Goal: Task Accomplishment & Management: Manage account settings

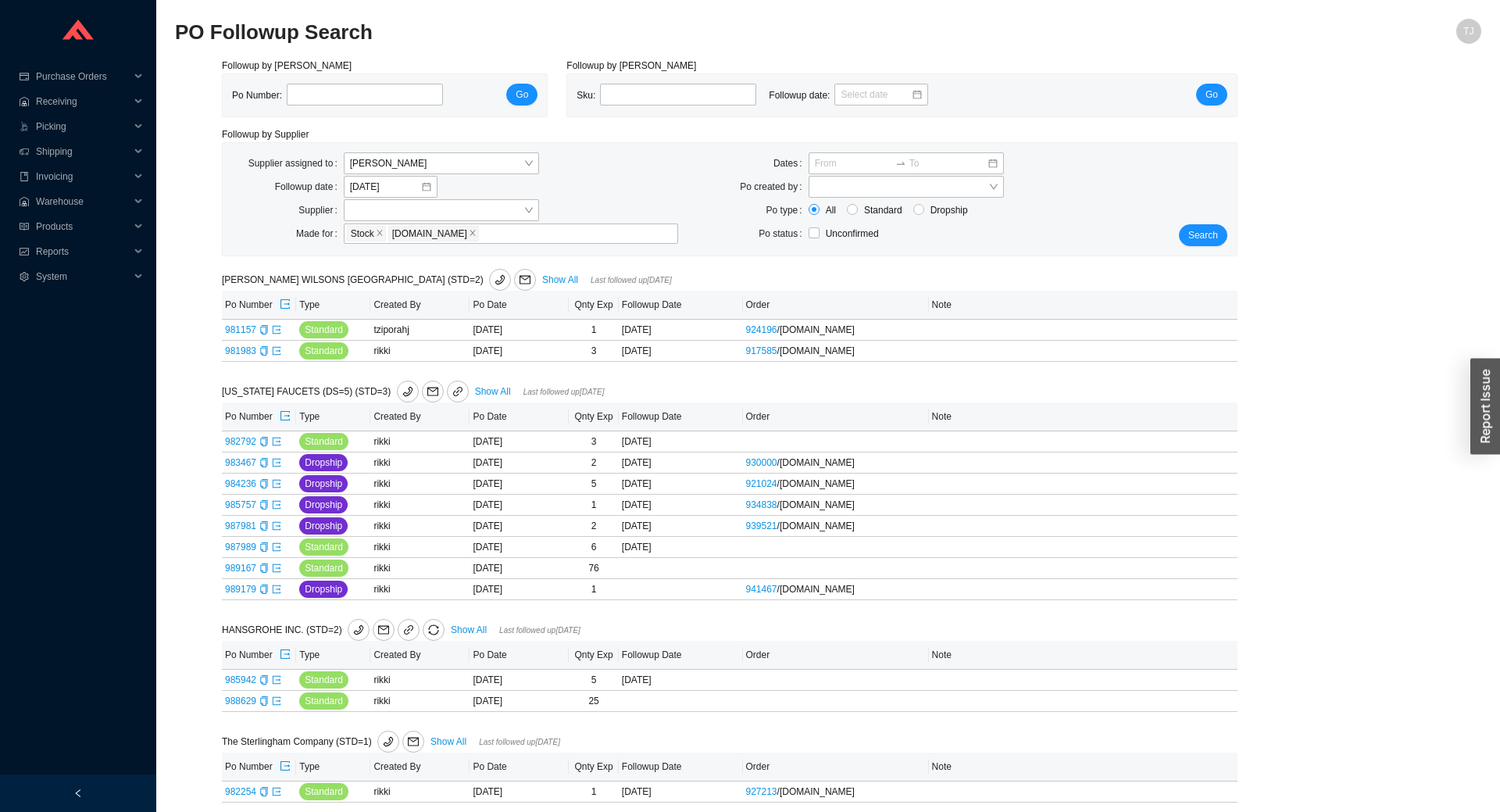
scroll to position [11, 0]
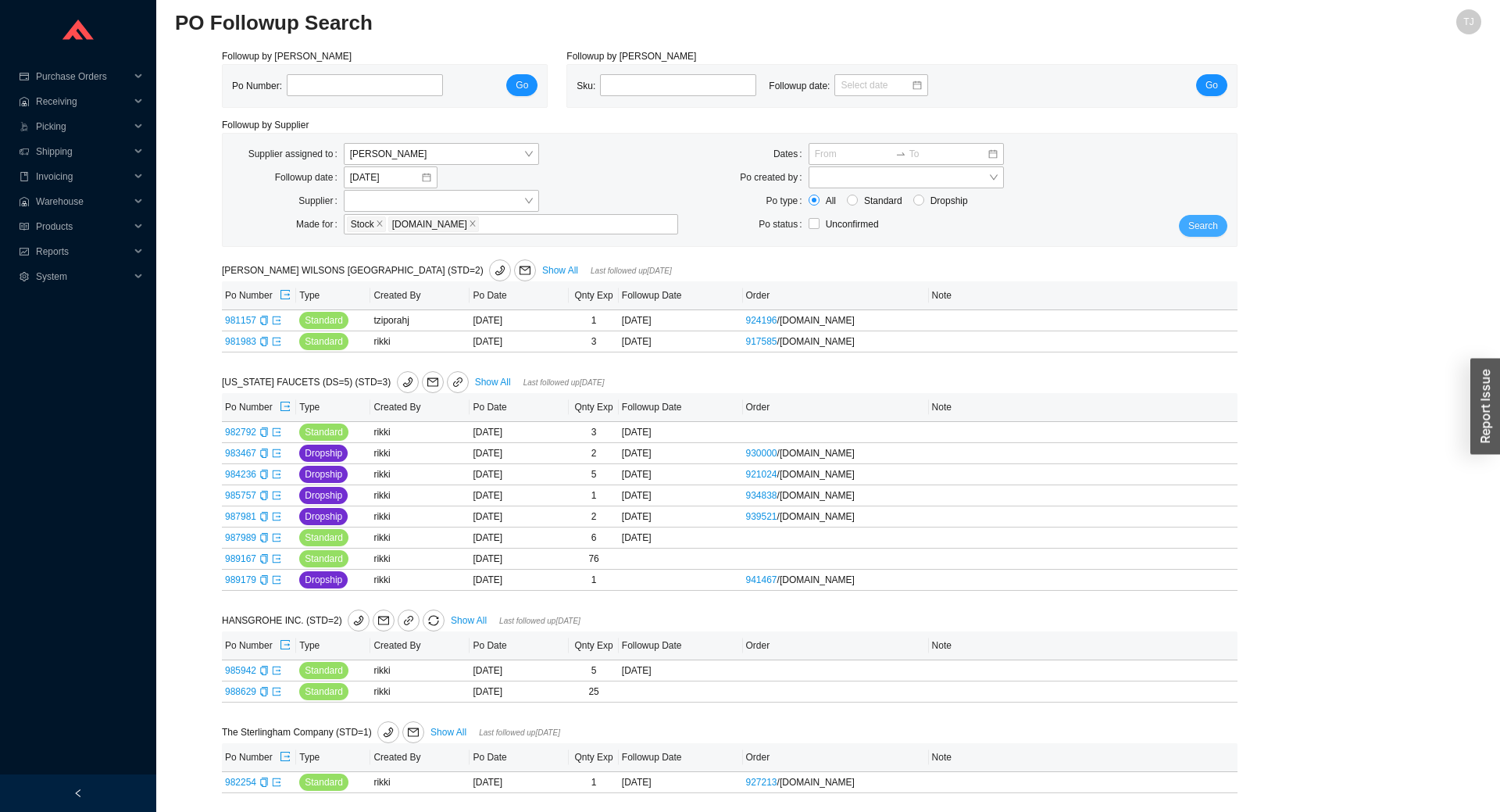
click at [1204, 227] on span "Search" at bounding box center [1203, 226] width 30 height 15
click at [1207, 230] on span "Search" at bounding box center [1203, 226] width 30 height 15
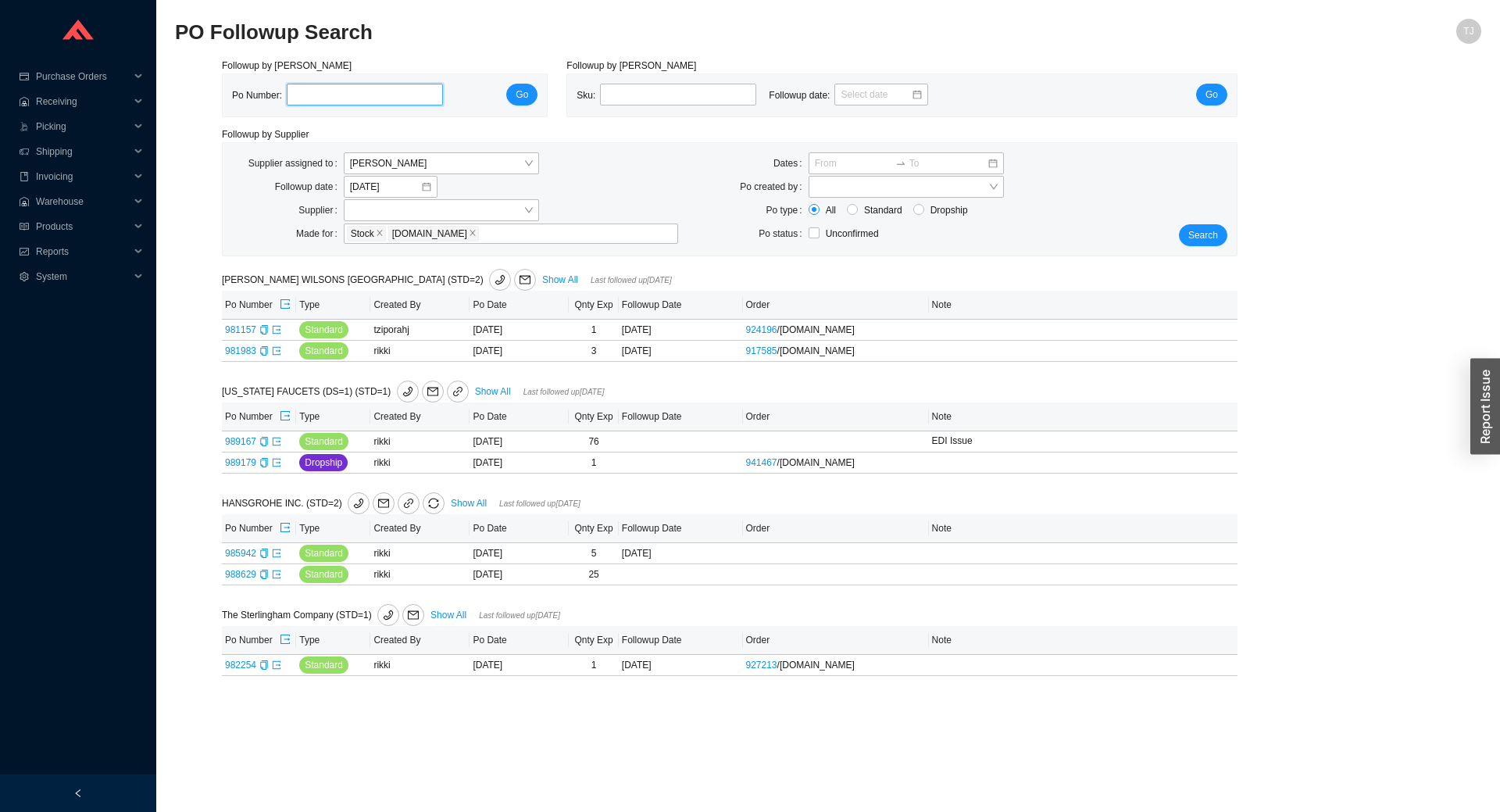
paste input "989358"
type input "989358"
click at [522, 90] on span "Go" at bounding box center [521, 94] width 13 height 15
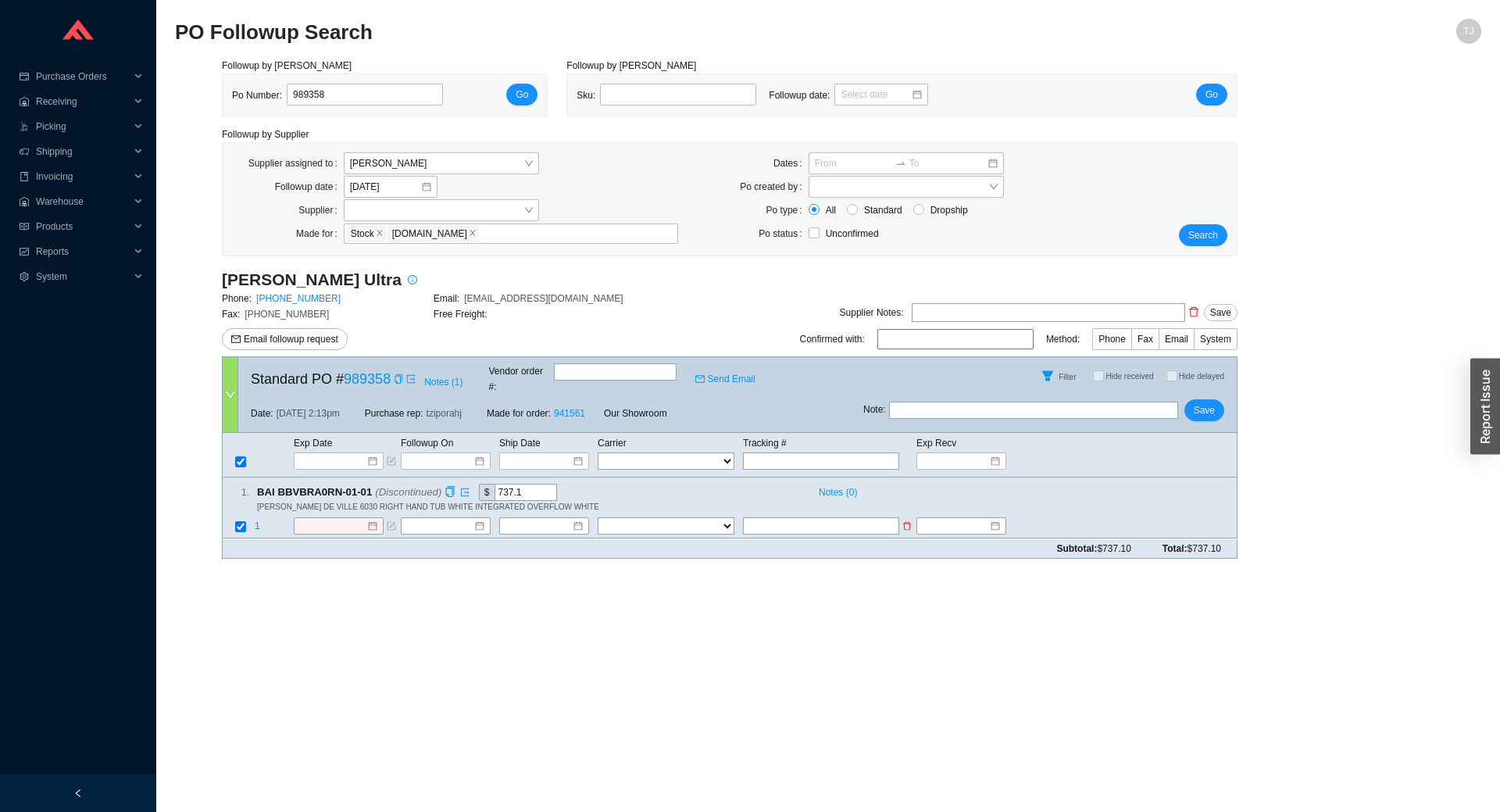
click at [259, 521] on span "1" at bounding box center [258, 526] width 6 height 11
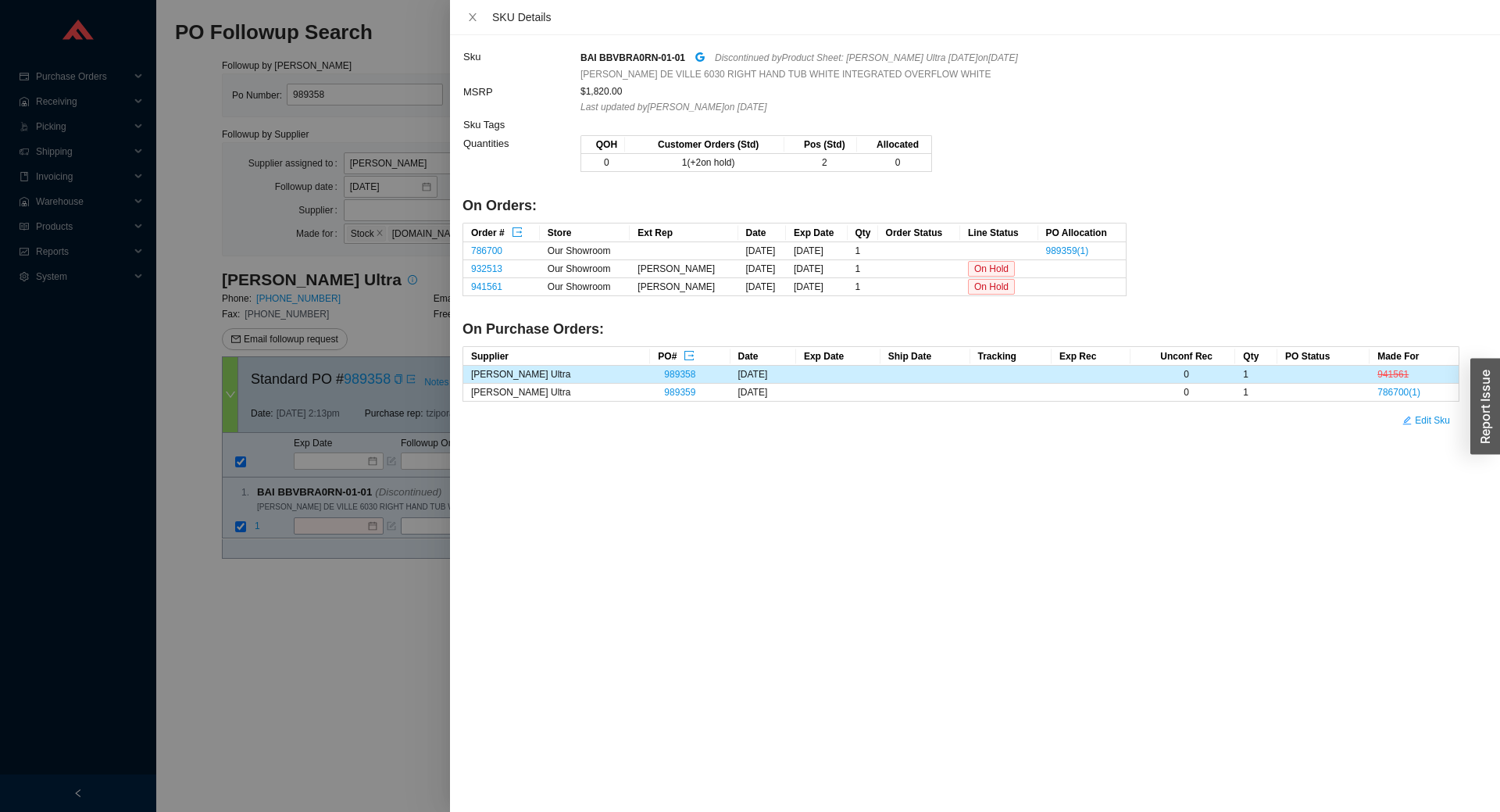
click at [280, 506] on div at bounding box center [750, 406] width 1500 height 812
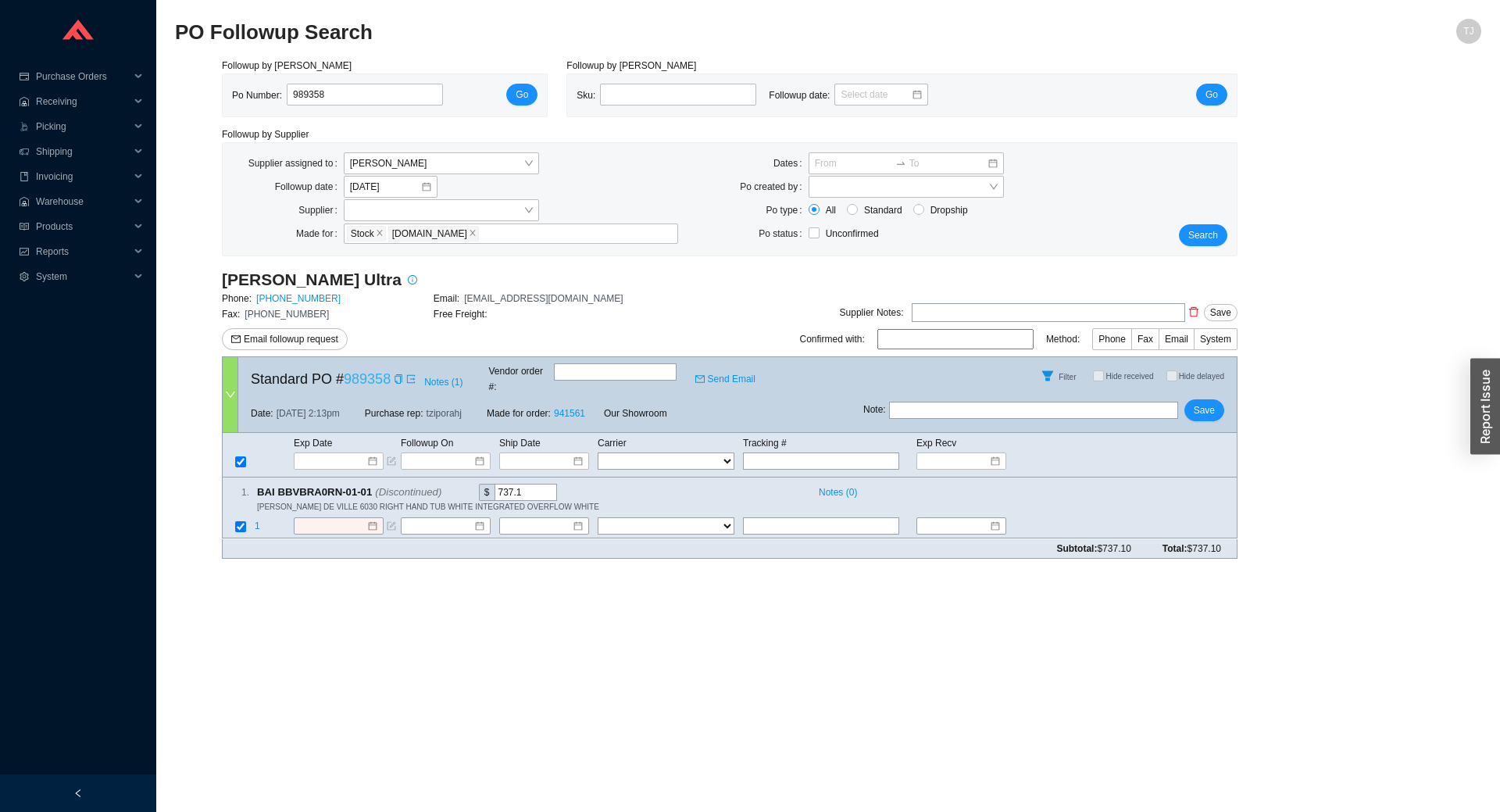
click at [375, 374] on link "989358" at bounding box center [367, 379] width 47 height 15
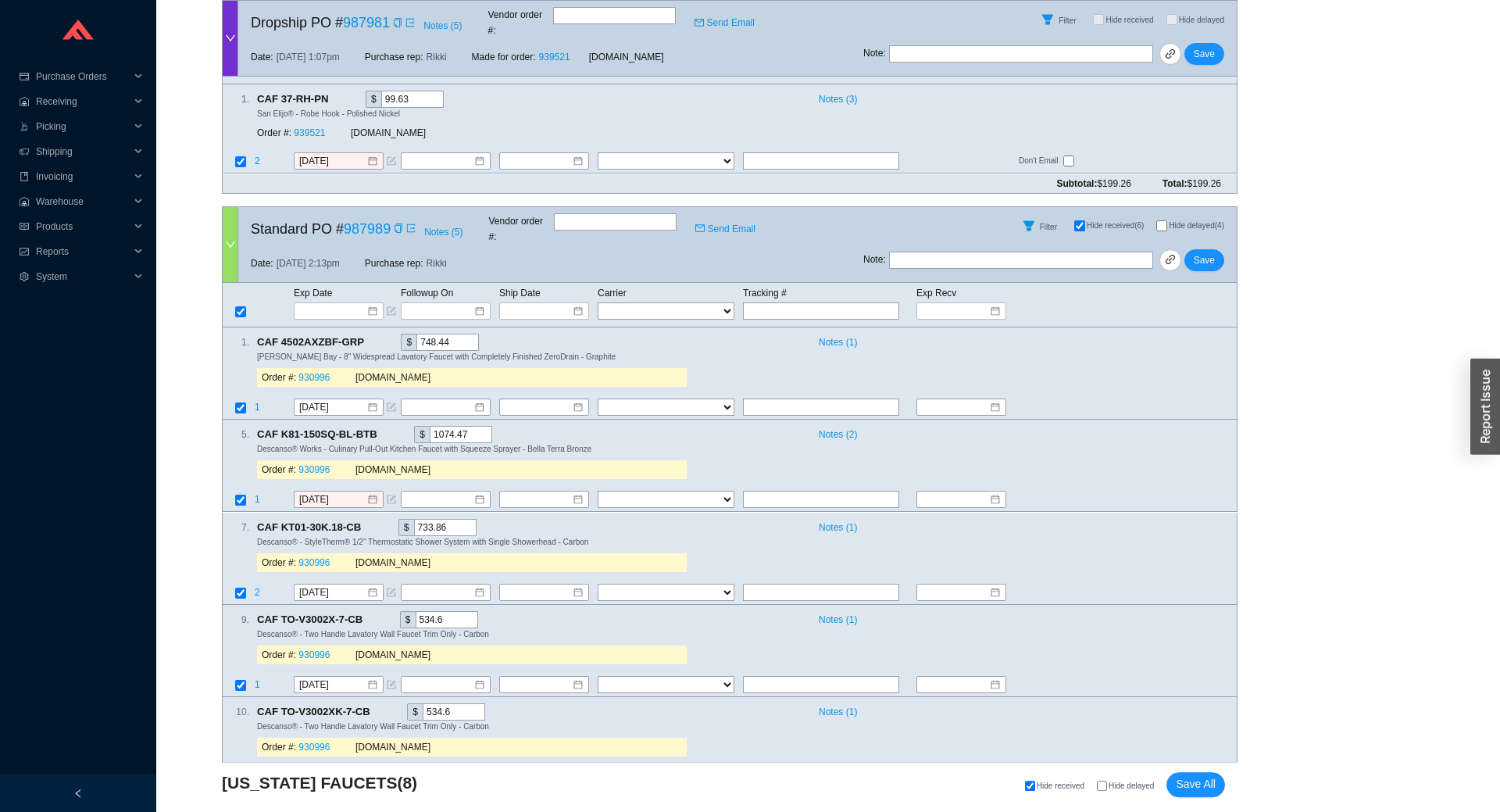
scroll to position [2071, 0]
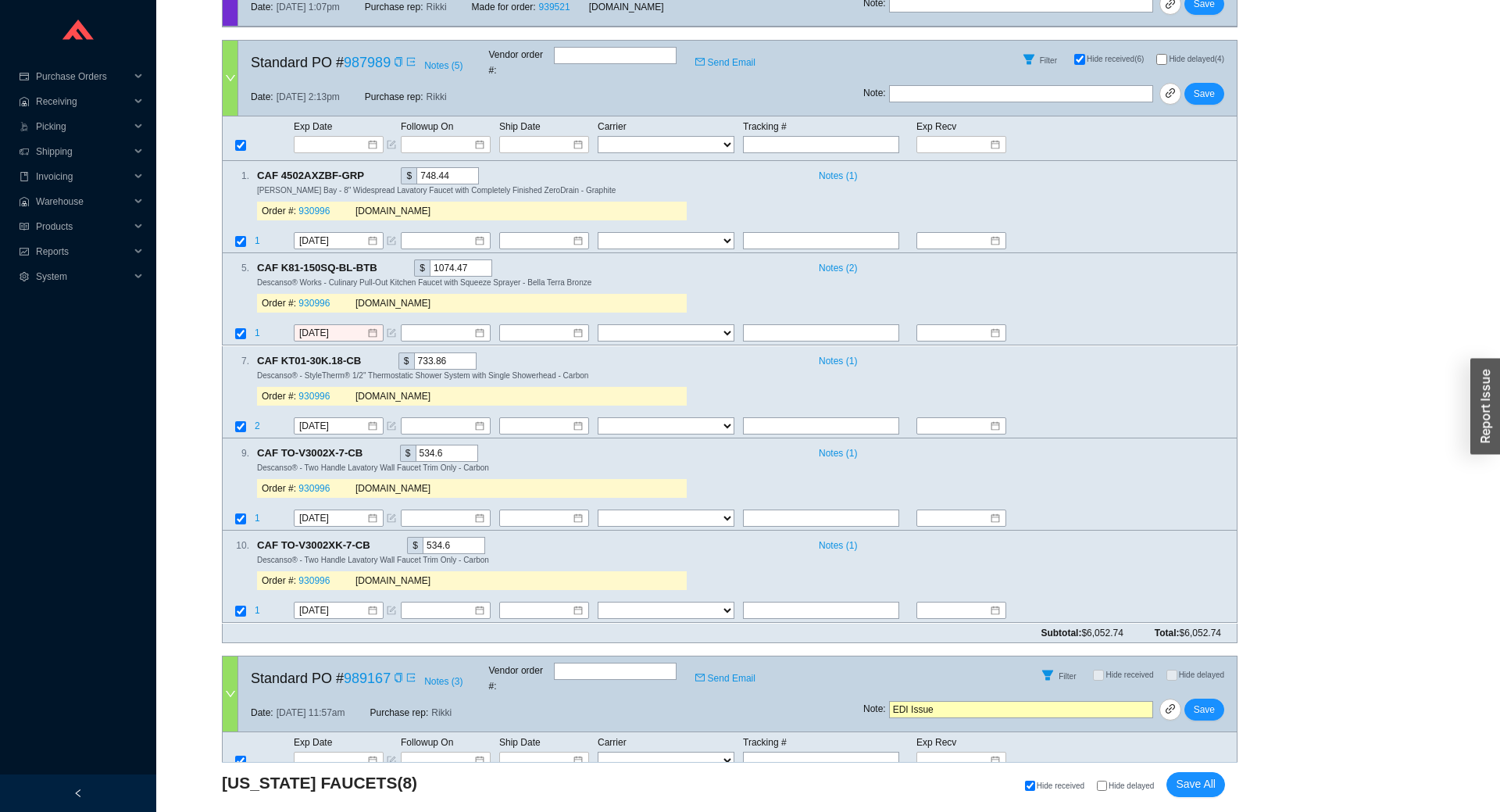
click at [1132, 786] on span "Hide delayed" at bounding box center [1131, 785] width 45 height 9
click at [1106, 786] on input "Hide delayed" at bounding box center [1102, 785] width 11 height 11
checkbox input "true"
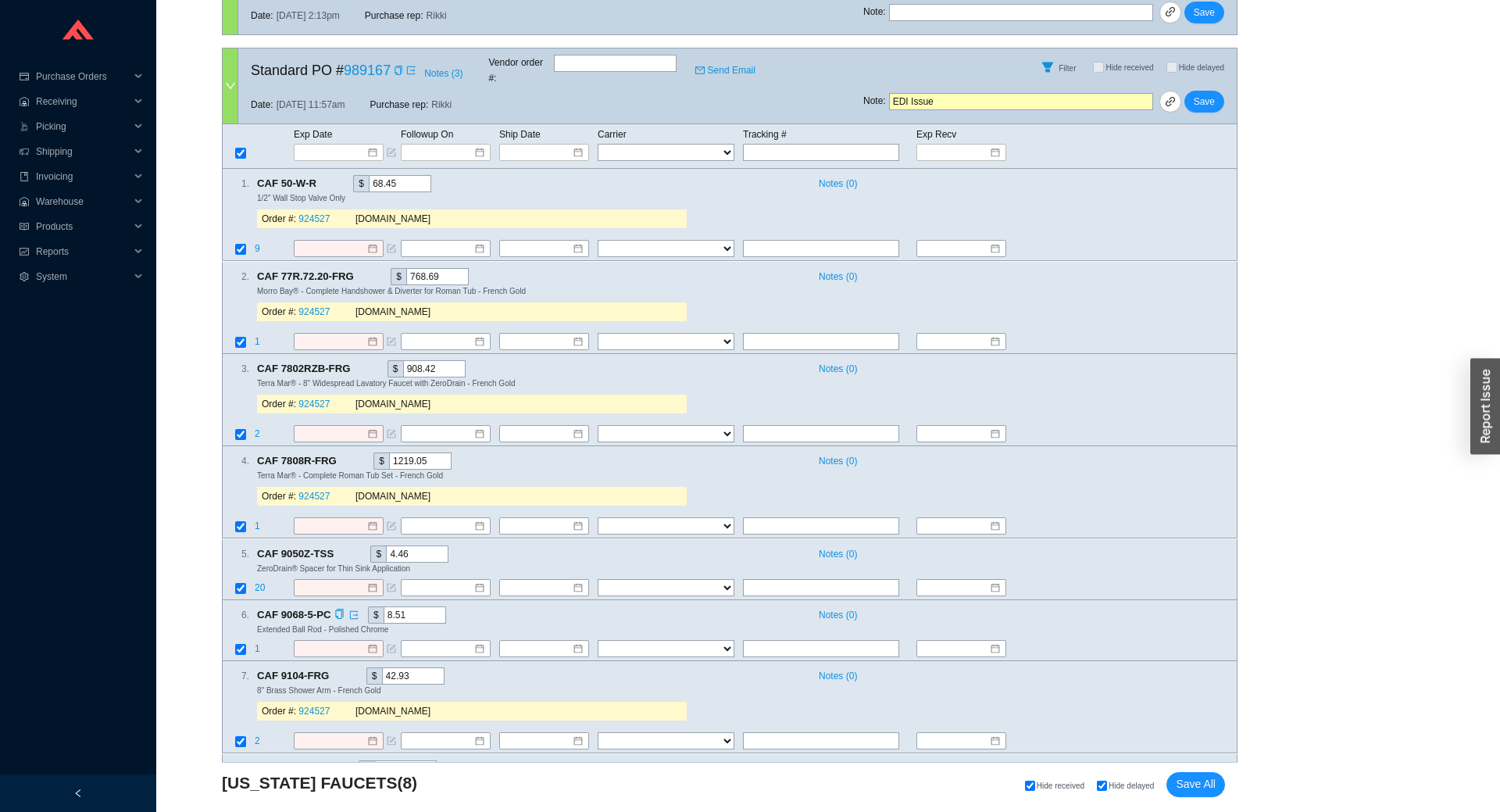
scroll to position [1618, 0]
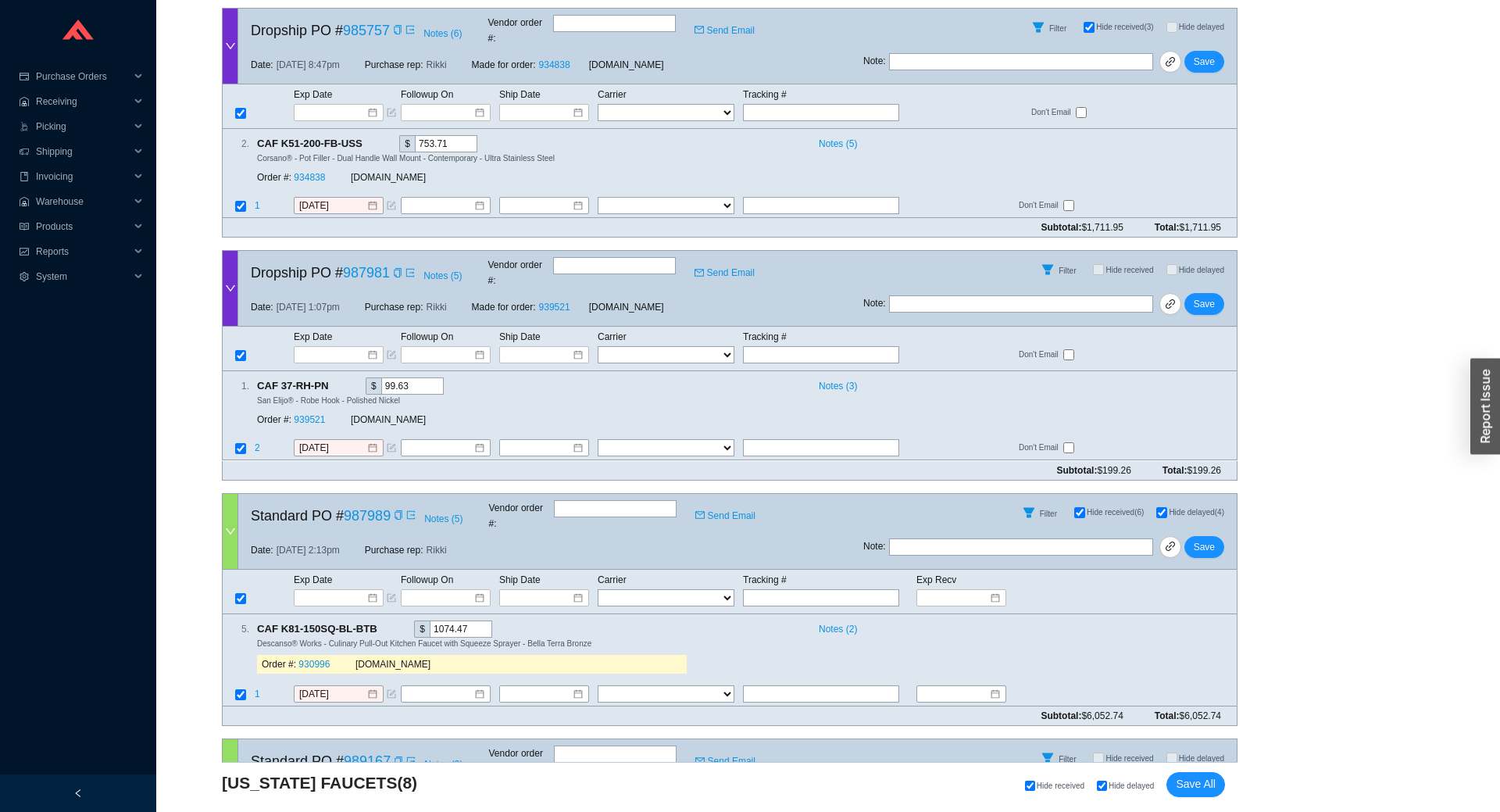
click at [231, 771] on icon "down" at bounding box center [230, 775] width 11 height 11
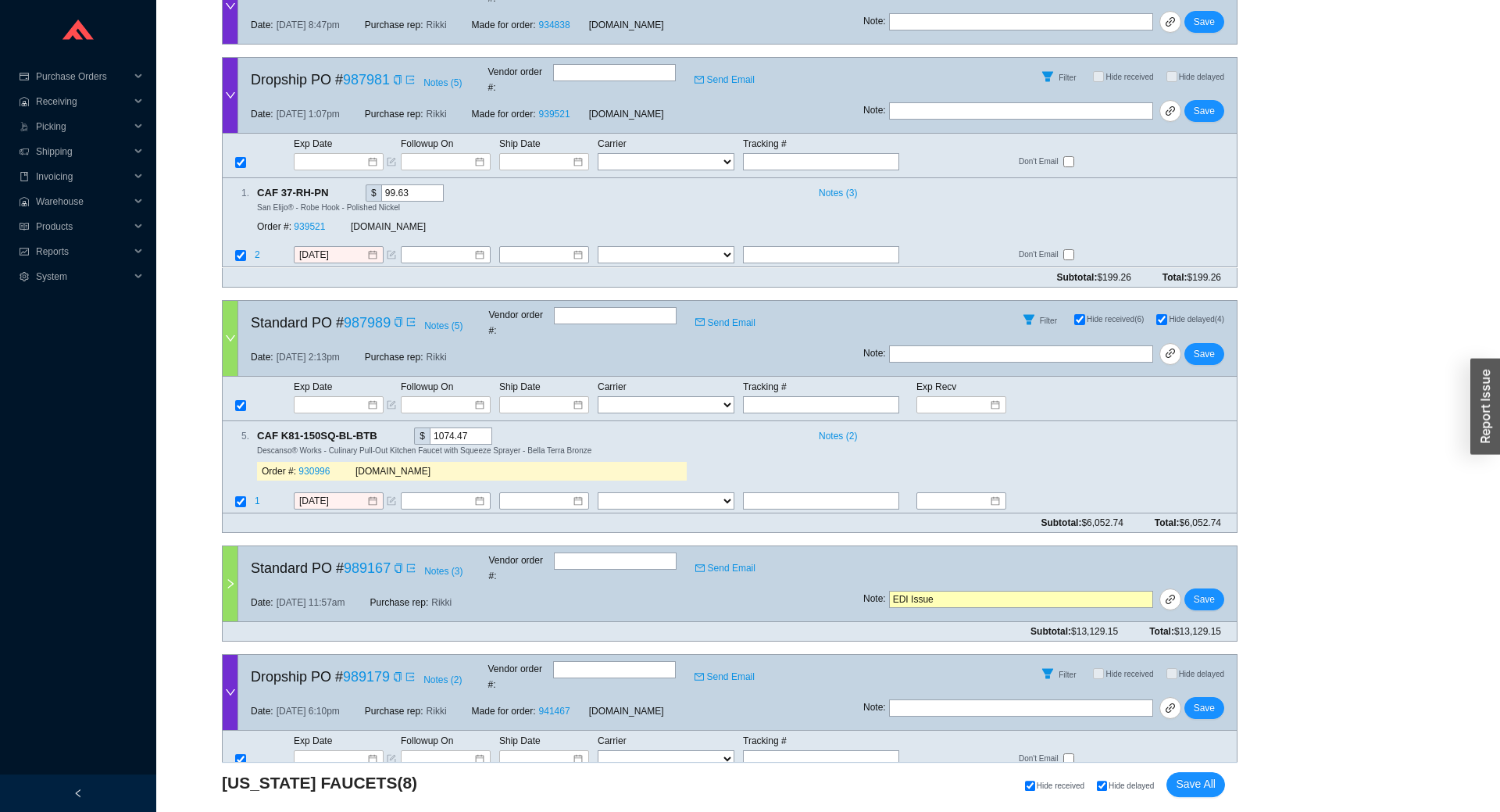
scroll to position [1826, 0]
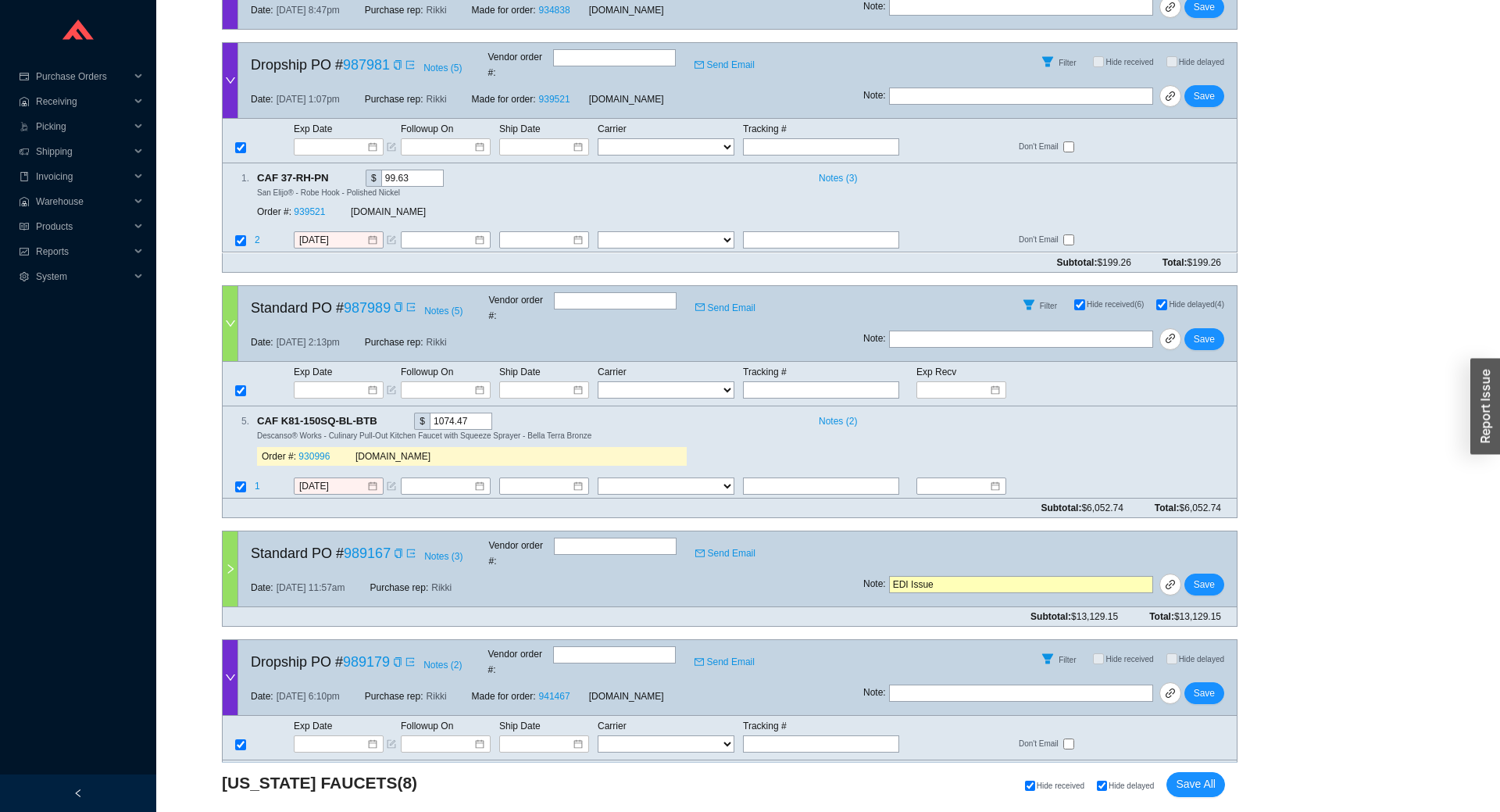
click at [226, 531] on div at bounding box center [230, 569] width 15 height 75
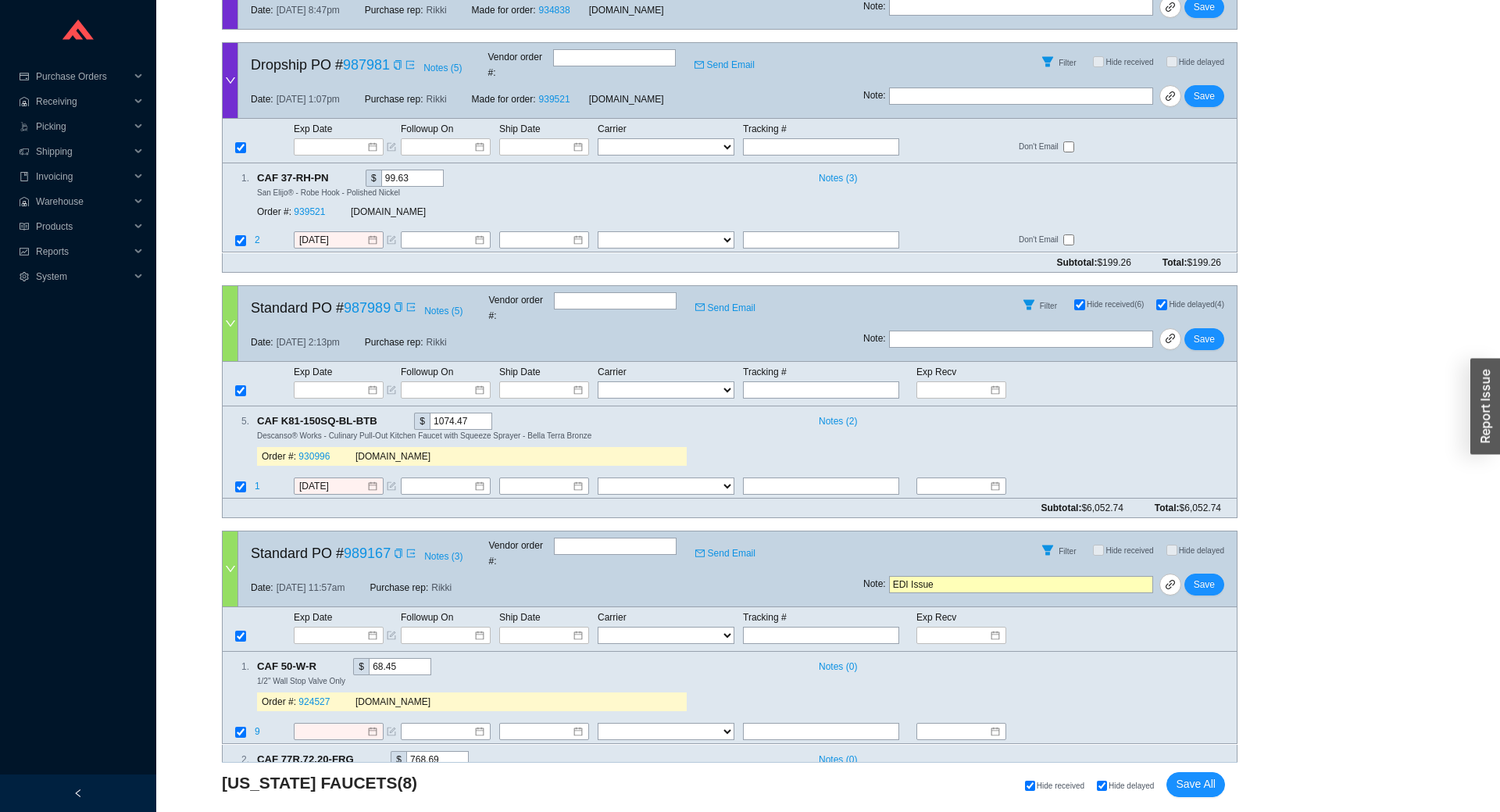
click at [230, 531] on div at bounding box center [230, 569] width 15 height 75
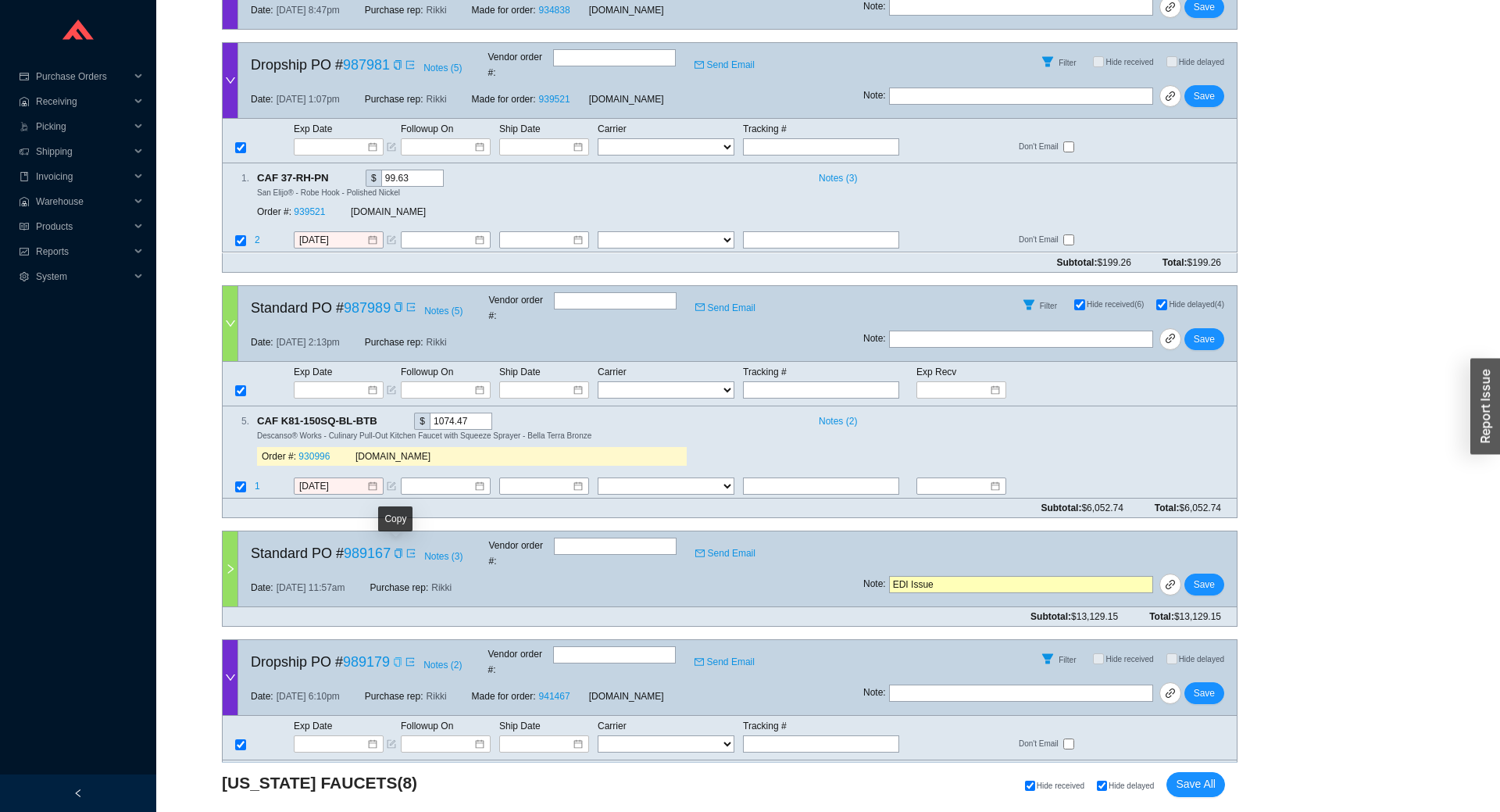
click at [394, 657] on icon "copy" at bounding box center [397, 662] width 10 height 10
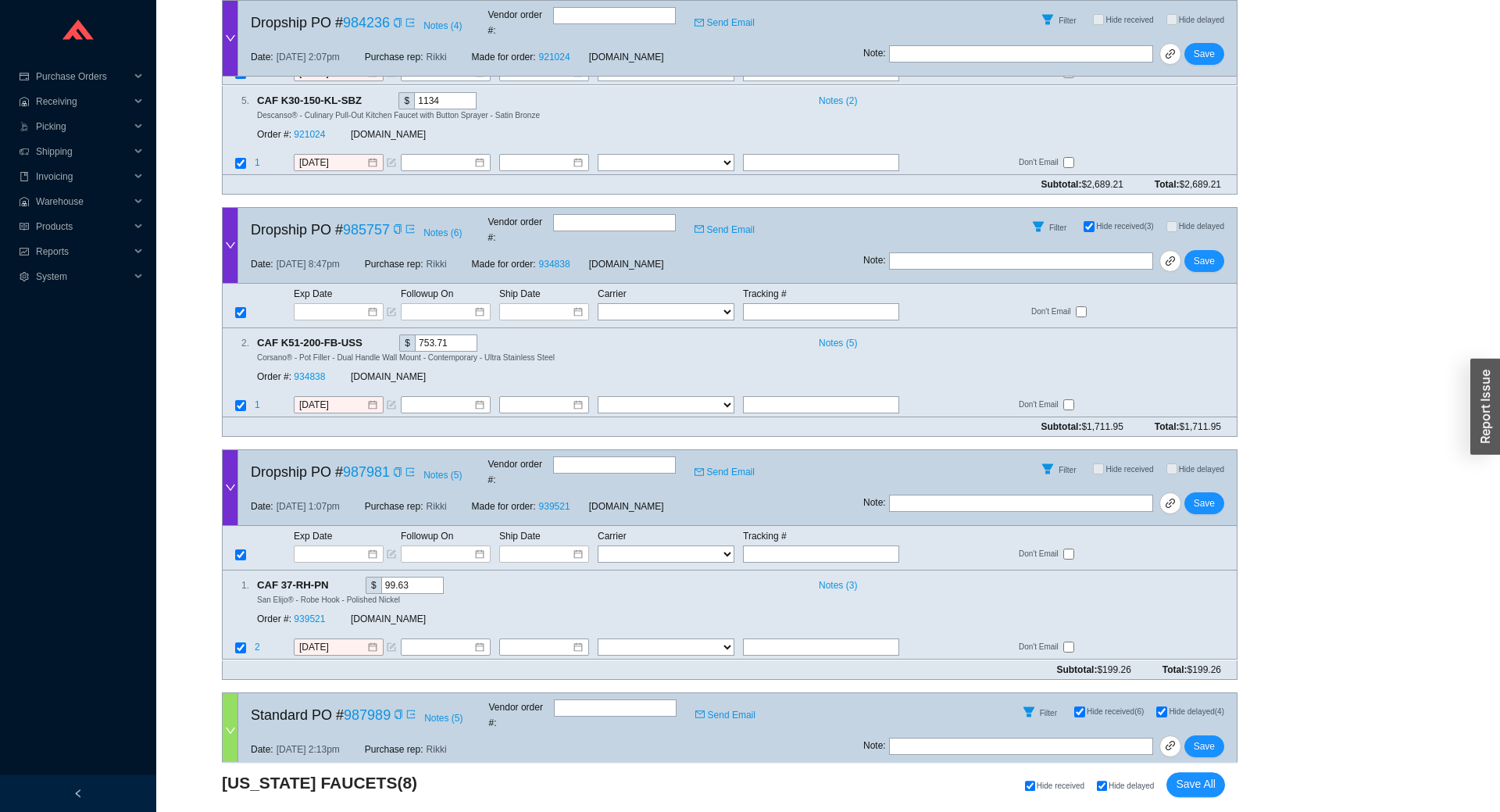
scroll to position [0, 0]
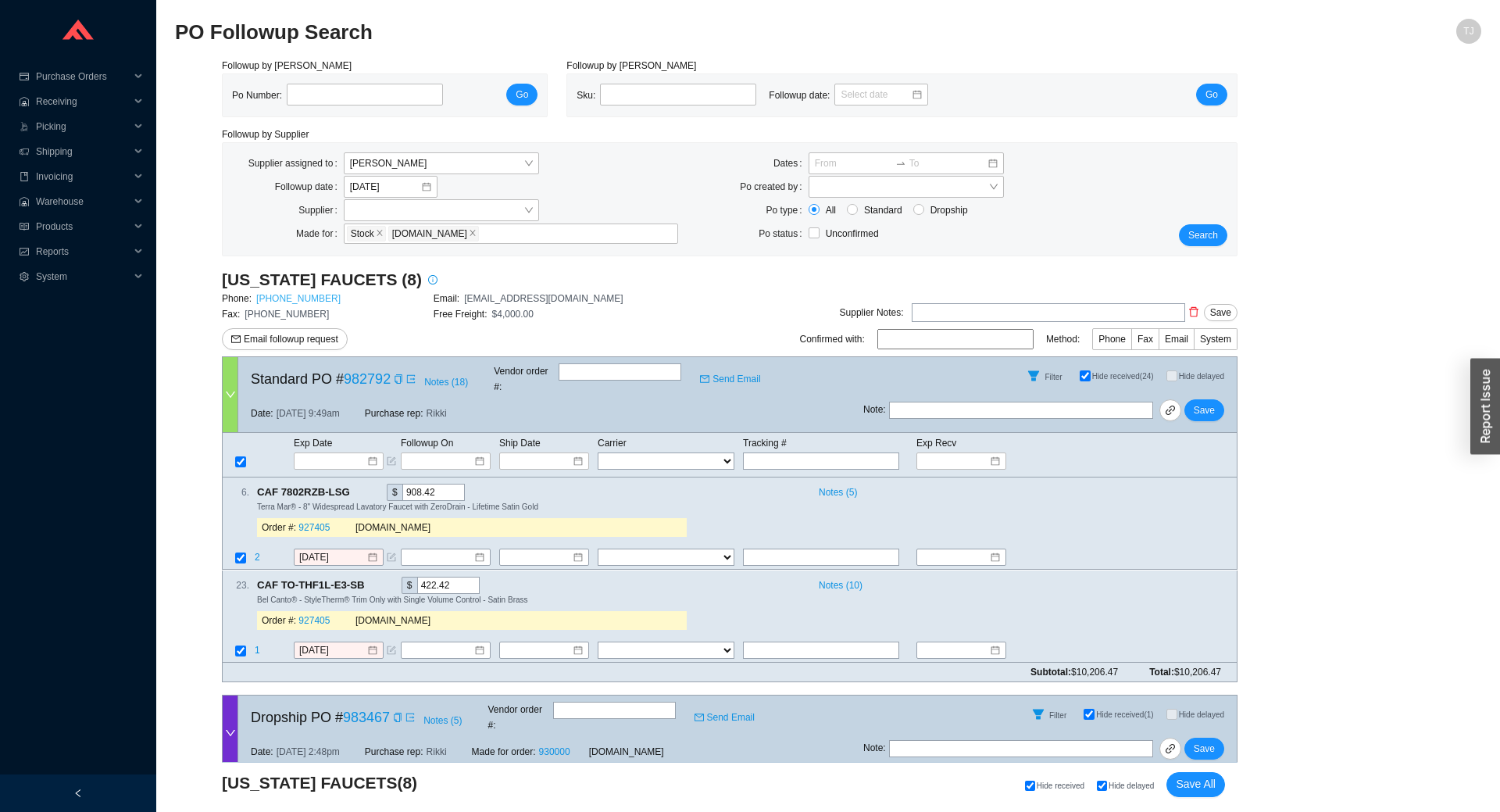
click at [285, 303] on link "800-822-8855" at bounding box center [298, 297] width 85 height 11
click at [911, 343] on input at bounding box center [955, 339] width 156 height 20
type input "e"
click at [903, 338] on input "Ef" at bounding box center [955, 339] width 156 height 20
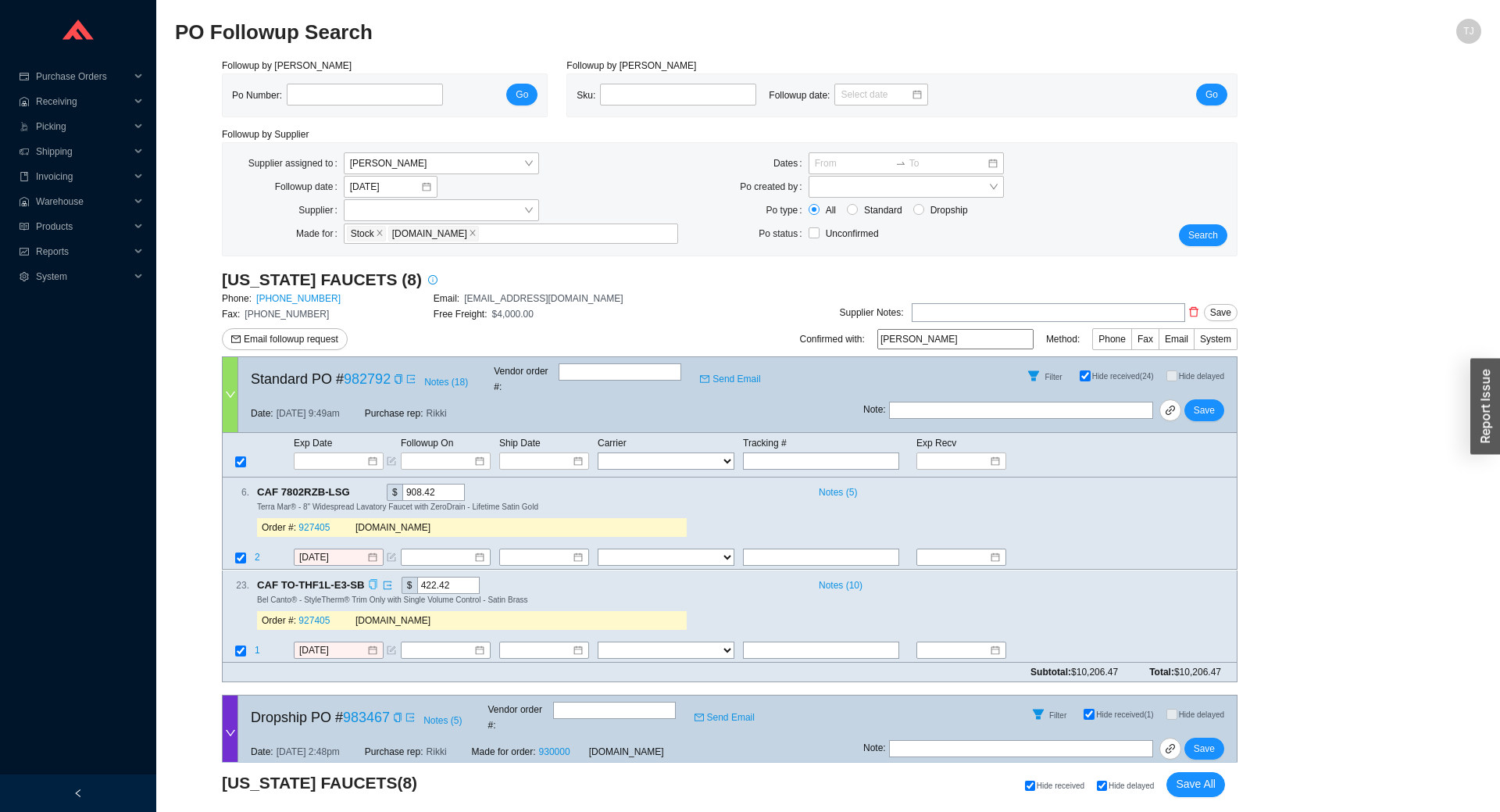
type input "Efren"
click at [368, 579] on icon "copy" at bounding box center [372, 584] width 11 height 11
click at [255, 645] on span "1" at bounding box center [258, 649] width 6 height 11
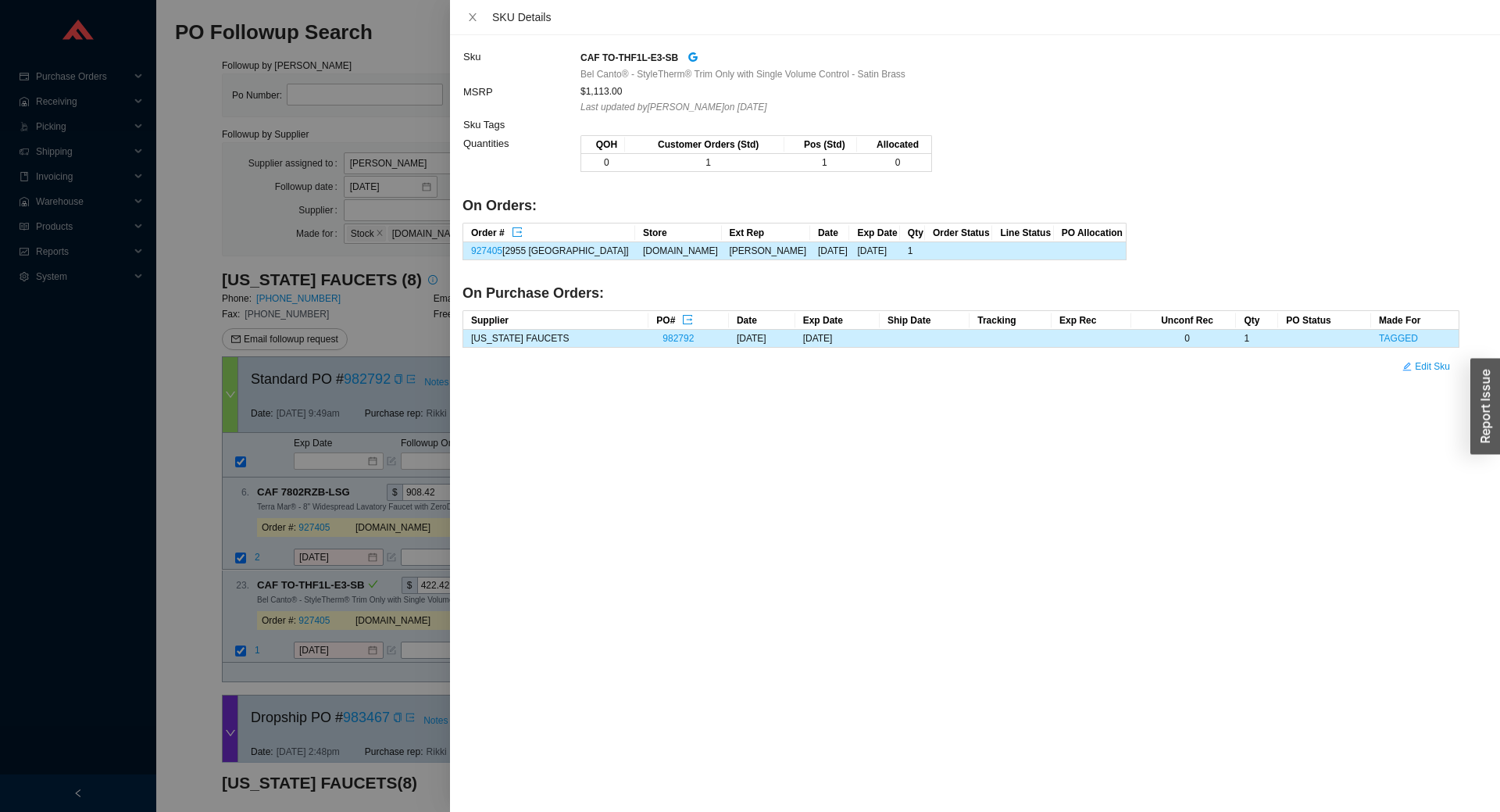
click at [288, 619] on div at bounding box center [750, 406] width 1500 height 812
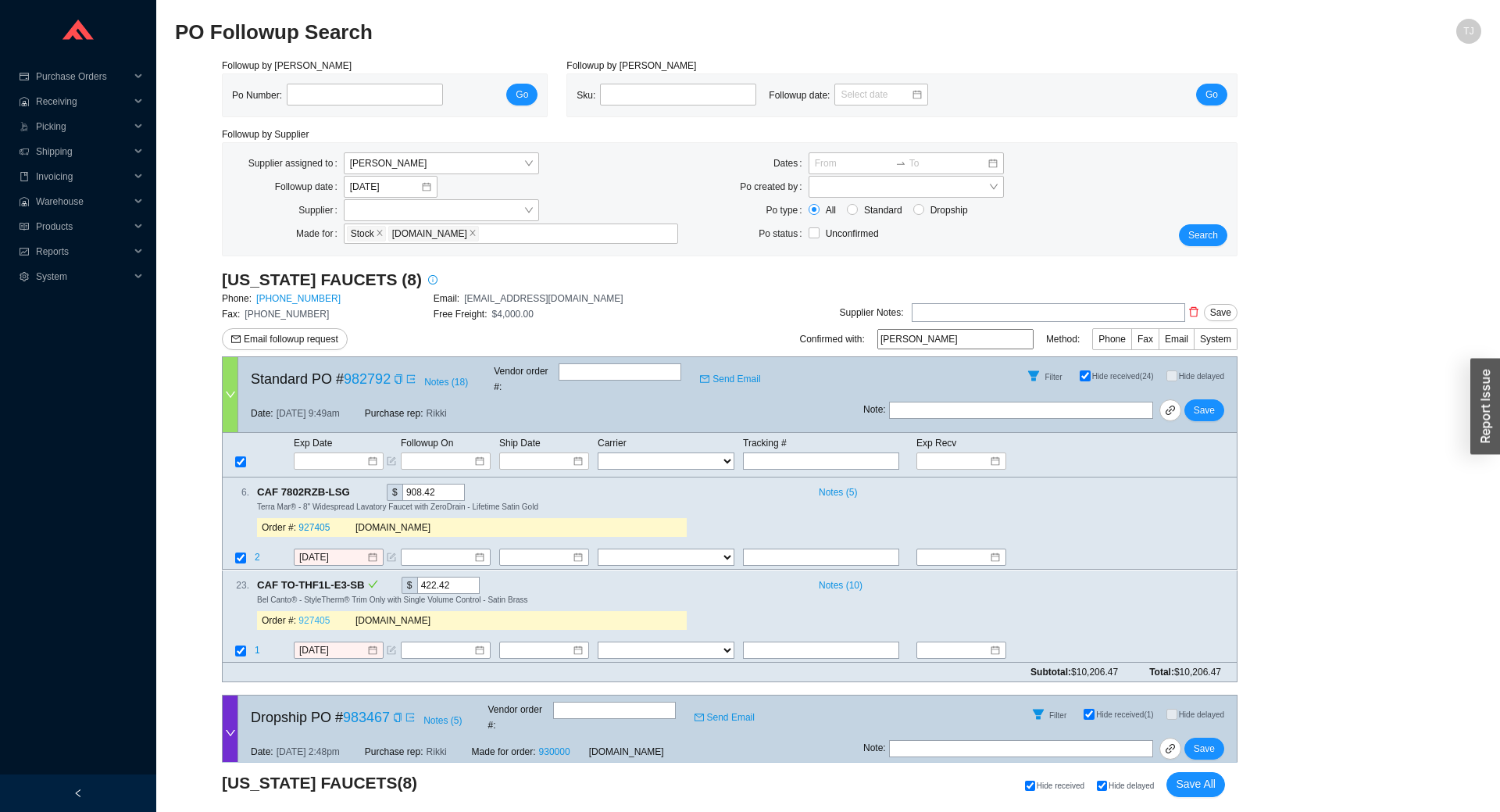
click at [318, 615] on link "927405" at bounding box center [314, 620] width 31 height 11
click at [339, 644] on div "9/24/2025" at bounding box center [338, 650] width 89 height 17
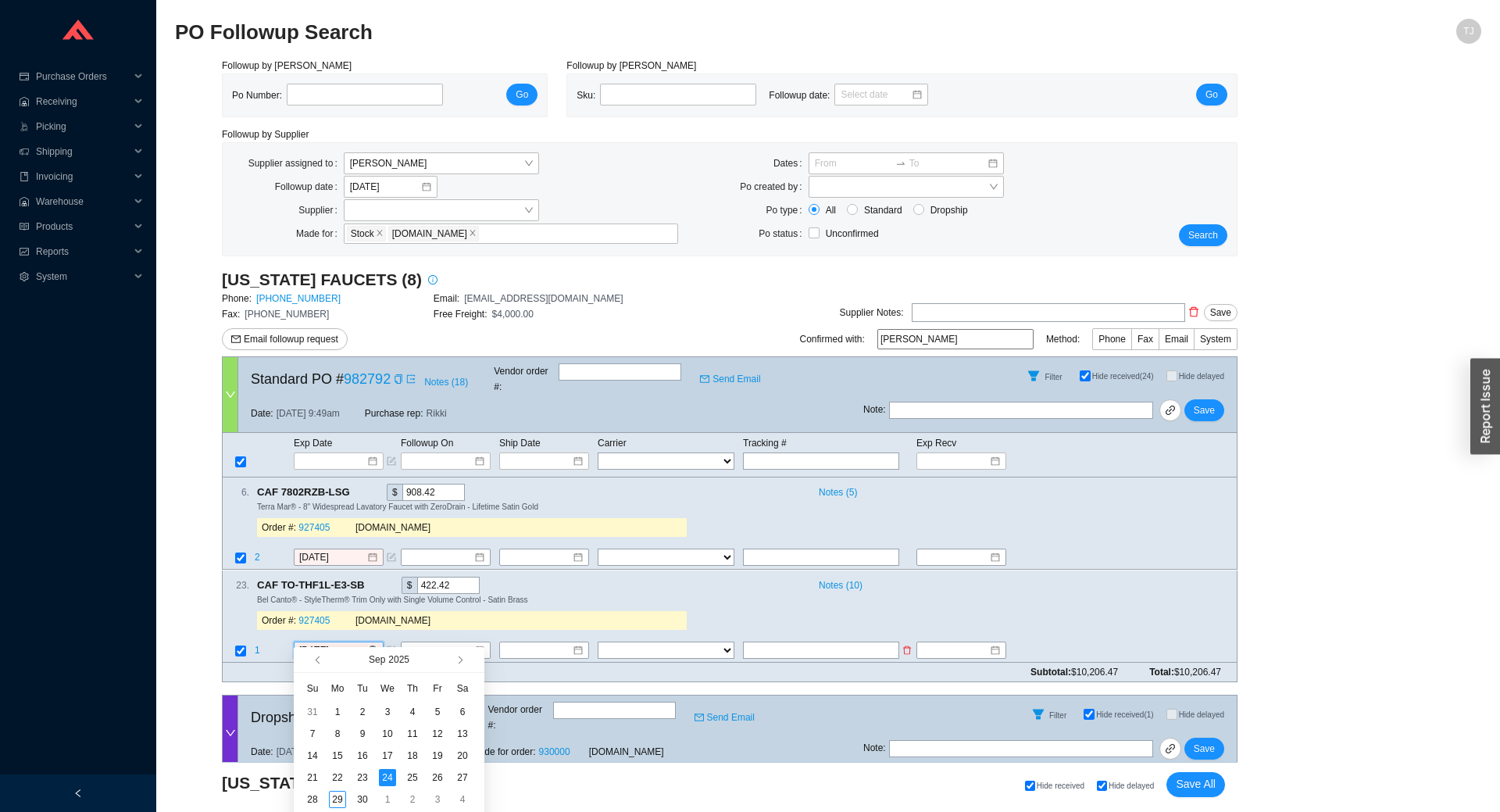
click at [339, 642] on input "9/24/2025" at bounding box center [333, 649] width 67 height 15
click at [455, 657] on button "button" at bounding box center [458, 659] width 14 height 25
type input "10/15/2025"
click at [392, 757] on div "15" at bounding box center [388, 755] width 17 height 17
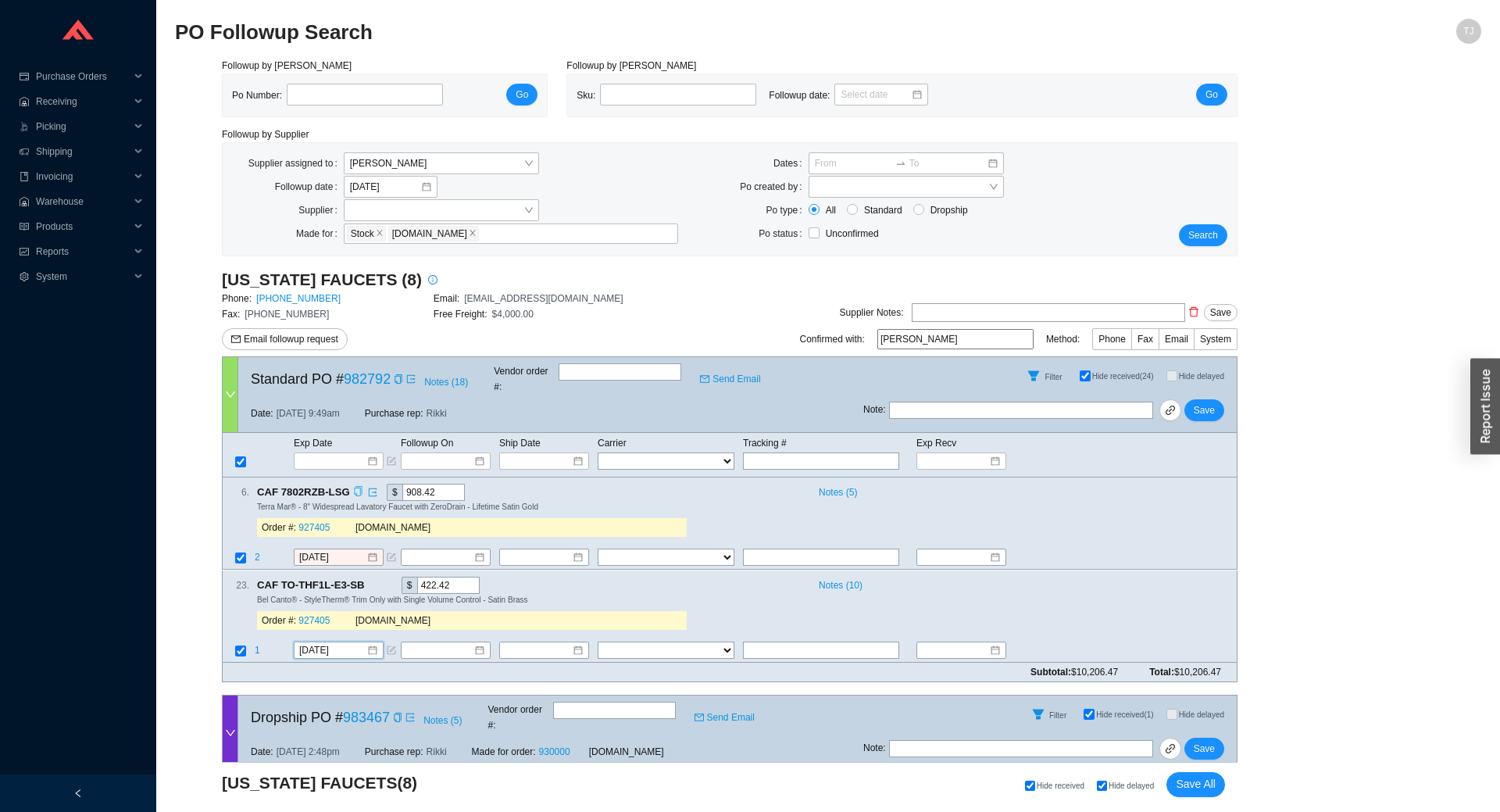
click at [354, 487] on icon "copy" at bounding box center [358, 492] width 8 height 11
click at [315, 522] on link "927405" at bounding box center [314, 527] width 31 height 11
click at [312, 550] on input "9/26/2025" at bounding box center [333, 558] width 67 height 15
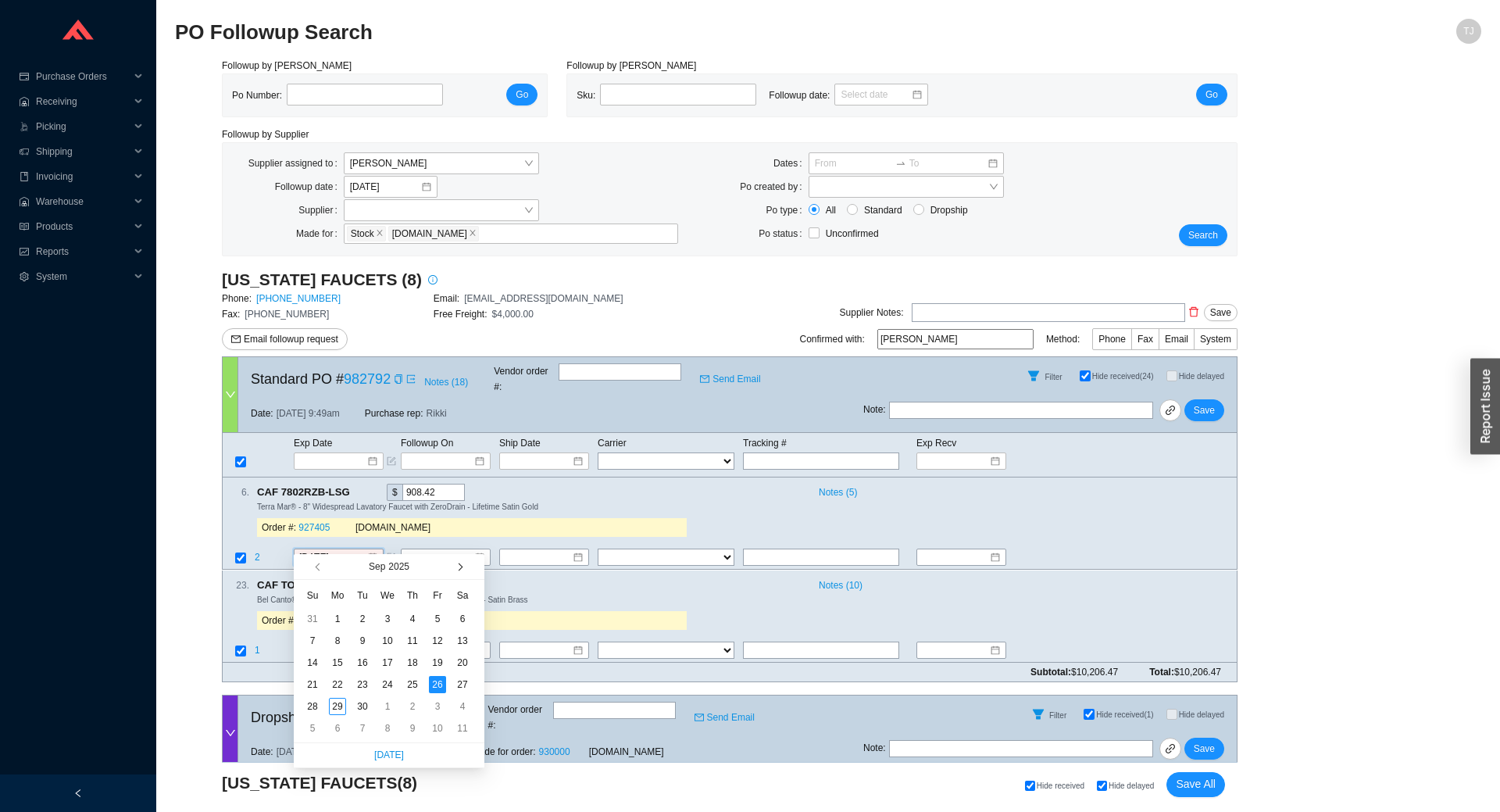
click at [459, 564] on button "button" at bounding box center [458, 567] width 14 height 25
click at [318, 570] on span "button" at bounding box center [319, 567] width 8 height 8
click at [774, 502] on div "6 . CAF 7802RZB-LSG $ 908.42 Notes ( 5 ) Terra Mar® - 8" Widespread Lavatory Fa…" at bounding box center [723, 514] width 1002 height 60
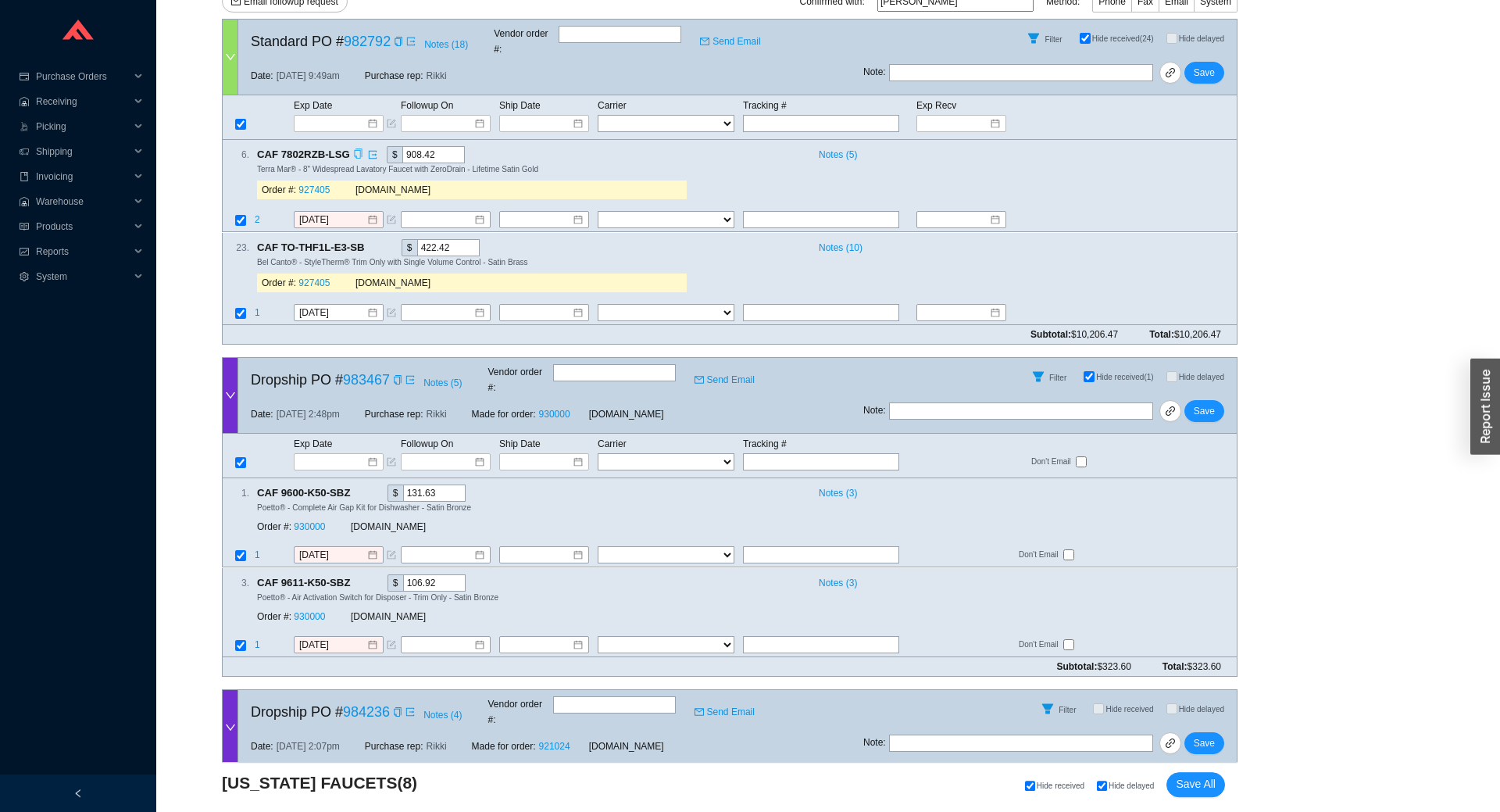
scroll to position [345, 0]
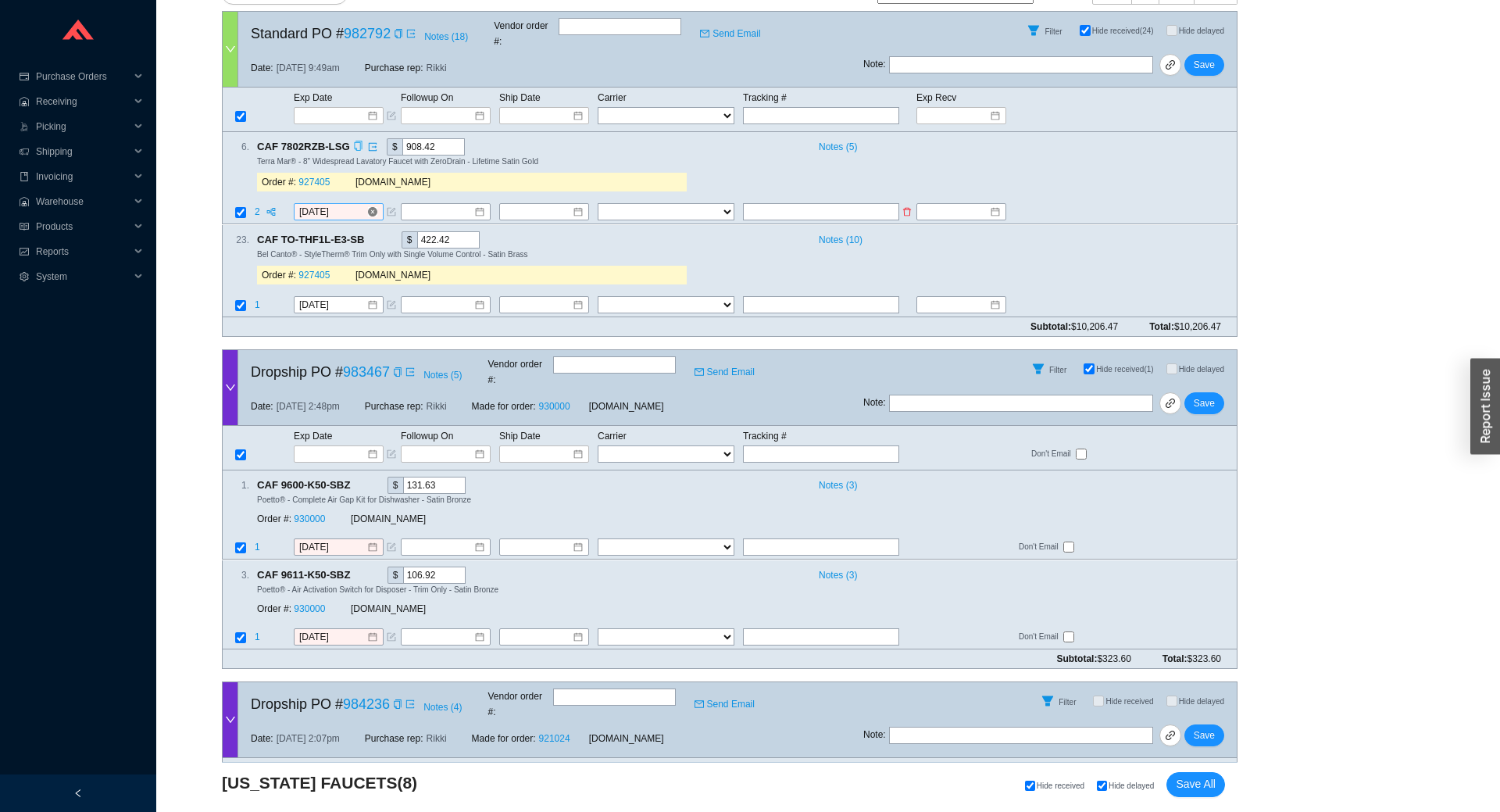
click at [312, 205] on input "9/26/2025" at bounding box center [333, 213] width 67 height 15
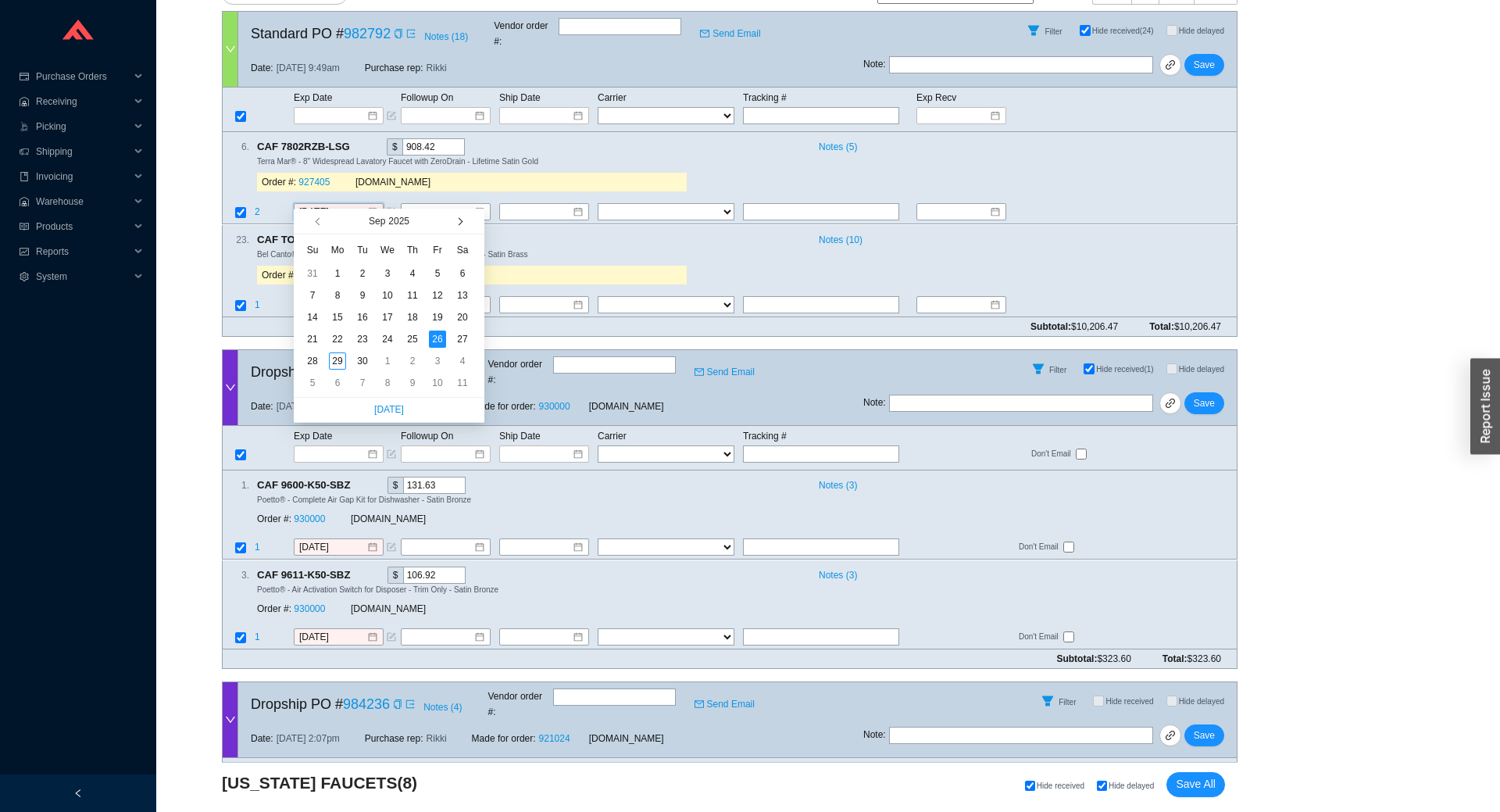
click at [462, 215] on button "button" at bounding box center [458, 221] width 14 height 25
type input "10/15/2025"
click at [380, 319] on div "15" at bounding box center [388, 317] width 17 height 17
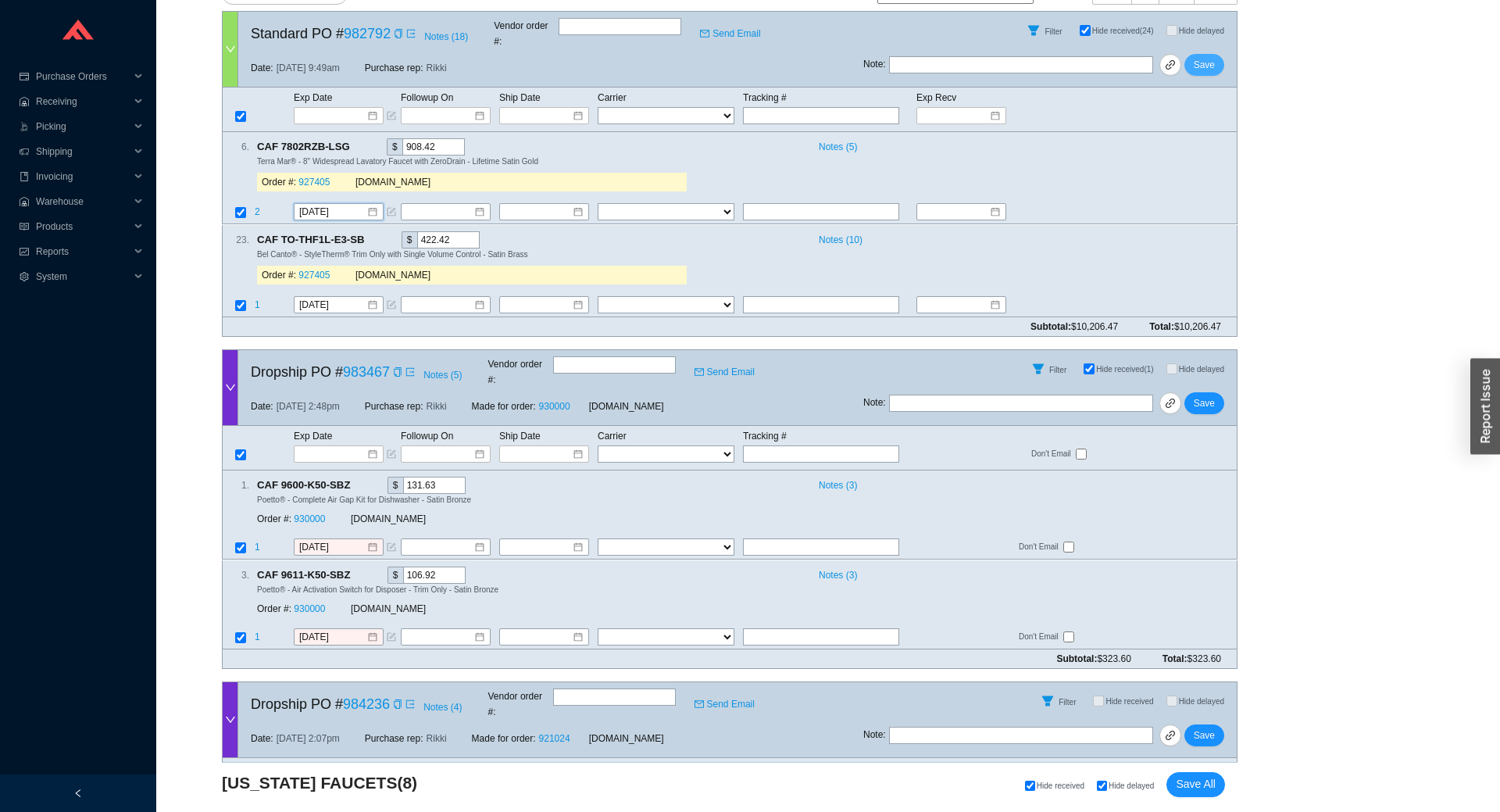
click at [1200, 57] on span "Save" at bounding box center [1205, 64] width 21 height 15
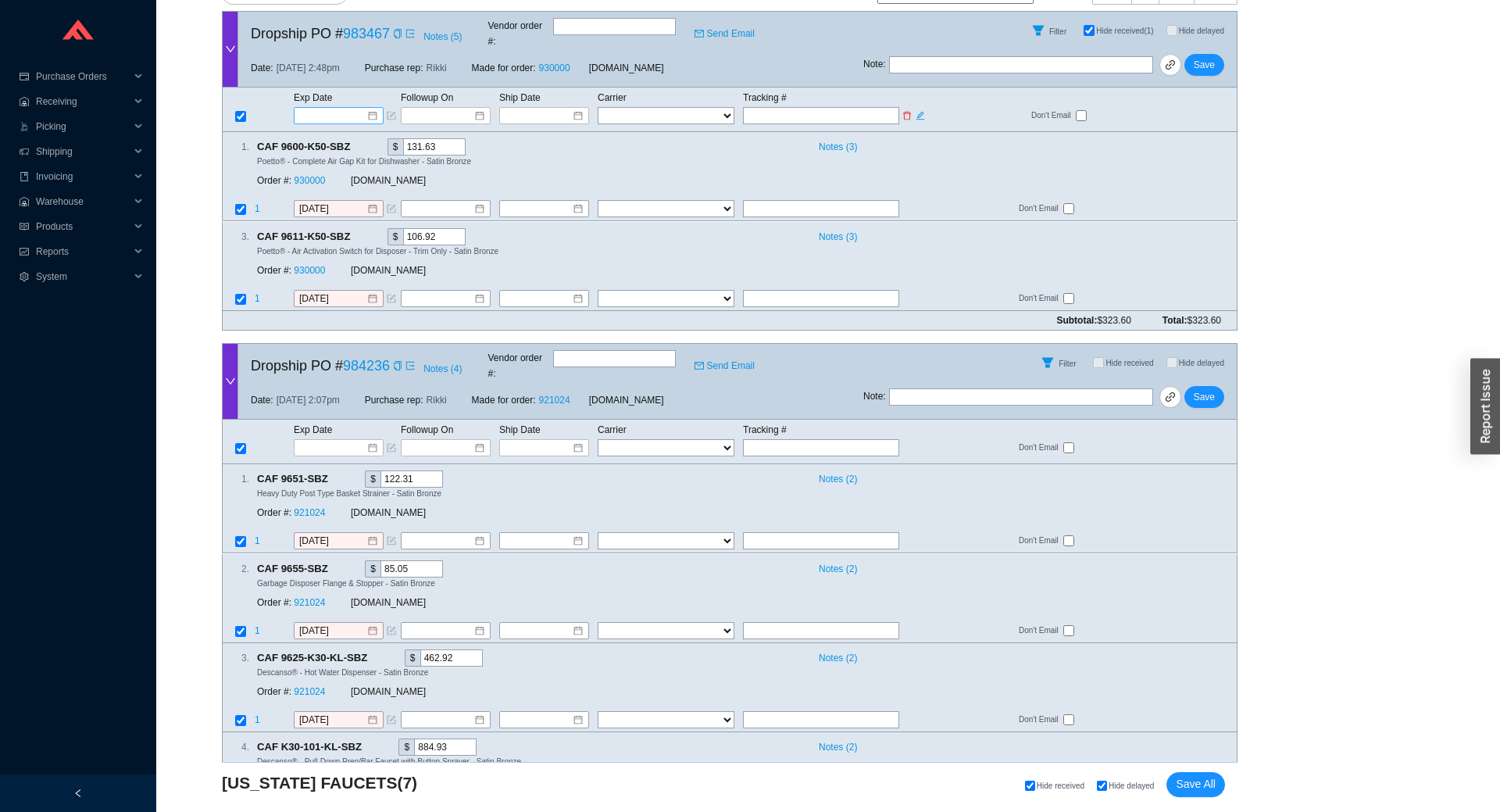
click at [308, 108] on input at bounding box center [333, 115] width 66 height 15
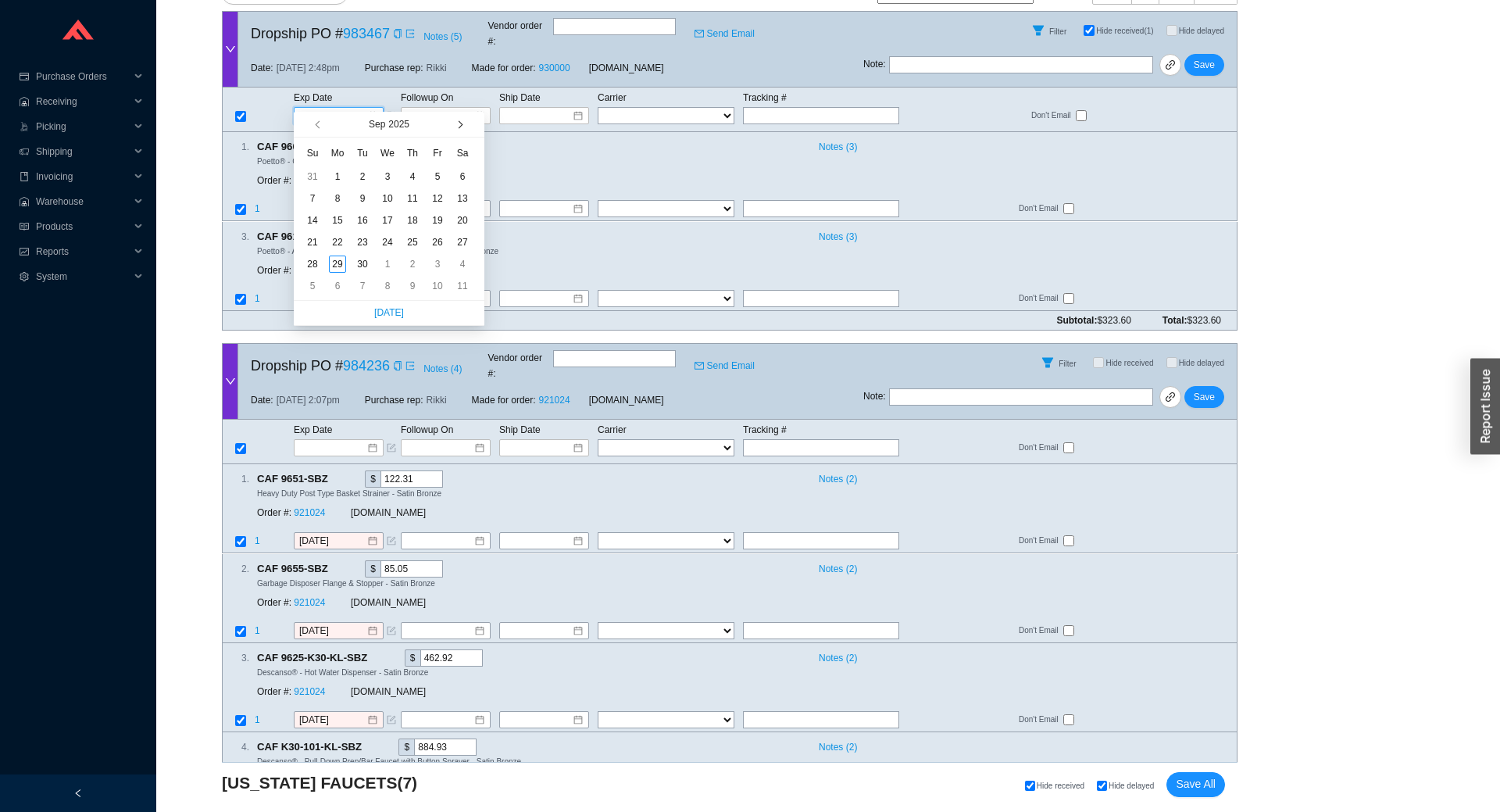
click at [459, 124] on span "button" at bounding box center [459, 125] width 8 height 8
type input "10/13/2025"
click at [343, 224] on div "13" at bounding box center [338, 220] width 17 height 17
type input "10/13/2025"
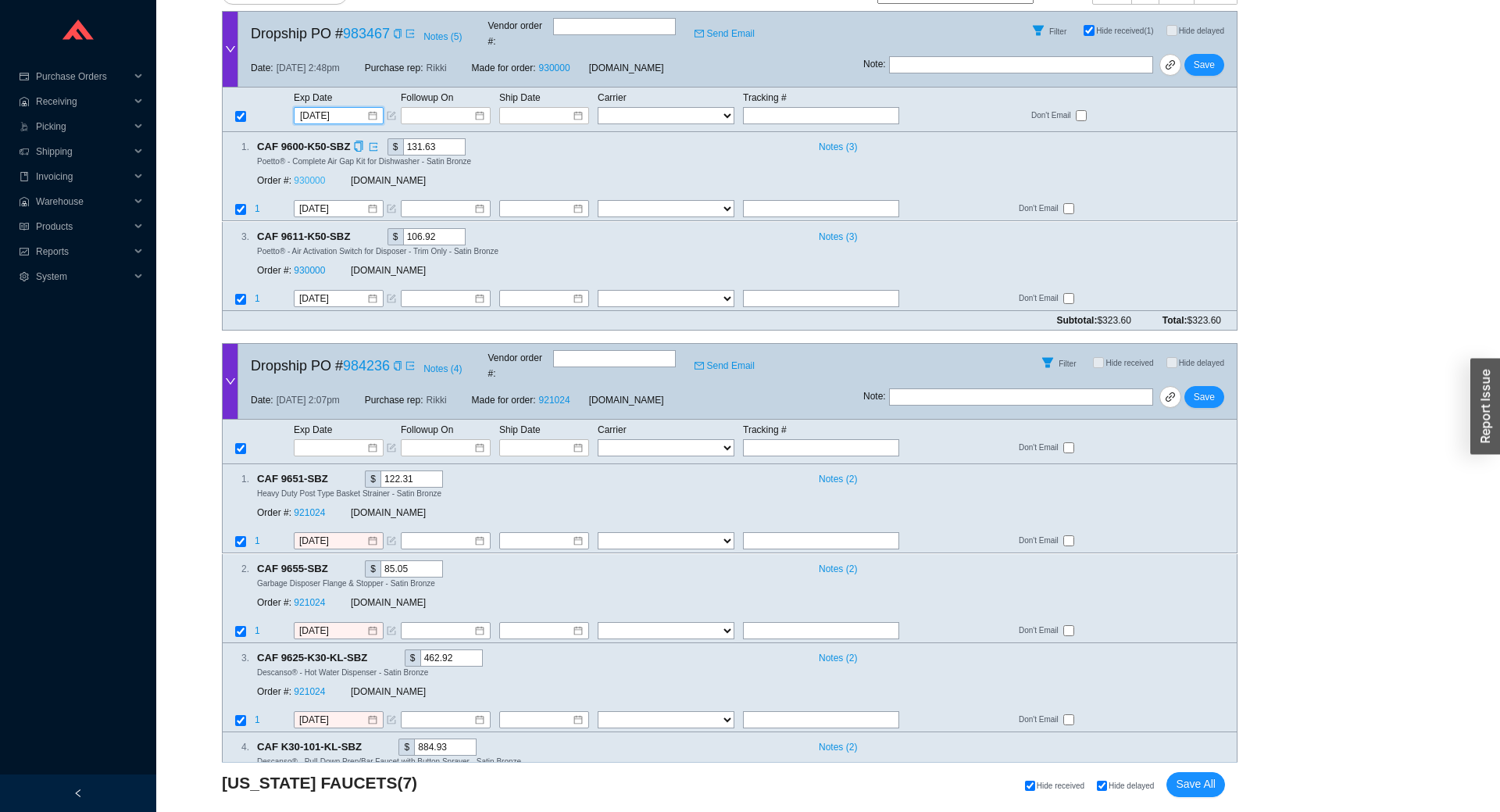
click at [314, 176] on link "930000" at bounding box center [309, 181] width 31 height 11
click at [304, 440] on input at bounding box center [333, 447] width 66 height 15
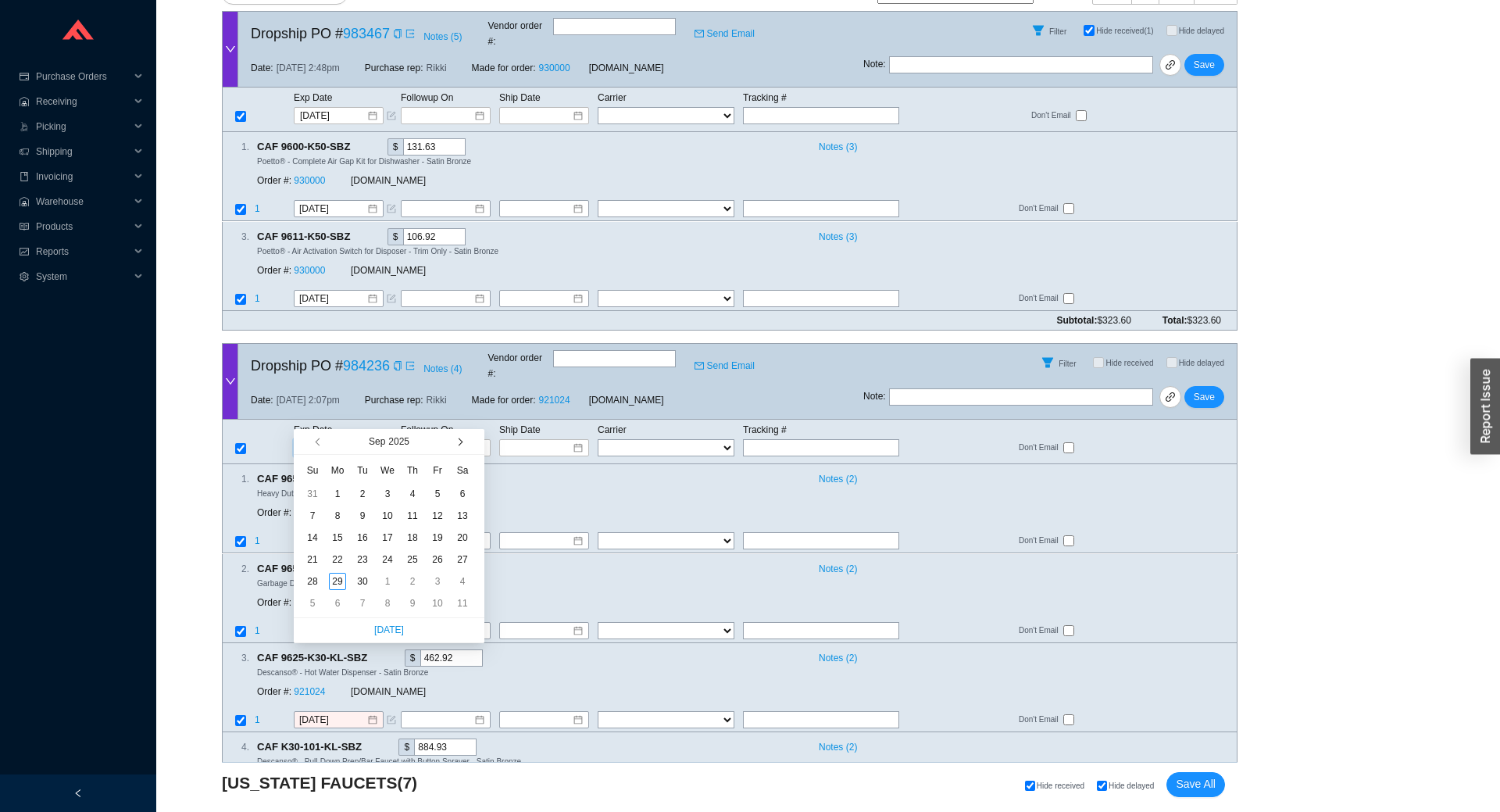
click at [461, 441] on button "button" at bounding box center [458, 442] width 14 height 25
type input "10/13/2025"
click at [335, 541] on div "13" at bounding box center [338, 538] width 17 height 17
type input "10/13/2025"
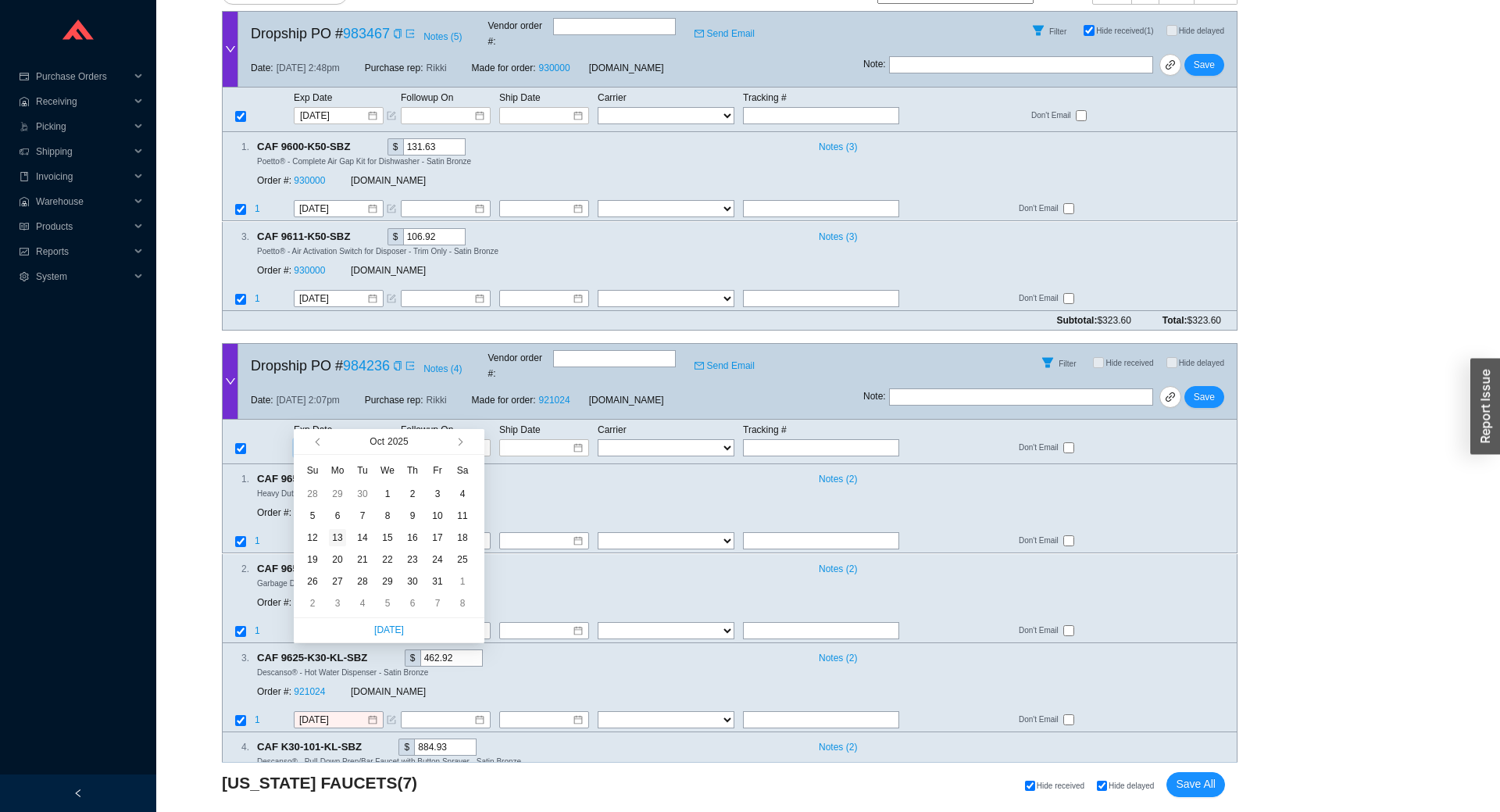
type input "10/13/2025"
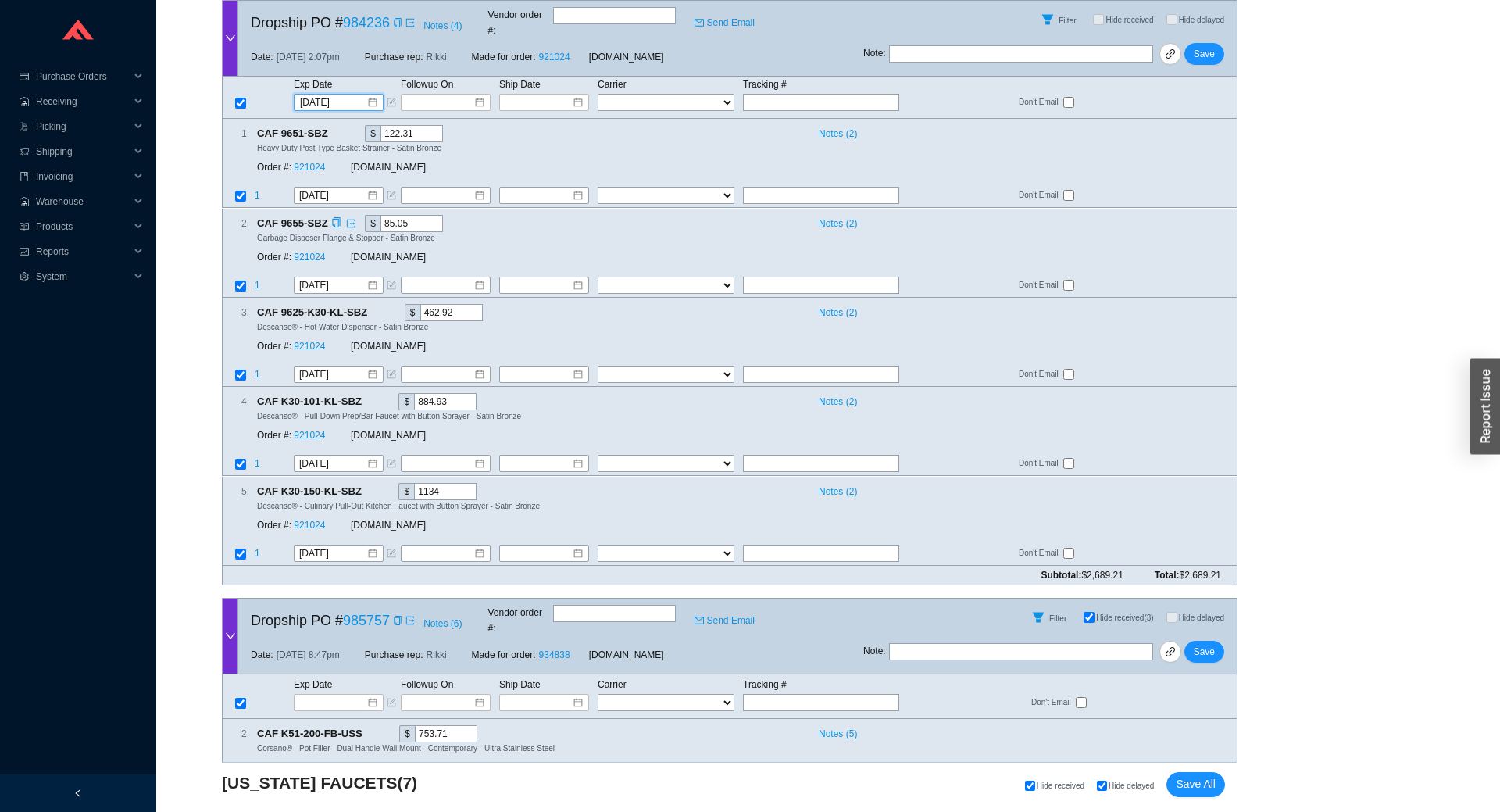
scroll to position [1036, 0]
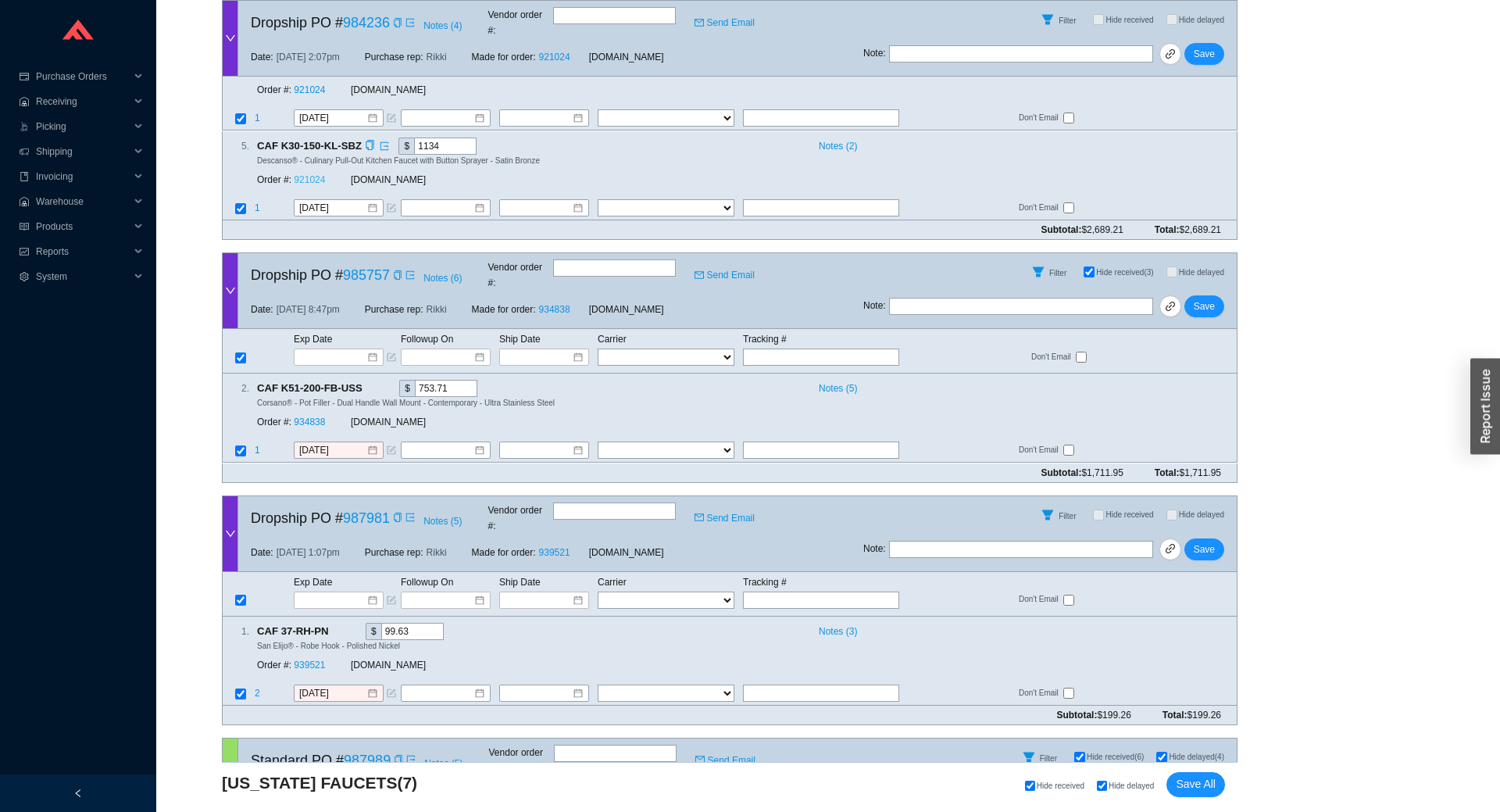
click at [318, 174] on link "921024" at bounding box center [309, 179] width 31 height 11
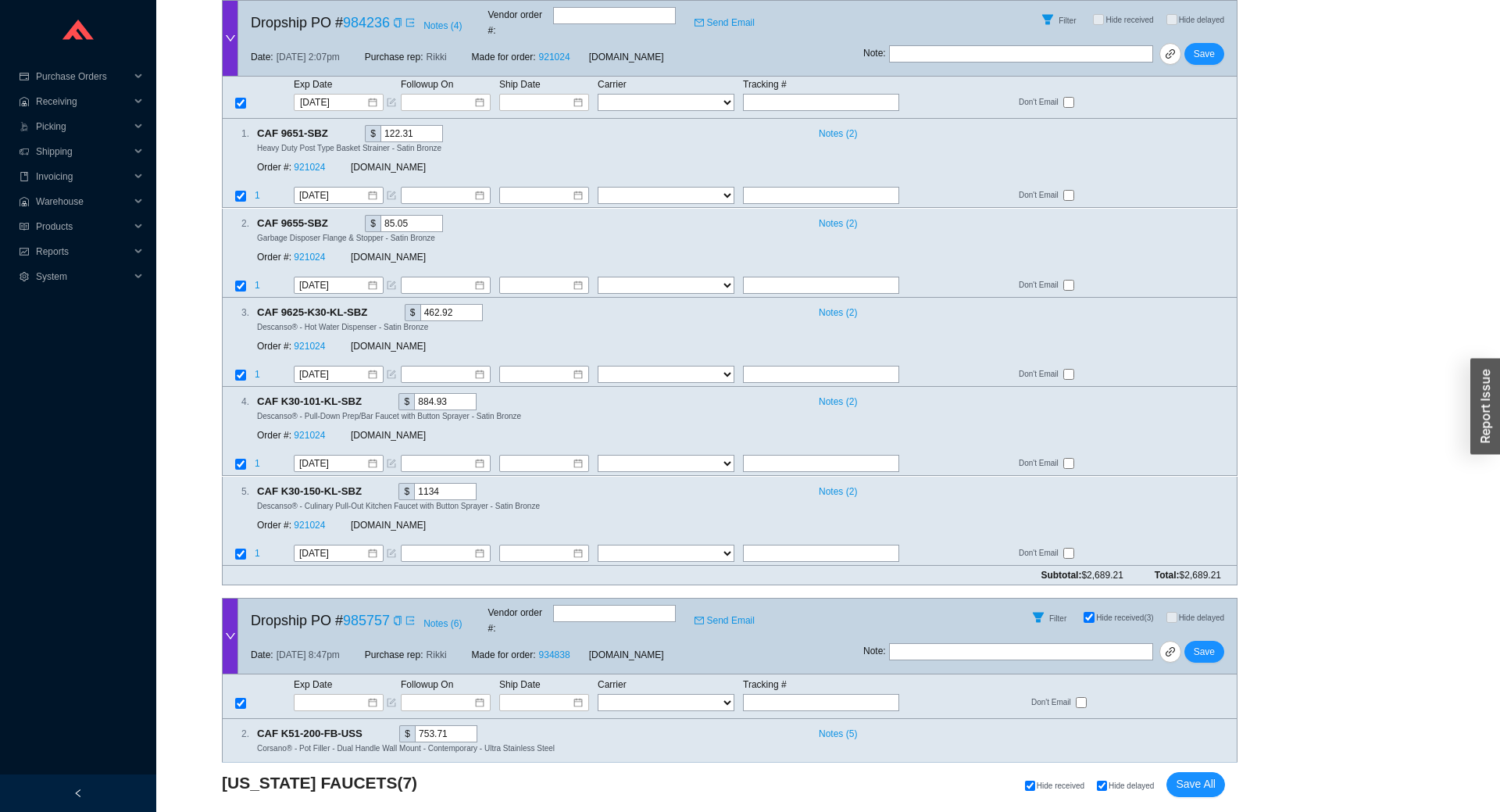
scroll to position [0, 0]
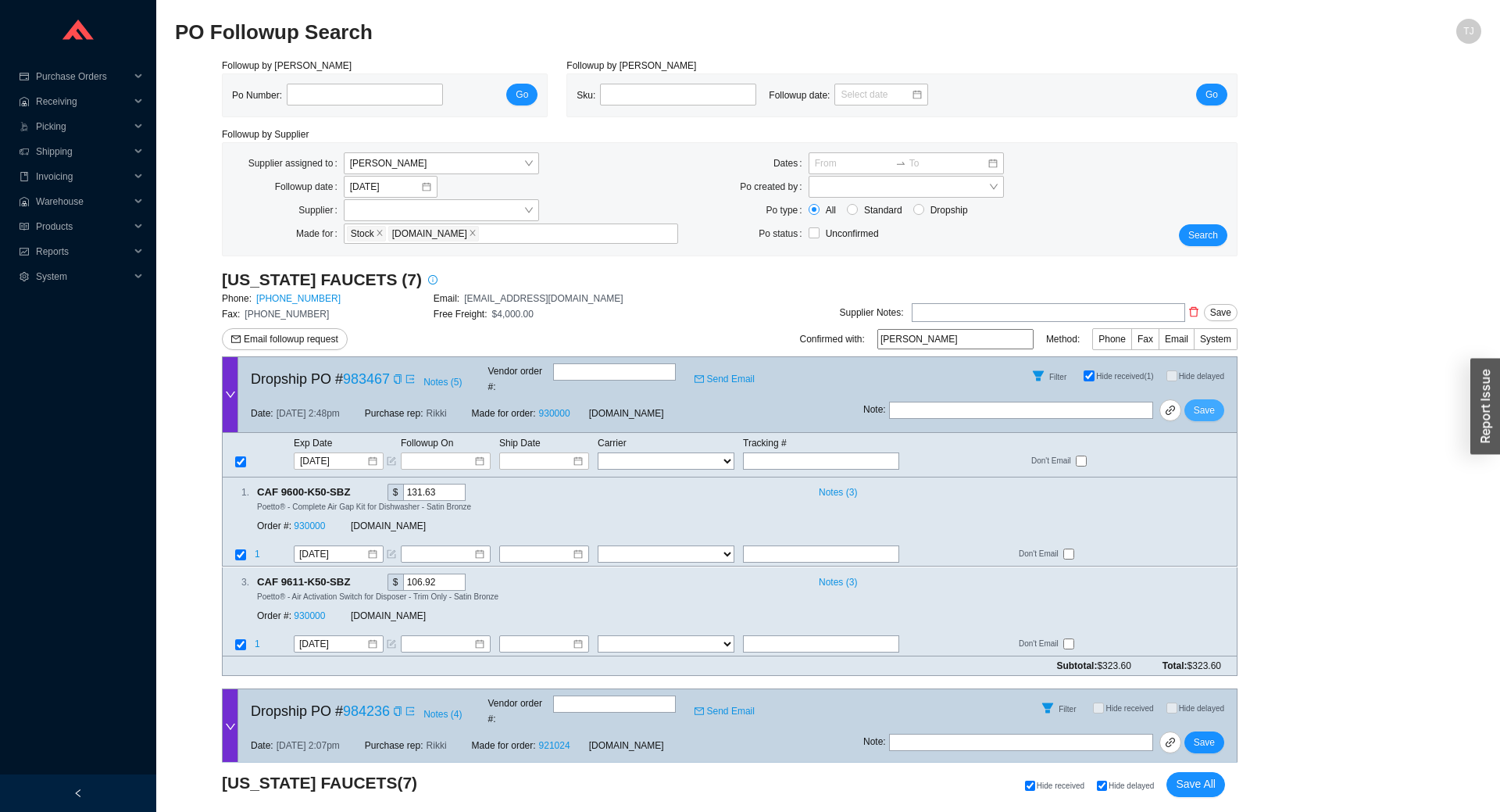
click at [1207, 402] on span "Save" at bounding box center [1205, 410] width 21 height 15
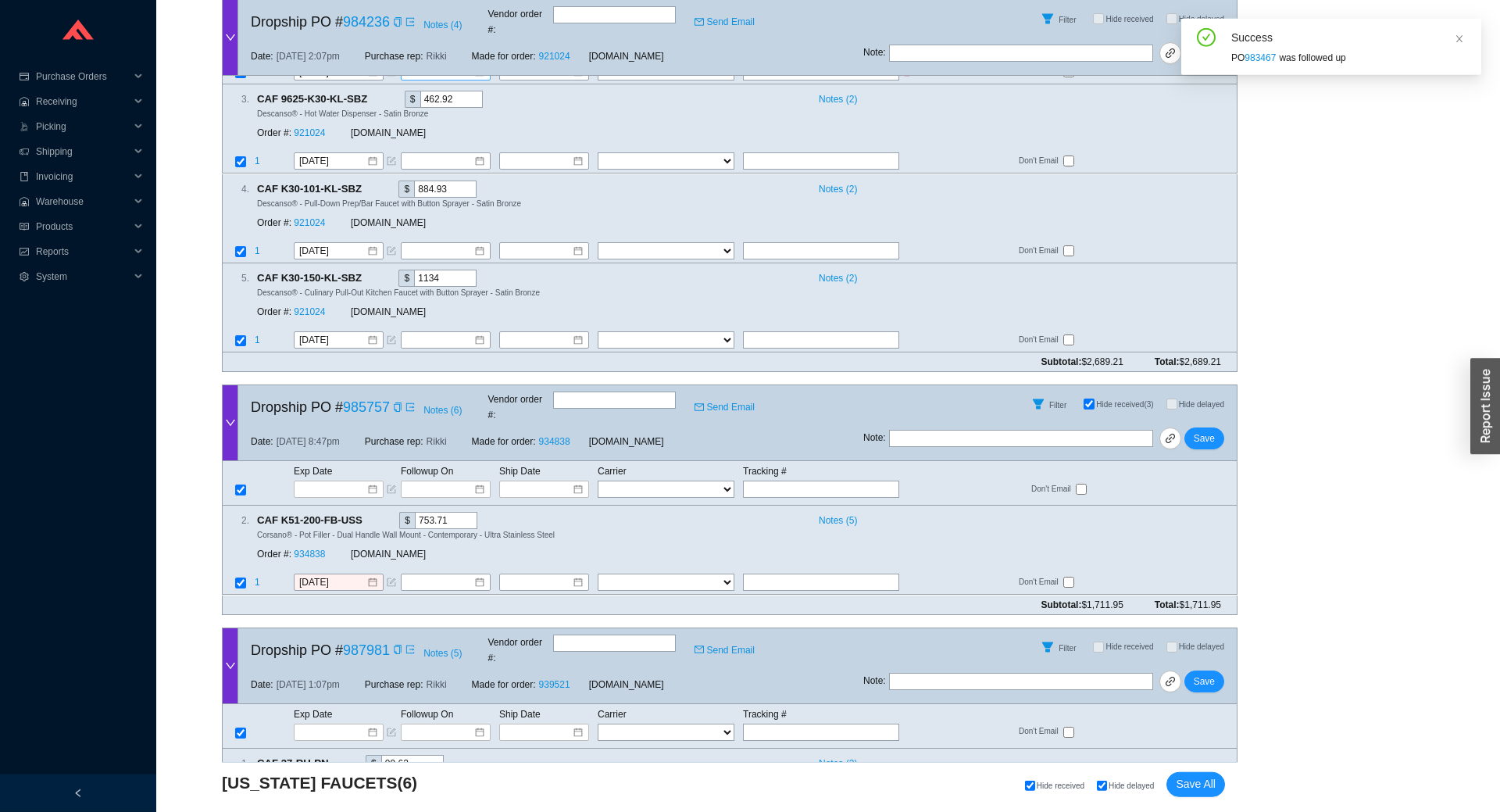
scroll to position [691, 0]
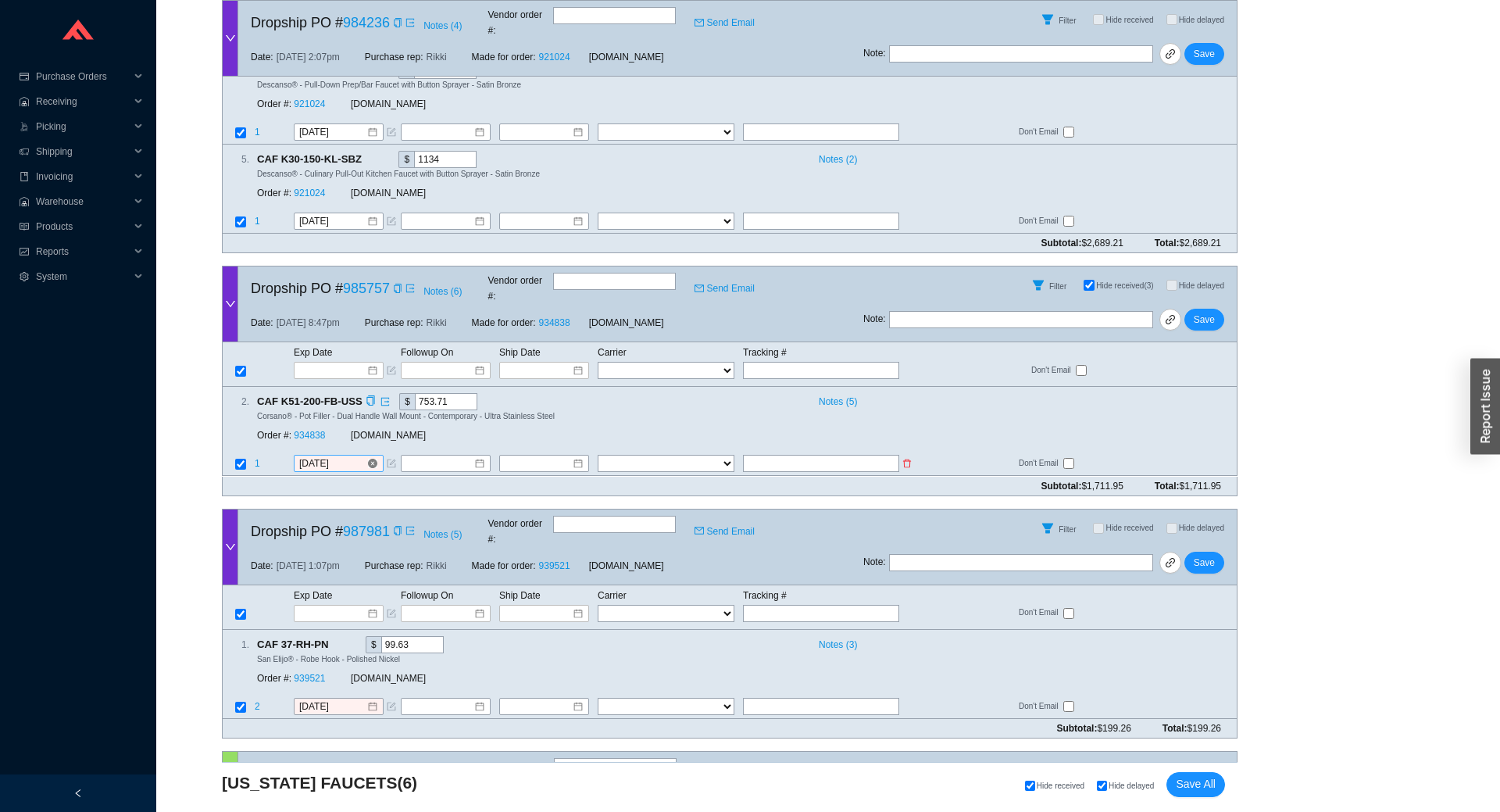
click at [318, 456] on input "9/26/2025" at bounding box center [333, 464] width 67 height 15
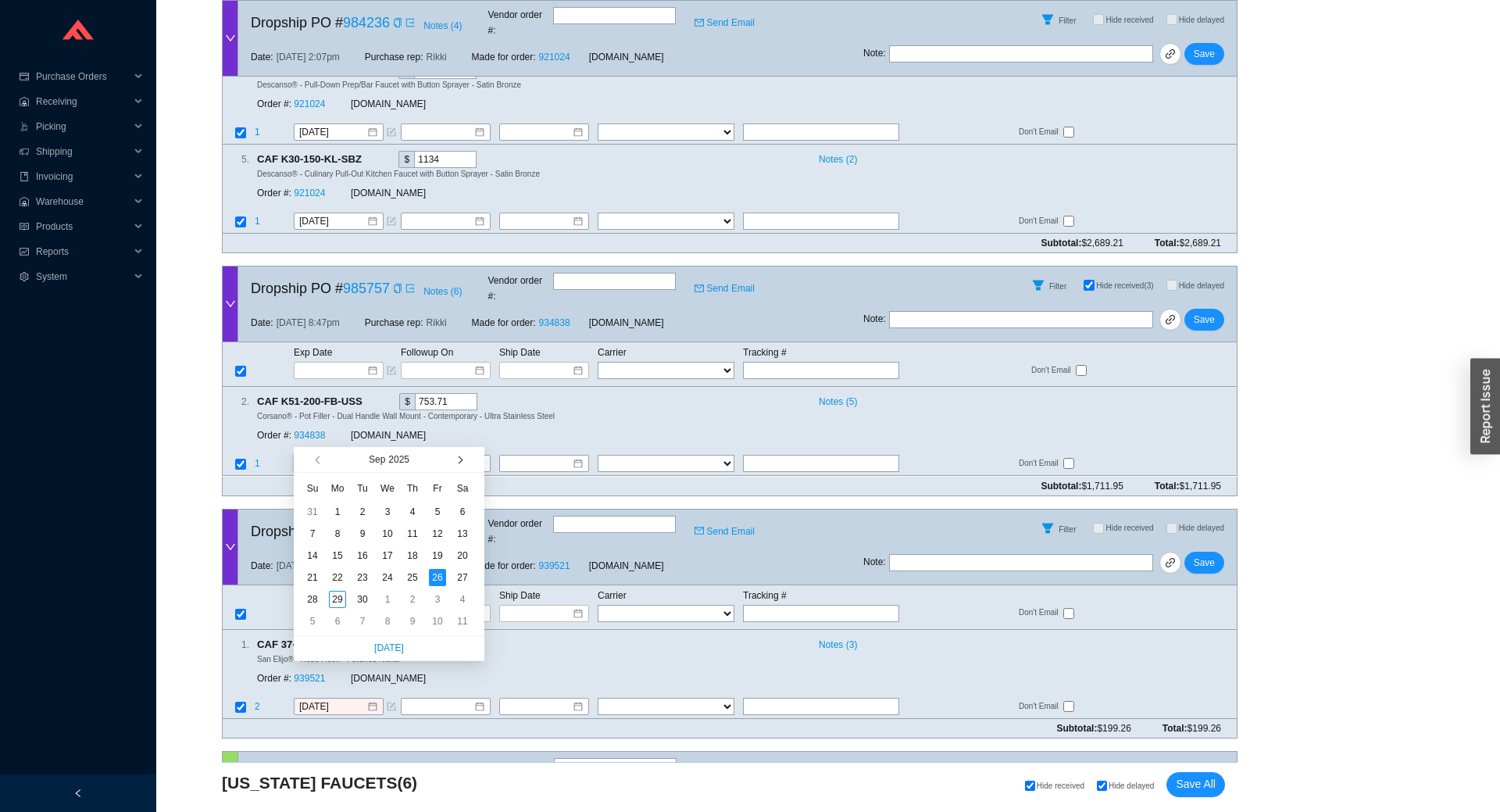
click at [464, 460] on button "button" at bounding box center [458, 459] width 14 height 25
type input "10/13/2025"
click at [333, 551] on div "13" at bounding box center [338, 555] width 17 height 17
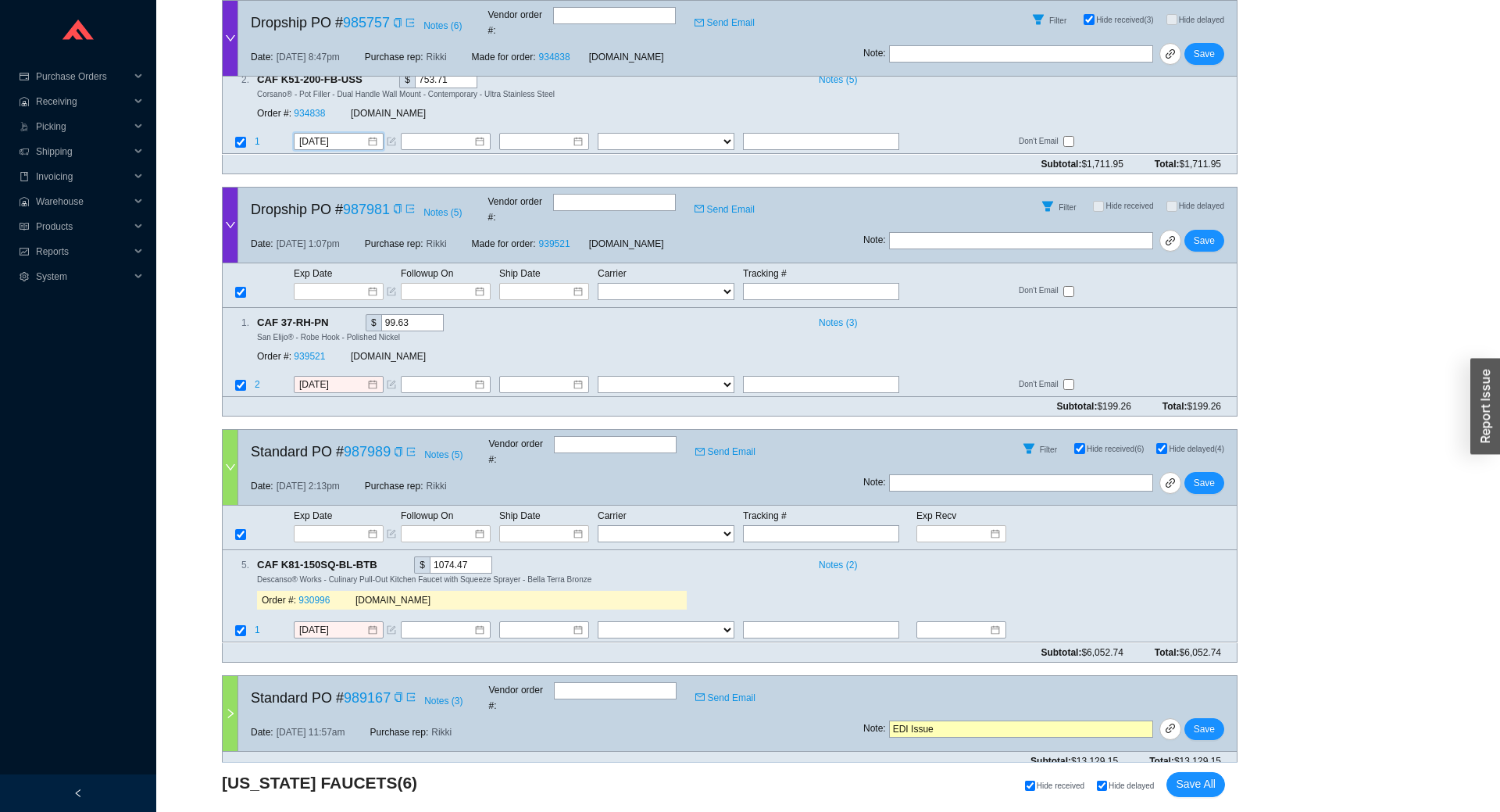
scroll to position [1036, 0]
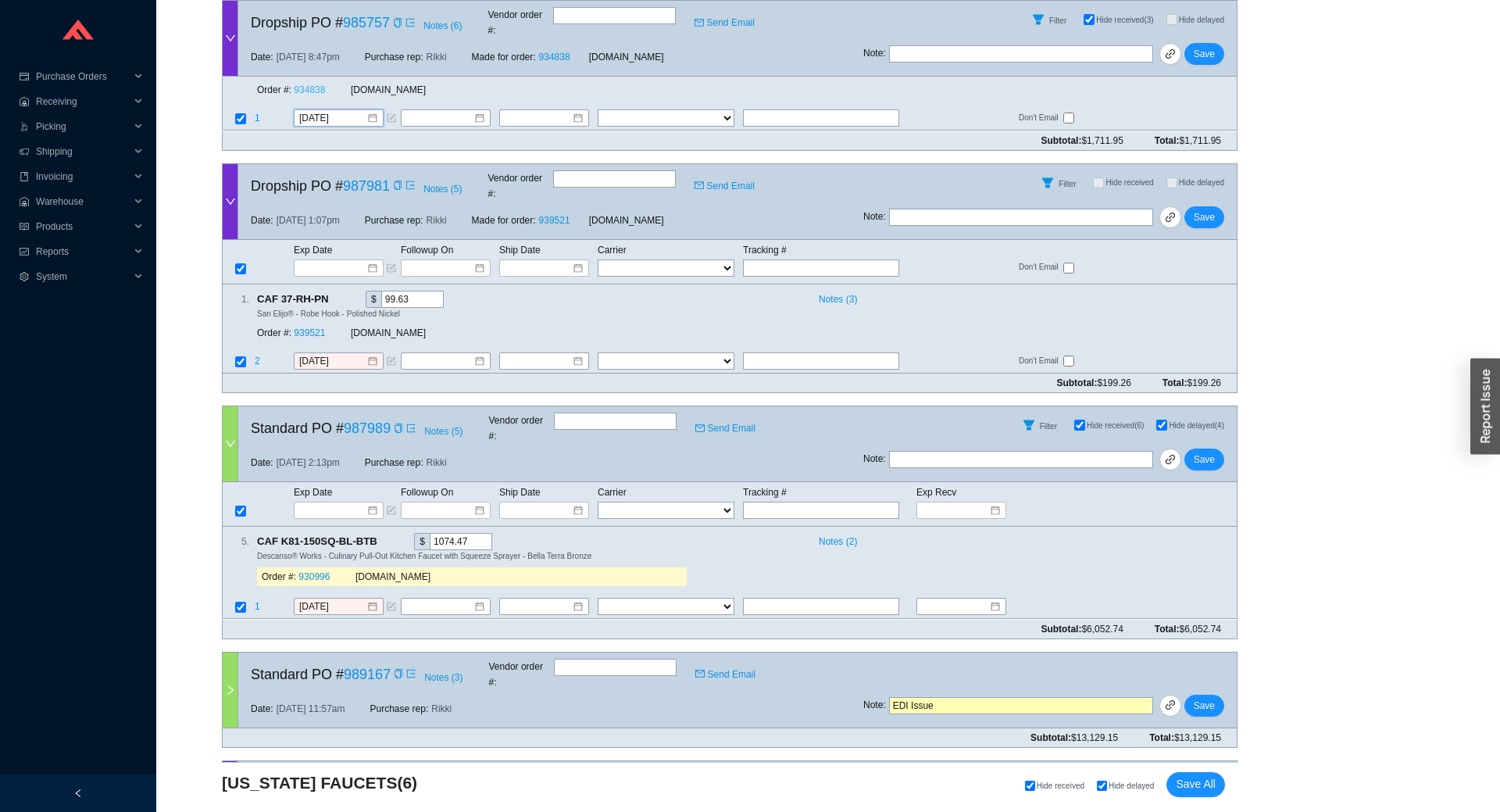
click at [304, 85] on link "934838" at bounding box center [309, 89] width 31 height 11
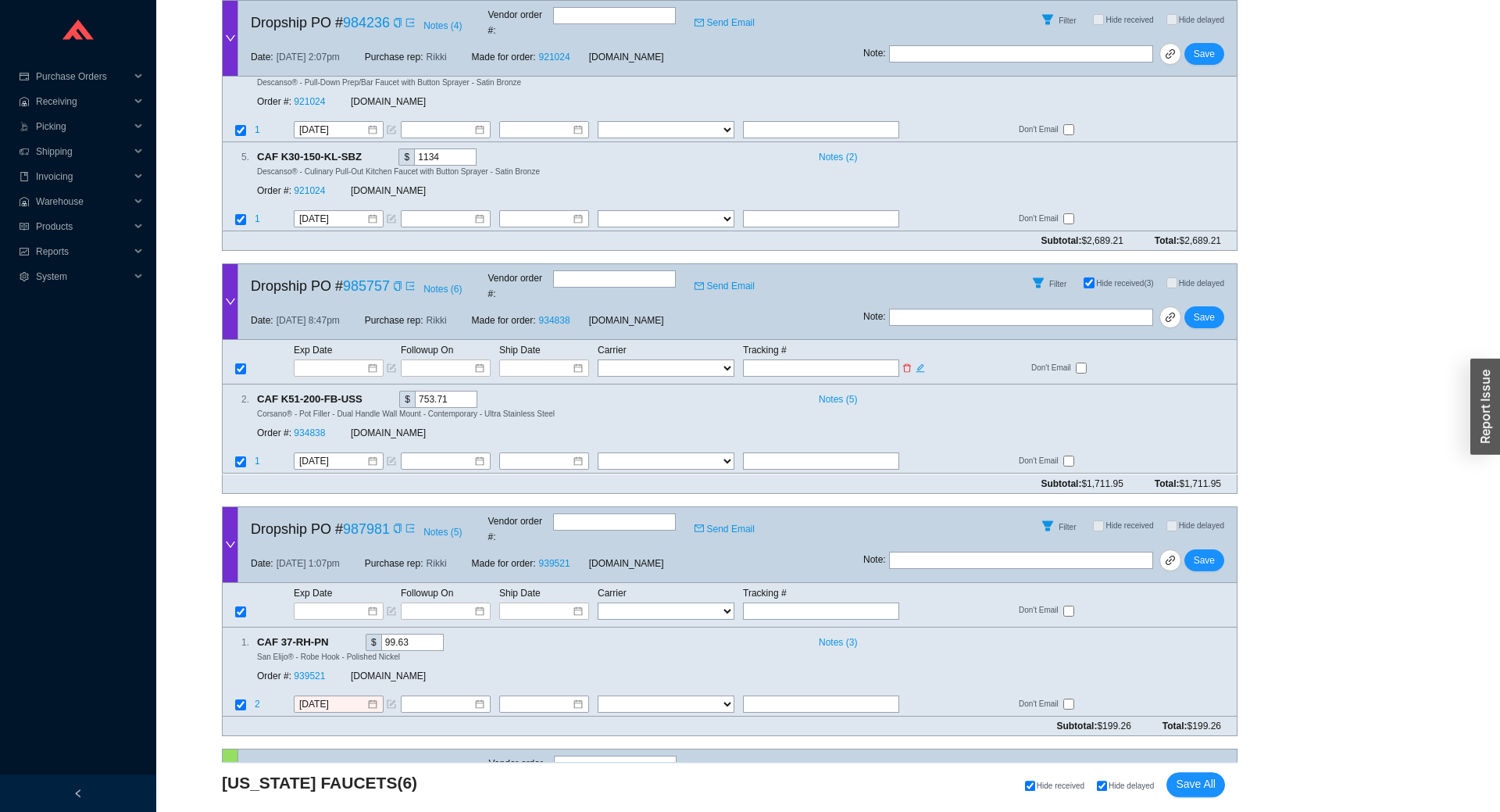
scroll to position [691, 0]
click at [1200, 312] on span "Save" at bounding box center [1205, 319] width 21 height 15
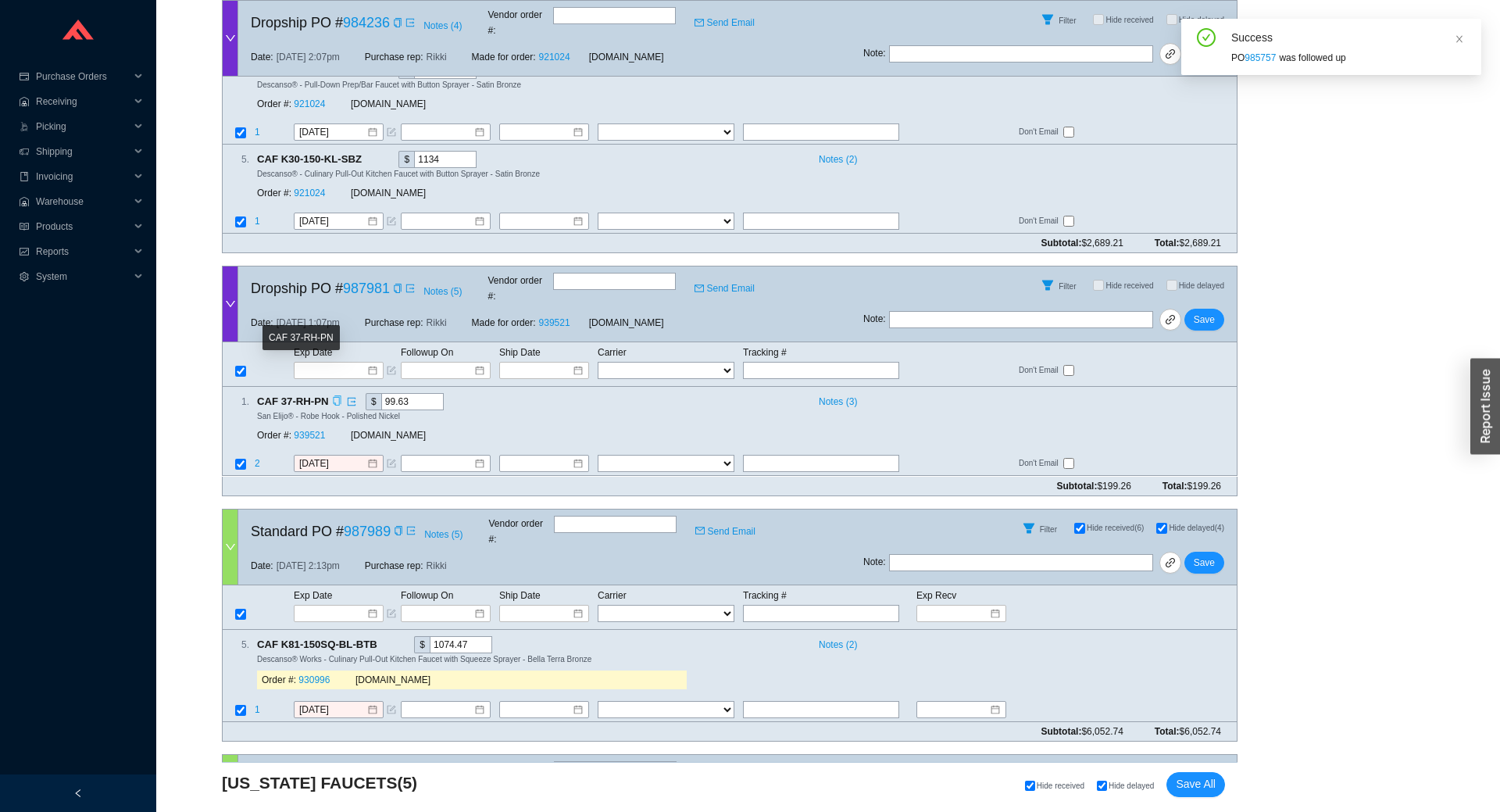
click at [334, 396] on icon "copy" at bounding box center [337, 401] width 11 height 11
click at [312, 430] on link "939521" at bounding box center [309, 435] width 31 height 11
click at [318, 456] on input "9/25/2025" at bounding box center [333, 464] width 67 height 15
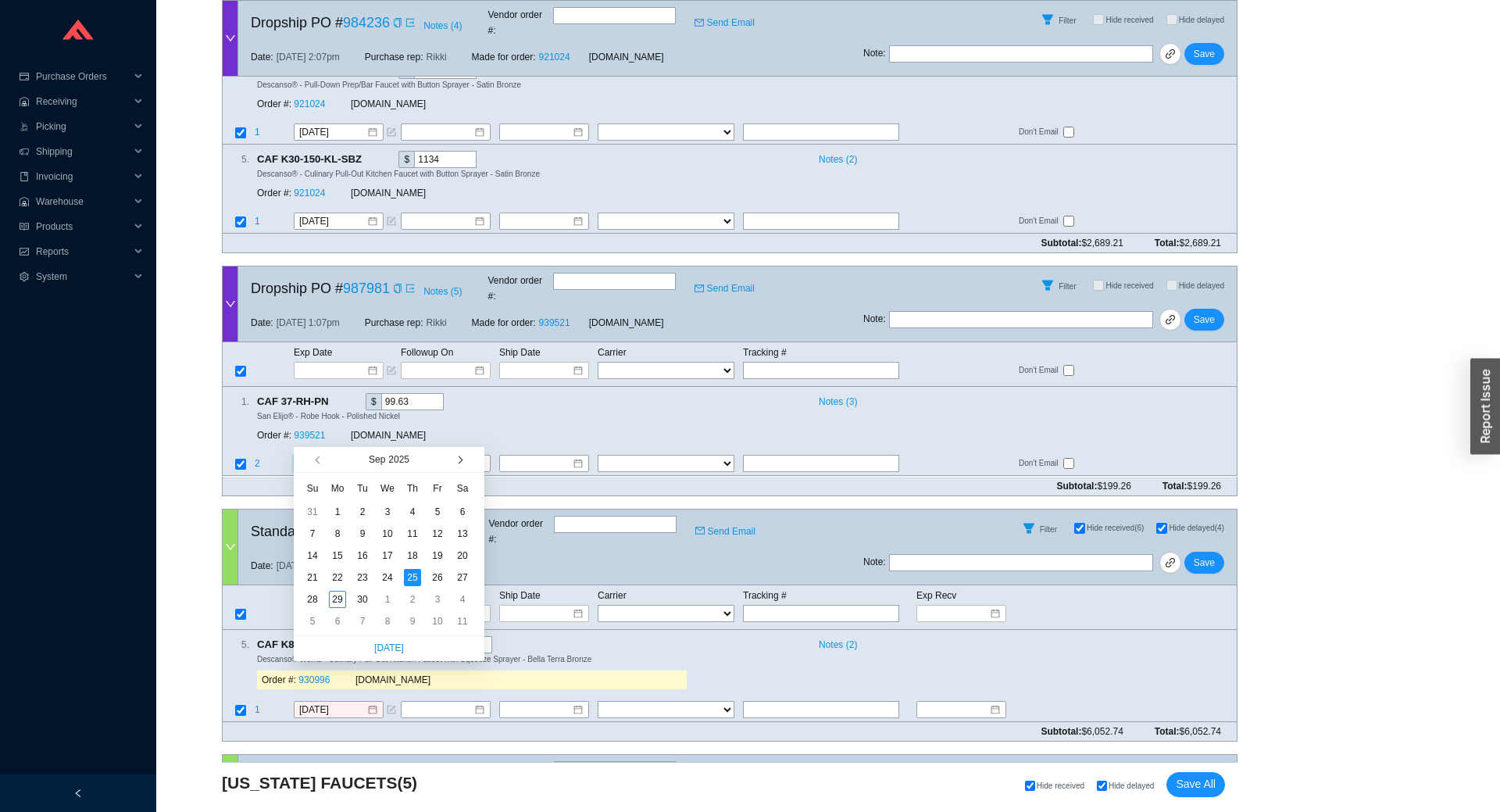
click at [459, 463] on span "button" at bounding box center [459, 459] width 8 height 8
type input "10/13/2025"
click at [339, 561] on div "13" at bounding box center [338, 555] width 17 height 17
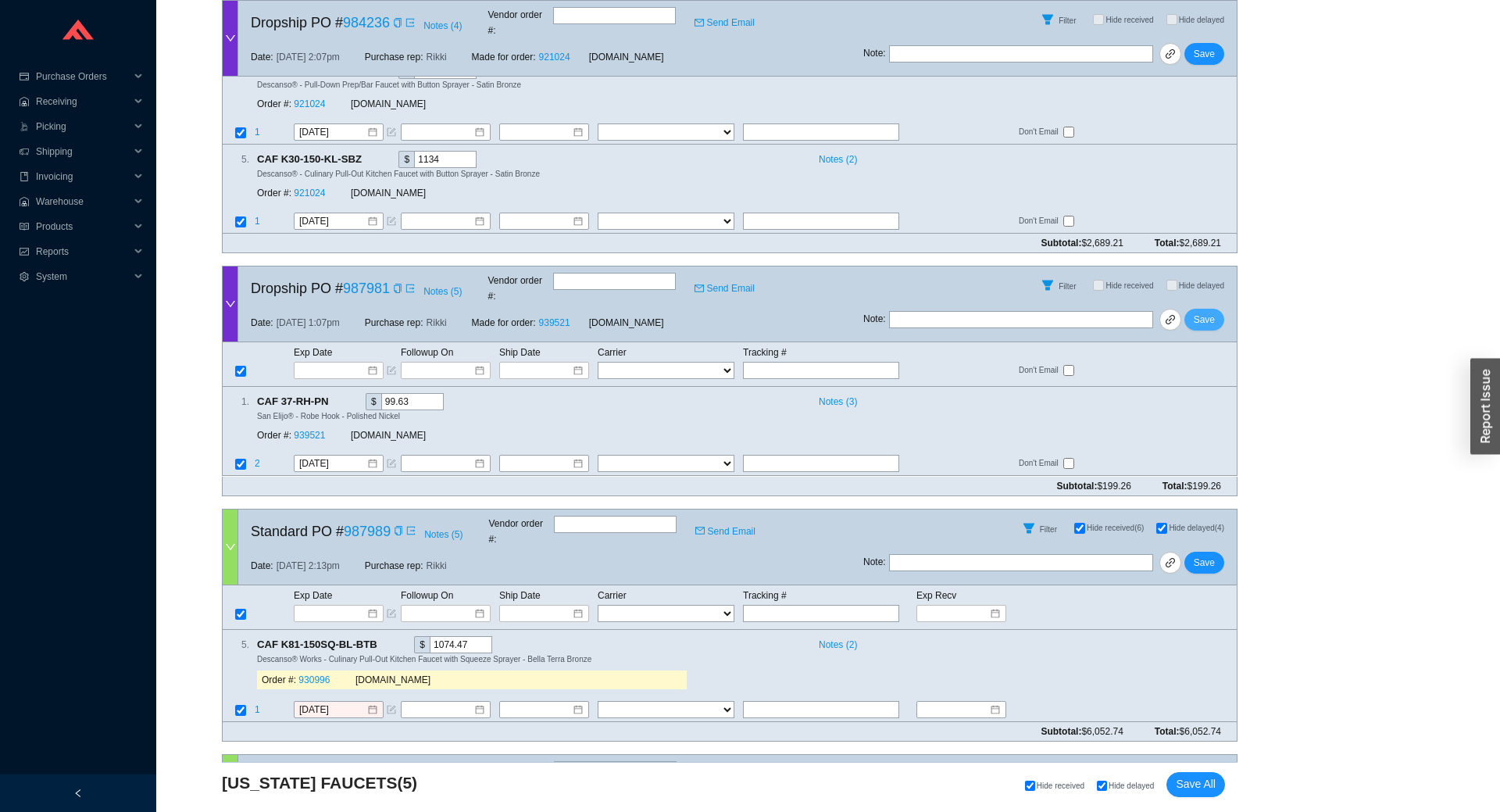
click at [1204, 312] on span "Save" at bounding box center [1205, 319] width 21 height 15
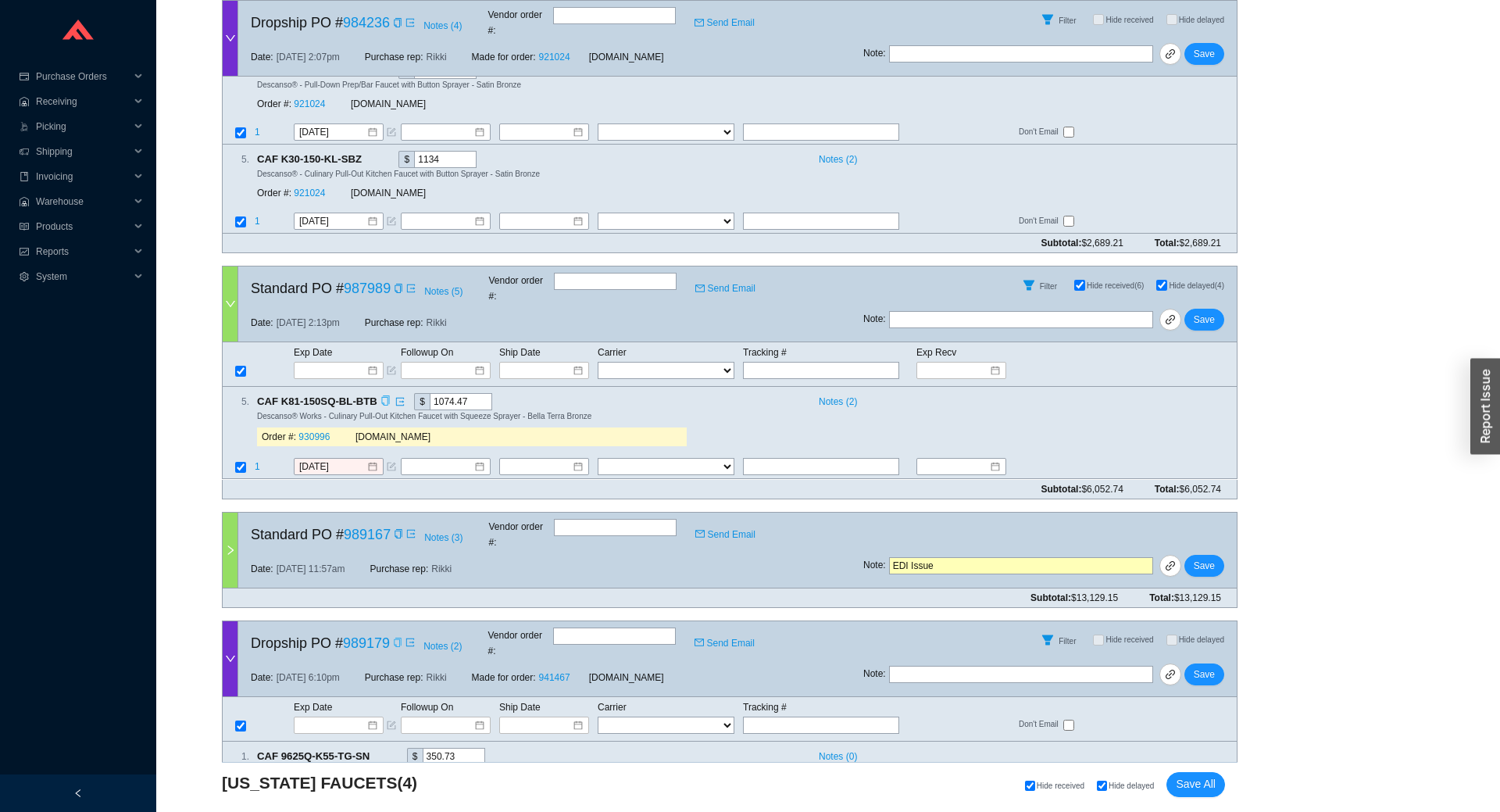
click at [385, 396] on icon "copy" at bounding box center [385, 401] width 11 height 11
click at [1189, 281] on span "Hide delayed (4)" at bounding box center [1197, 285] width 56 height 9
click at [1167, 280] on input "Hide delayed (4)" at bounding box center [1161, 285] width 11 height 11
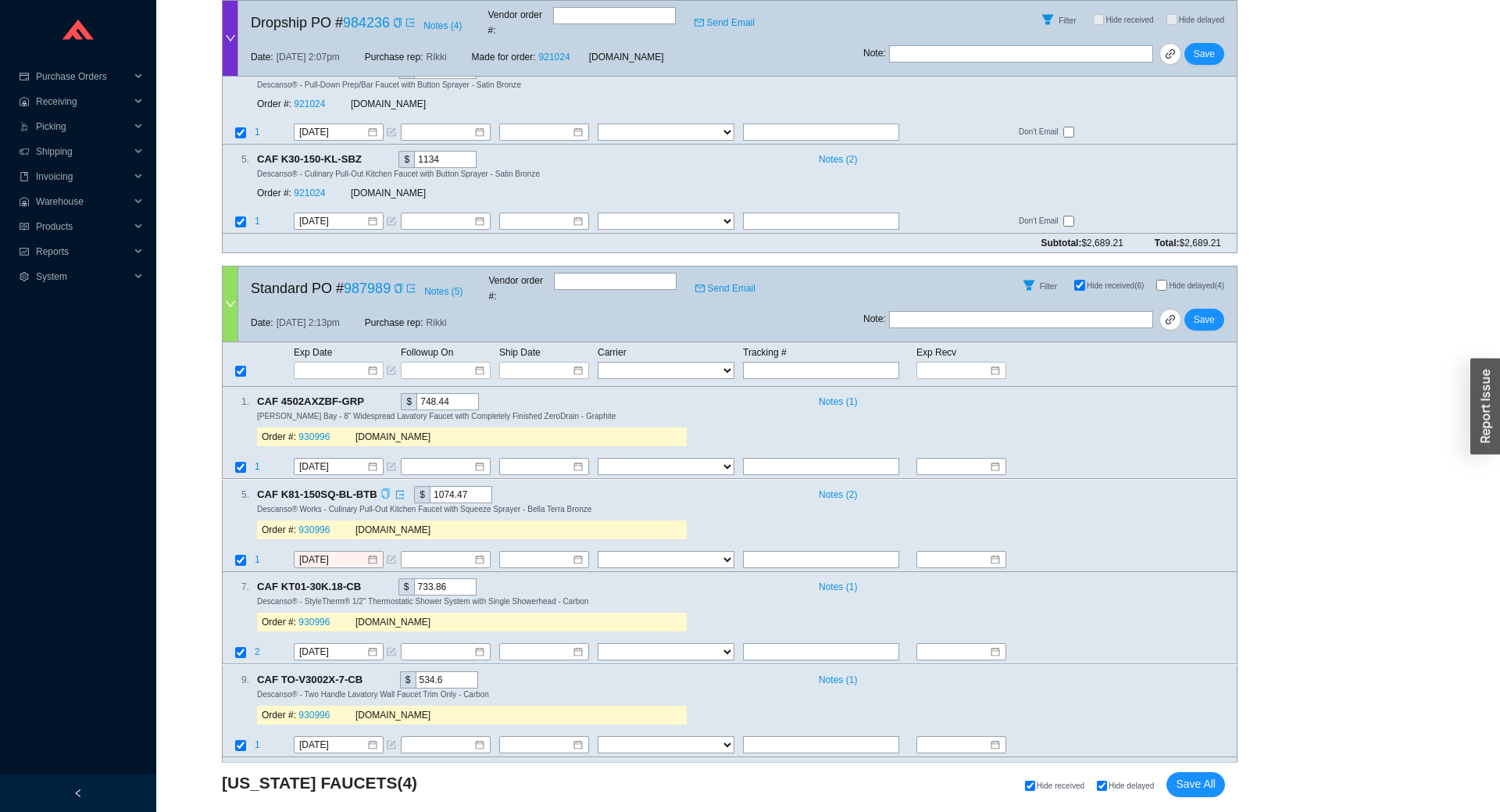
click at [1189, 281] on span "Hide delayed (4)" at bounding box center [1197, 285] width 56 height 9
click at [1167, 280] on input "Hide delayed (4)" at bounding box center [1161, 285] width 11 height 11
checkbox input "true"
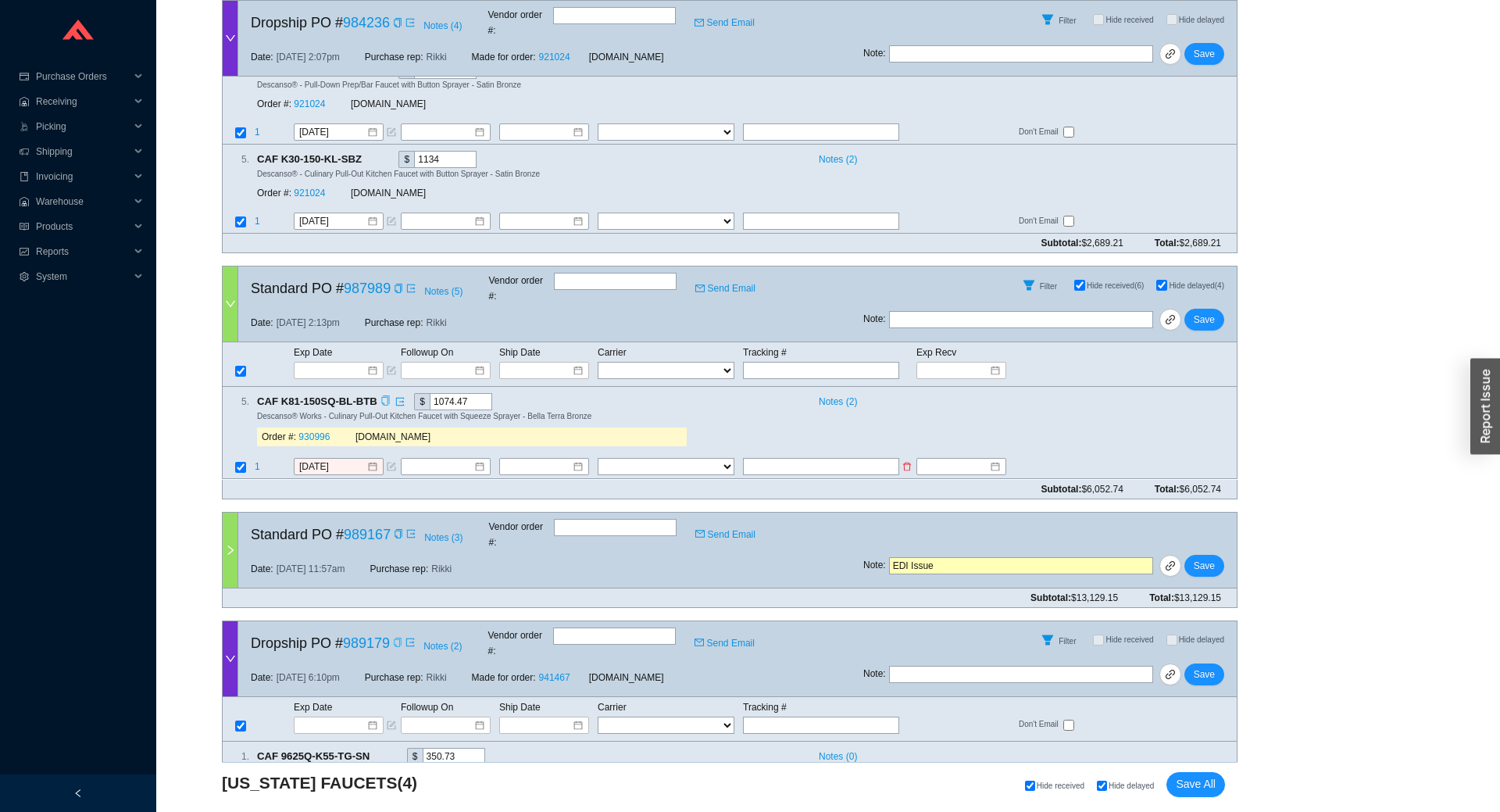
click at [259, 462] on span "1" at bounding box center [258, 467] width 6 height 11
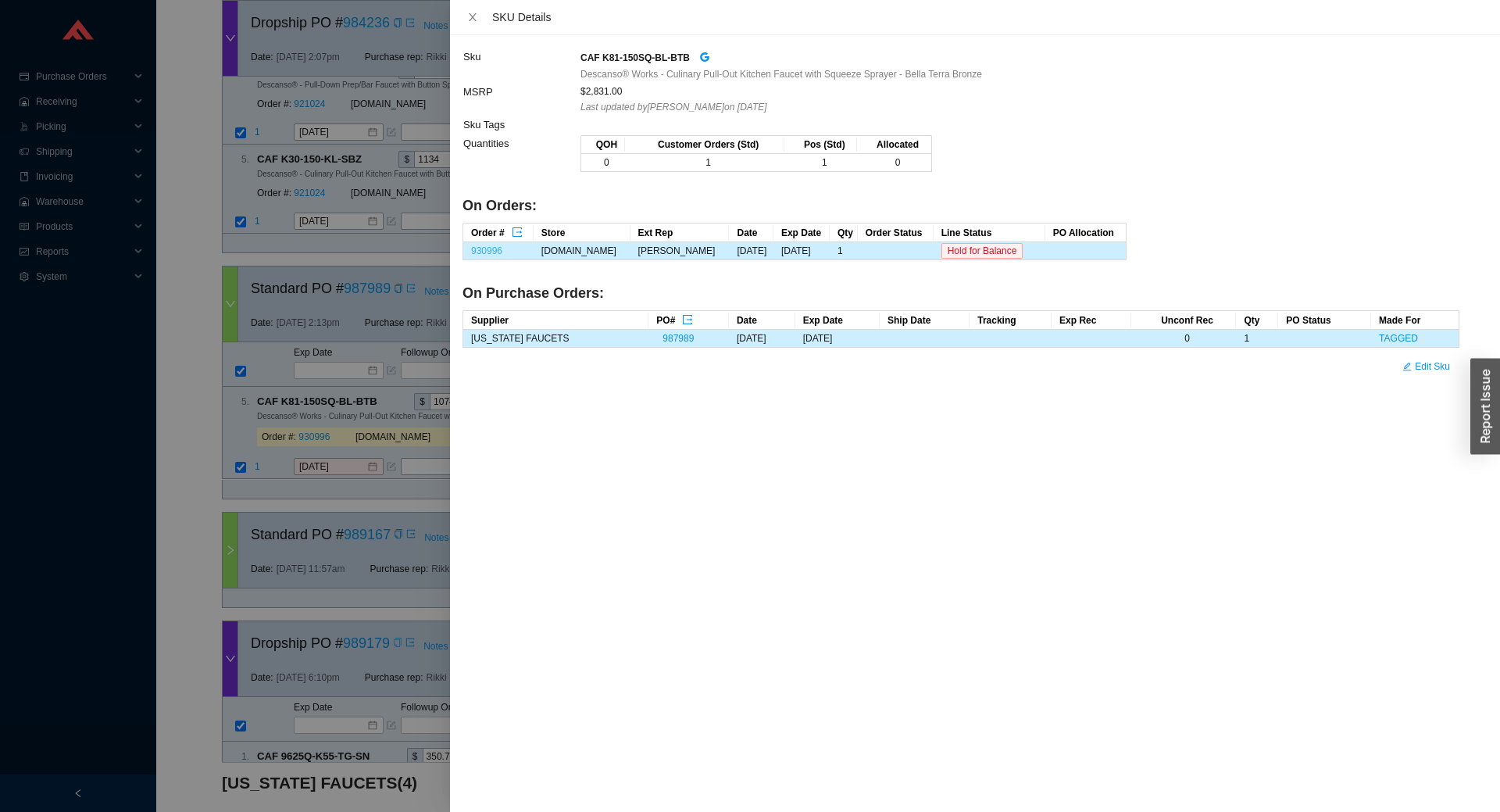
click at [495, 251] on link "930996" at bounding box center [487, 250] width 31 height 11
click at [321, 430] on div at bounding box center [750, 406] width 1500 height 812
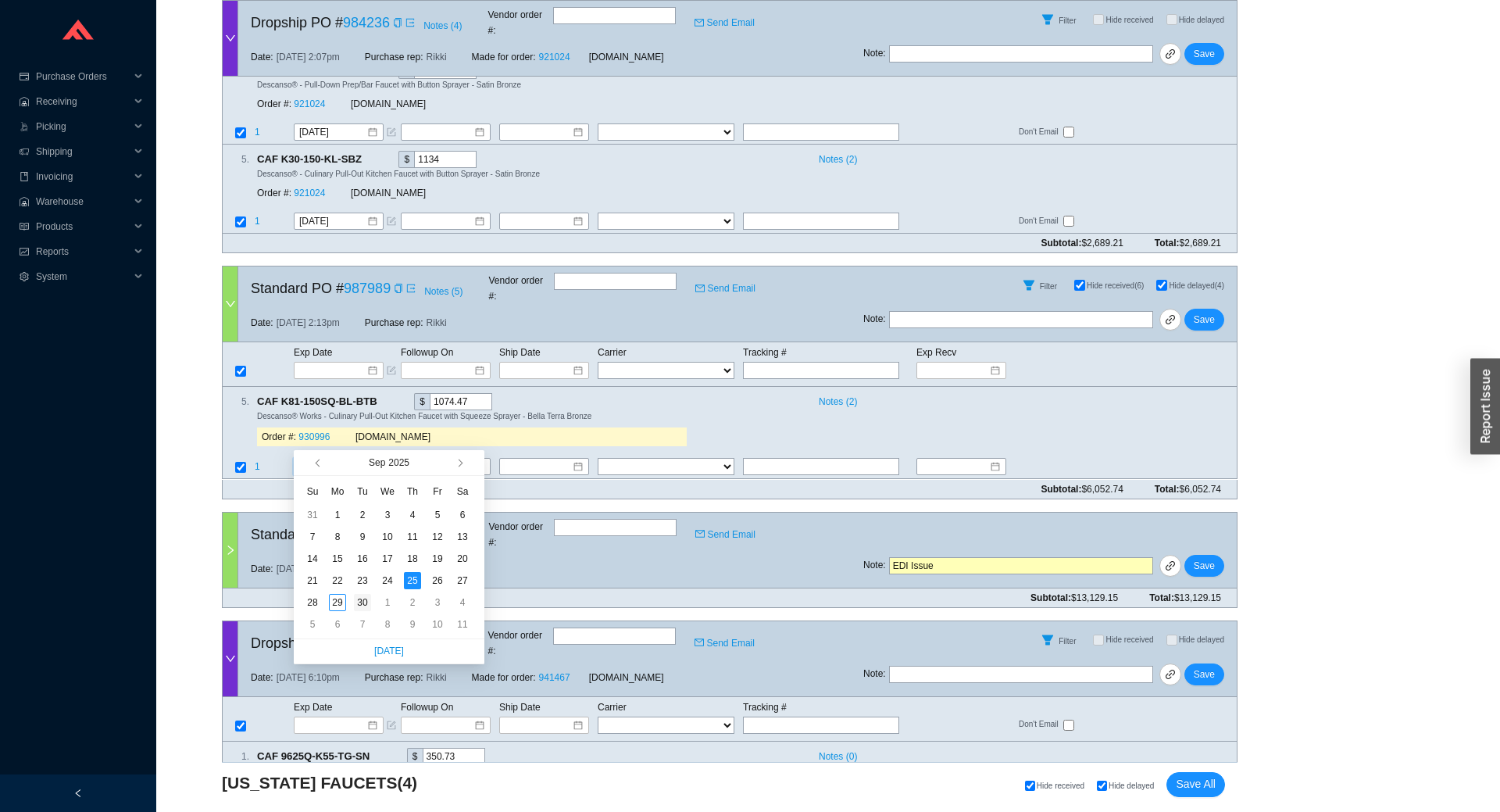
type input "9/30/2025"
click at [358, 597] on div "30" at bounding box center [363, 602] width 17 height 17
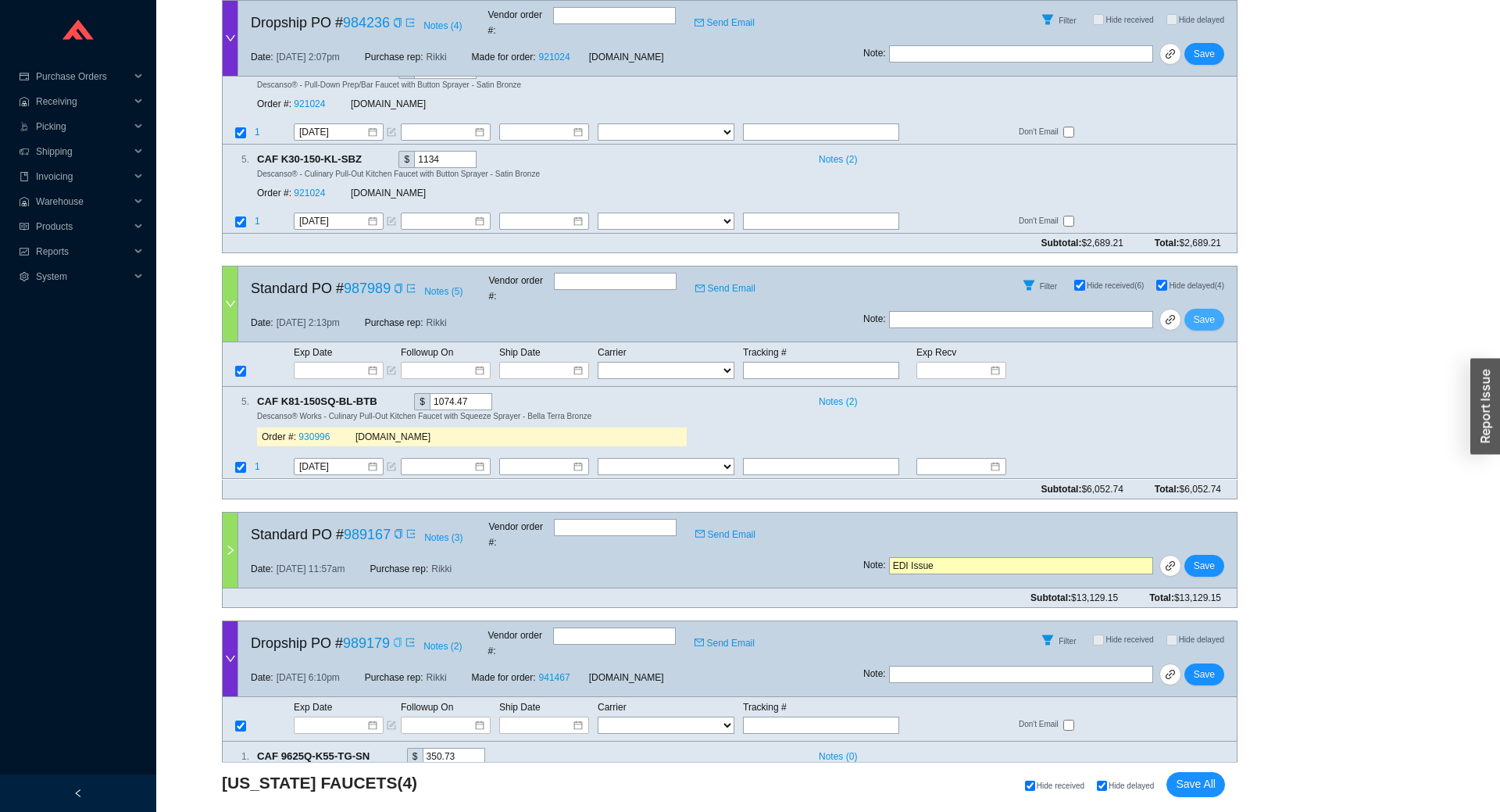
click at [1195, 309] on button "Save" at bounding box center [1204, 319] width 39 height 22
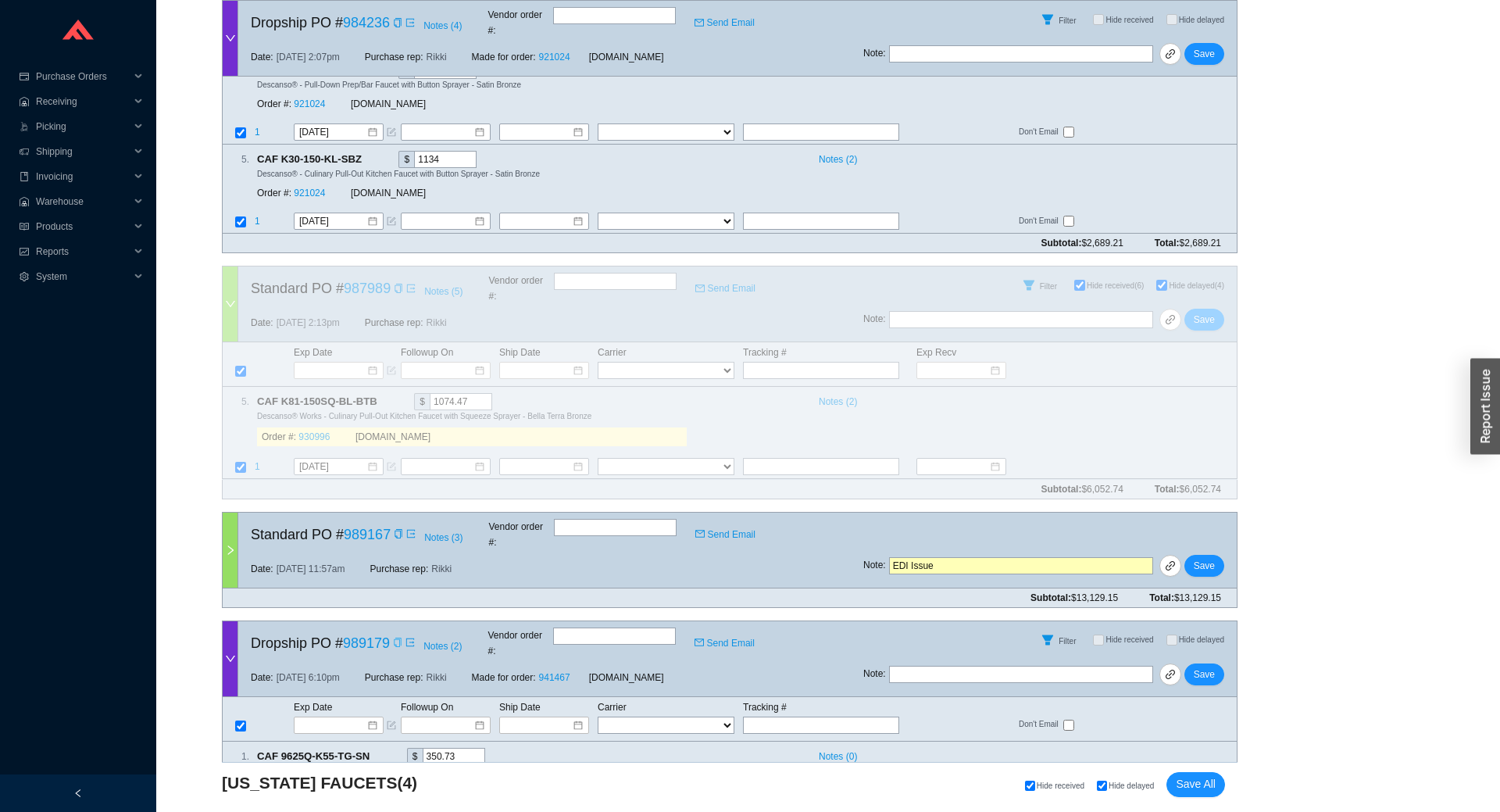
scroll to position [501, 0]
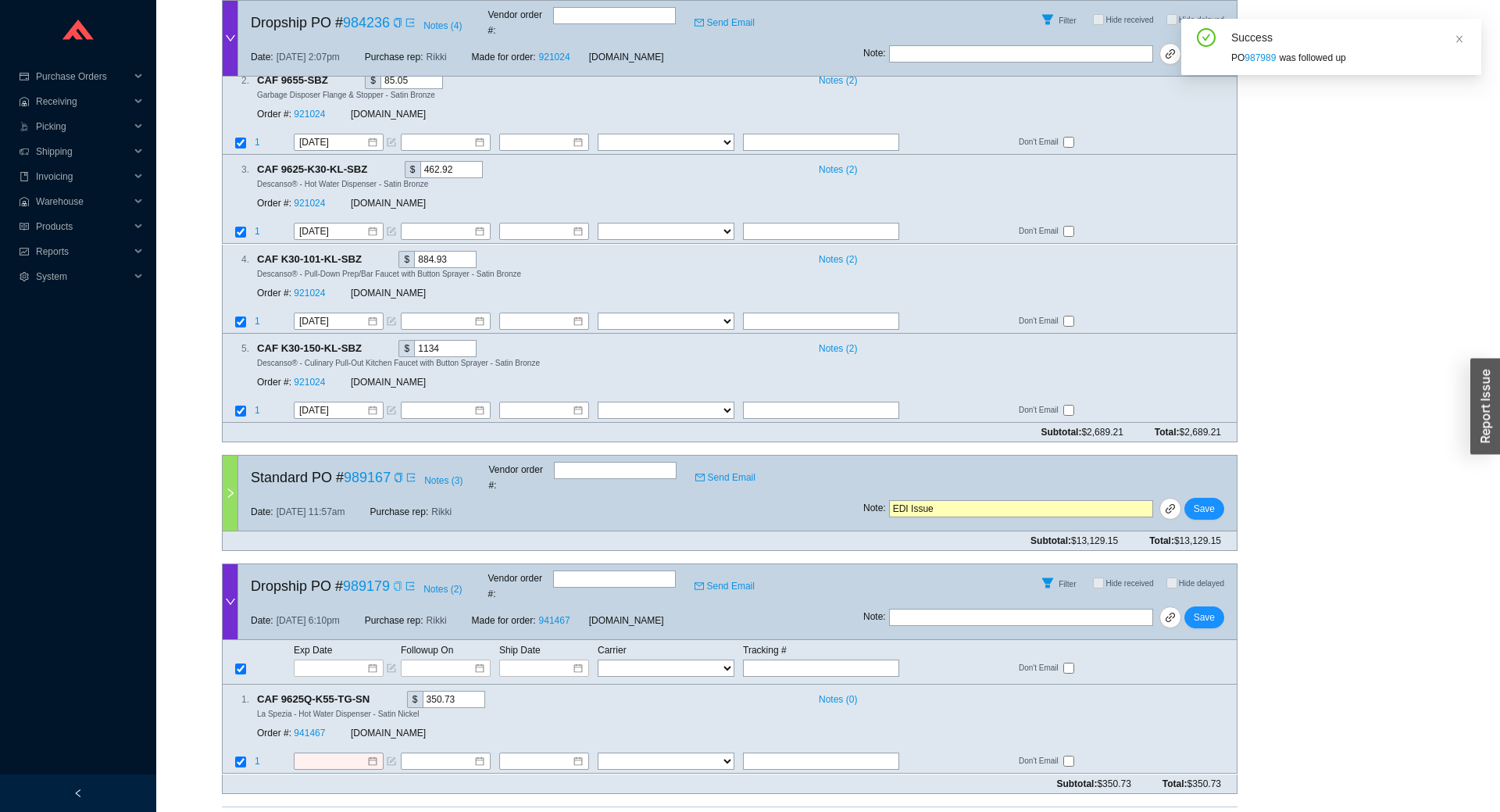
click at [228, 484] on div at bounding box center [230, 493] width 15 height 75
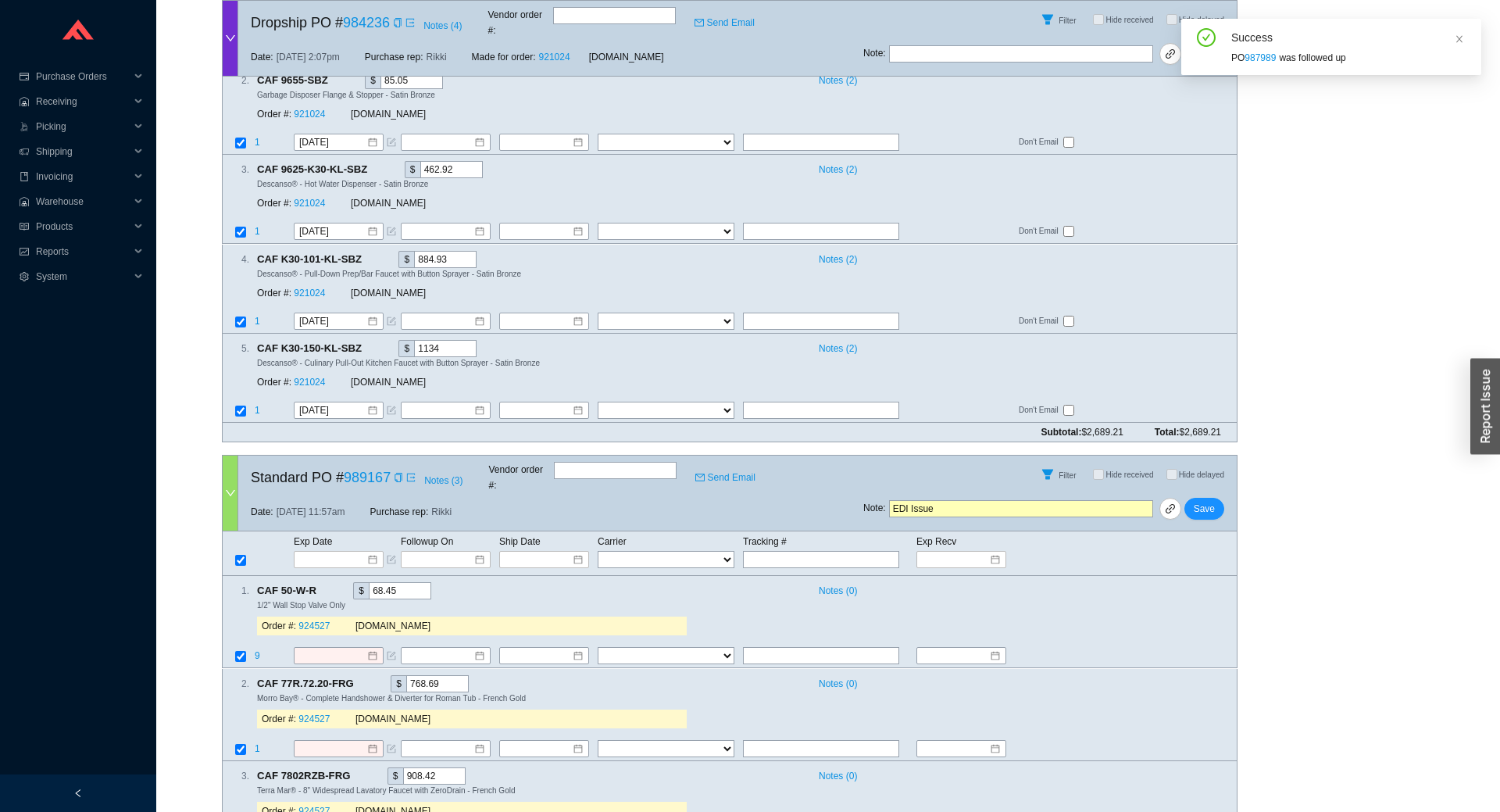
click at [228, 484] on div at bounding box center [230, 493] width 15 height 75
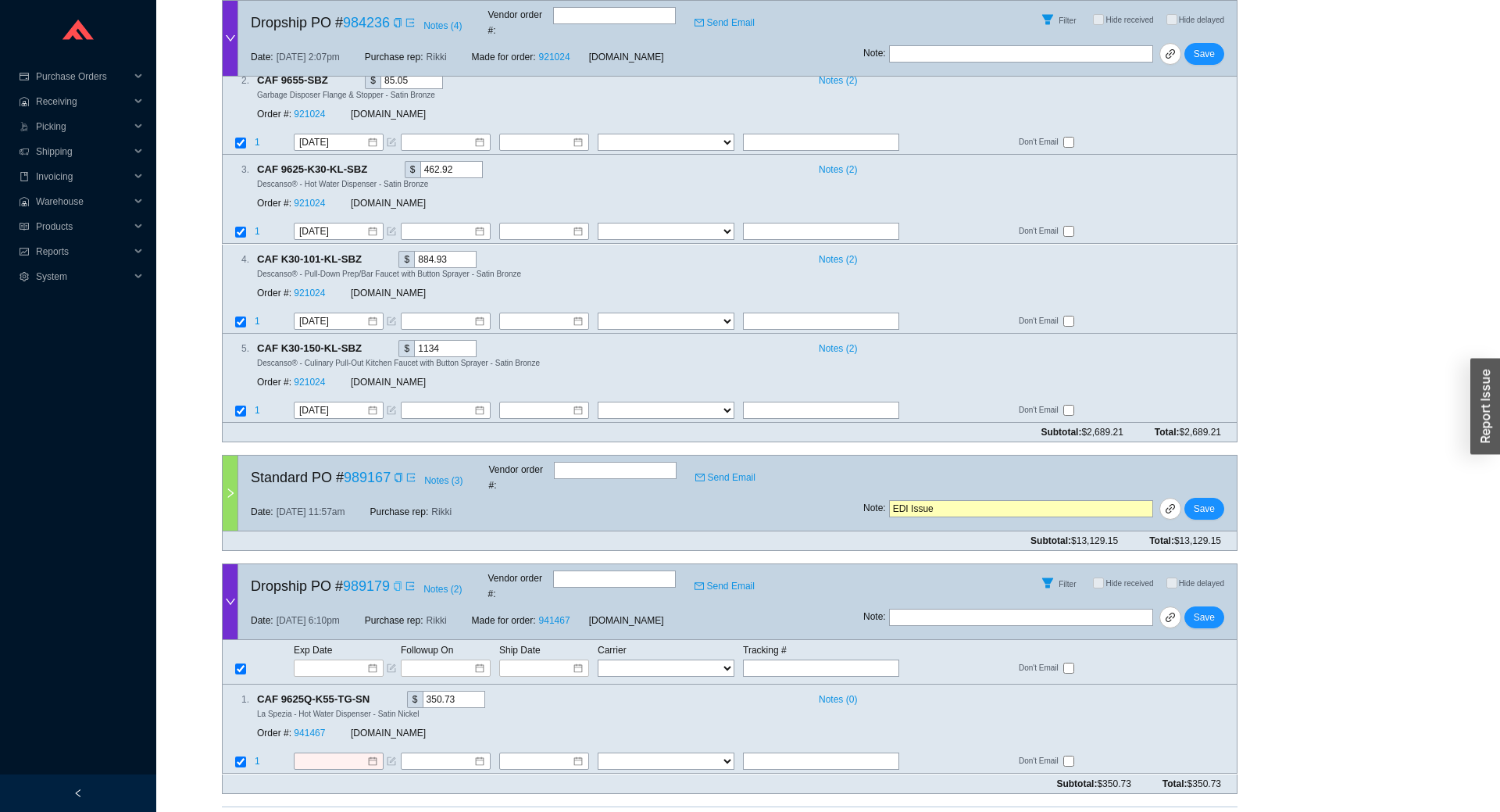
click at [228, 484] on div at bounding box center [230, 493] width 15 height 75
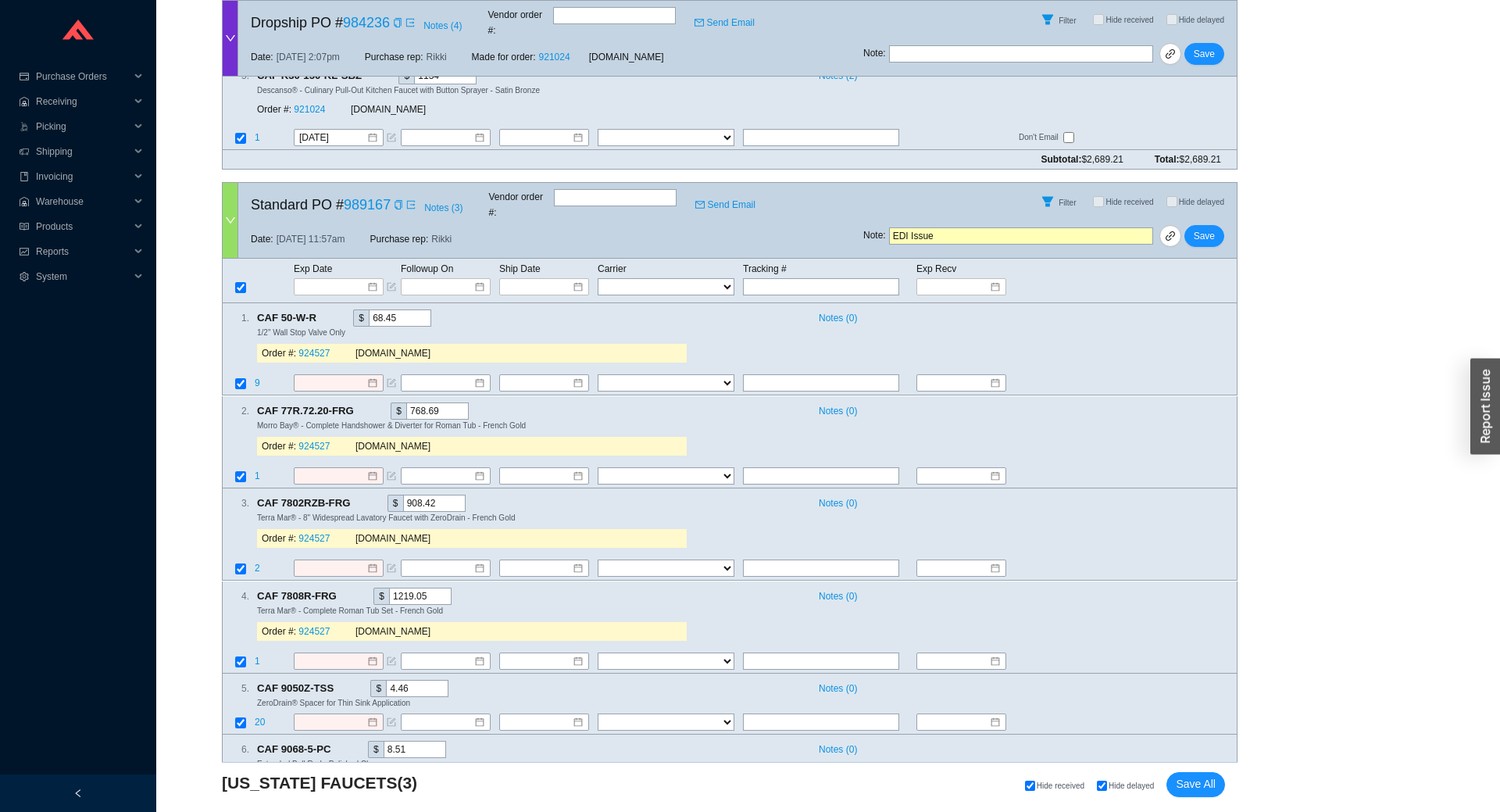
scroll to position [639, 0]
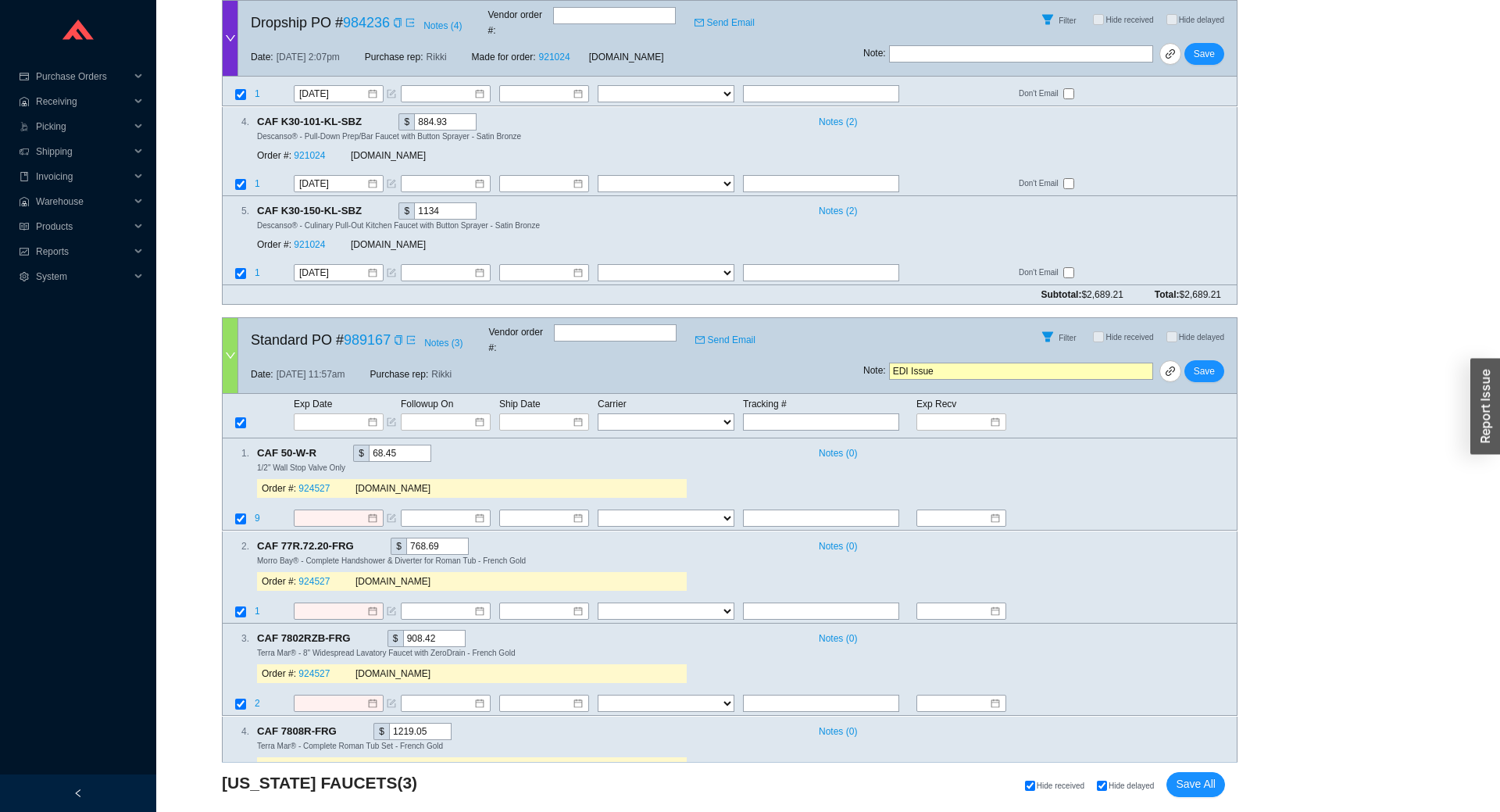
click at [231, 345] on div at bounding box center [230, 355] width 15 height 75
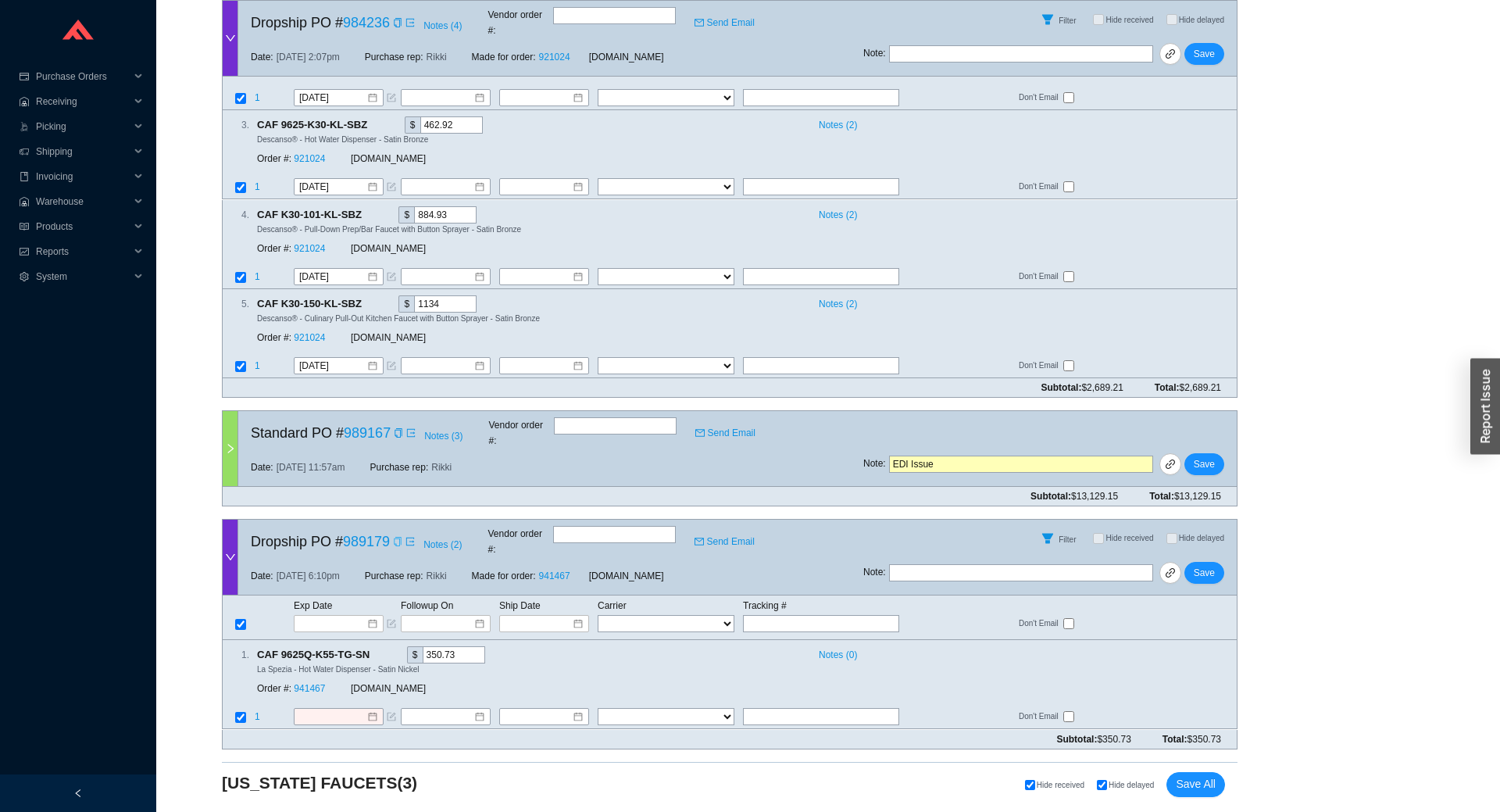
scroll to position [501, 0]
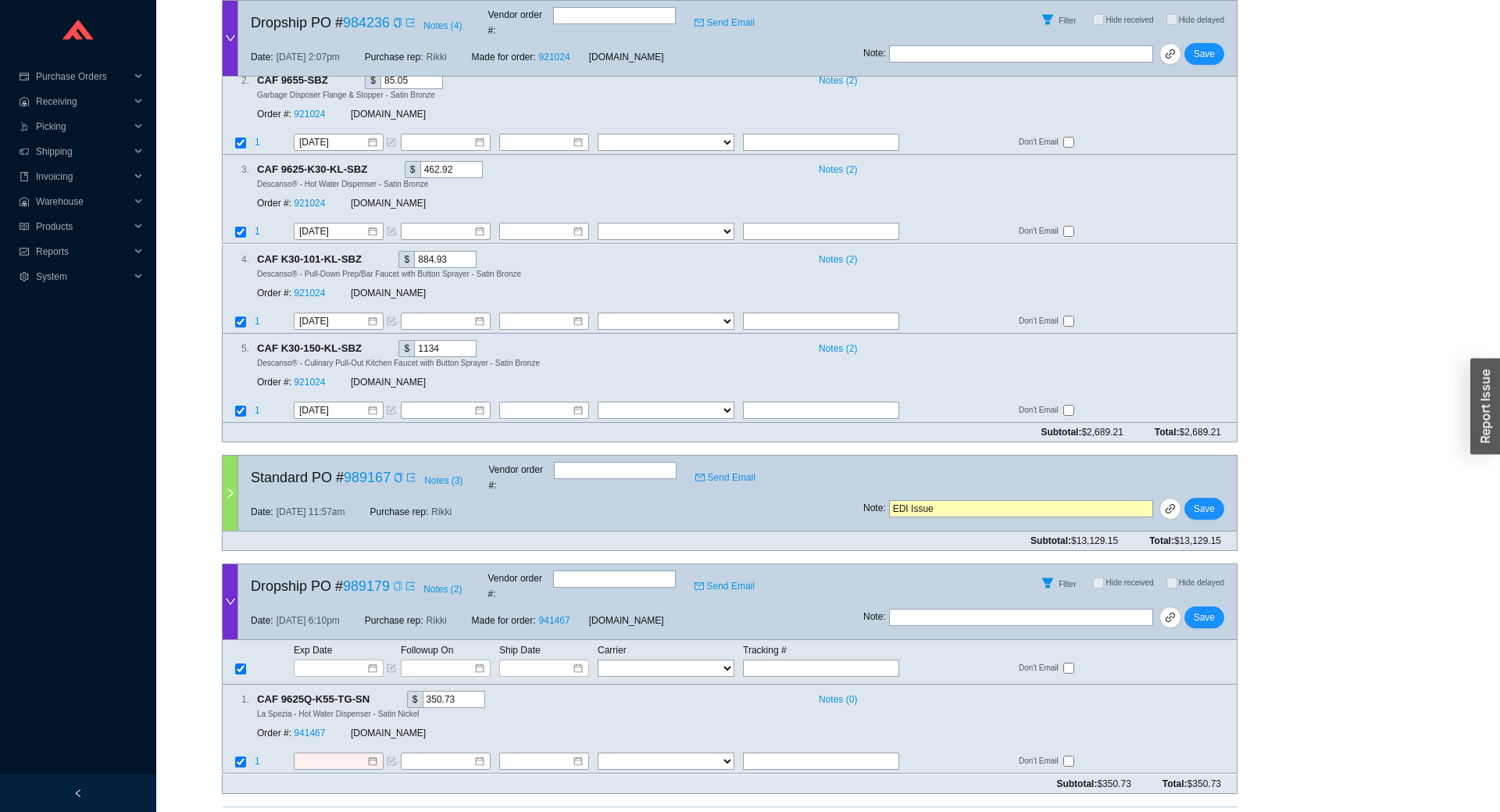
click at [228, 488] on div at bounding box center [230, 493] width 15 height 75
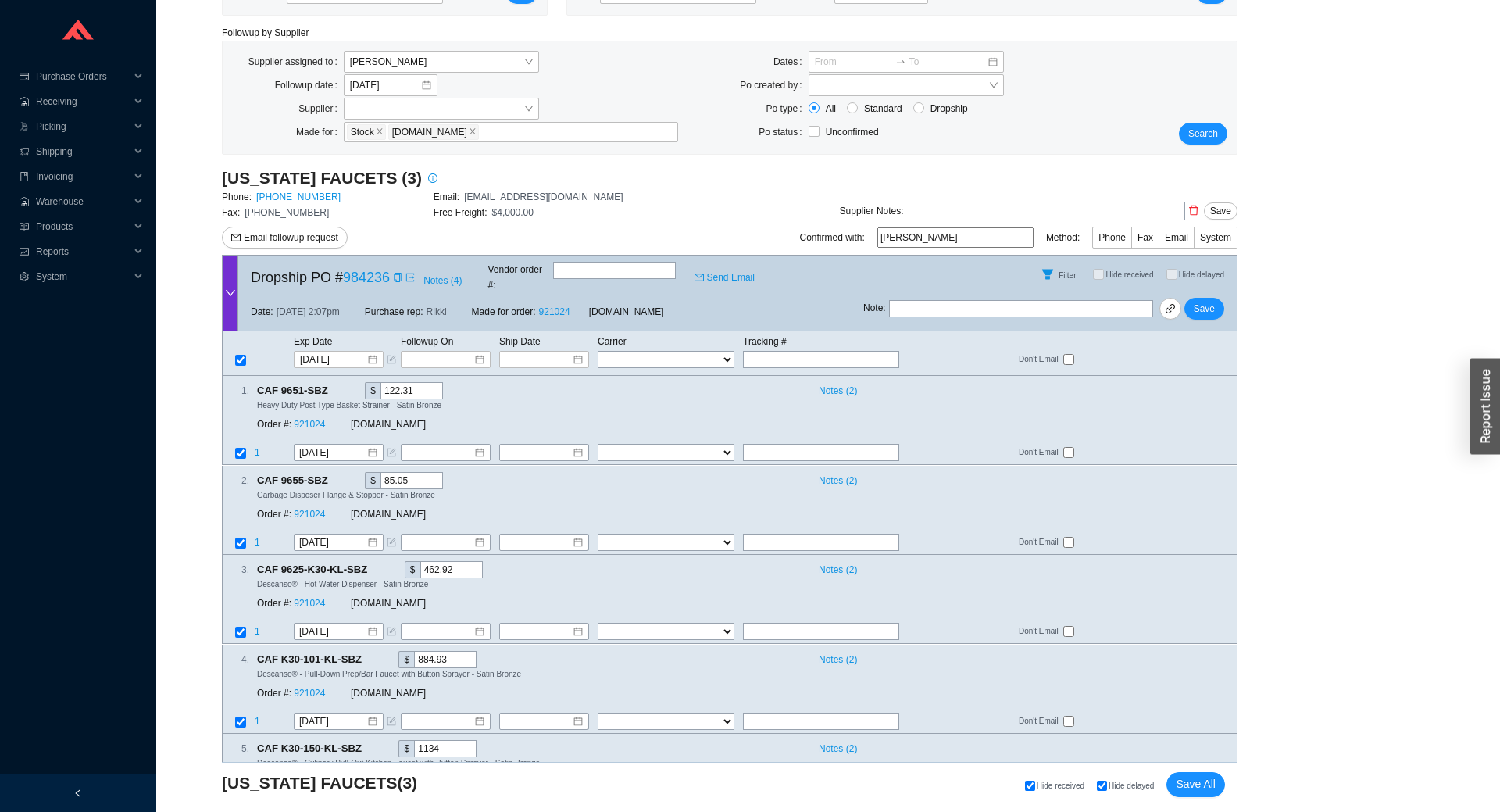
scroll to position [0, 0]
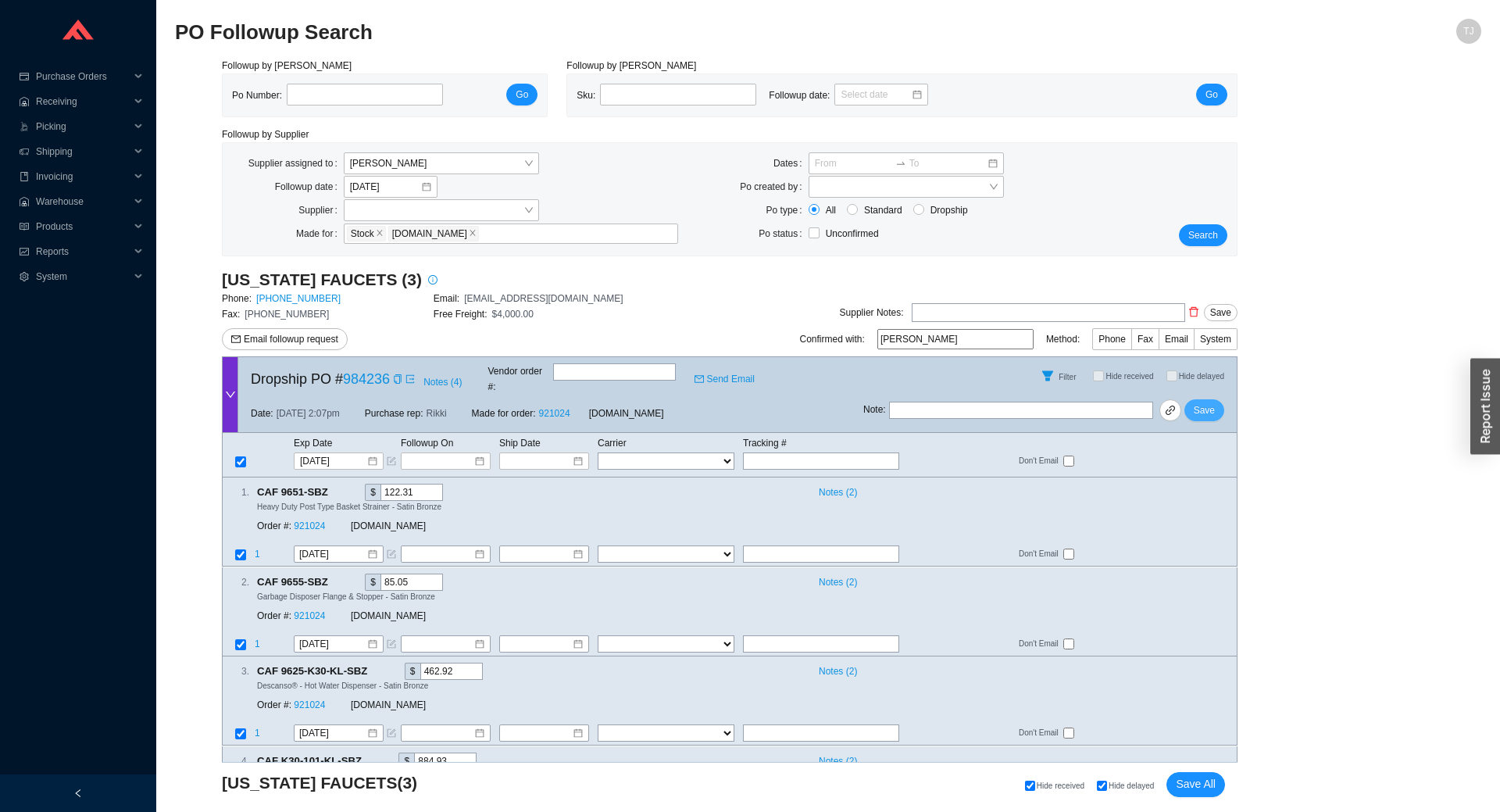
click at [1194, 400] on button "Save" at bounding box center [1204, 410] width 39 height 22
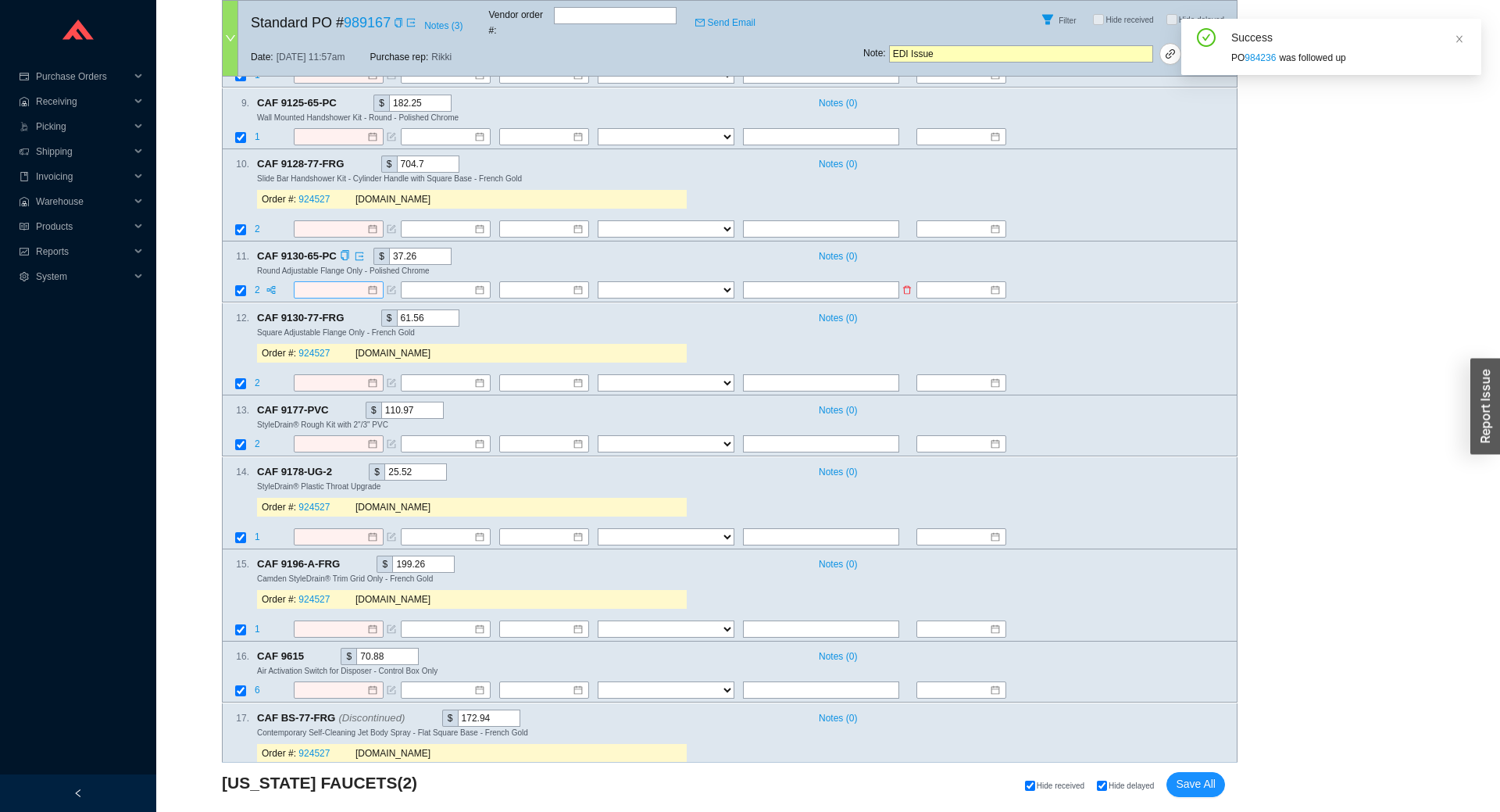
scroll to position [2124, 0]
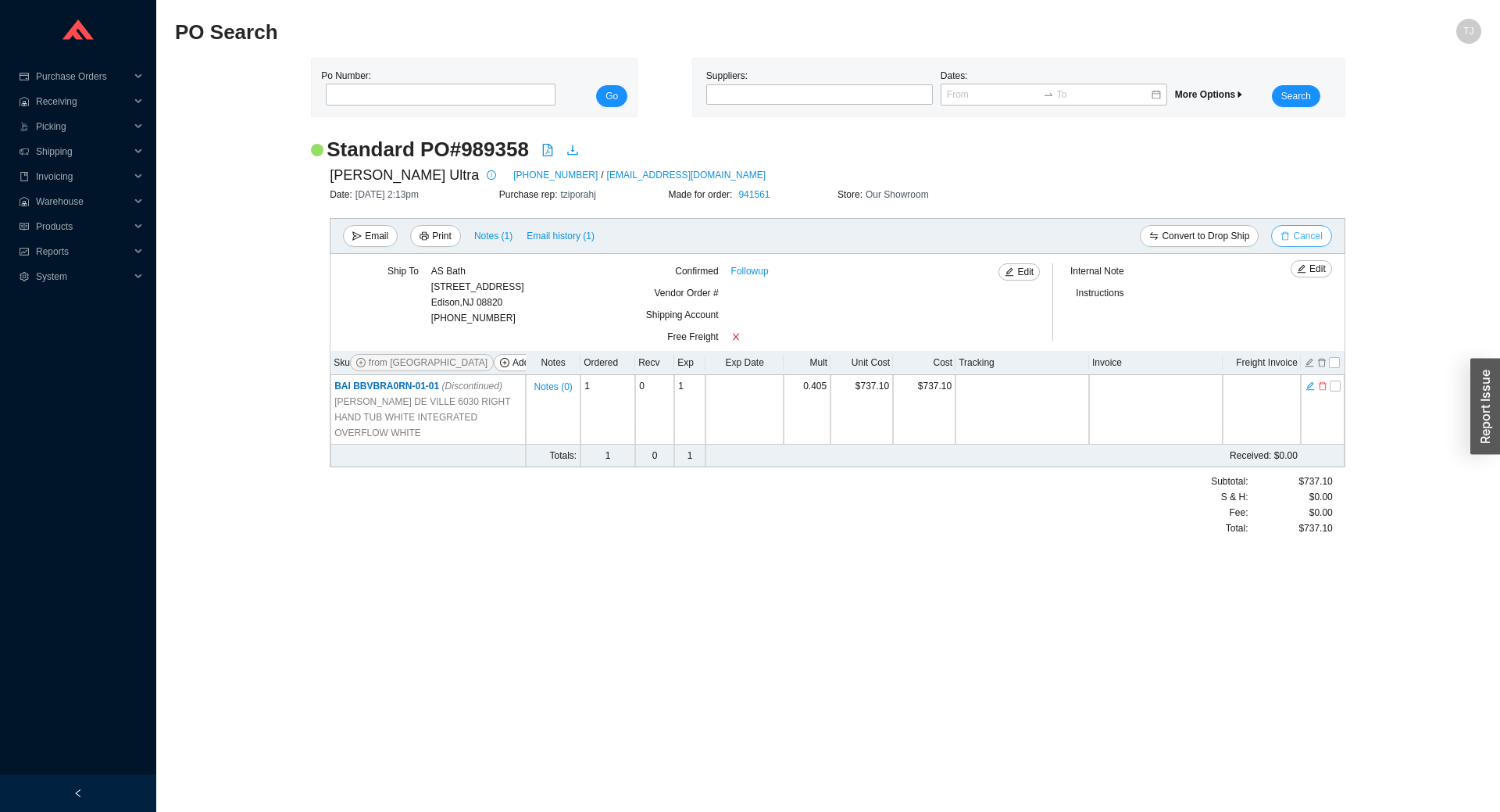
click at [1289, 235] on icon "delete" at bounding box center [1285, 236] width 10 height 10
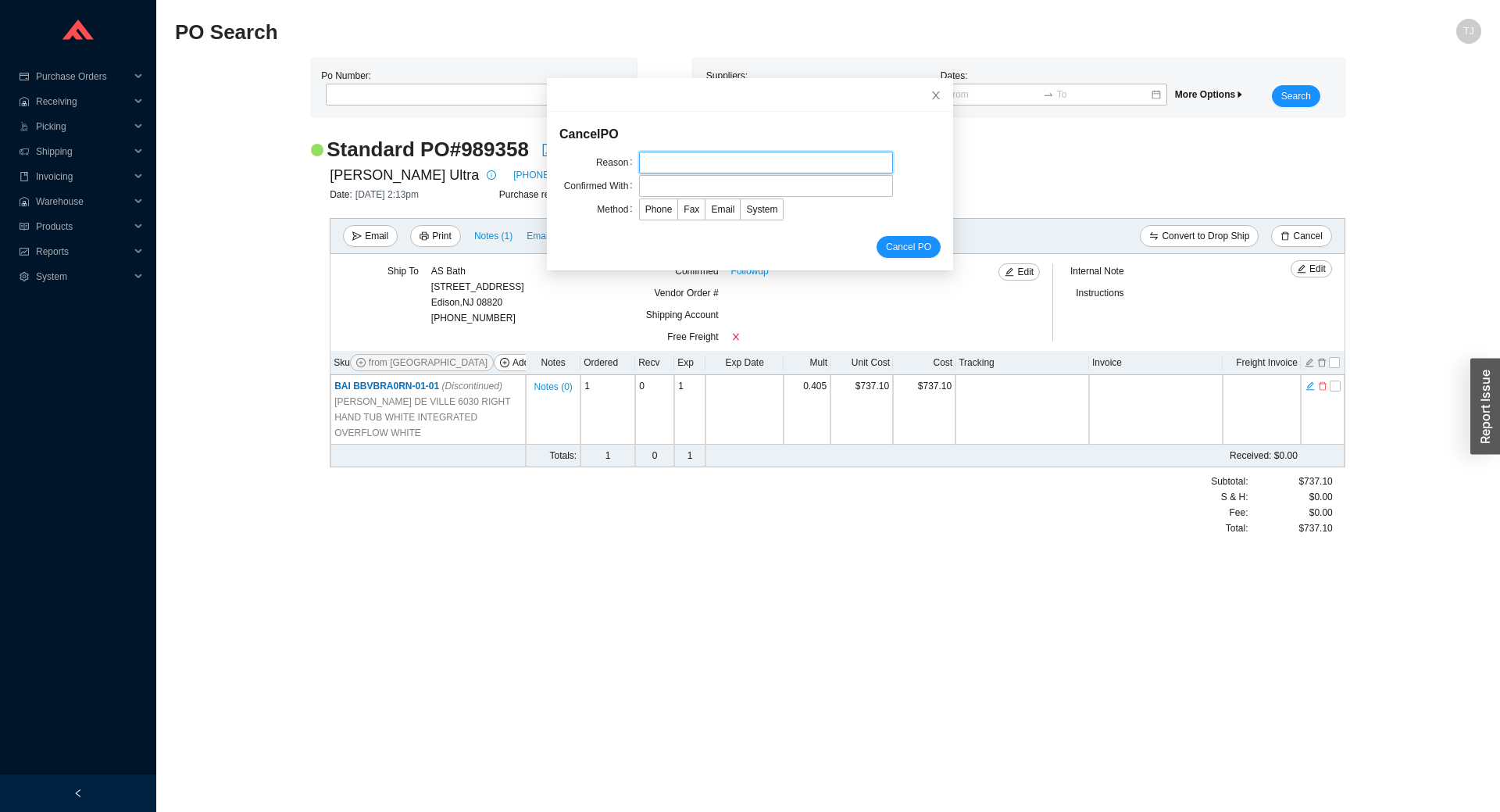
click at [687, 162] on input "text" at bounding box center [766, 163] width 254 height 22
type input "Per Adina"
click at [687, 190] on input "text" at bounding box center [766, 186] width 254 height 22
type input "I didn't send in yet"
click at [753, 205] on span "System" at bounding box center [761, 209] width 31 height 11
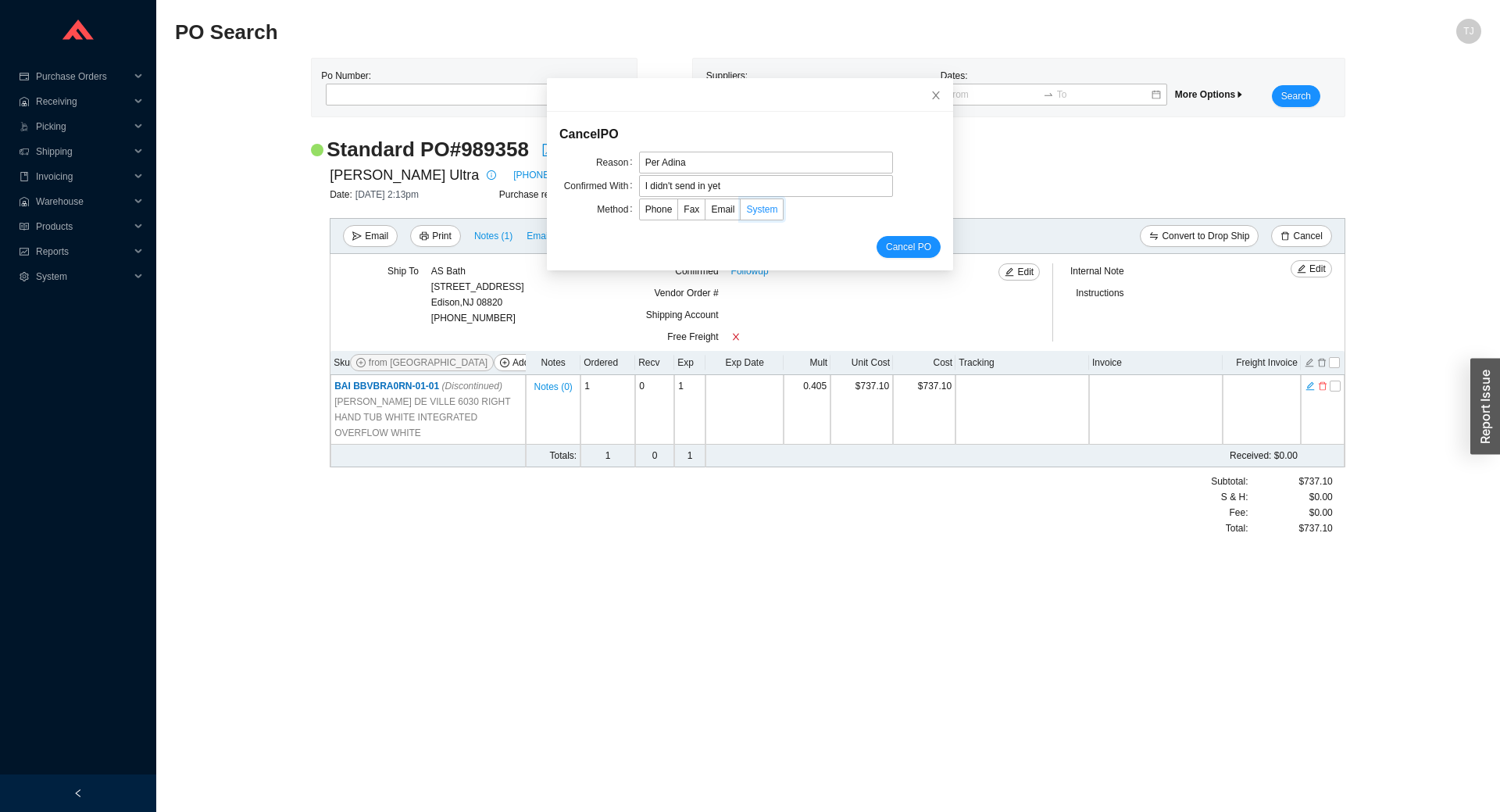
click at [741, 213] on input "System" at bounding box center [741, 213] width 0 height 0
click at [915, 249] on span "Cancel PO" at bounding box center [908, 246] width 45 height 15
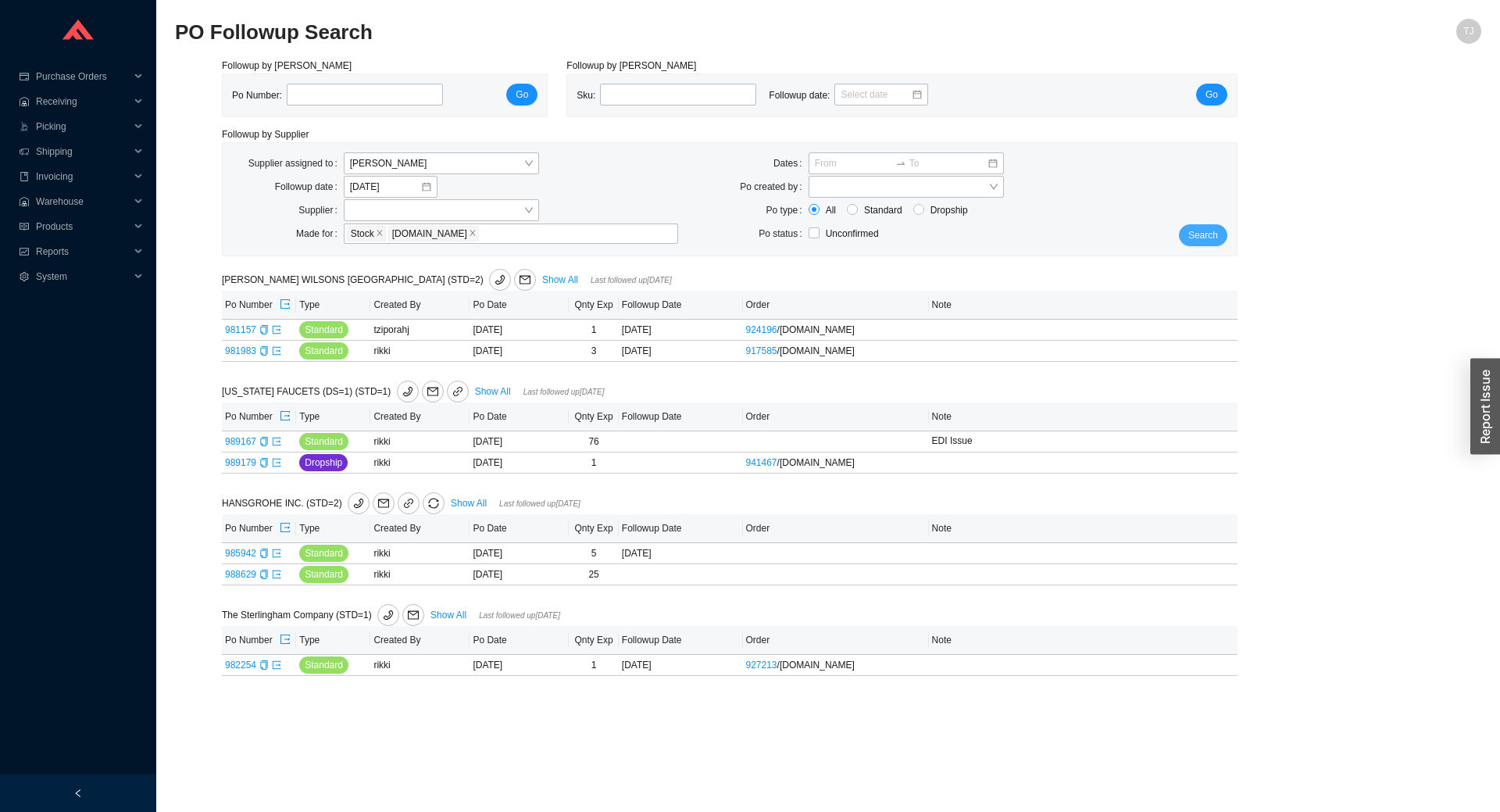
click at [1198, 236] on span "Search" at bounding box center [1203, 235] width 30 height 15
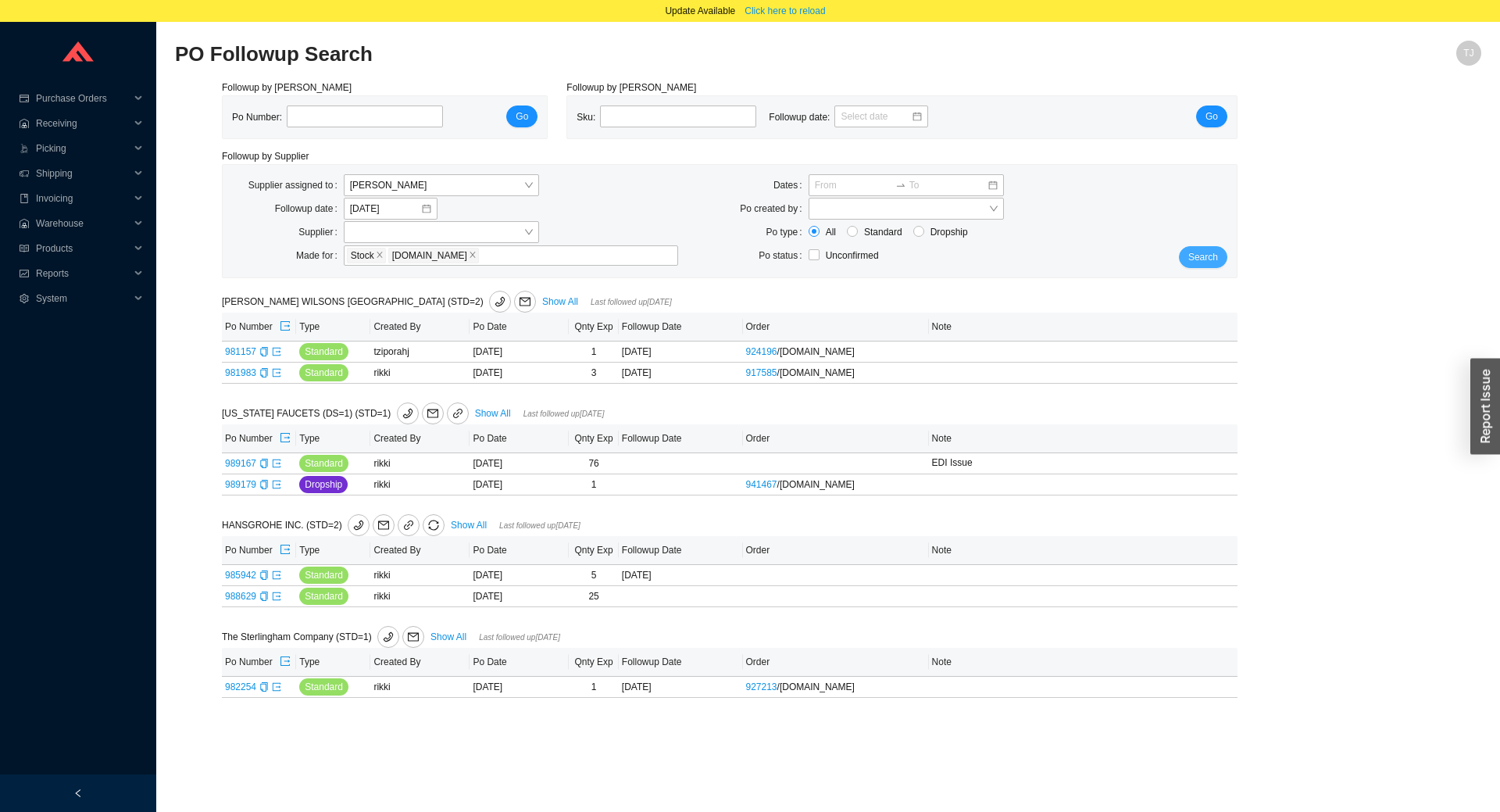
click at [1202, 266] on button "Search" at bounding box center [1203, 257] width 48 height 22
click at [396, 199] on div "[DATE]" at bounding box center [390, 208] width 93 height 22
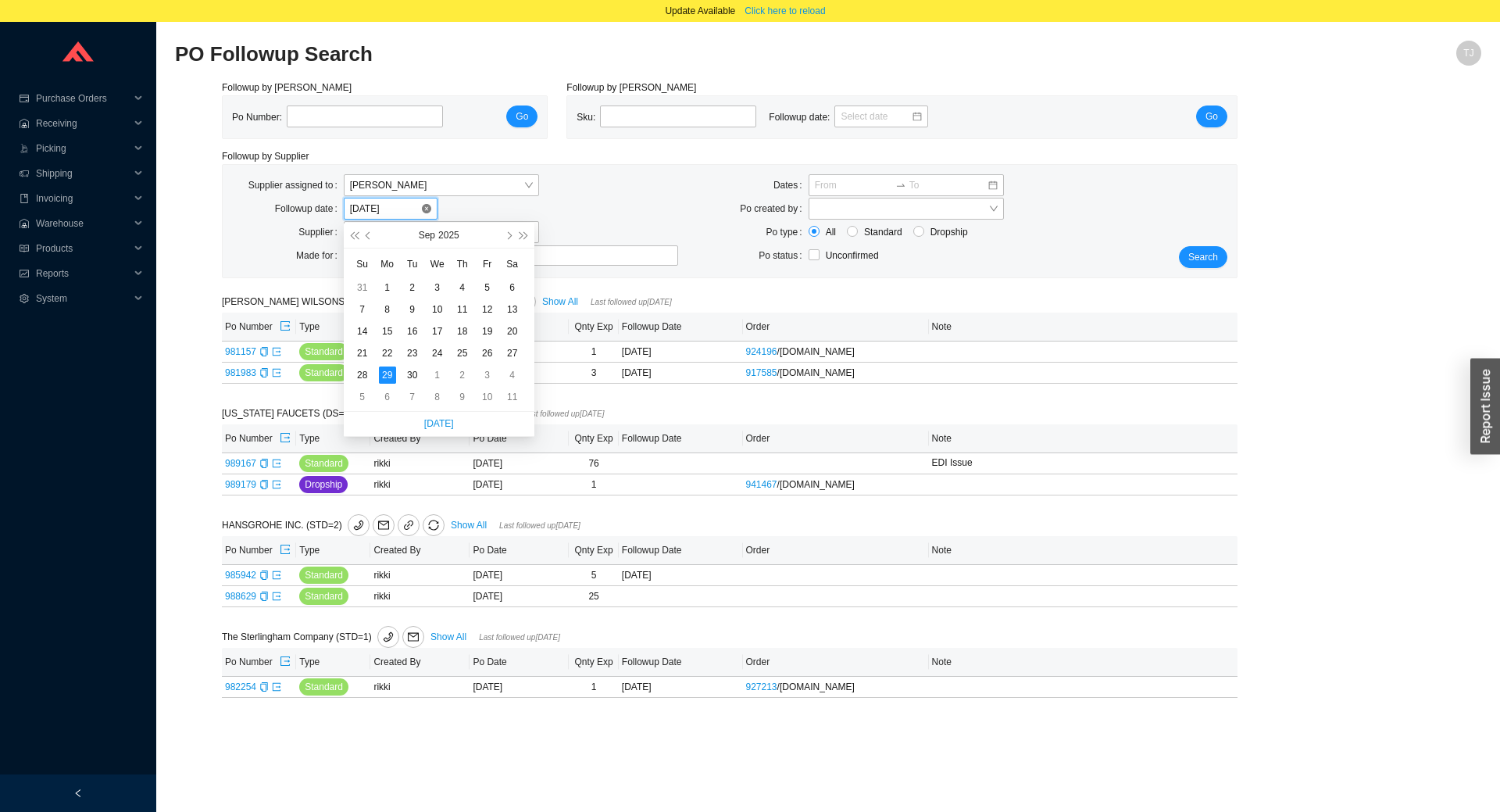
click at [393, 210] on input "[DATE]" at bounding box center [385, 209] width 70 height 15
type input "[DATE]"
click at [413, 375] on div "30" at bounding box center [413, 375] width 17 height 17
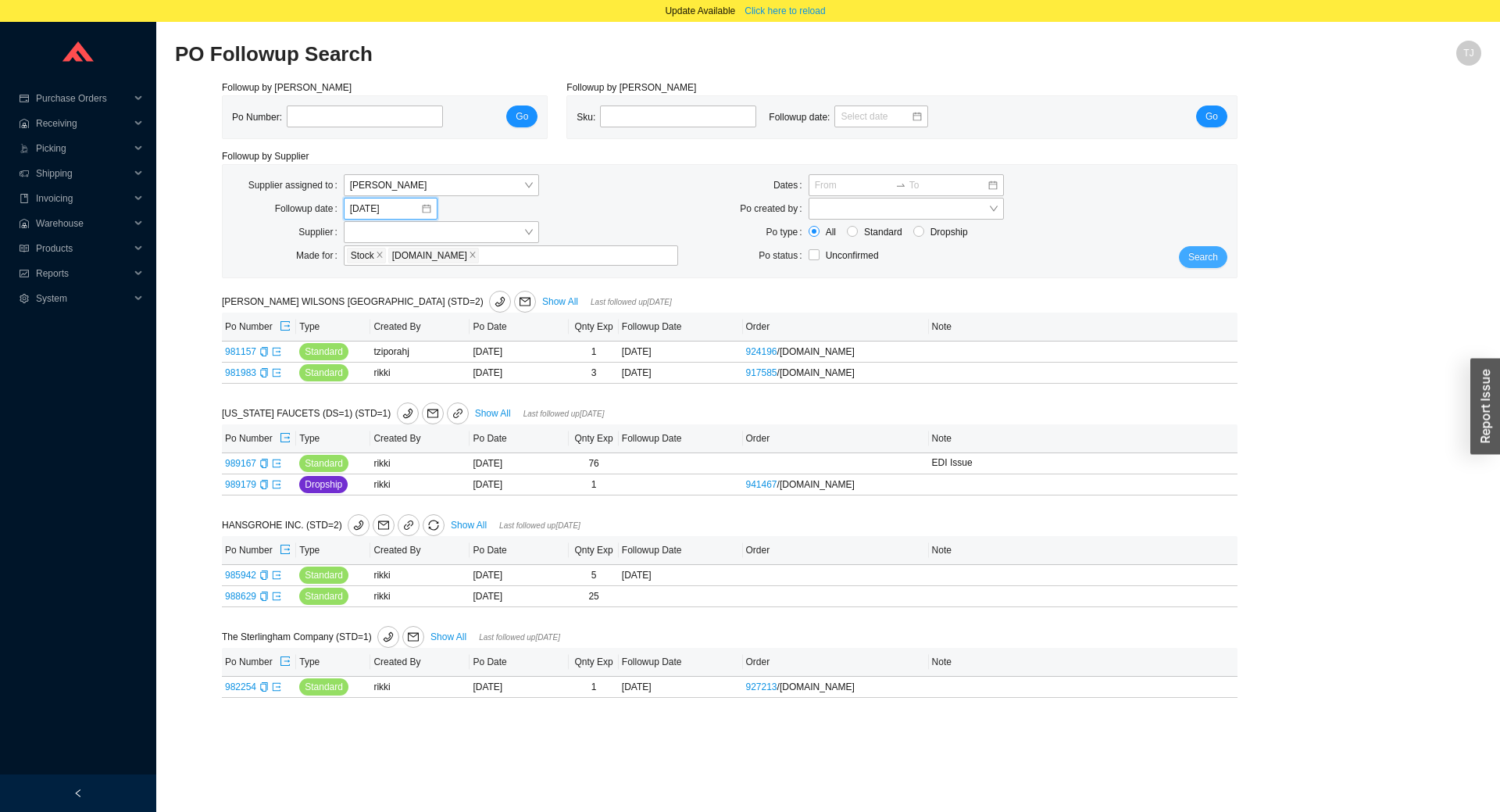
click at [1198, 260] on span "Search" at bounding box center [1203, 257] width 30 height 15
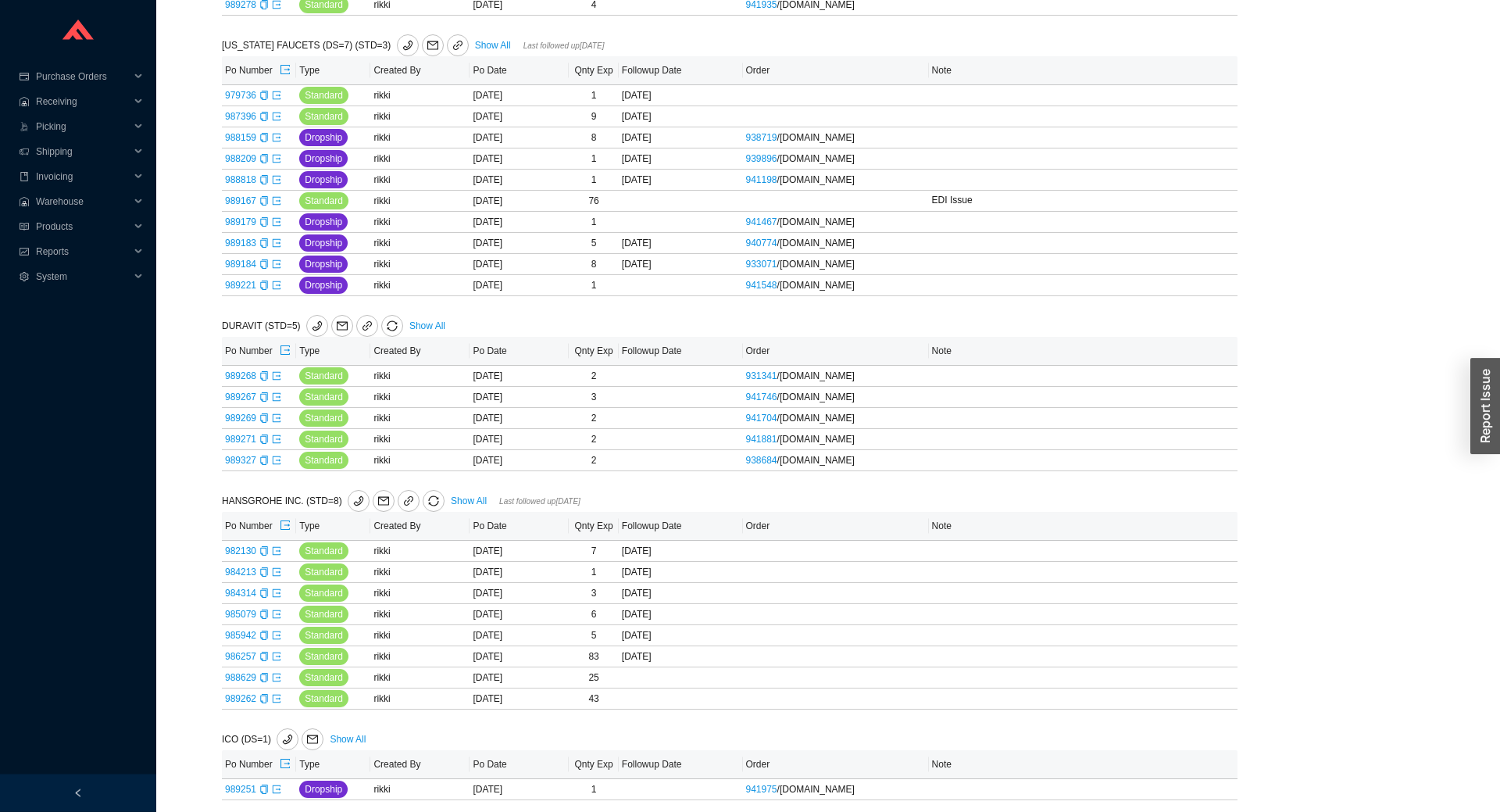
scroll to position [560, 0]
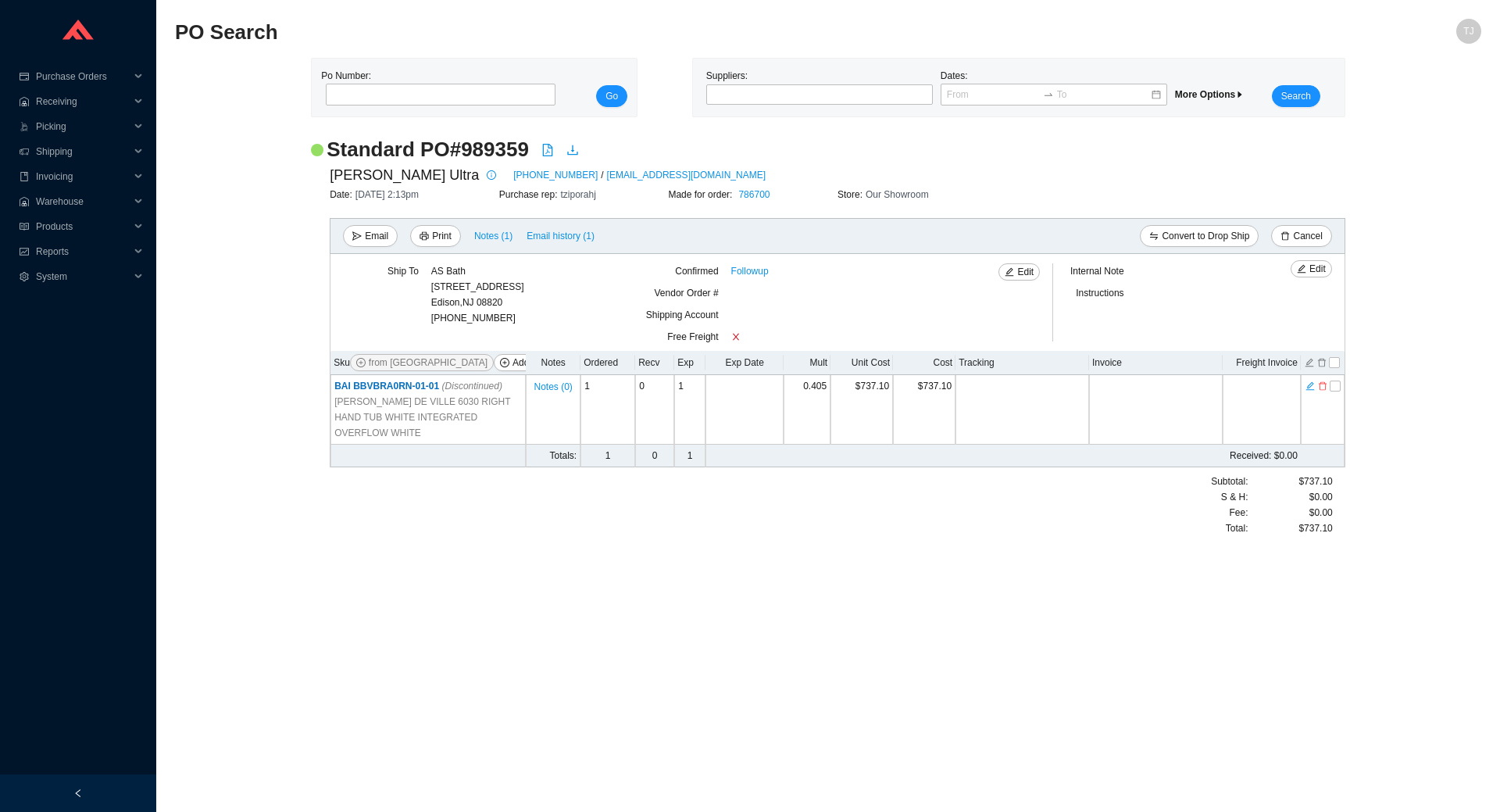
click at [357, 233] on icon "send" at bounding box center [357, 236] width 10 height 10
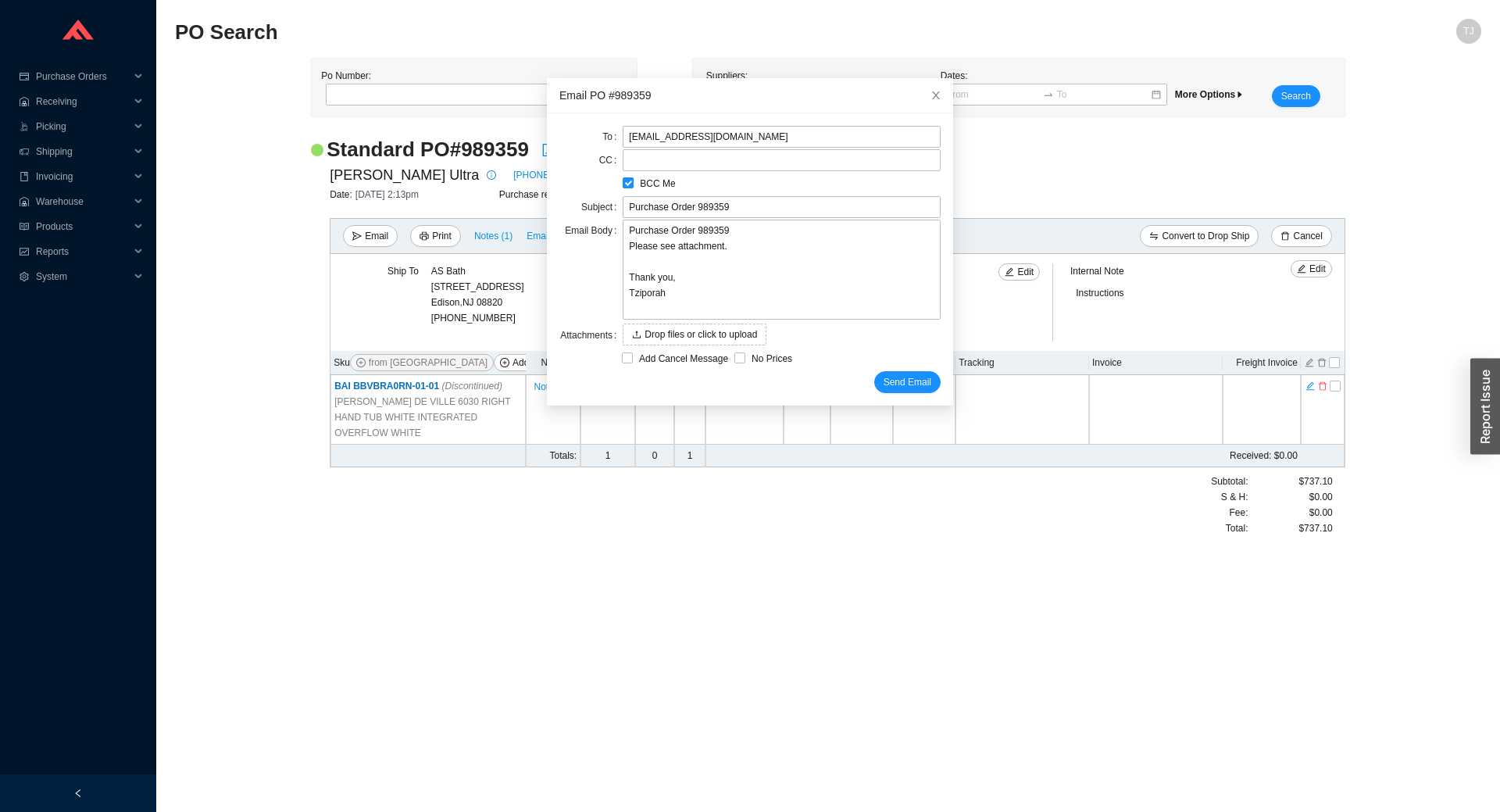
click at [644, 185] on span "BCC Me" at bounding box center [657, 184] width 48 height 15
click at [633, 185] on input "BCC Me" at bounding box center [627, 182] width 11 height 11
checkbox input "false"
click at [921, 381] on span "Send Email" at bounding box center [907, 382] width 48 height 15
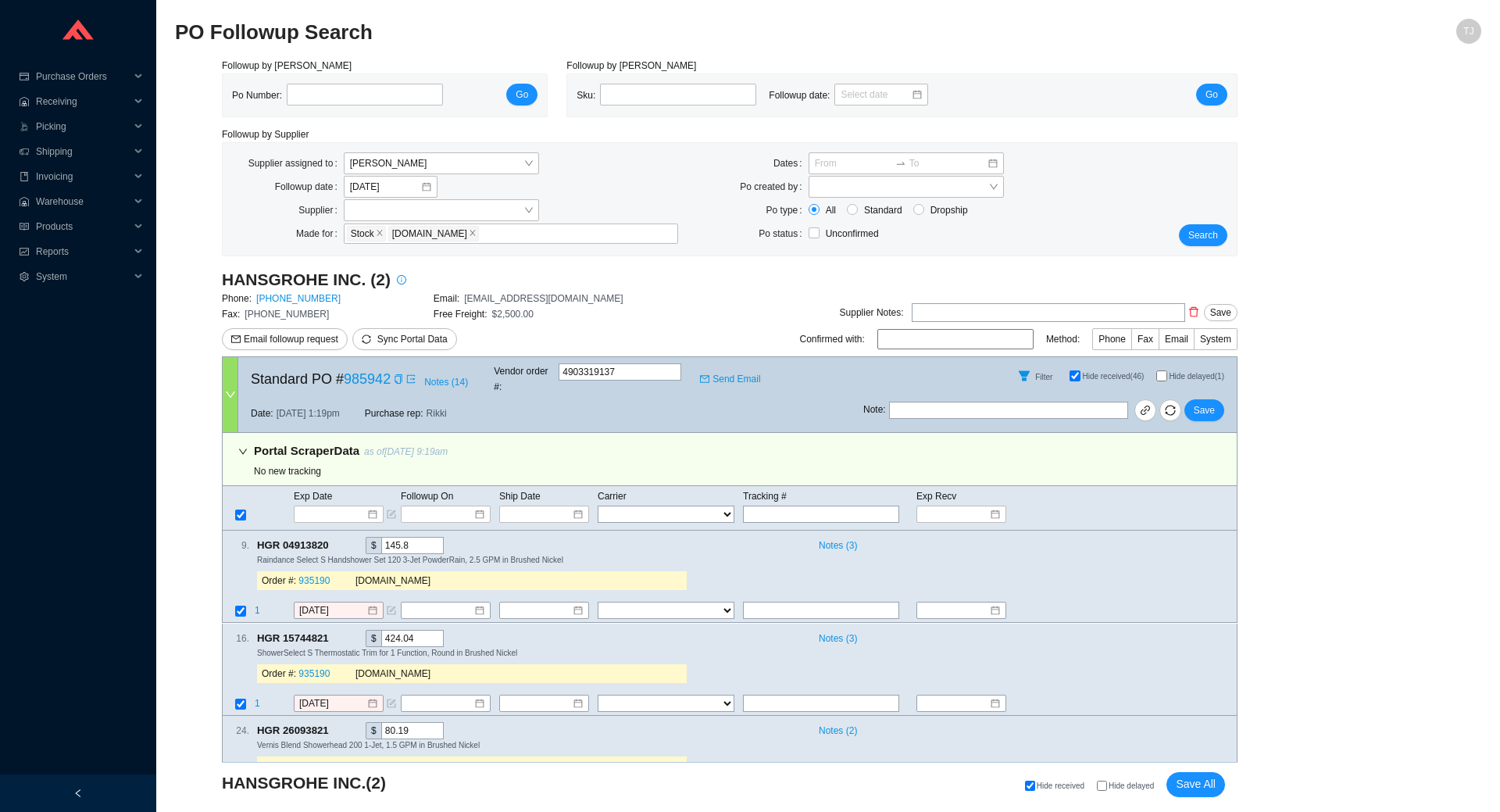
select select "1"
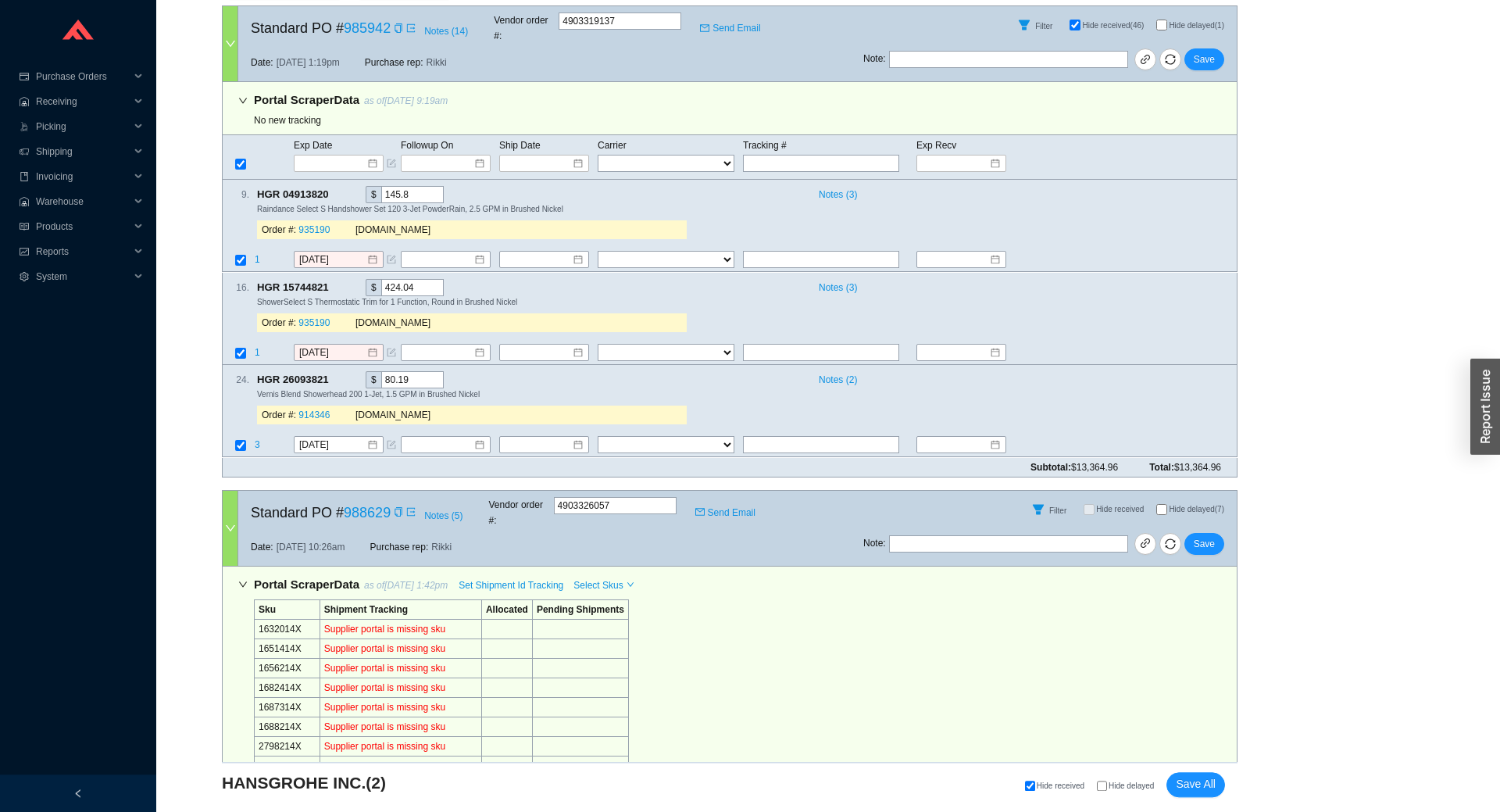
scroll to position [345, 0]
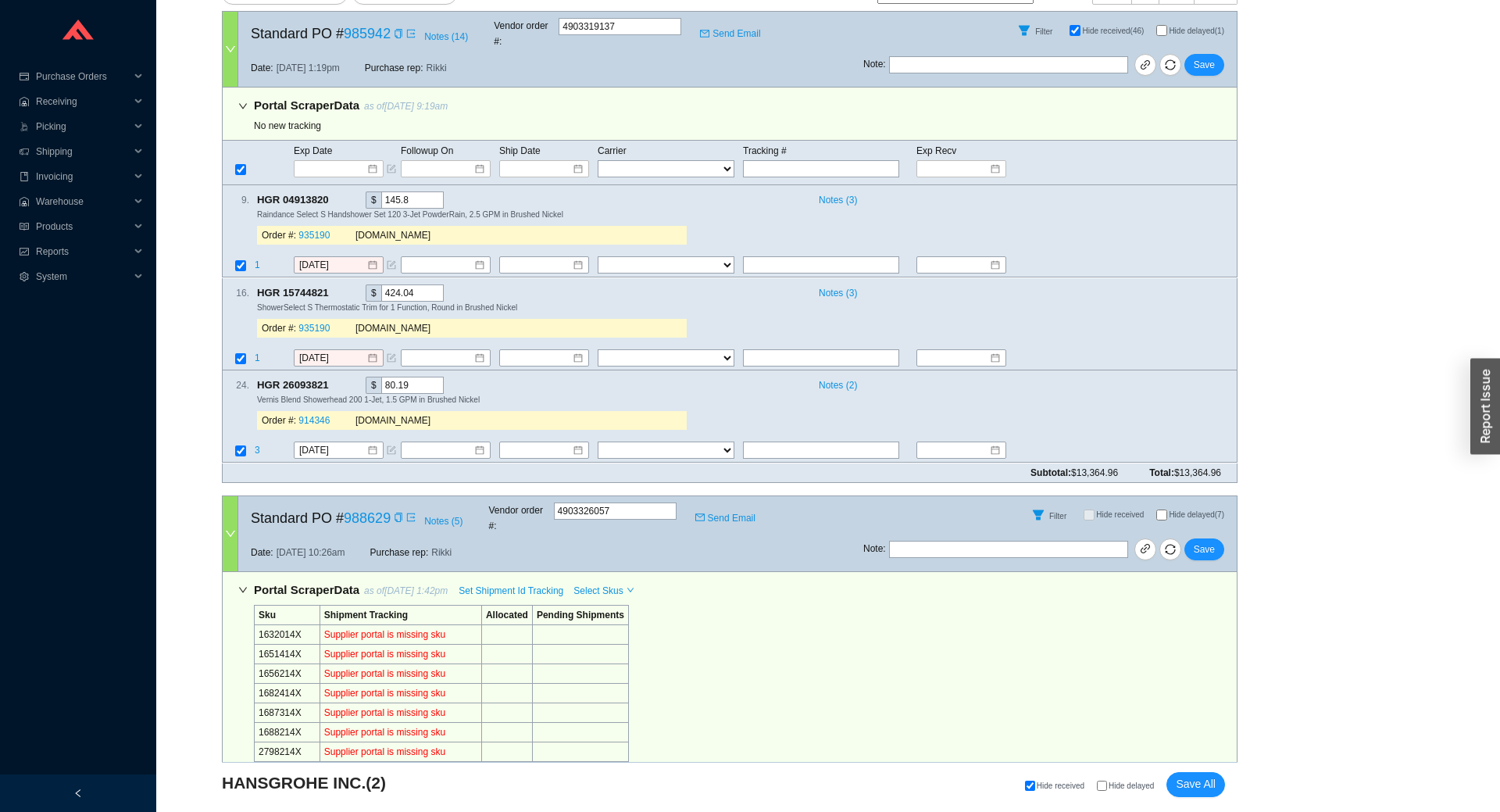
click at [1128, 780] on div "Hide received Hide delayed Save All" at bounding box center [890, 784] width 669 height 25
click at [1118, 790] on span "Hide delayed" at bounding box center [1131, 785] width 45 height 9
click at [1106, 791] on input "Hide delayed" at bounding box center [1102, 785] width 11 height 11
checkbox input "true"
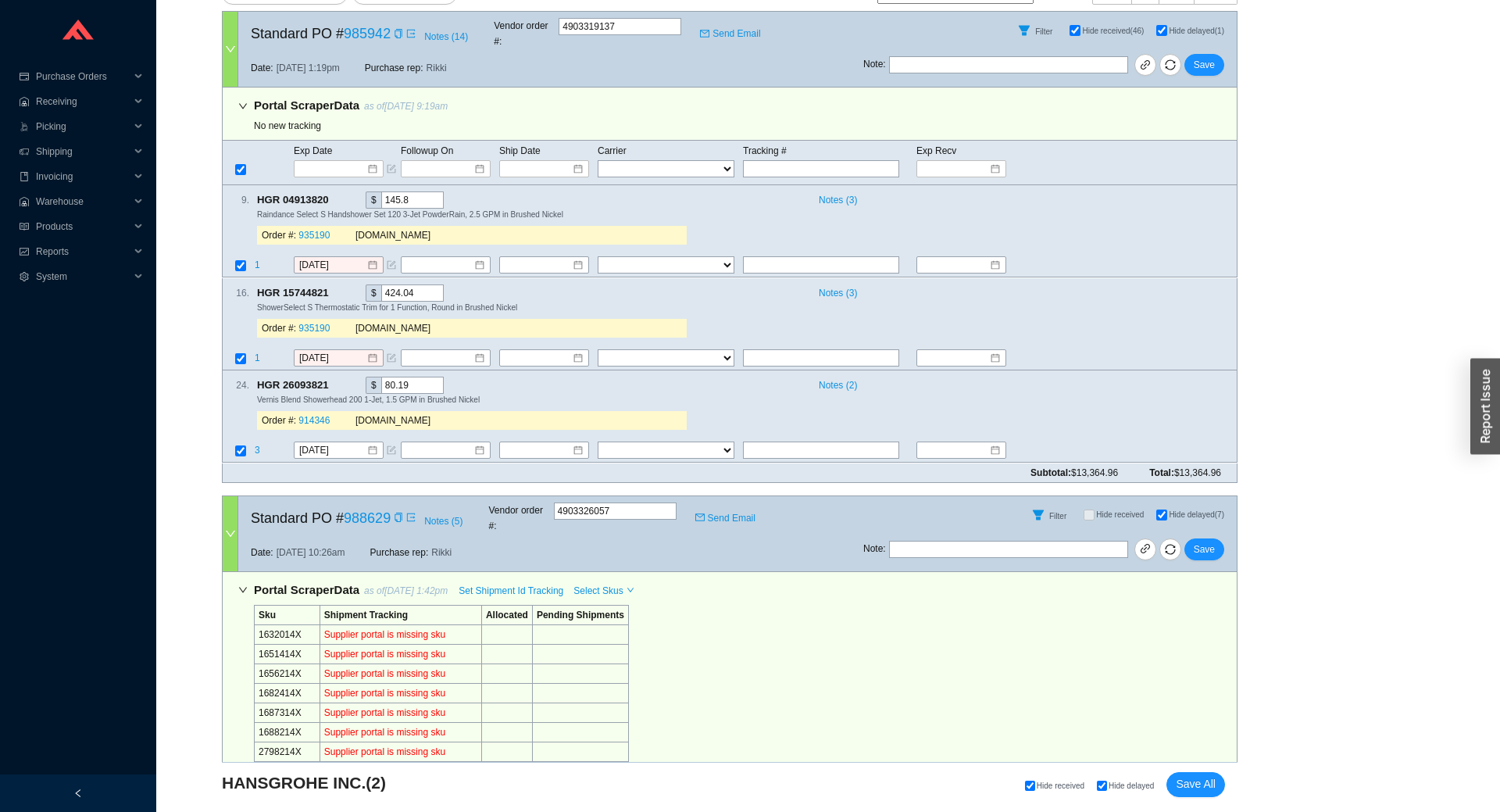
checkbox input "true"
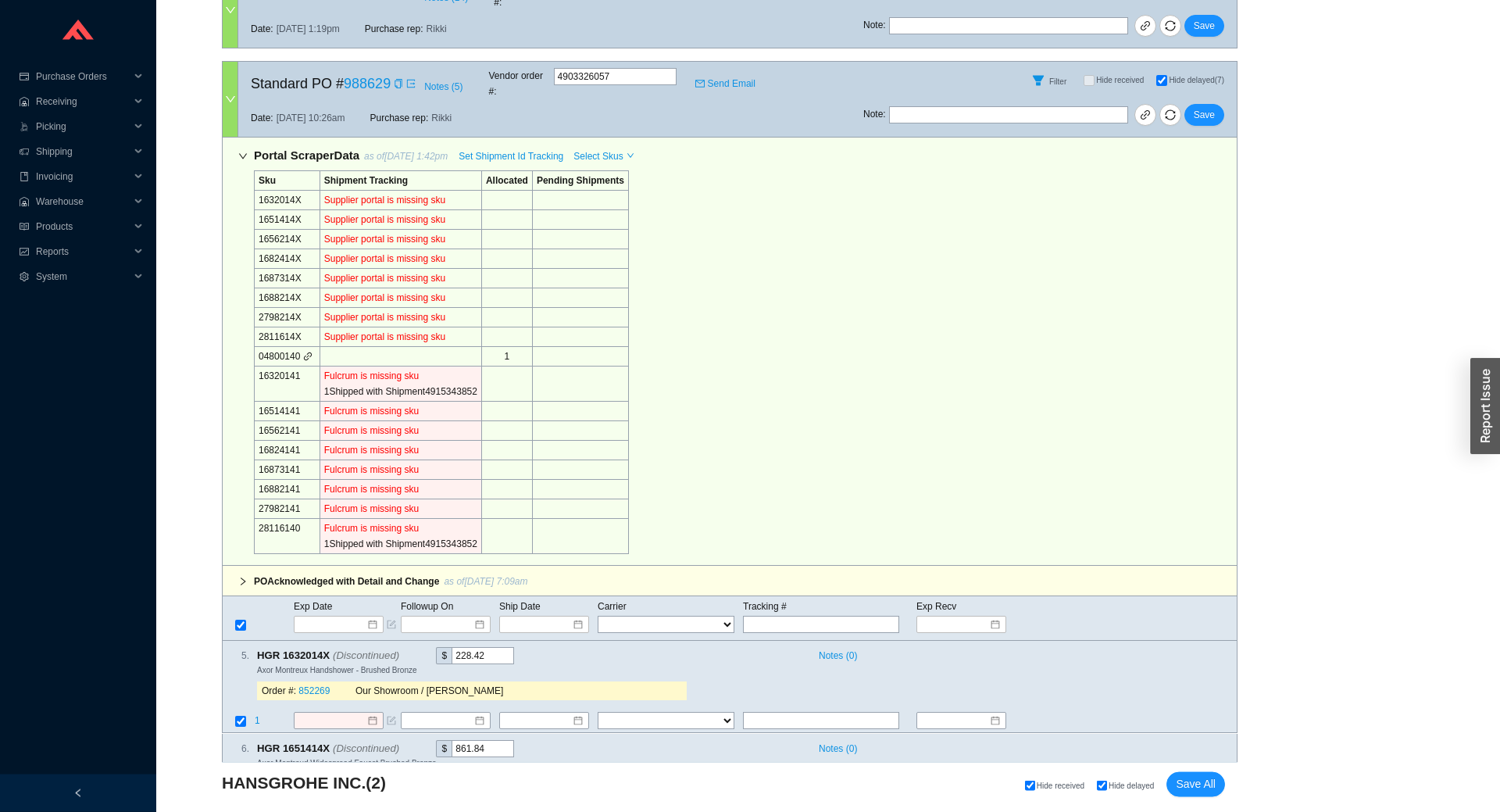
scroll to position [691, 0]
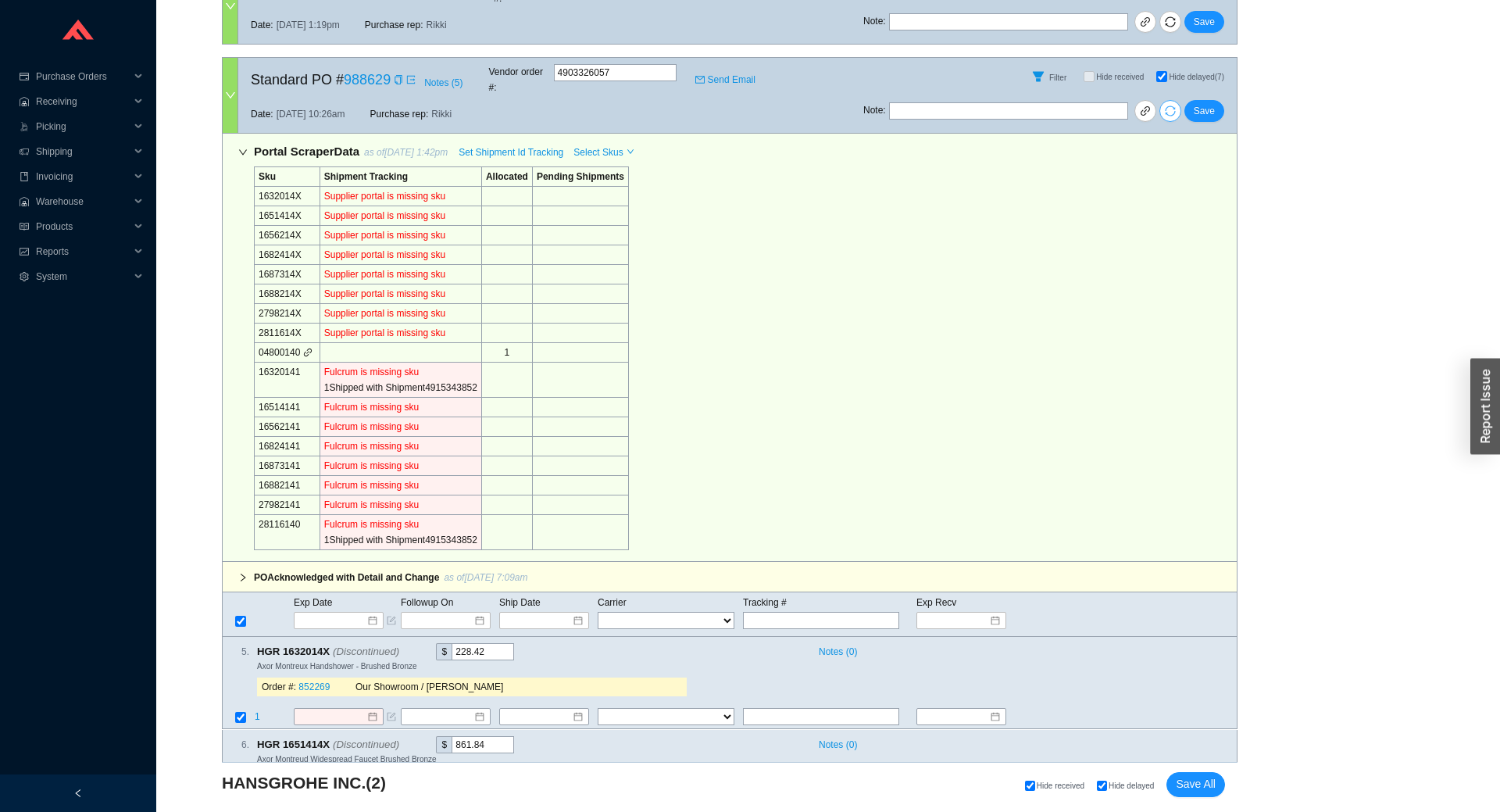
click at [1174, 106] on icon "sync" at bounding box center [1170, 111] width 11 height 11
select select "1"
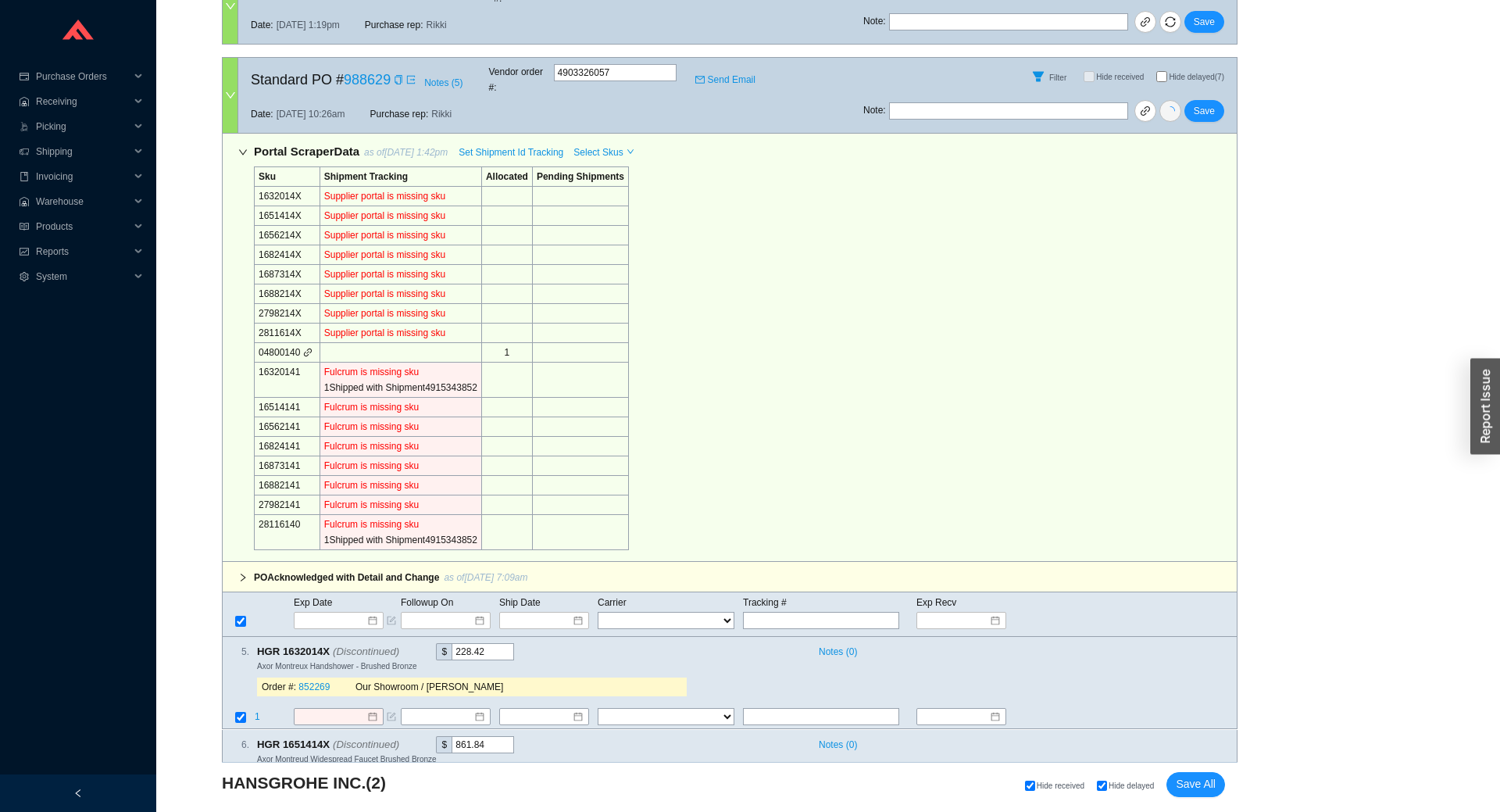
select select "1"
checkbox input "false"
click at [441, 380] on div "1 Shipped with Shipment 4915343852" at bounding box center [400, 388] width 153 height 15
click at [490, 144] on span "Set Shipment Id Tracking" at bounding box center [511, 152] width 105 height 15
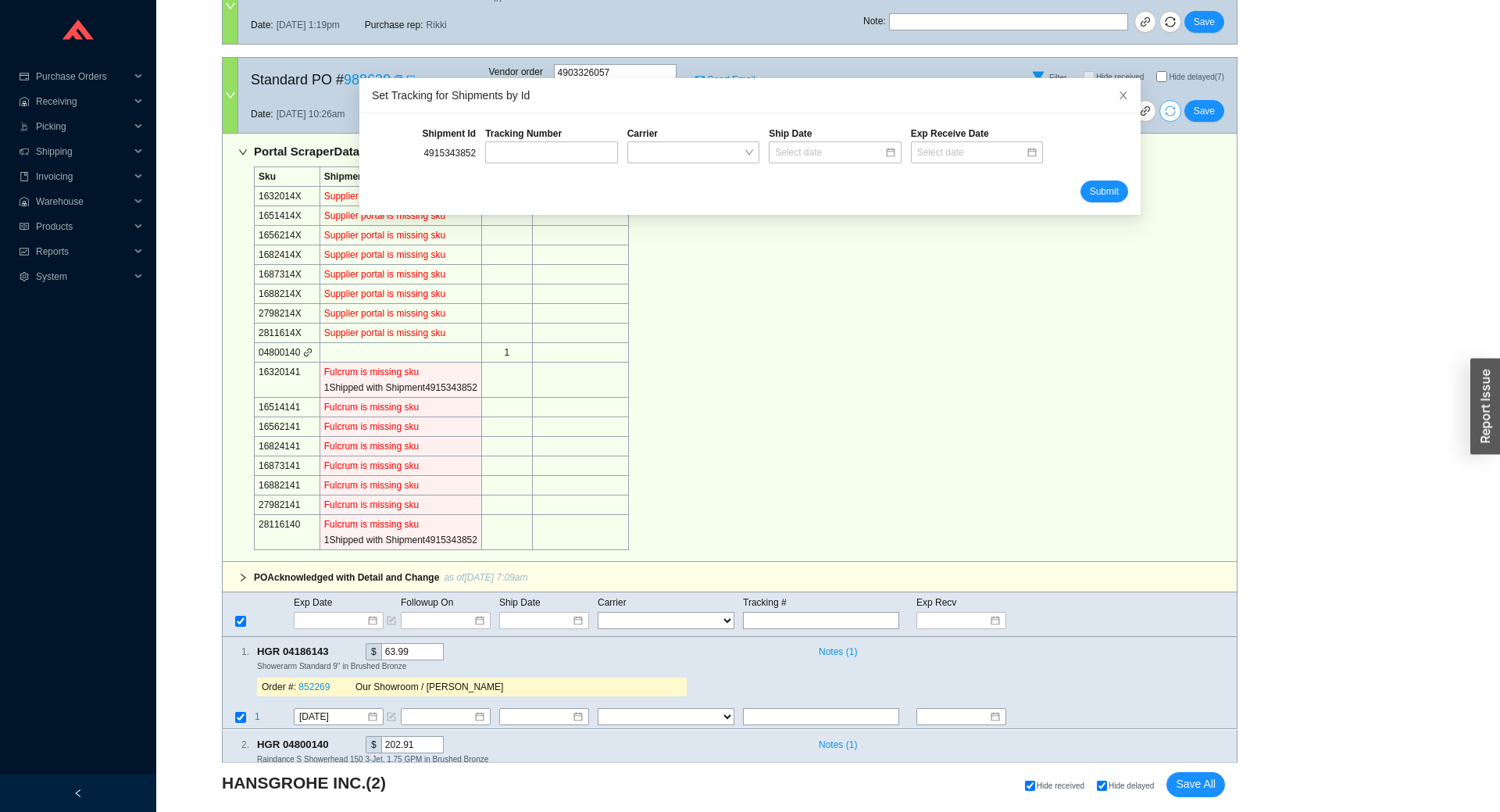
click at [459, 156] on div "4915343852" at bounding box center [424, 153] width 114 height 23
copy div "4915343852"
click at [558, 153] on input "text" at bounding box center [550, 152] width 132 height 22
paste input "884749873480"
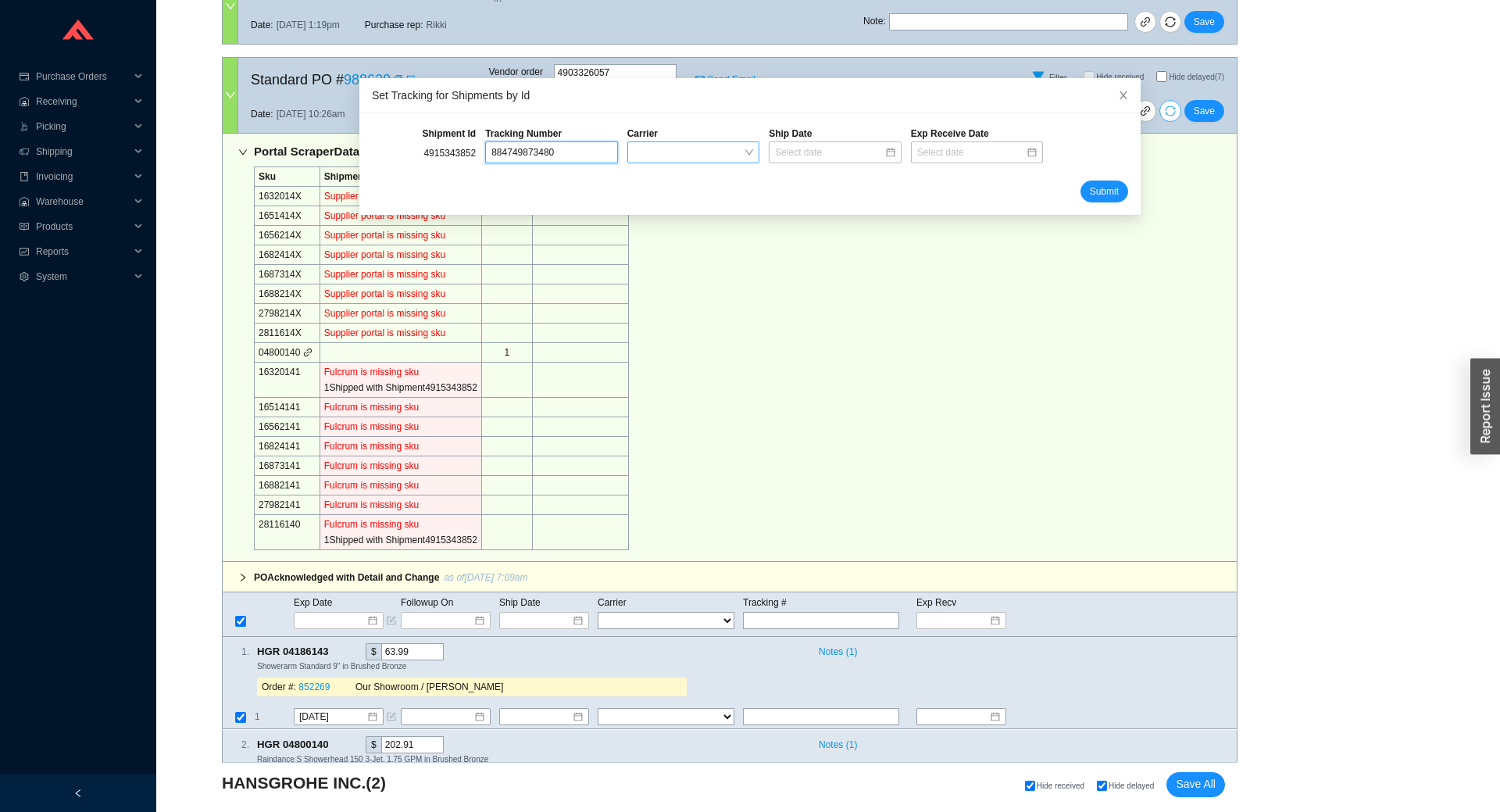
click at [687, 147] on span at bounding box center [693, 152] width 119 height 20
type input "884749873480"
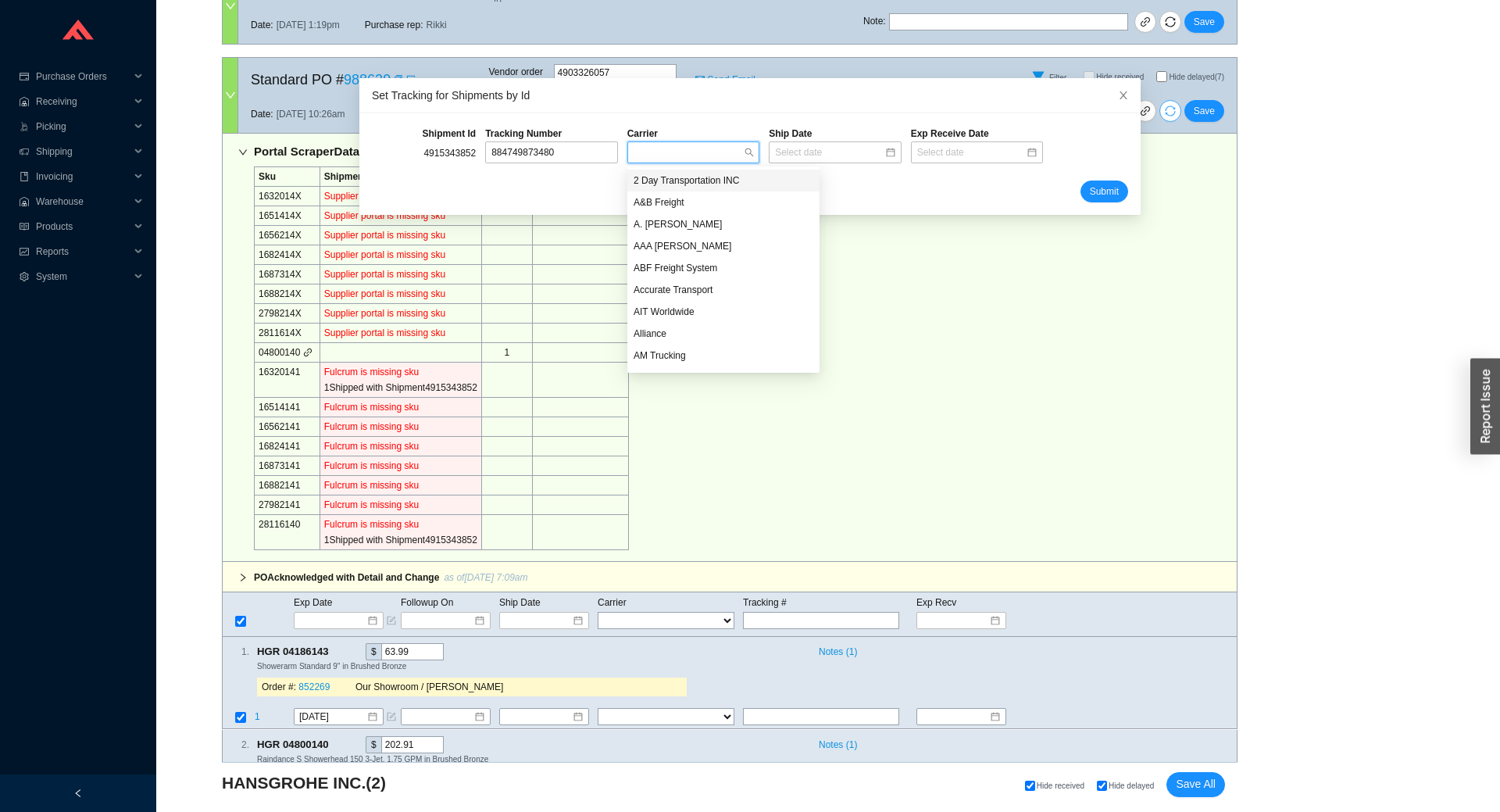
type input "f"
click at [676, 182] on div "FedEx" at bounding box center [695, 180] width 123 height 14
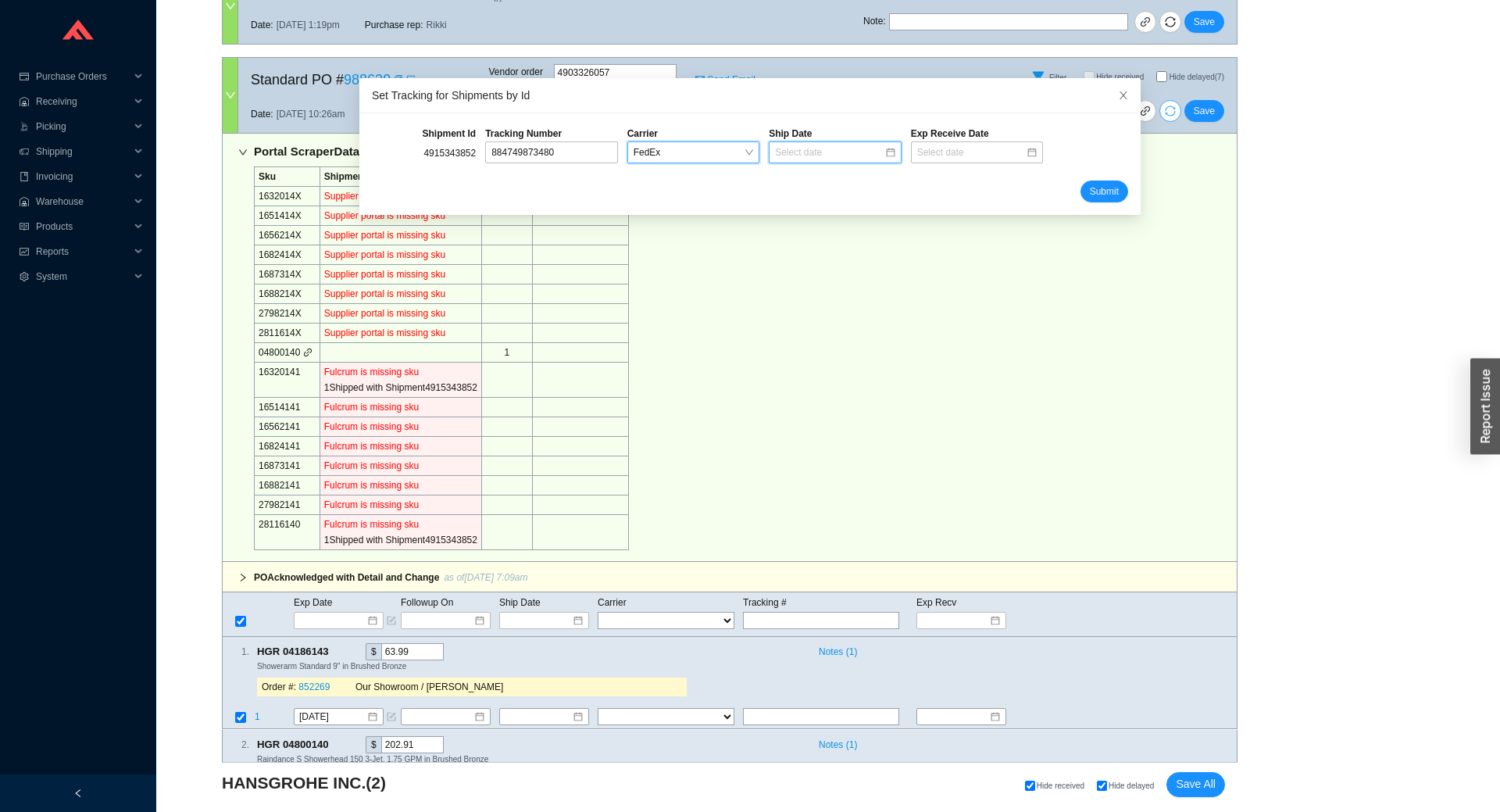
click at [795, 153] on input at bounding box center [828, 152] width 109 height 15
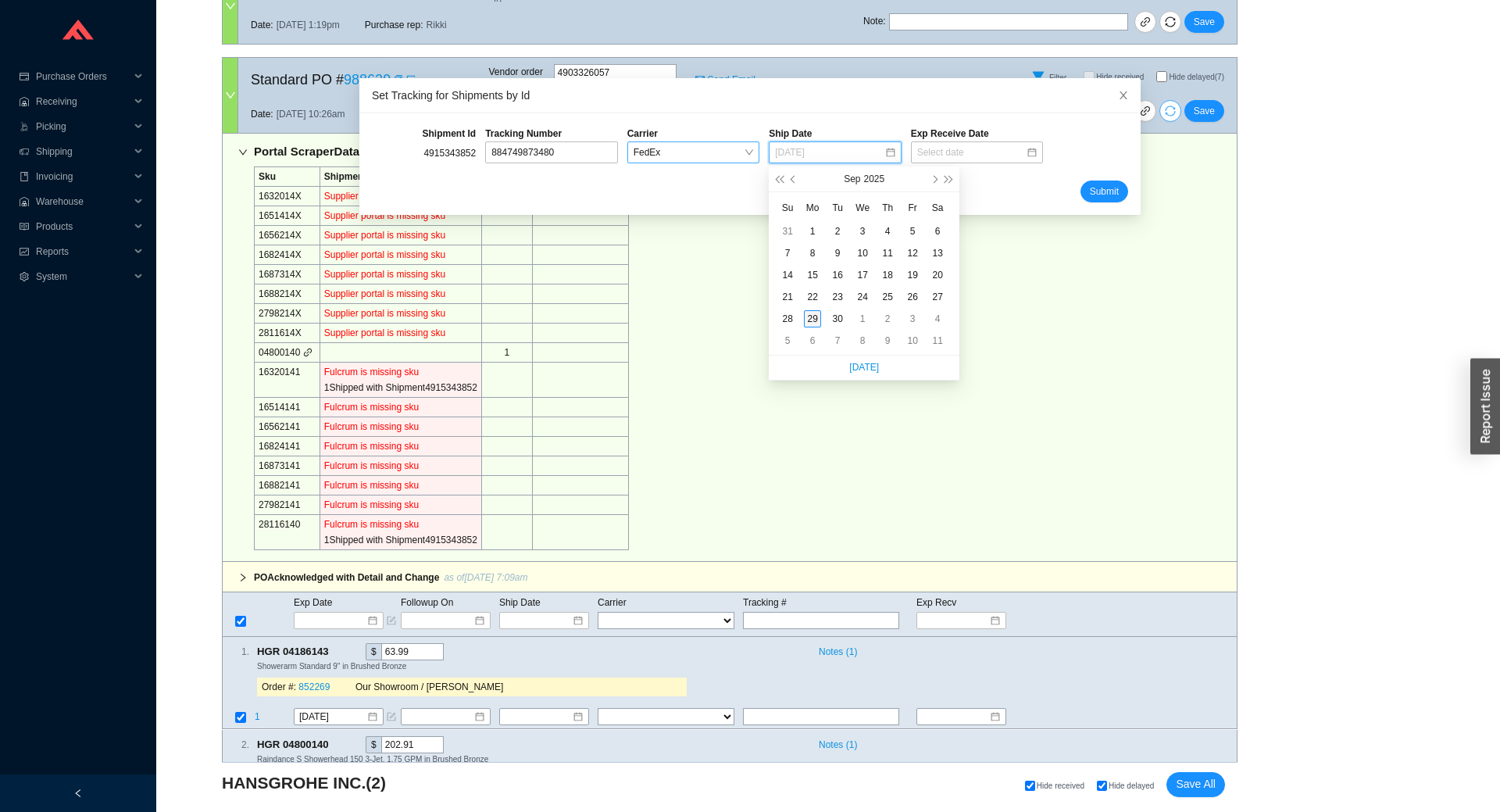
type input "09/29/2025"
click at [812, 317] on div "29" at bounding box center [812, 318] width 17 height 17
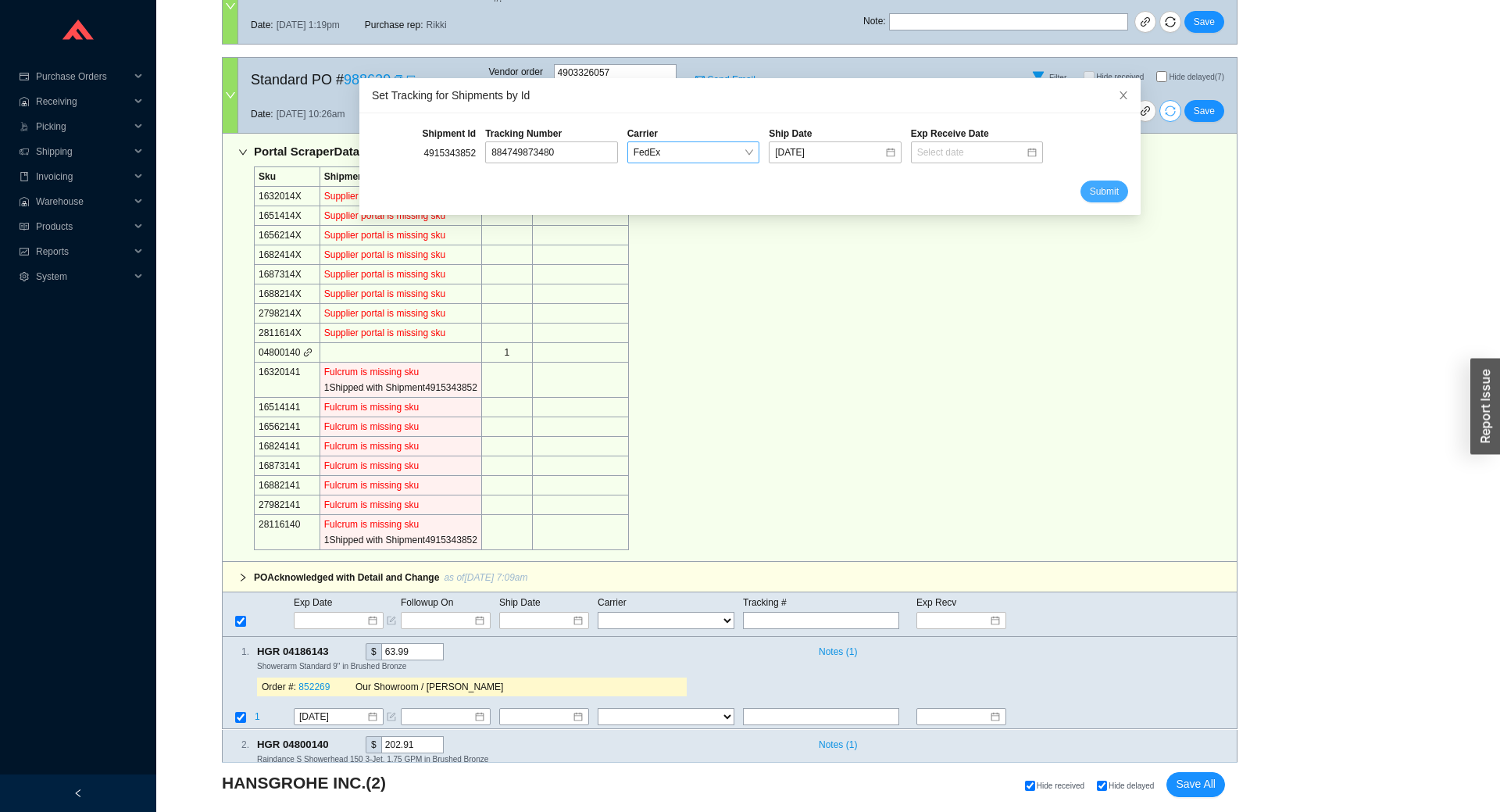
click at [1093, 195] on span "Submit" at bounding box center [1105, 191] width 29 height 15
select select "1"
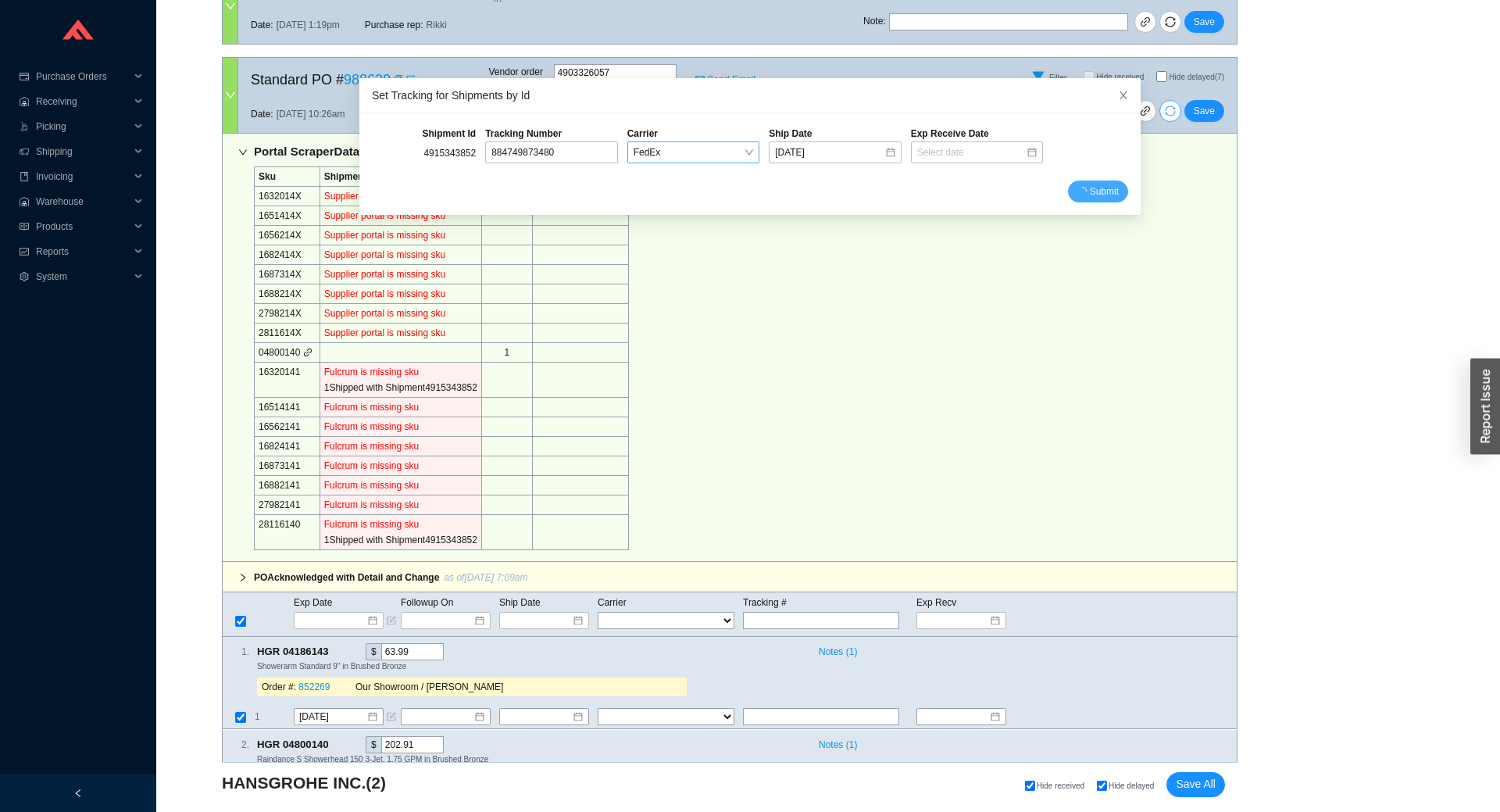
select select "1"
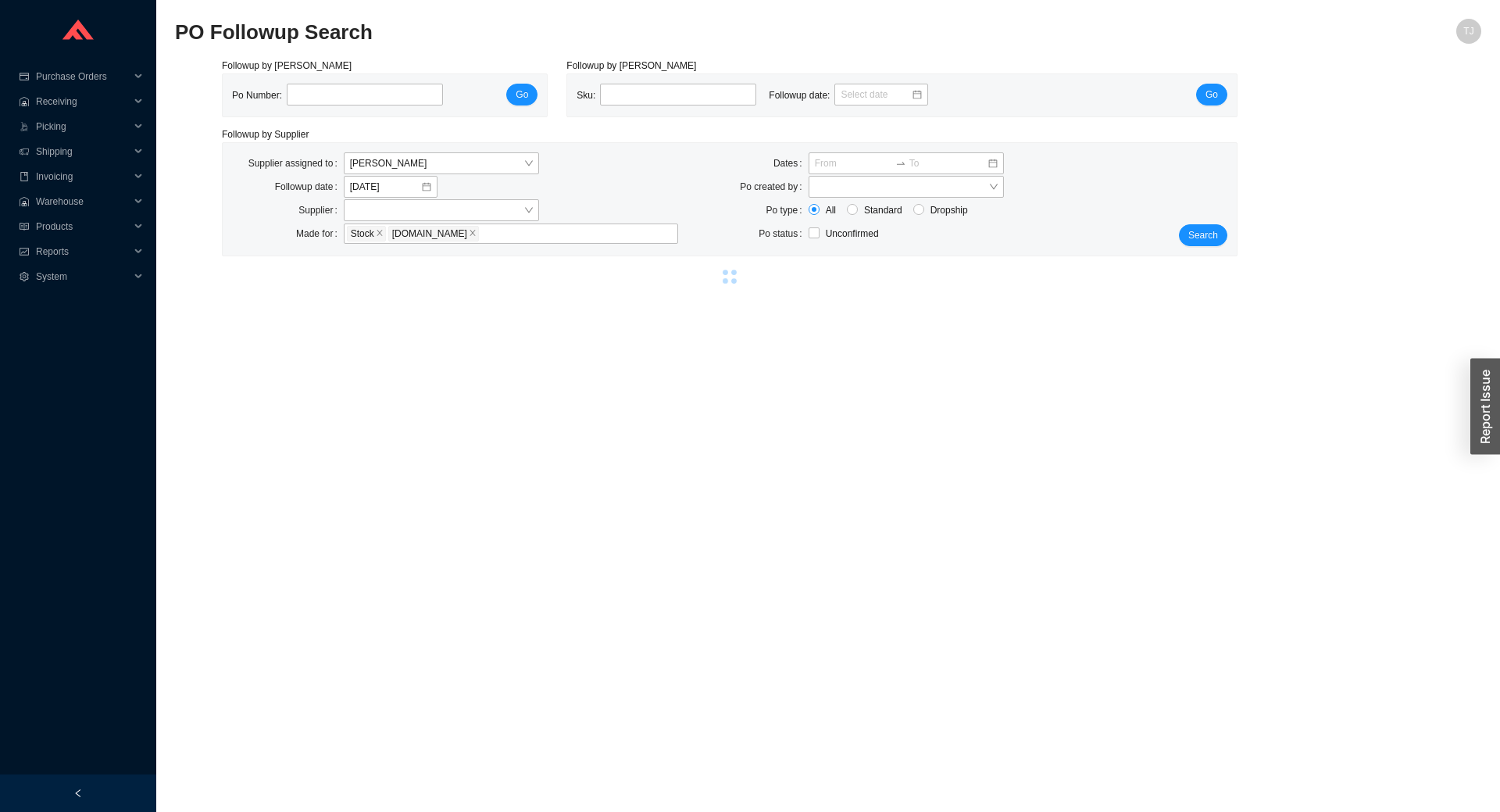
select select "1"
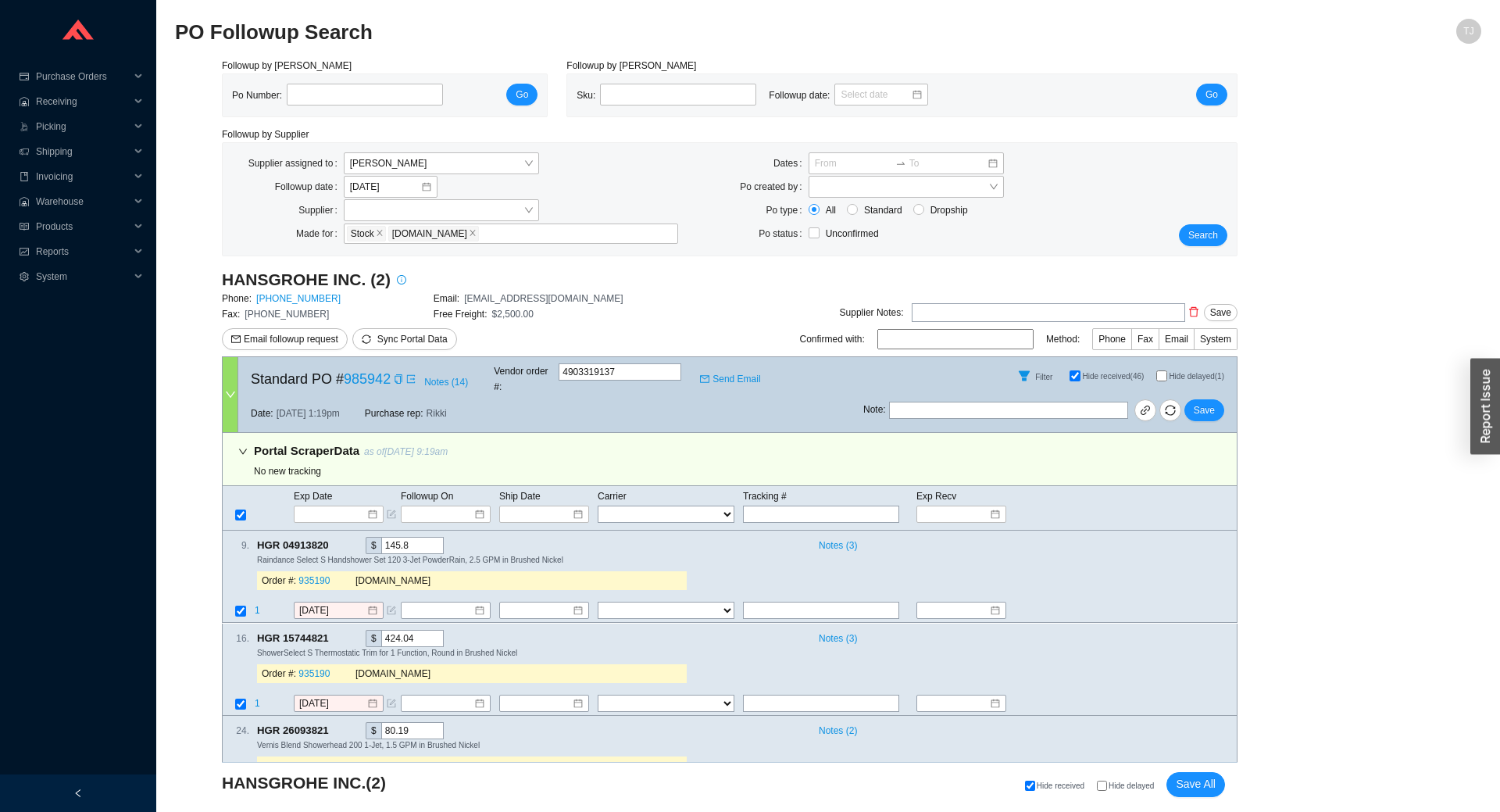
click at [225, 393] on div at bounding box center [230, 394] width 15 height 75
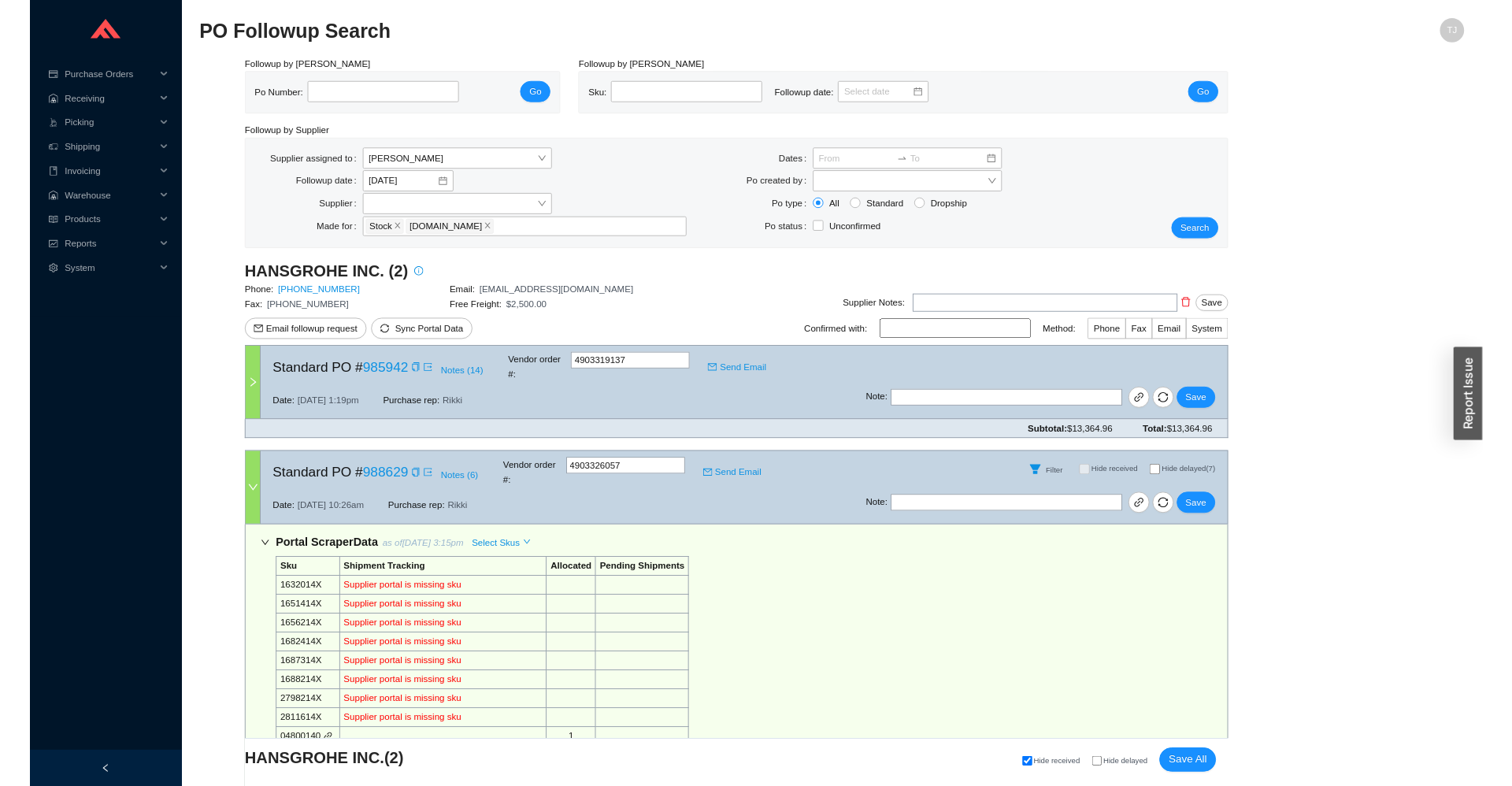
scroll to position [348, 0]
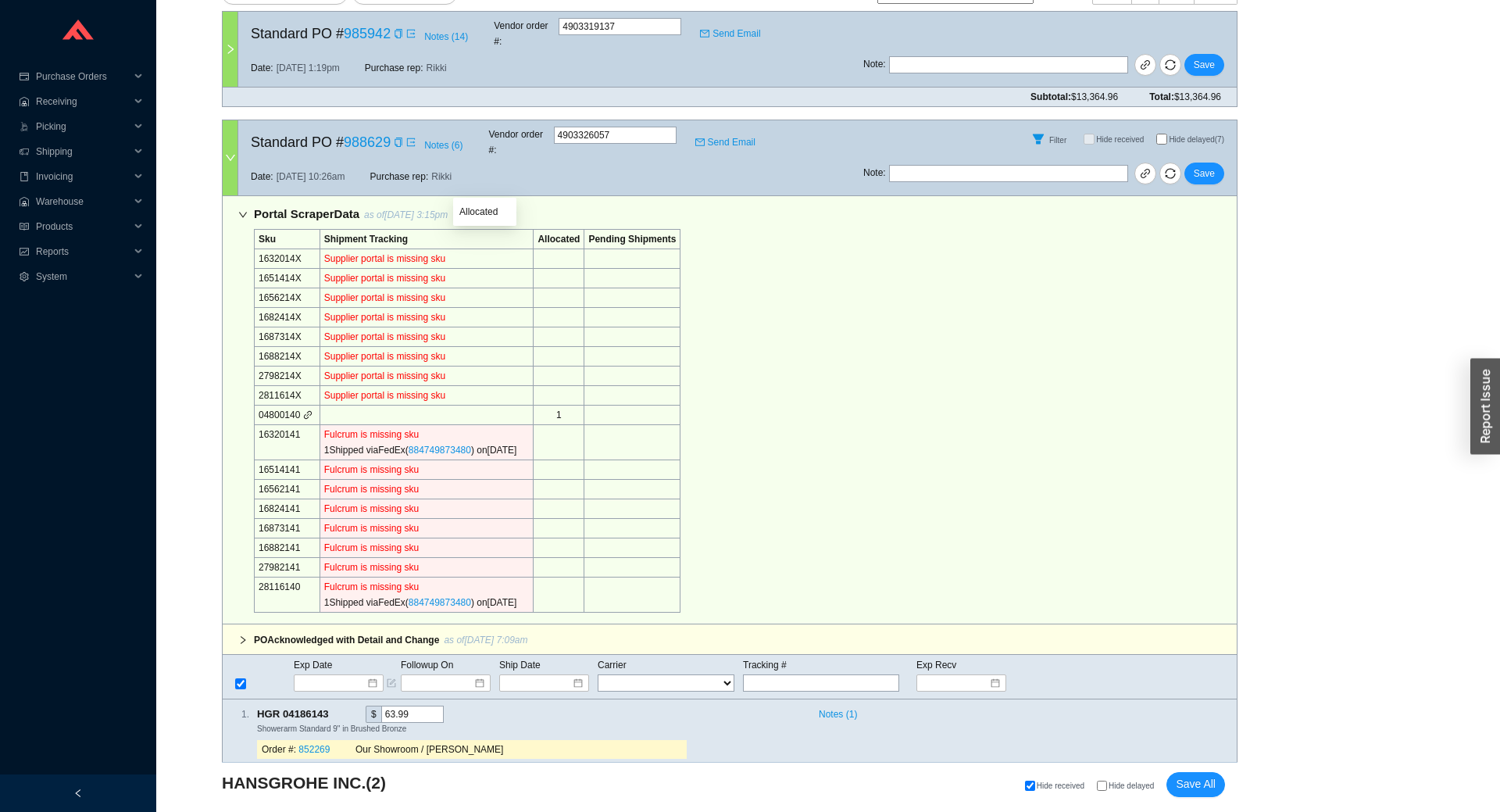
click at [497, 204] on button "Select Skus" at bounding box center [485, 215] width 66 height 22
click at [1176, 168] on icon "sync" at bounding box center [1170, 173] width 11 height 11
click at [1248, 106] on span "Cancel" at bounding box center [1260, 102] width 29 height 15
click at [290, 425] on td "16320141" at bounding box center [288, 443] width 65 height 36
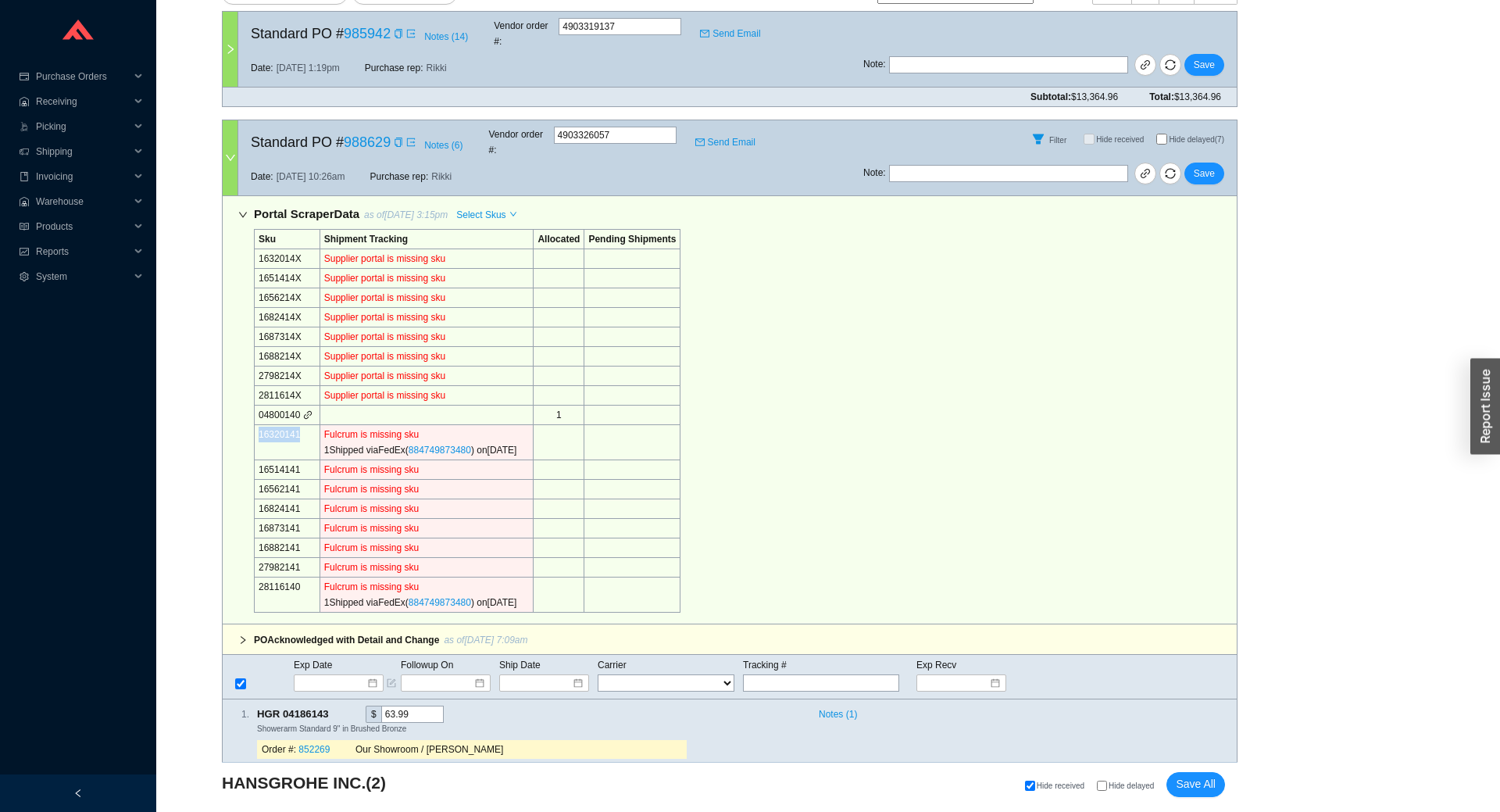
copy td "16320141"
click at [924, 435] on div "Portal Scraper Data as of 9/29/25 3:15pm Select Skus Sku Shipment Tracking Allo…" at bounding box center [729, 410] width 1015 height 428
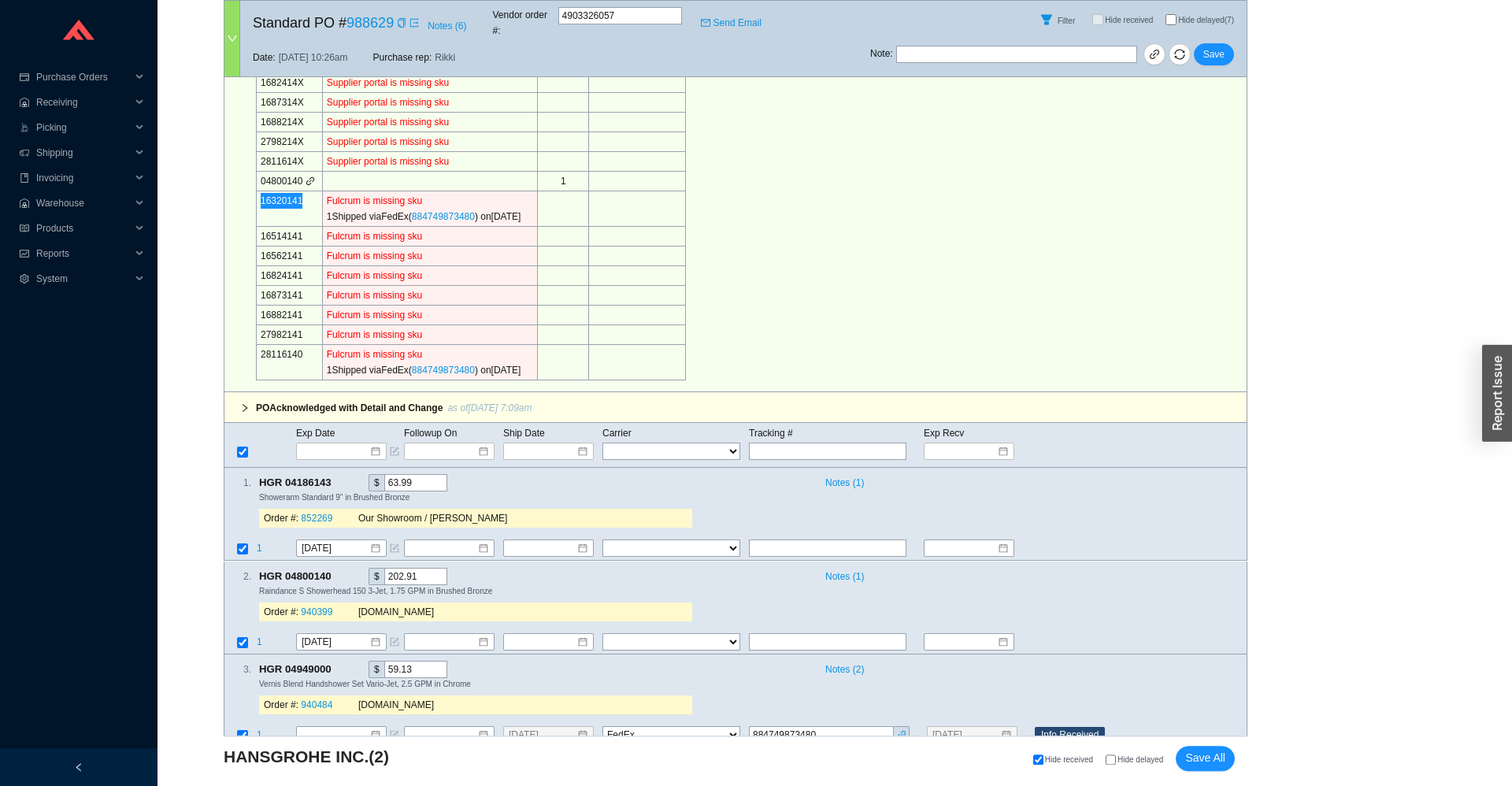
scroll to position [697, 0]
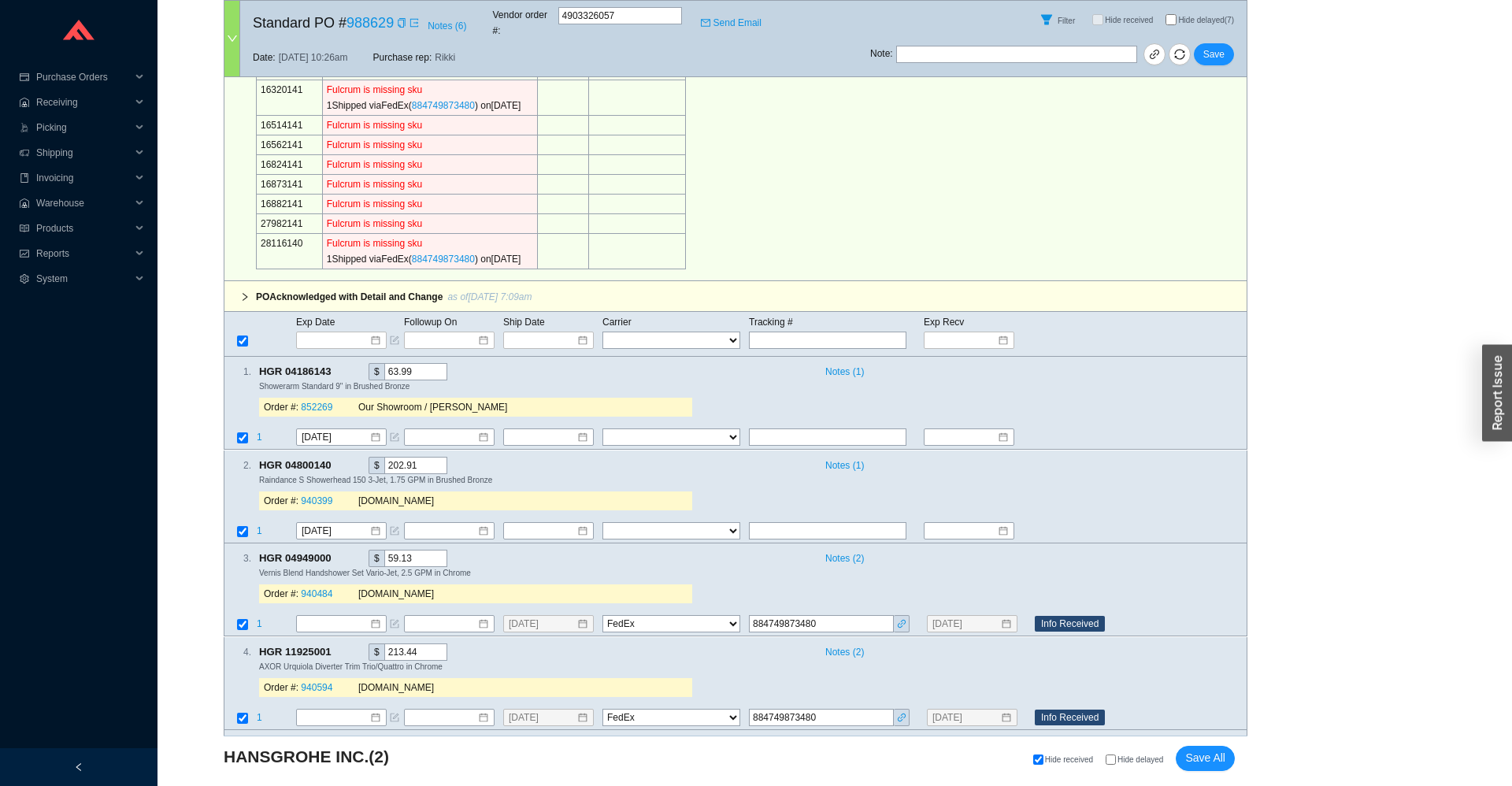
click at [270, 234] on td "28116140" at bounding box center [290, 251] width 66 height 36
copy td "28116140"
click at [1142, 468] on div "2 . HGR 04800140 $ 202.91 Notes ( 1 ) Raindance S Showerhead 150 3-Jet, 1.75 GP…" at bounding box center [728, 487] width 1010 height 60
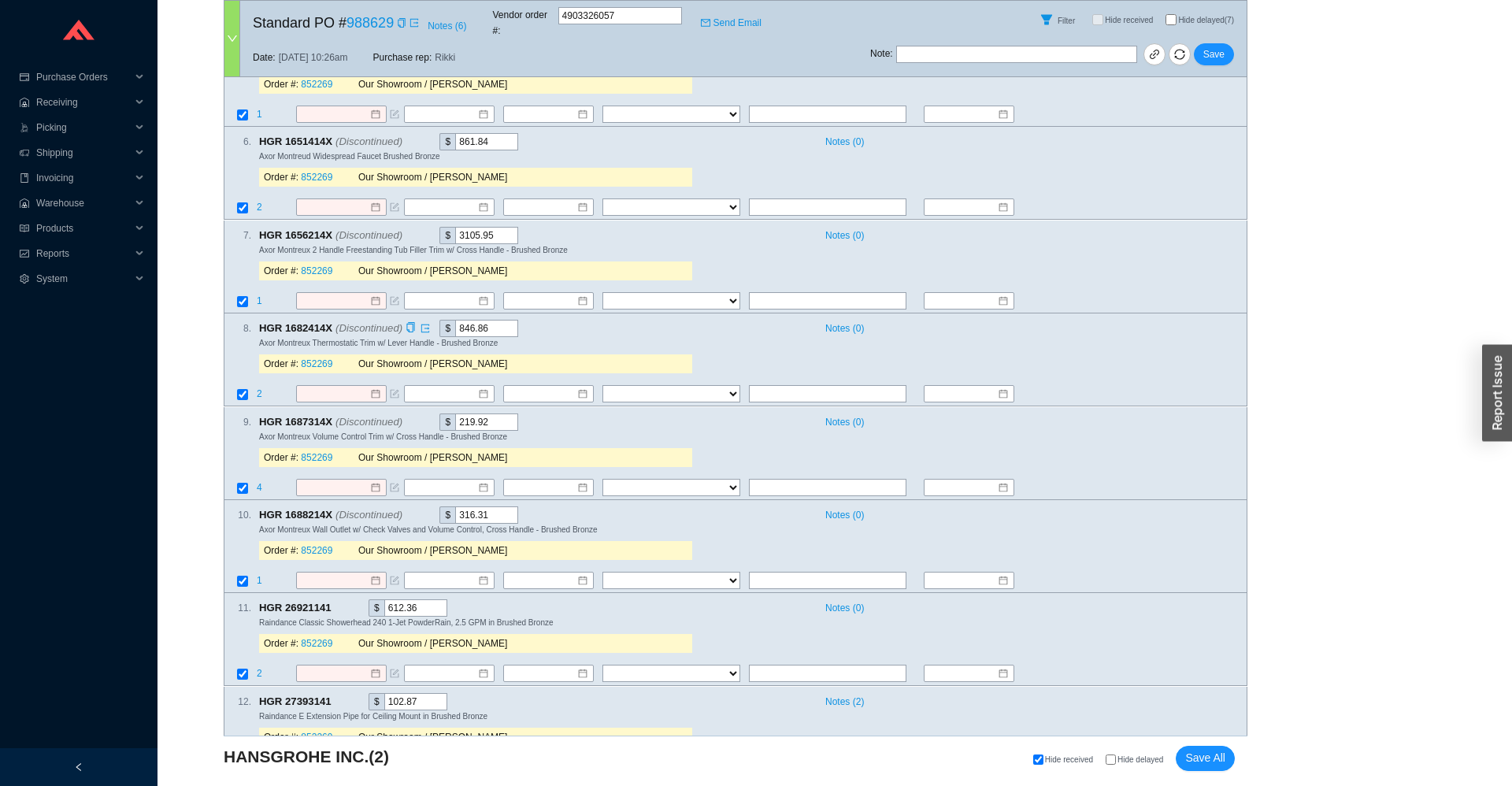
scroll to position [0, 0]
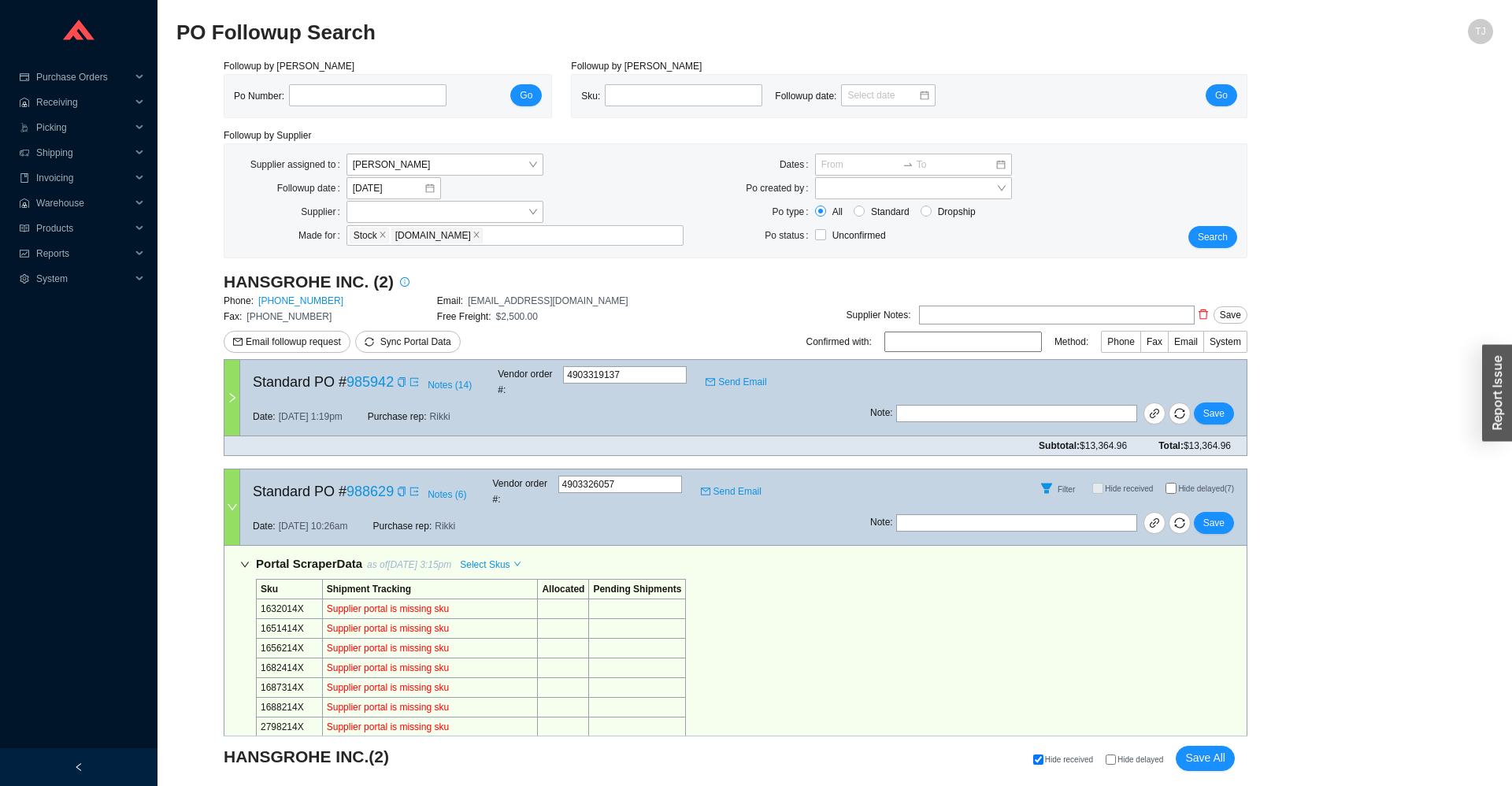
click at [1179, 484] on span "Hide delayed (7)" at bounding box center [1206, 488] width 56 height 9
click at [1176, 483] on input "Hide delayed (7)" at bounding box center [1171, 488] width 11 height 11
checkbox input "true"
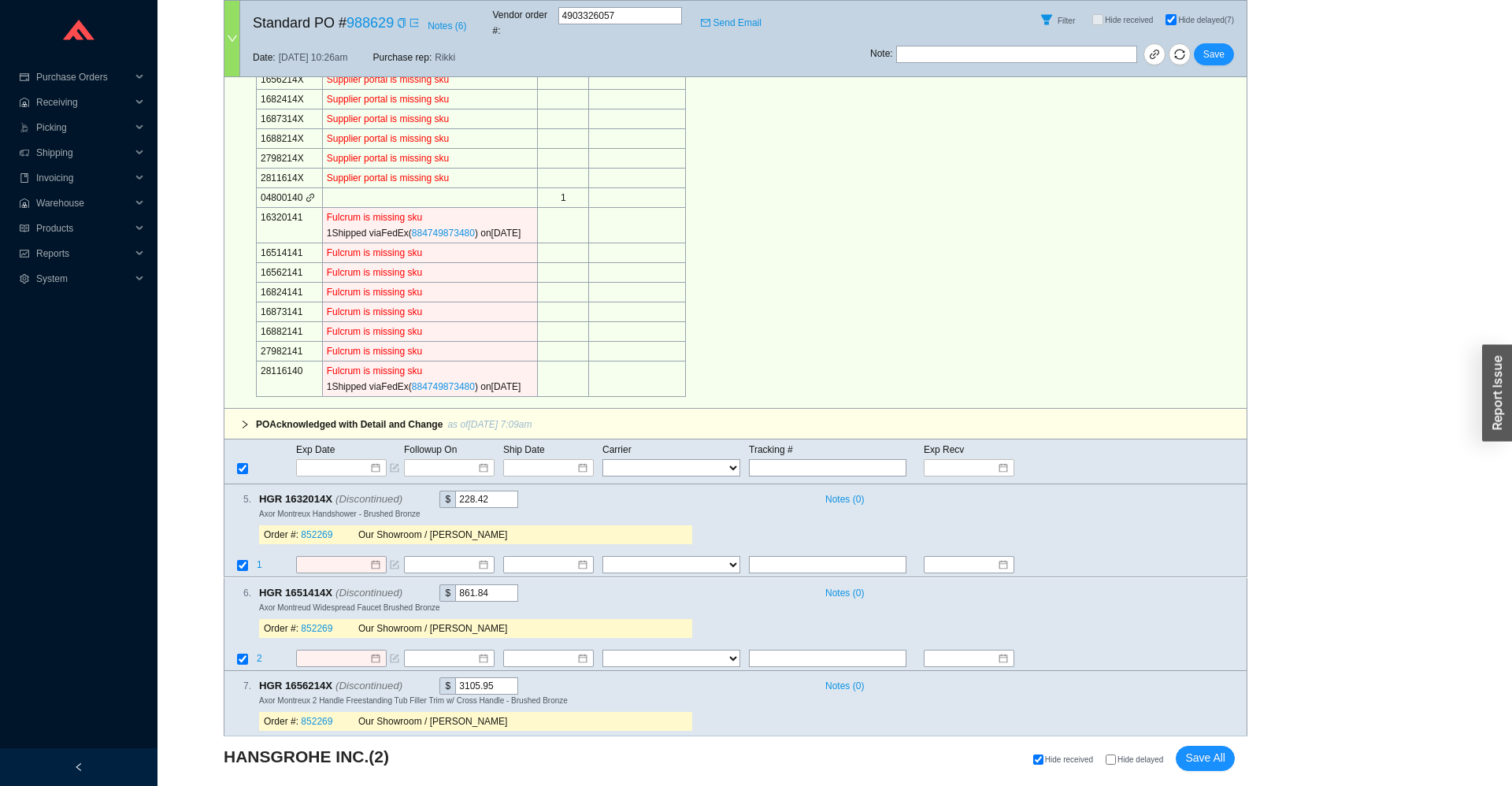
scroll to position [697, 0]
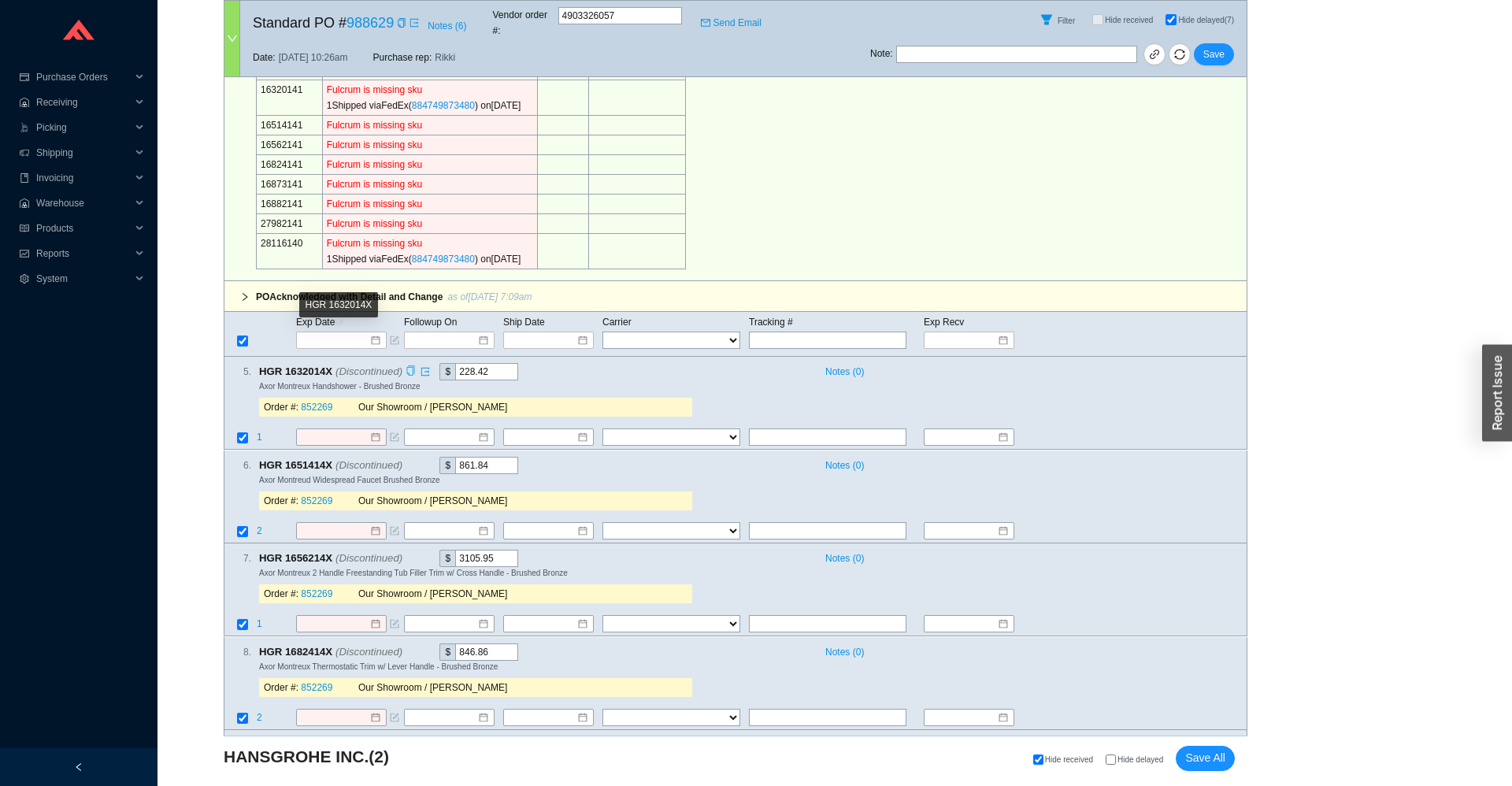
click at [407, 367] on icon "copy" at bounding box center [411, 372] width 8 height 11
click at [336, 430] on input at bounding box center [336, 438] width 68 height 16
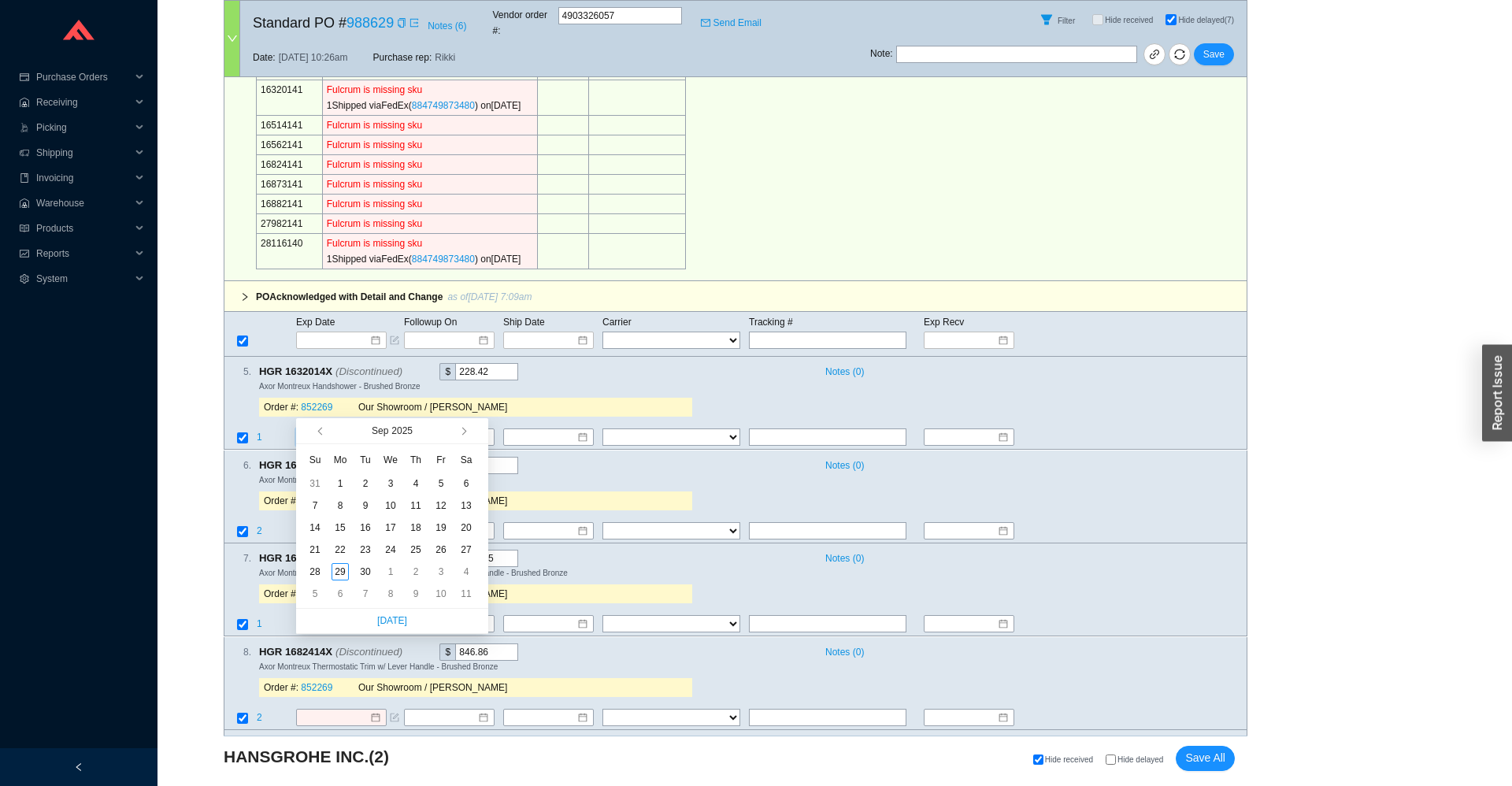
type input "9/6/2025"
click at [458, 440] on button "button" at bounding box center [462, 431] width 15 height 25
type input "10/4/2025"
click at [466, 434] on button "button" at bounding box center [462, 431] width 15 height 25
type input "11/1/2025"
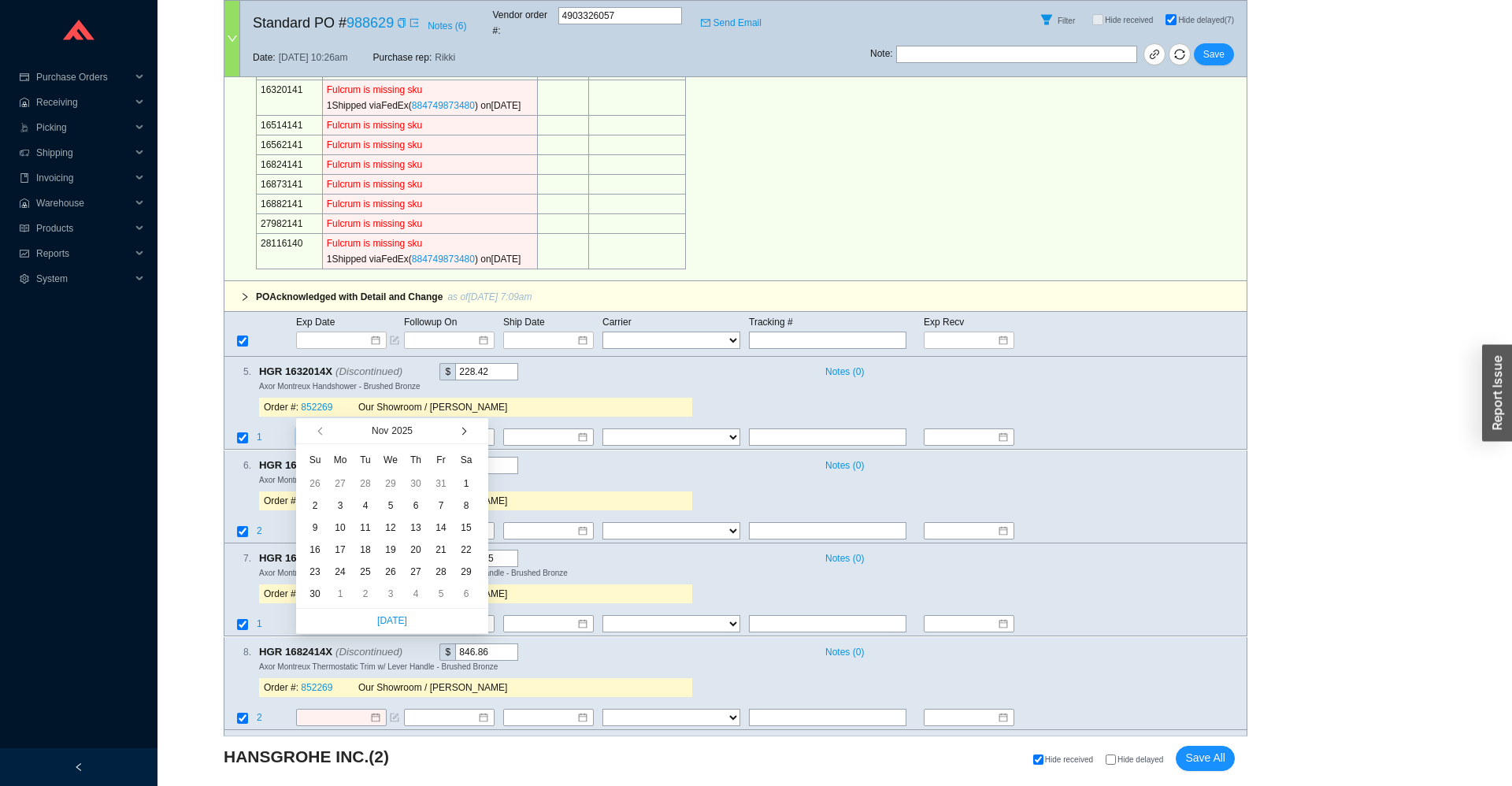
click at [465, 442] on button "button" at bounding box center [462, 431] width 15 height 25
type input "12/8/2025"
click at [338, 513] on div "8" at bounding box center [340, 506] width 17 height 17
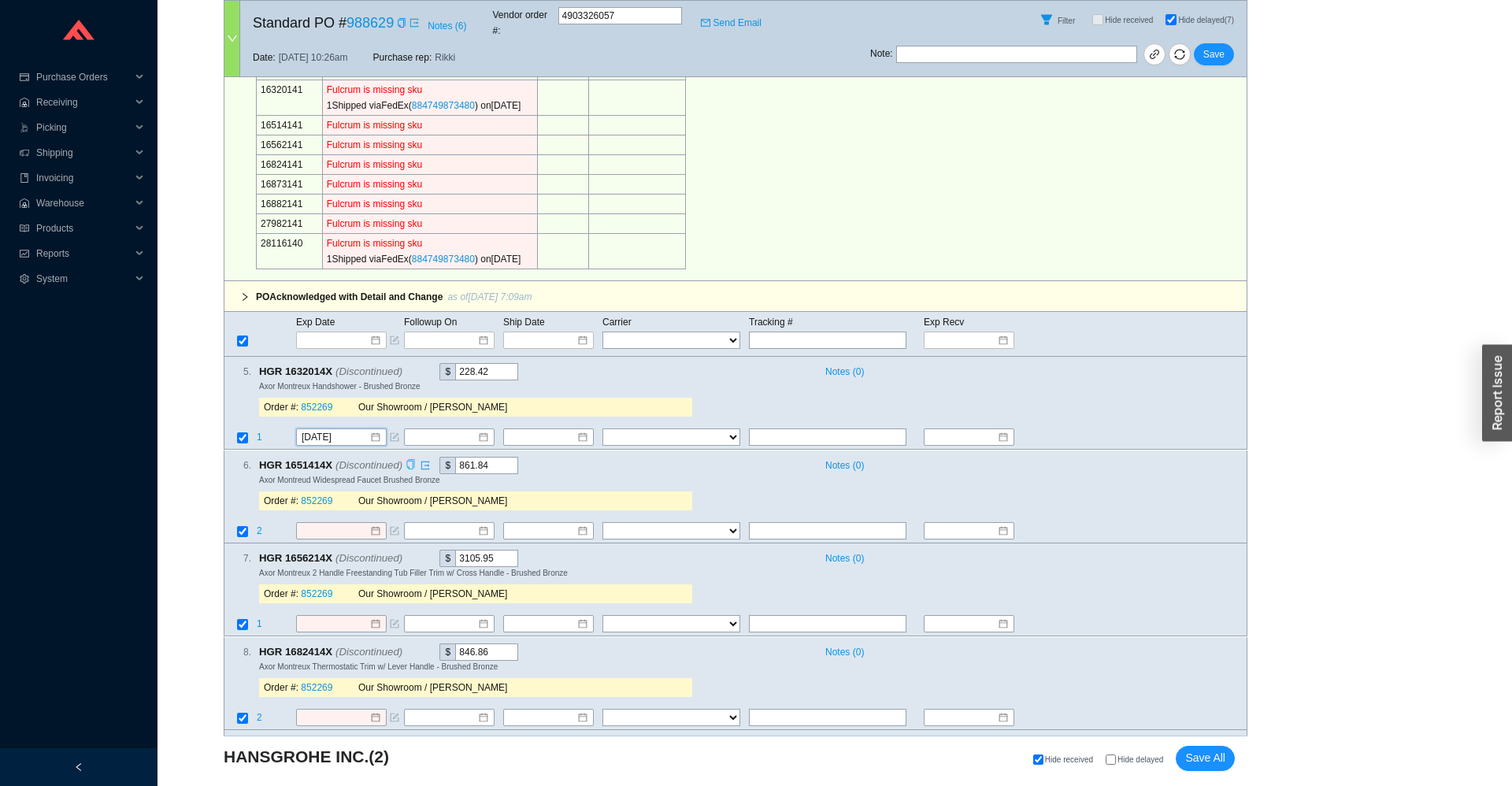
click at [409, 459] on icon "copy" at bounding box center [410, 464] width 11 height 11
click at [354, 430] on input "12/8/2025" at bounding box center [336, 438] width 68 height 16
click at [287, 521] on td "2" at bounding box center [275, 532] width 40 height 21
click at [320, 550] on span "HGR 1656214X (Discontinued)" at bounding box center [338, 559] width 157 height 17
click at [324, 523] on input at bounding box center [336, 531] width 68 height 16
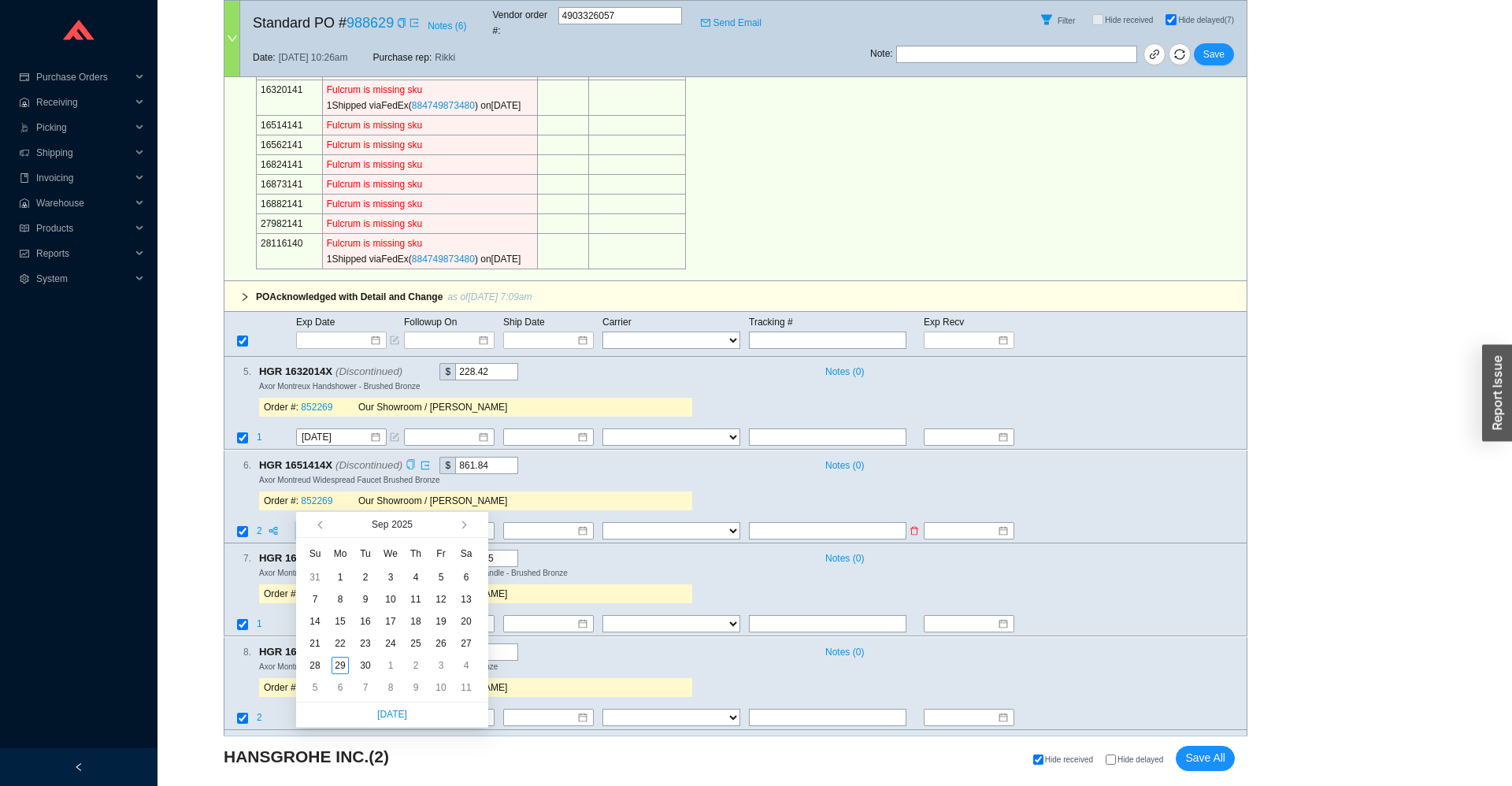
paste input "12/8/2025"
type input "12/8/2025"
click at [292, 485] on div "Order #: 852269 Our Showroom / Adina Golomb" at bounding box center [475, 501] width 434 height 31
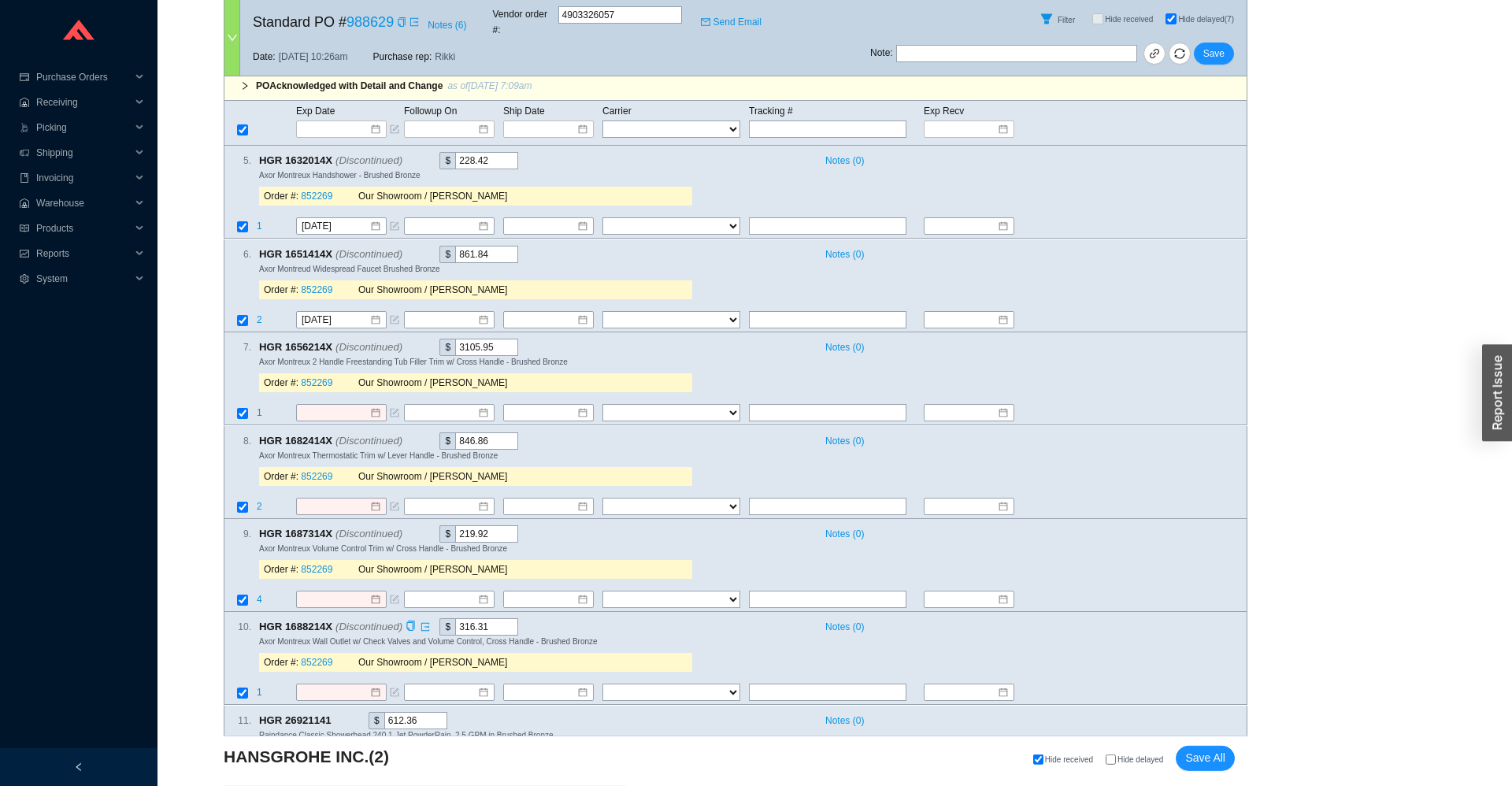
scroll to position [1045, 0]
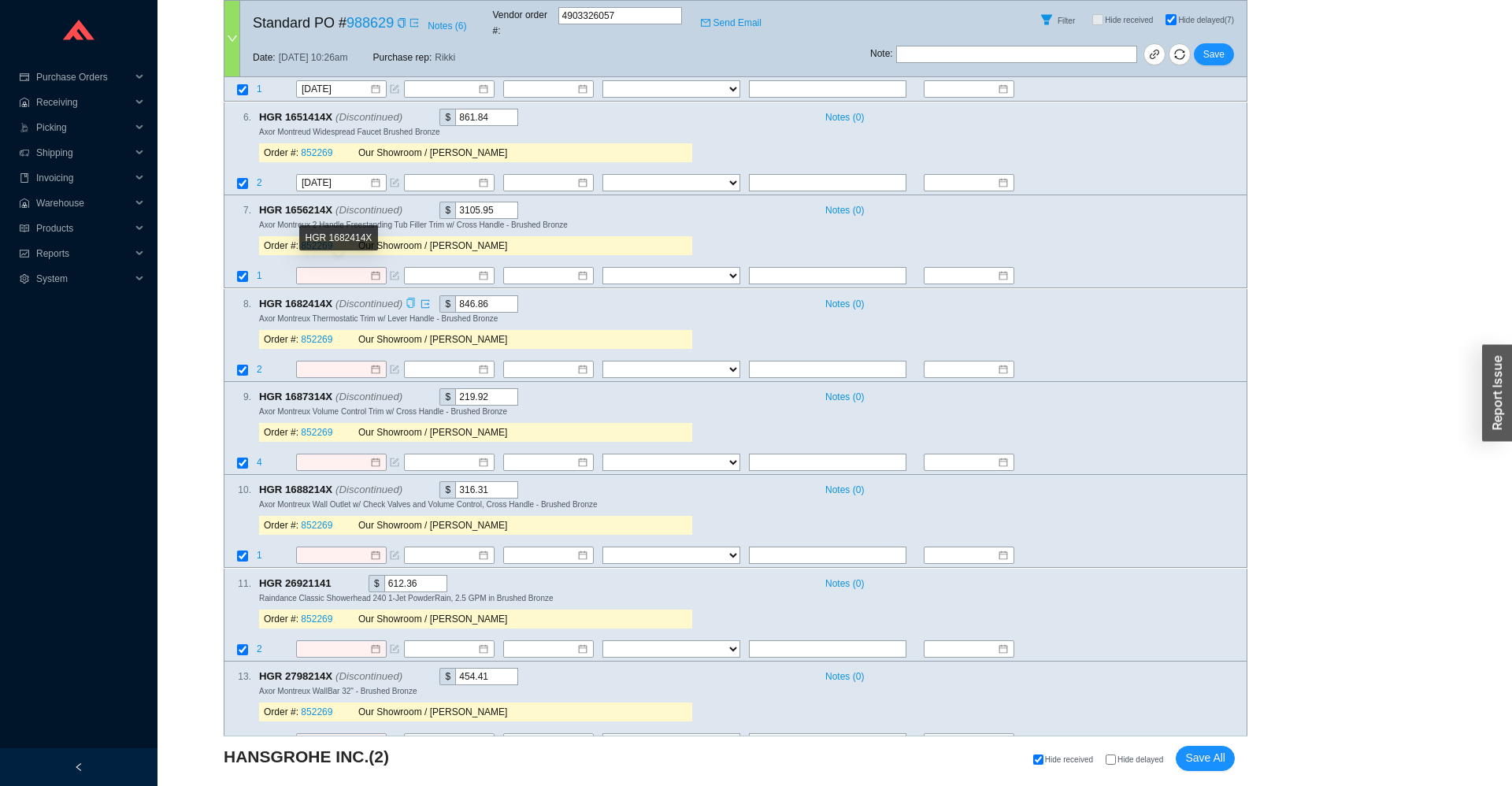
click at [407, 298] on icon "copy" at bounding box center [411, 303] width 8 height 11
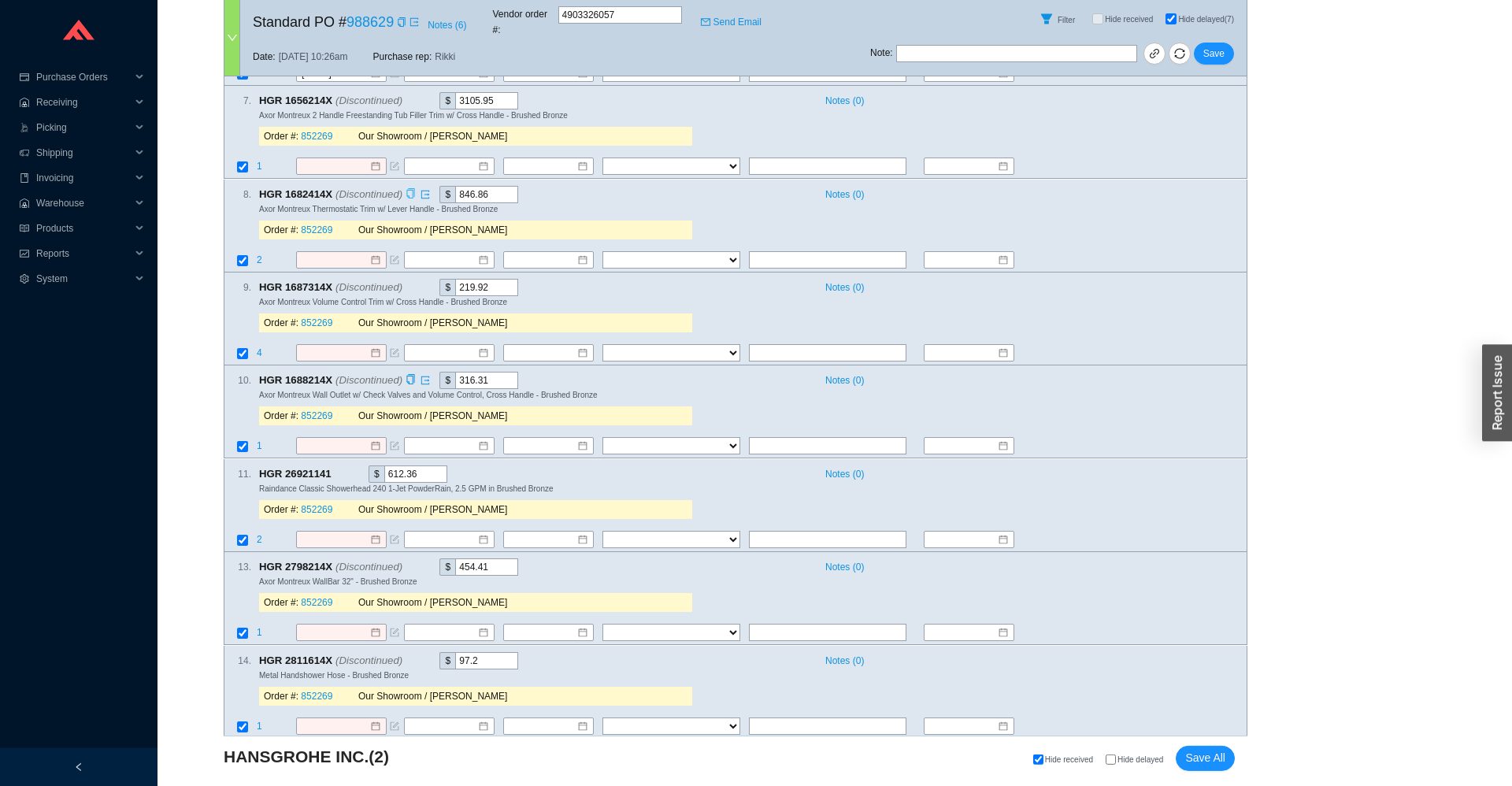
scroll to position [1255, 0]
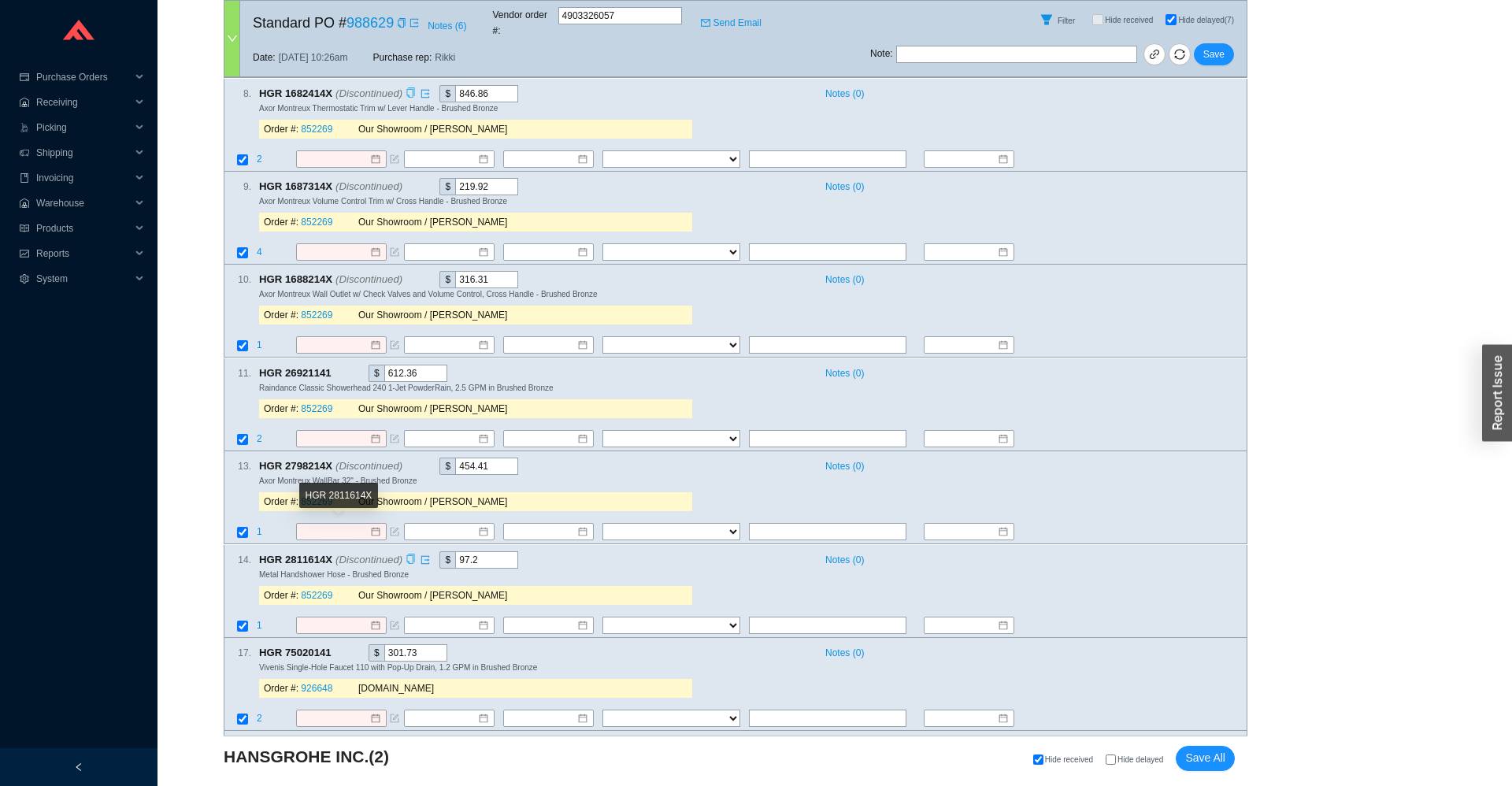
click at [407, 554] on icon "copy" at bounding box center [410, 559] width 11 height 11
click at [260, 571] on span "Metal Handshower Hose - Brushed Bronze" at bounding box center [334, 574] width 149 height 9
click at [340, 618] on input at bounding box center [336, 626] width 68 height 16
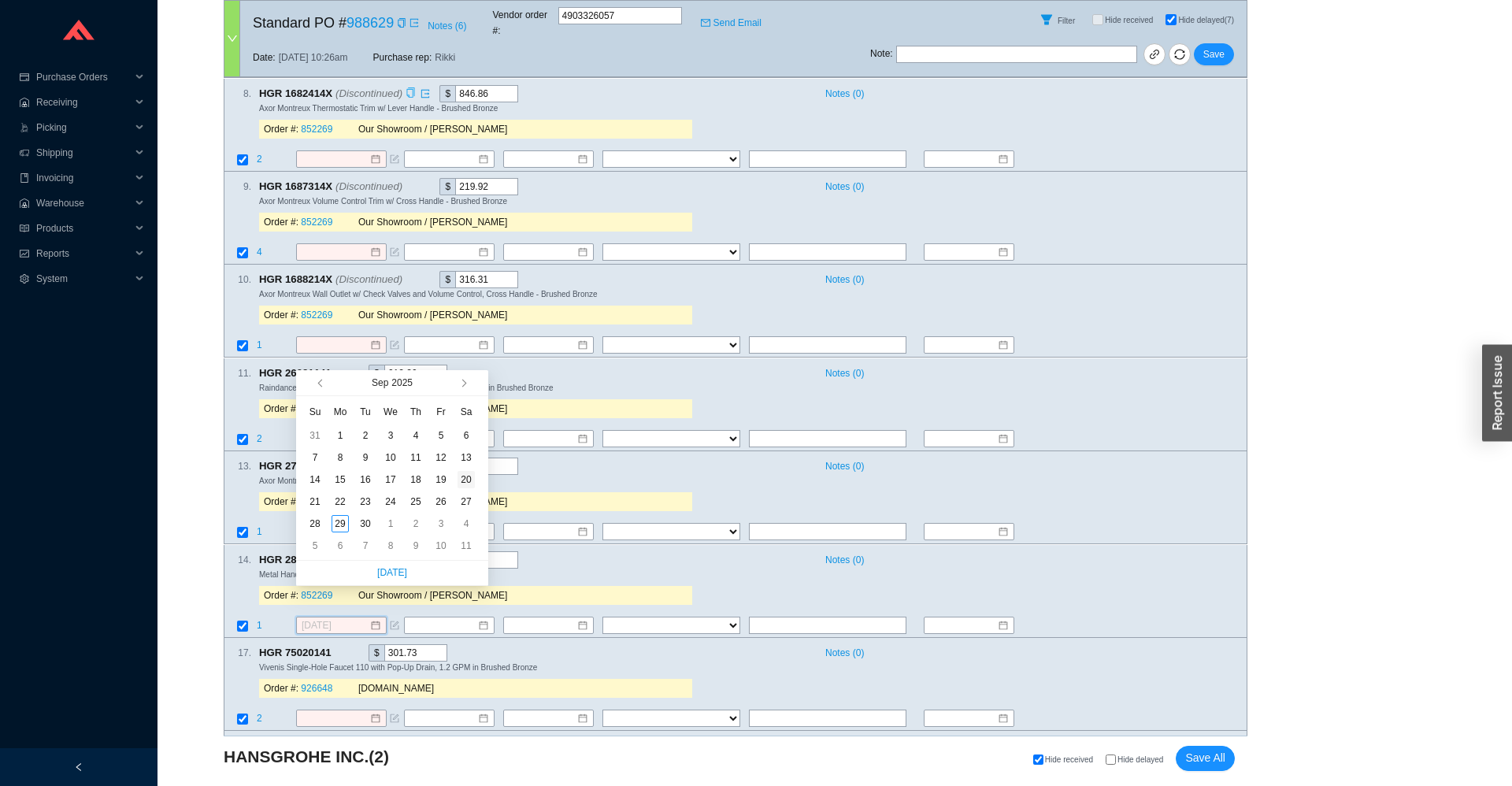
type input "9/20/2025"
click at [464, 383] on span "button" at bounding box center [463, 383] width 8 height 8
click at [337, 459] on div "8" at bounding box center [340, 458] width 17 height 17
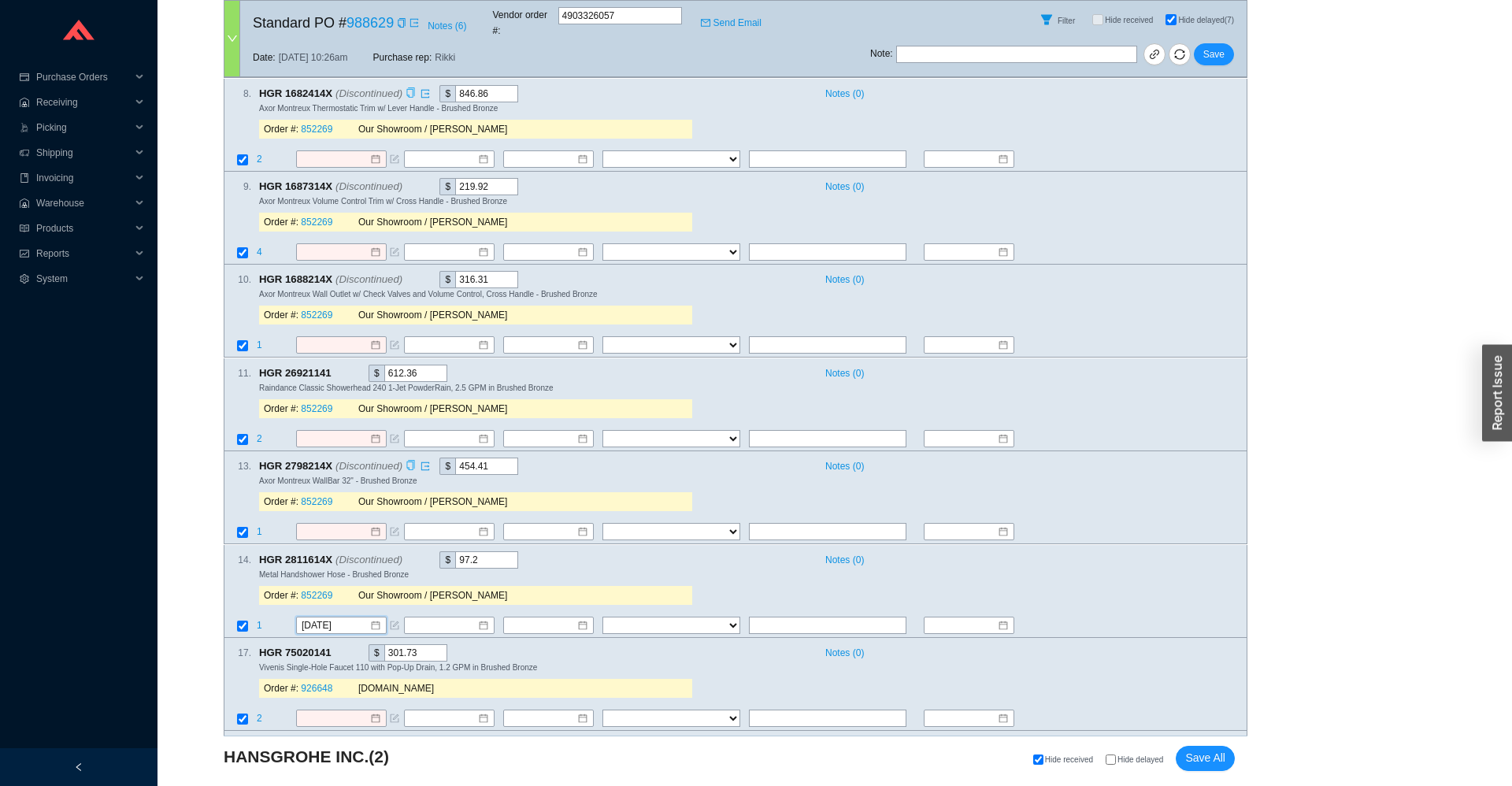
click at [406, 461] on icon "copy" at bounding box center [410, 466] width 11 height 11
click at [346, 618] on input "12/8/2025" at bounding box center [336, 626] width 68 height 16
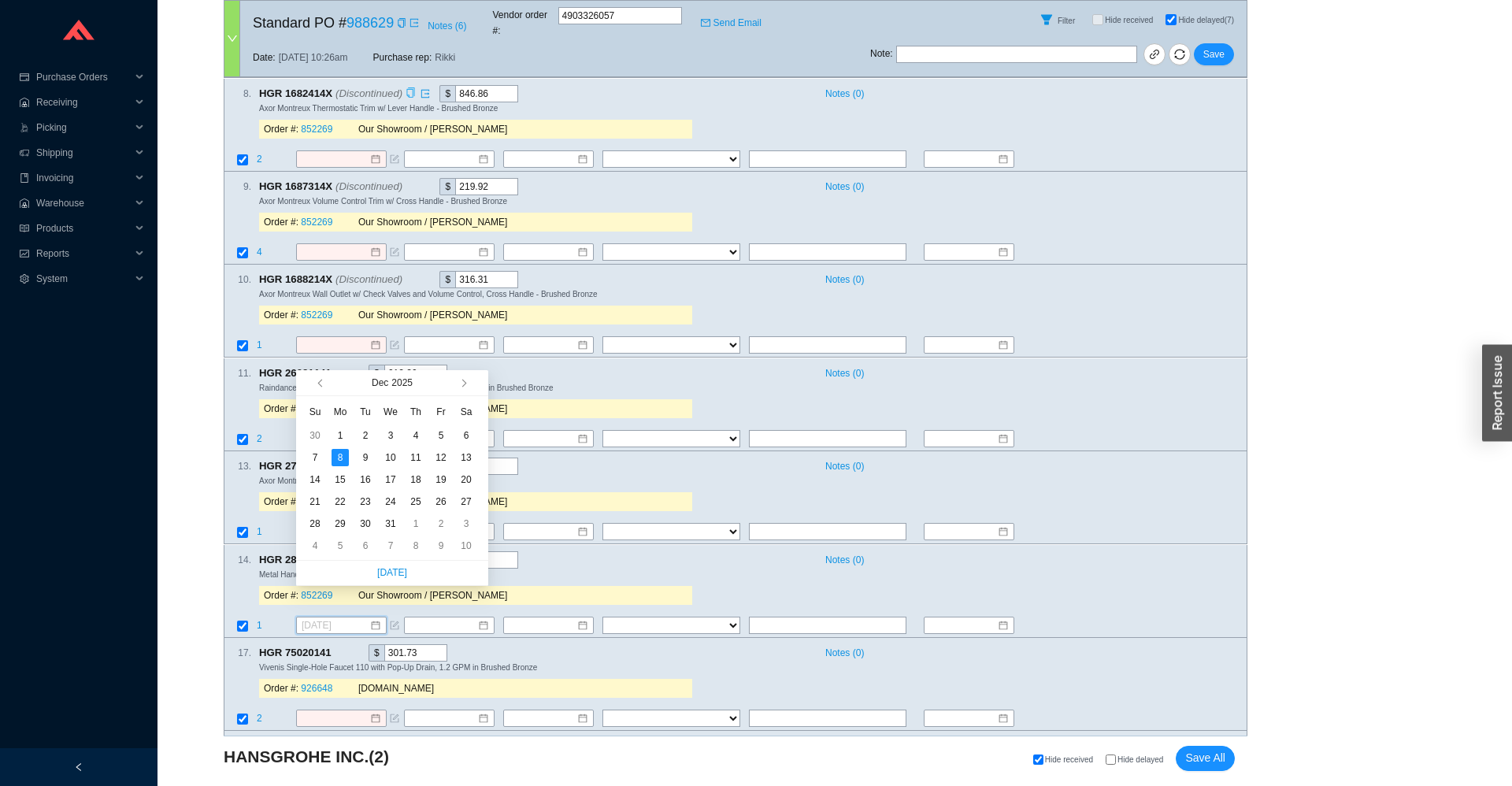
type input "12/8/2025"
click at [277, 523] on td "1" at bounding box center [275, 534] width 40 height 21
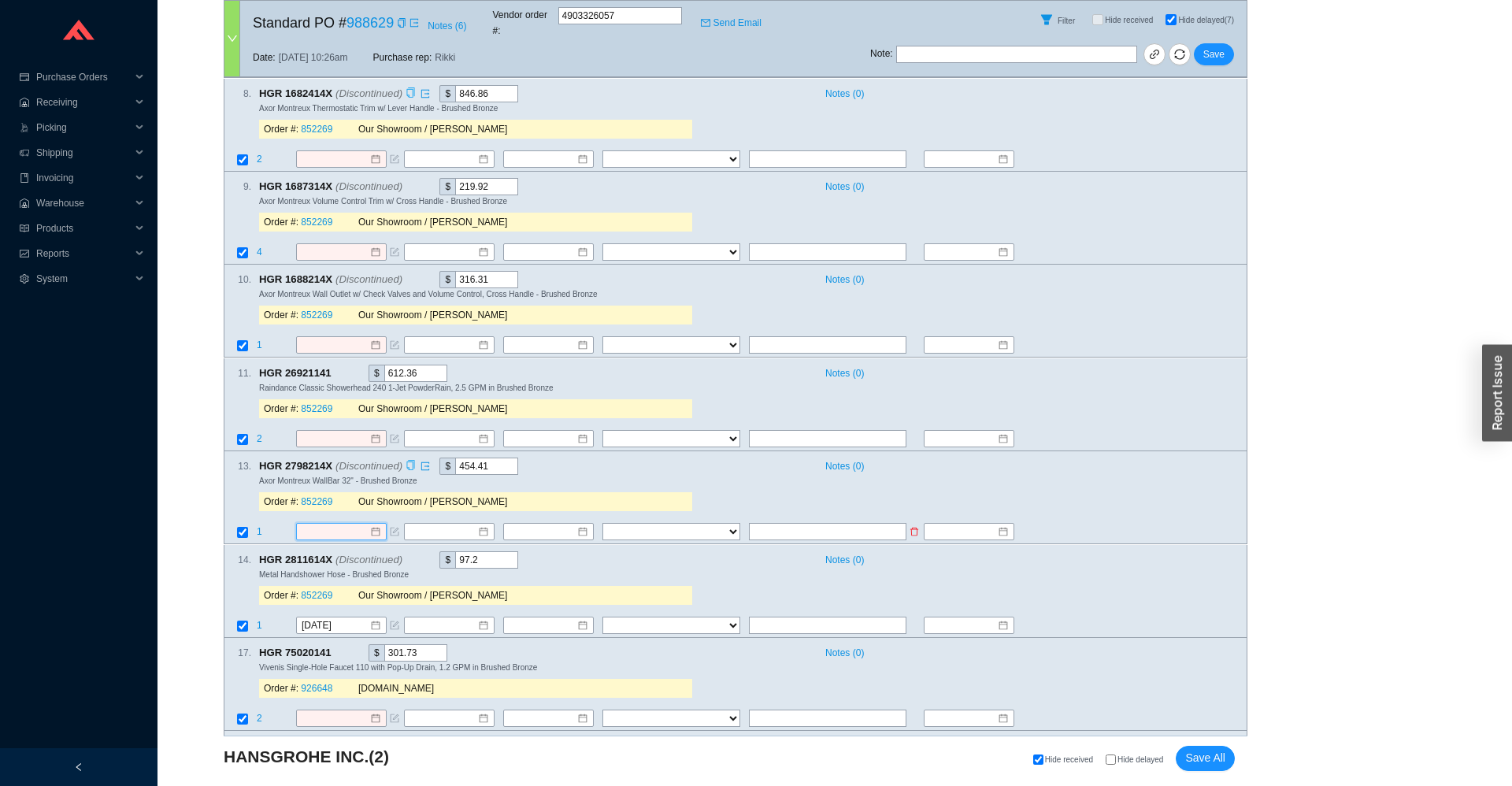
click at [316, 525] on input at bounding box center [336, 533] width 68 height 16
paste input "2798214X"
type input "2798214X"
click at [277, 492] on div "13 . HGR 2798214X (Discontinued) $ 454.41 Notes ( 0 ) Axor Montreux WallBar 32"…" at bounding box center [735, 498] width 1023 height 93
click at [328, 618] on input "12/8/2025" at bounding box center [336, 626] width 68 height 16
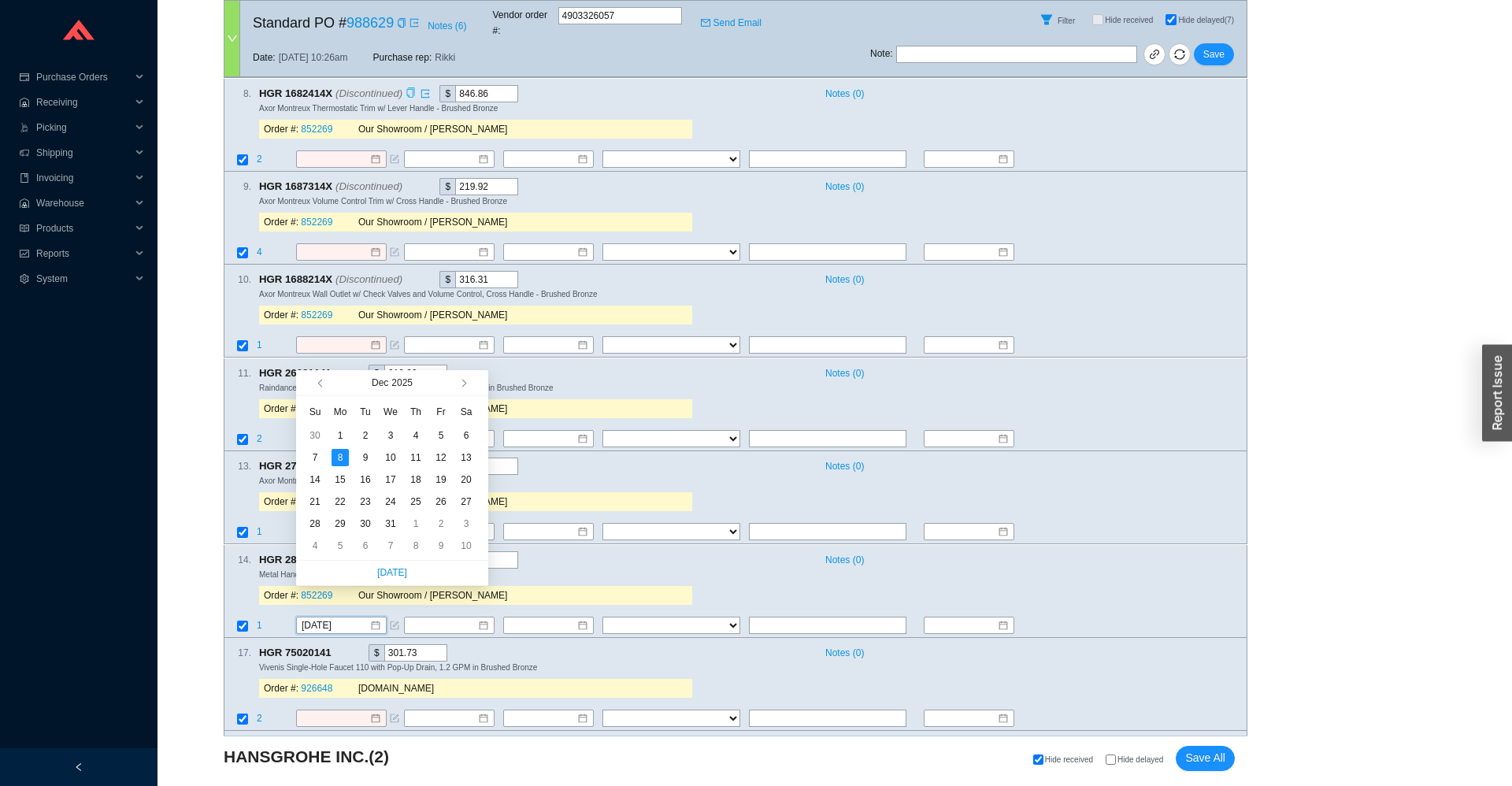
click at [281, 571] on span "Metal Handshower Hose - Brushed Bronze" at bounding box center [334, 574] width 149 height 9
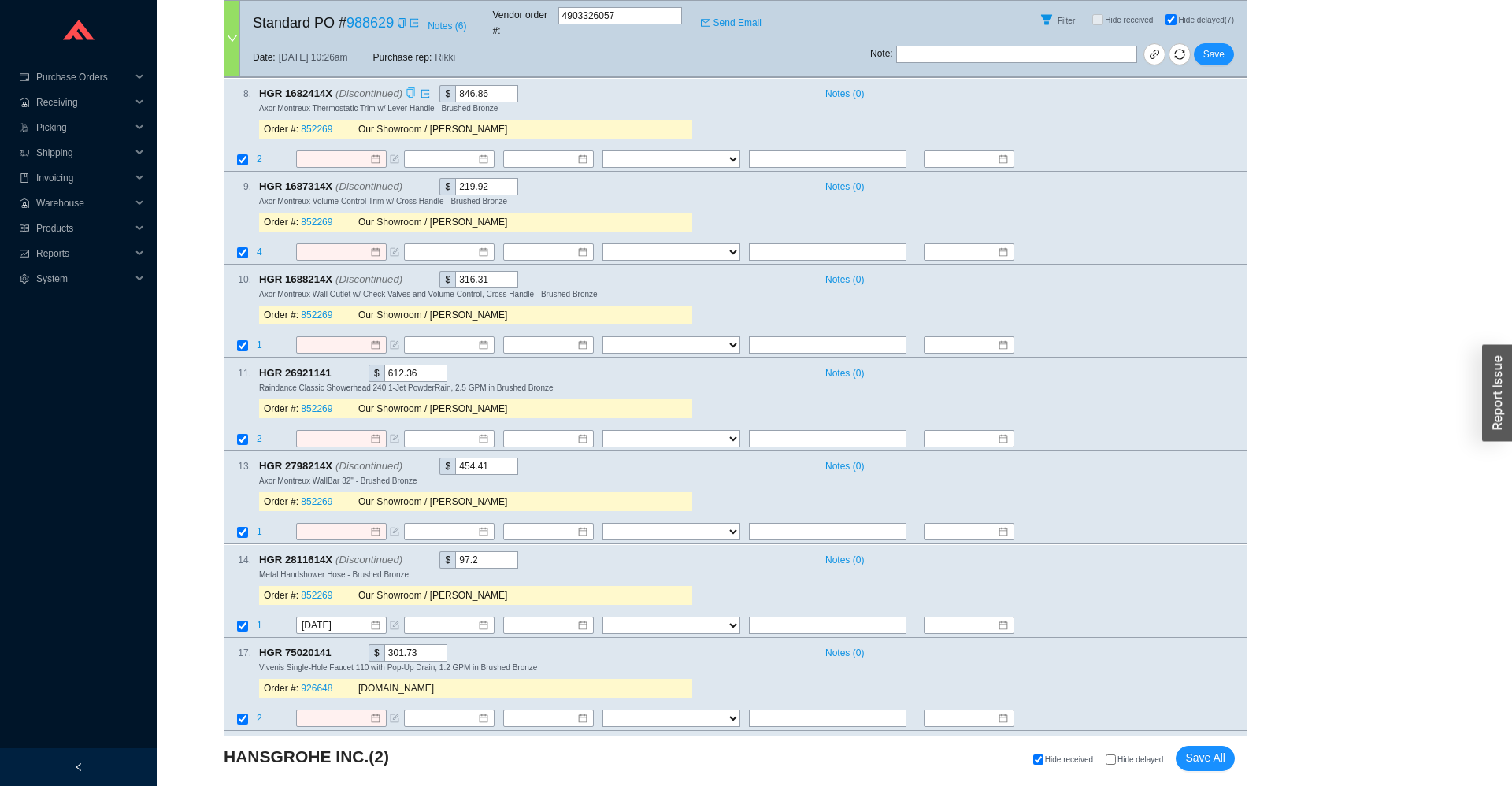
click at [310, 487] on div "Order #: 852269 Our Showroom / Adina Golomb" at bounding box center [475, 503] width 434 height 31
click at [313, 525] on input at bounding box center [336, 533] width 68 height 16
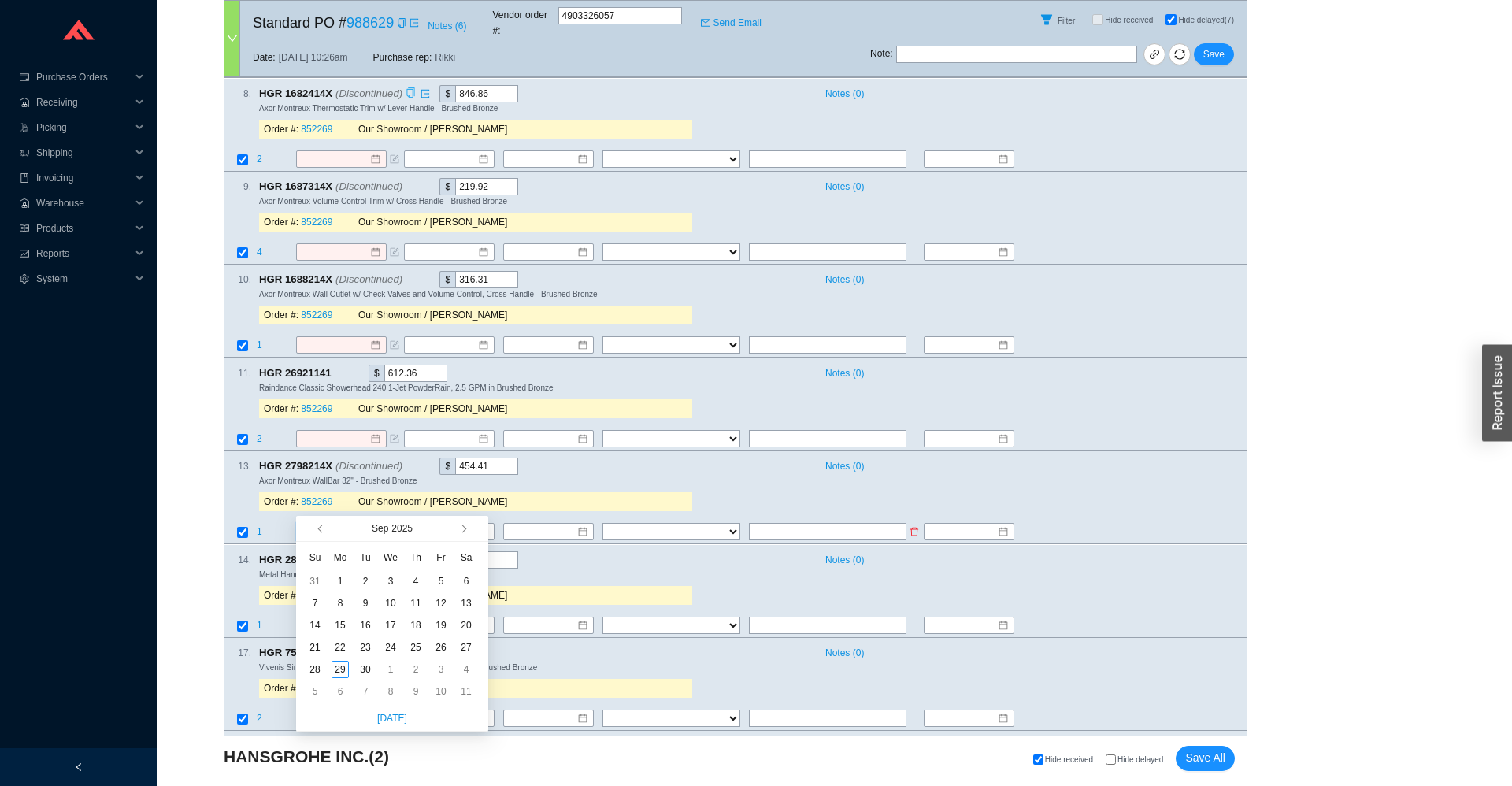
paste input "12/8/2025"
type input "12/8/2025"
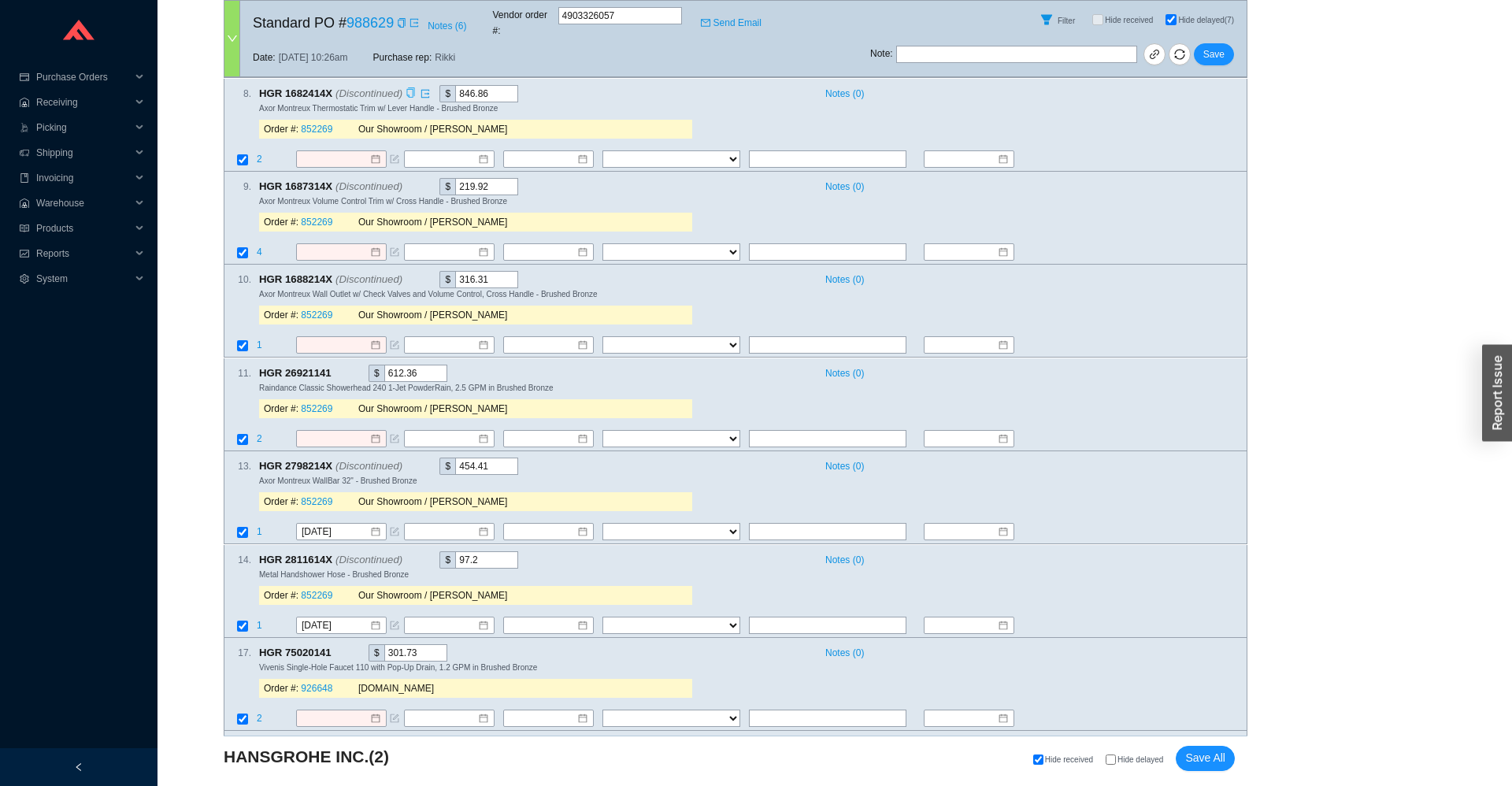
click at [267, 490] on div "13 . HGR 2798214X (Discontinued) $ 454.41 Notes ( 0 ) Axor Montreux WallBar 32"…" at bounding box center [735, 498] width 1023 height 93
click at [339, 367] on icon "copy" at bounding box center [339, 372] width 8 height 11
click at [1485, 379] on div "button" at bounding box center [1496, 394] width 30 height 97
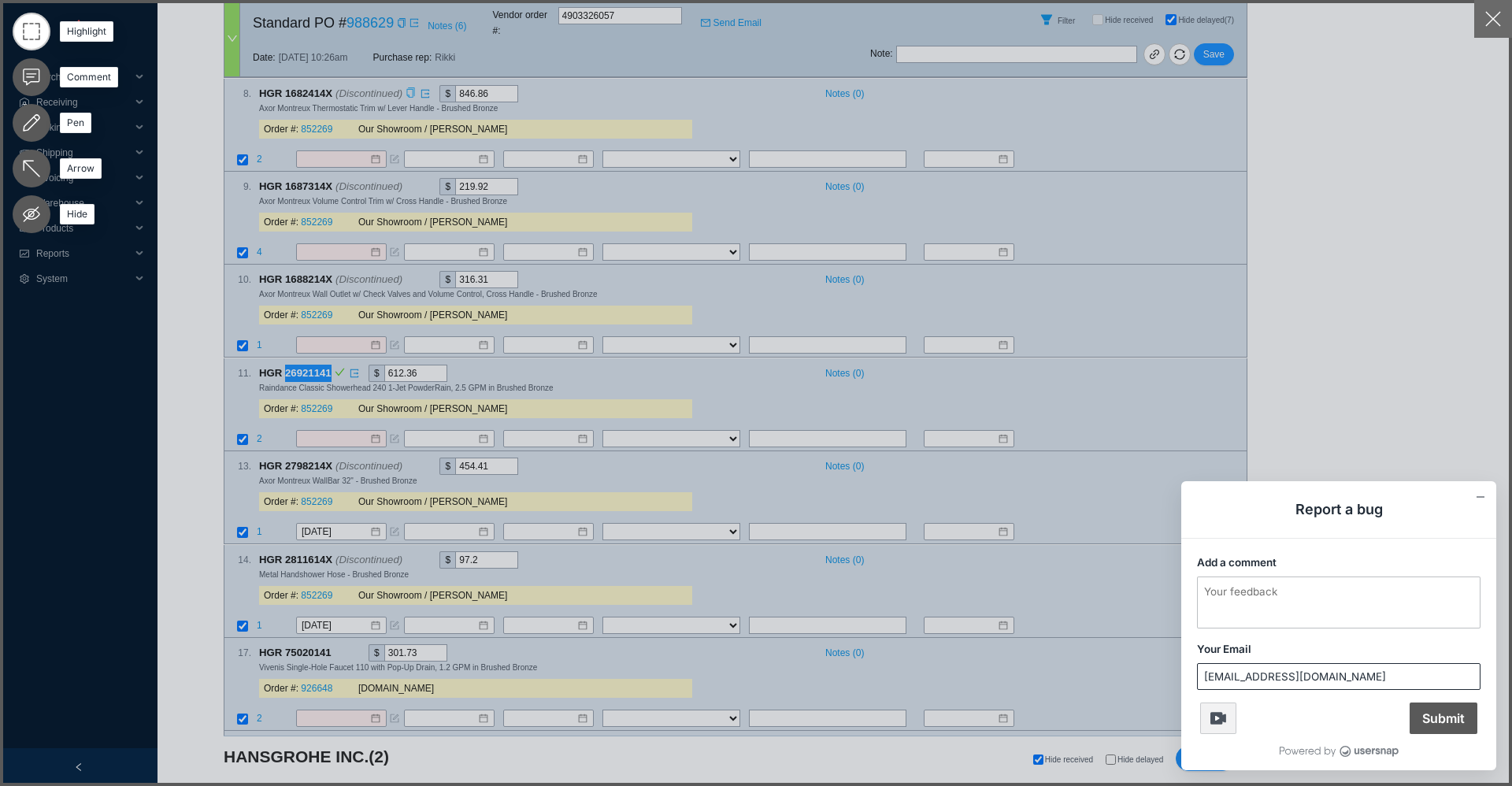
click at [1491, 31] on button "button" at bounding box center [1493, 18] width 38 height 38
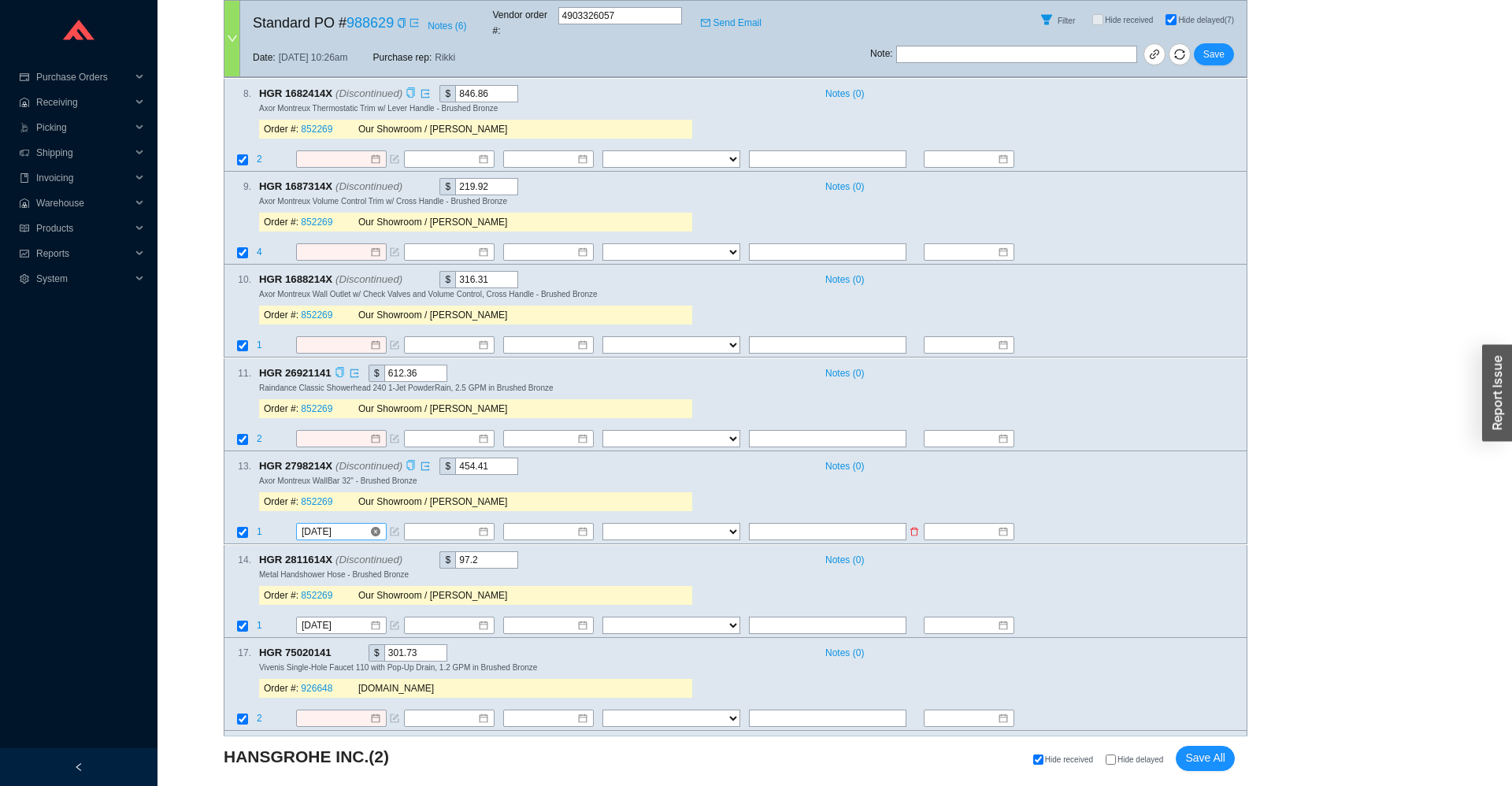
click at [345, 525] on input "12/8/2025" at bounding box center [336, 533] width 68 height 16
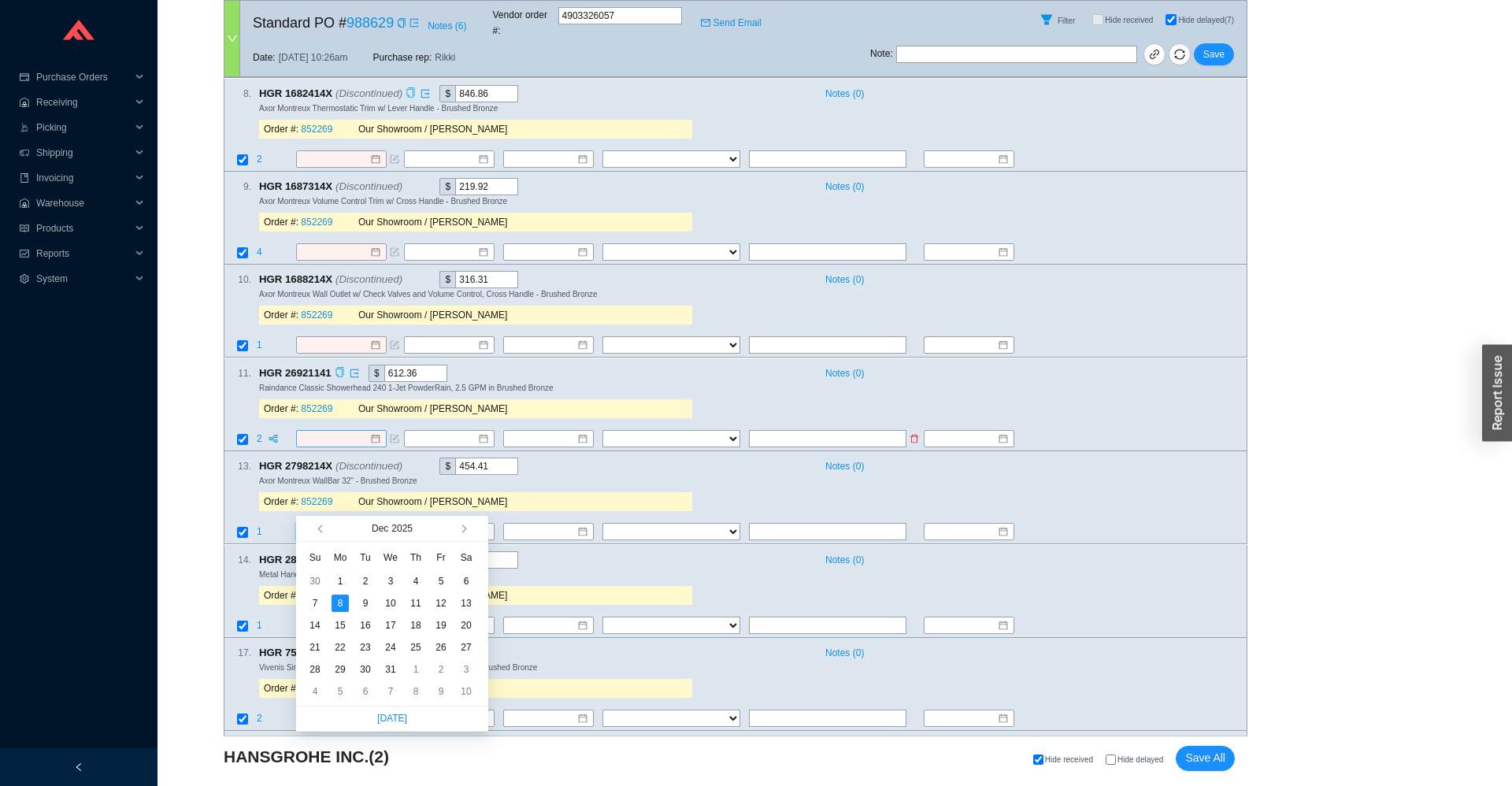
click at [329, 431] on input at bounding box center [336, 439] width 68 height 16
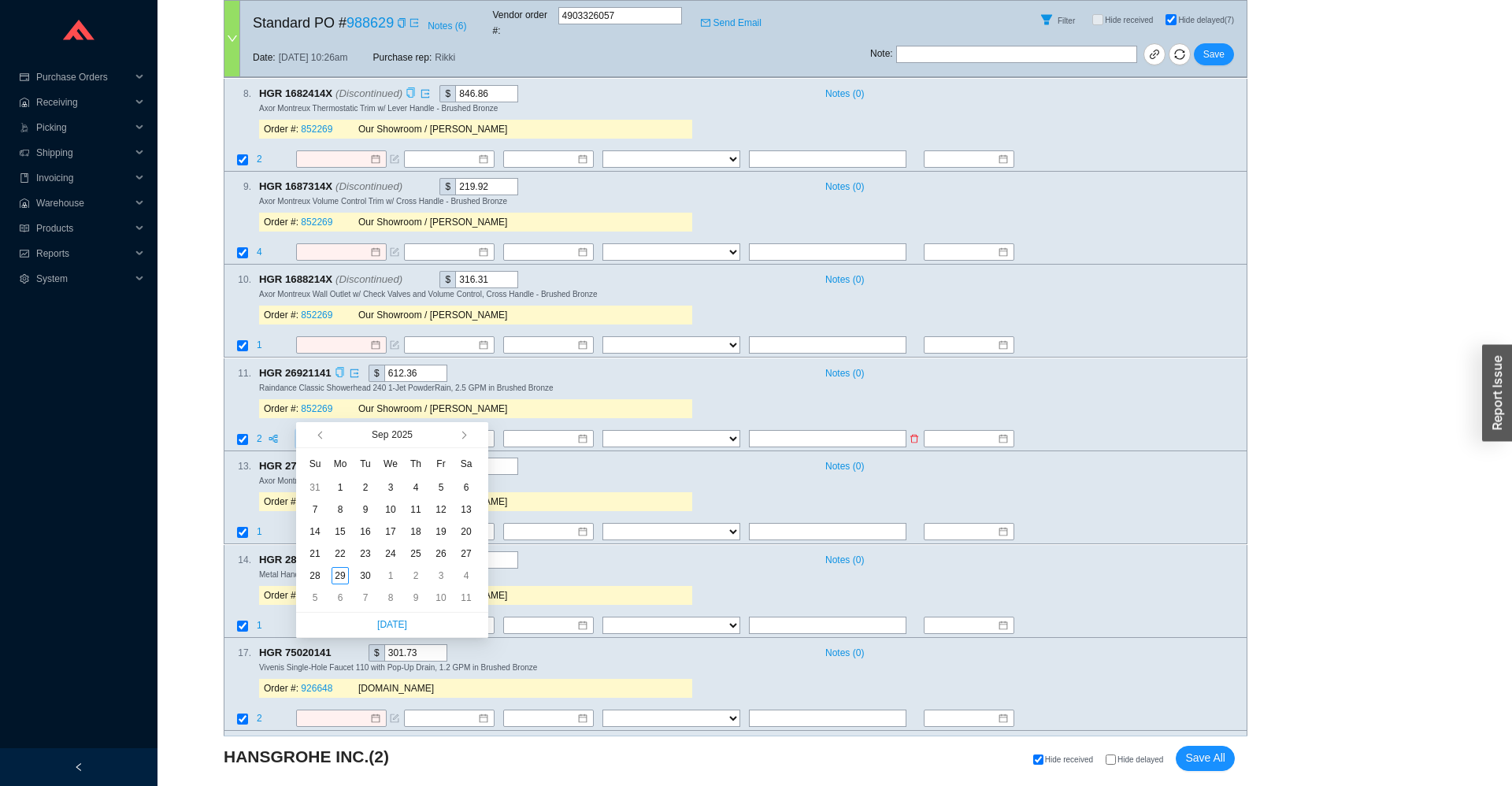
paste input "12/8/2025"
type input "12/8/2025"
click at [299, 393] on div "Order #: 852269 Our Showroom / Adina Golomb" at bounding box center [475, 409] width 434 height 31
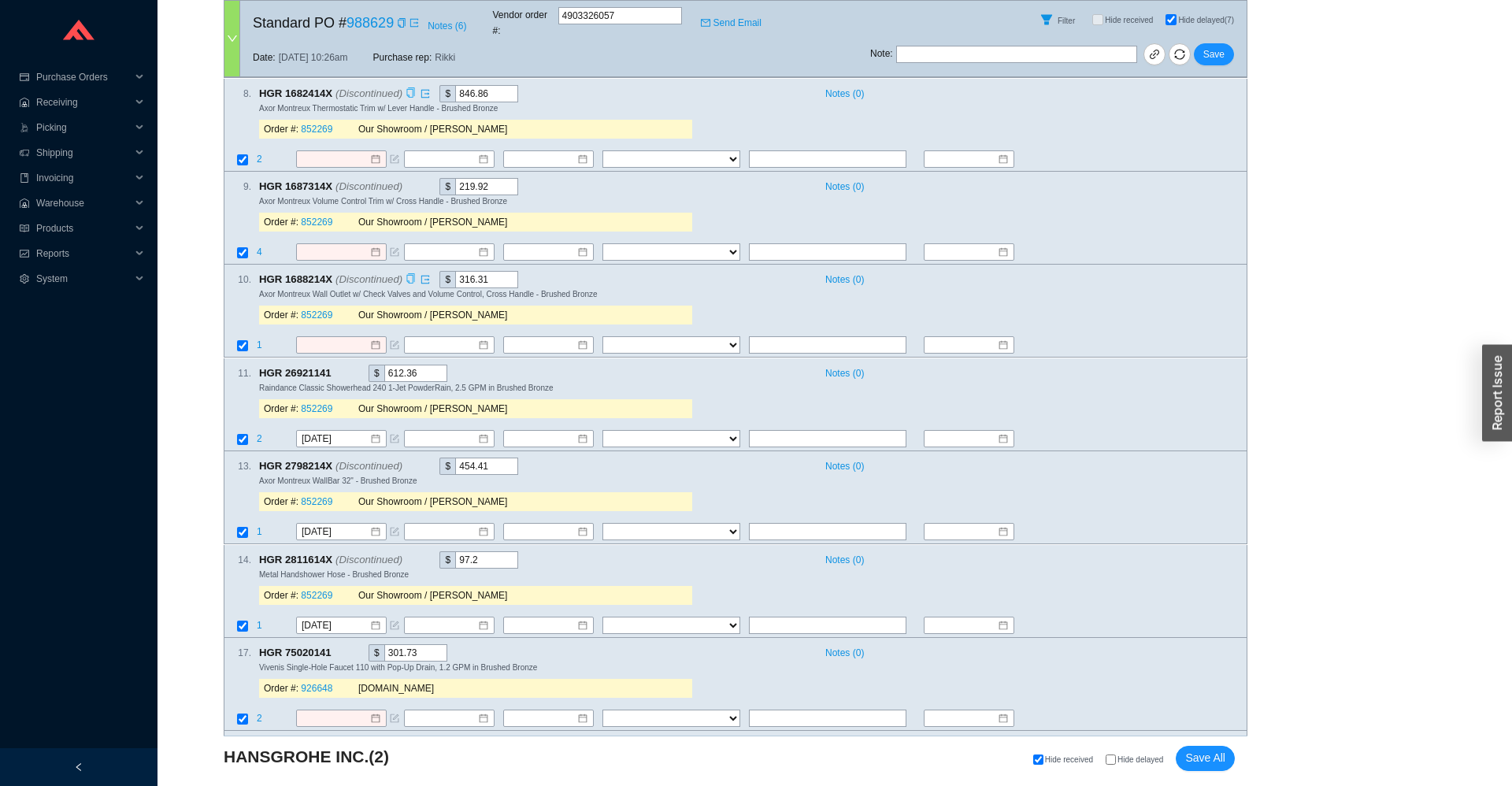
click at [405, 275] on icon "copy" at bounding box center [410, 279] width 11 height 11
click at [411, 180] on icon "copy" at bounding box center [411, 185] width 8 height 11
click at [352, 245] on input at bounding box center [336, 252] width 68 height 16
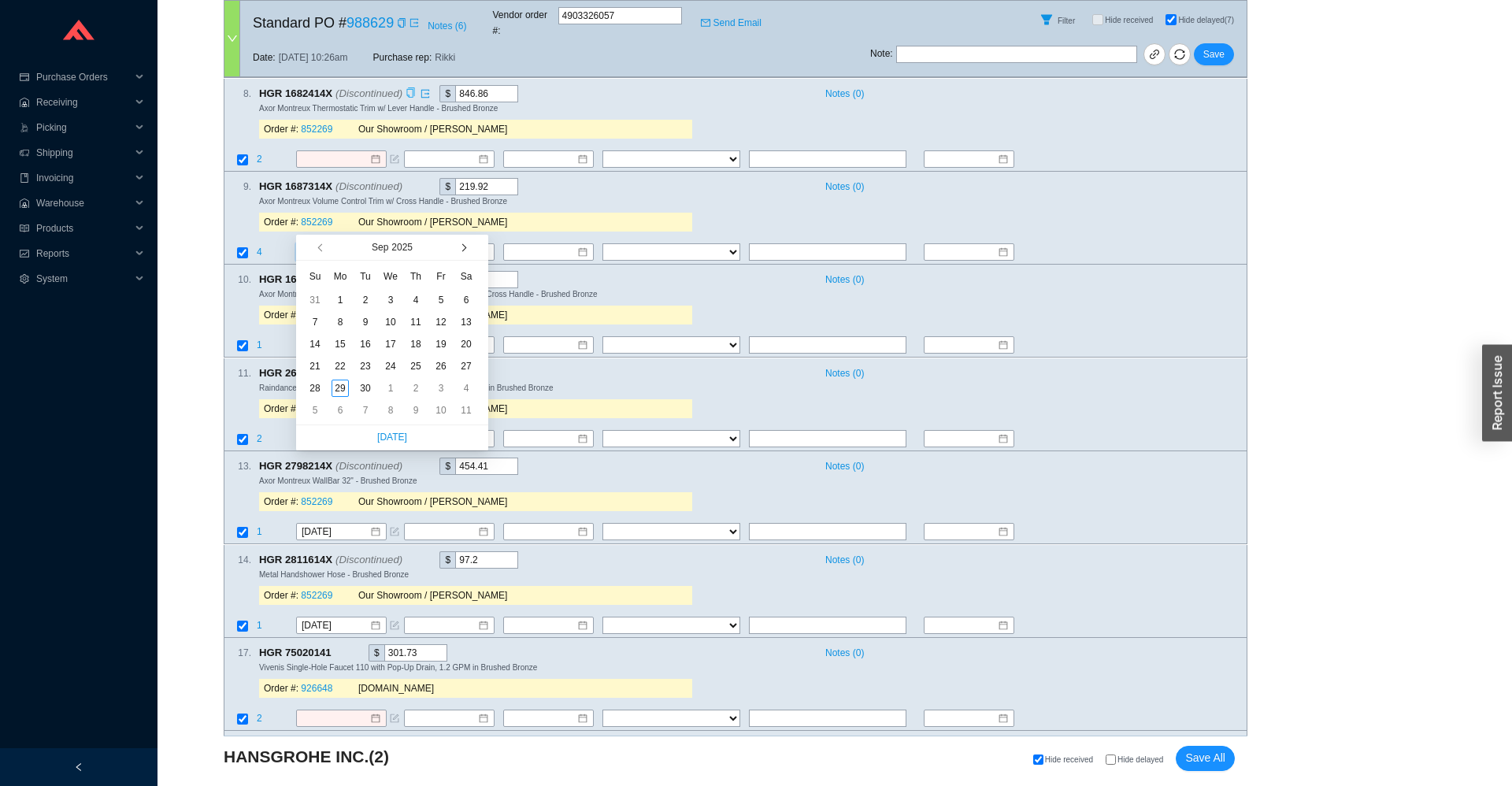
click at [468, 248] on button "button" at bounding box center [462, 247] width 15 height 25
click at [320, 245] on button "button" at bounding box center [321, 247] width 15 height 25
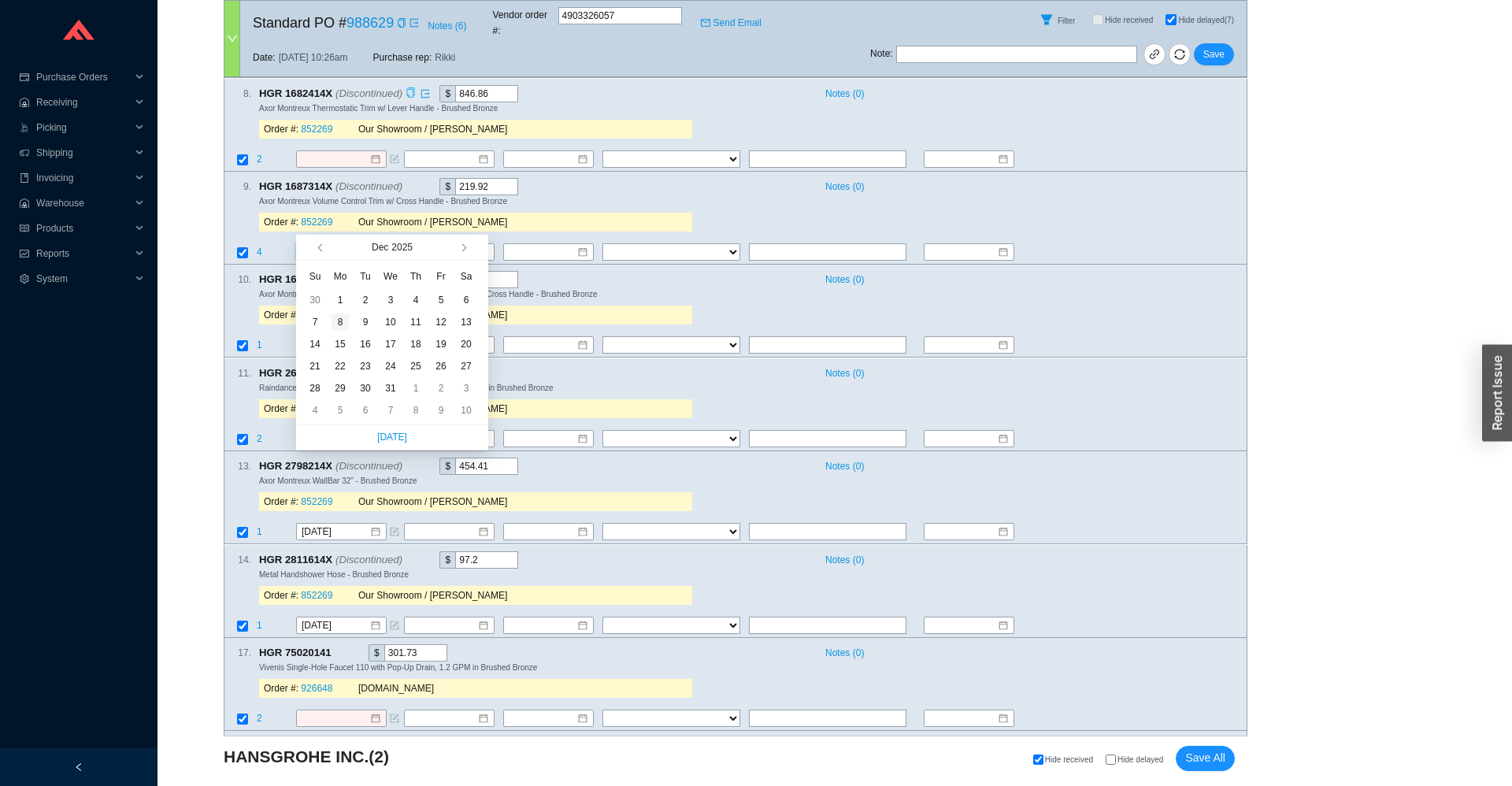
type input "12/8/2025"
click at [338, 323] on div "8" at bounding box center [340, 322] width 17 height 17
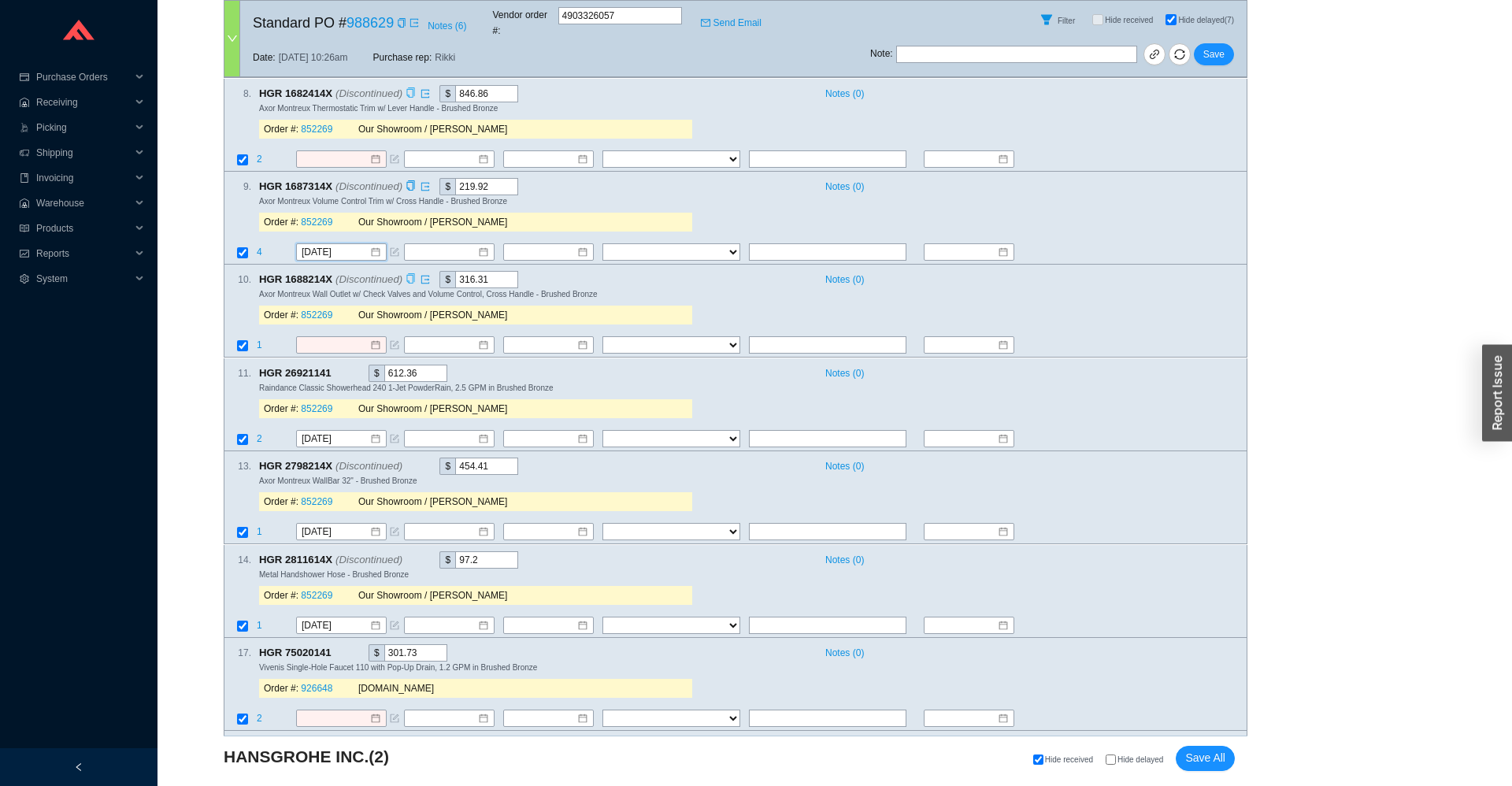
click at [692, 195] on div "Axor Montreux Volume Control Trim w/ Cross Handle - Brushed Bronze" at bounding box center [746, 200] width 975 height 11
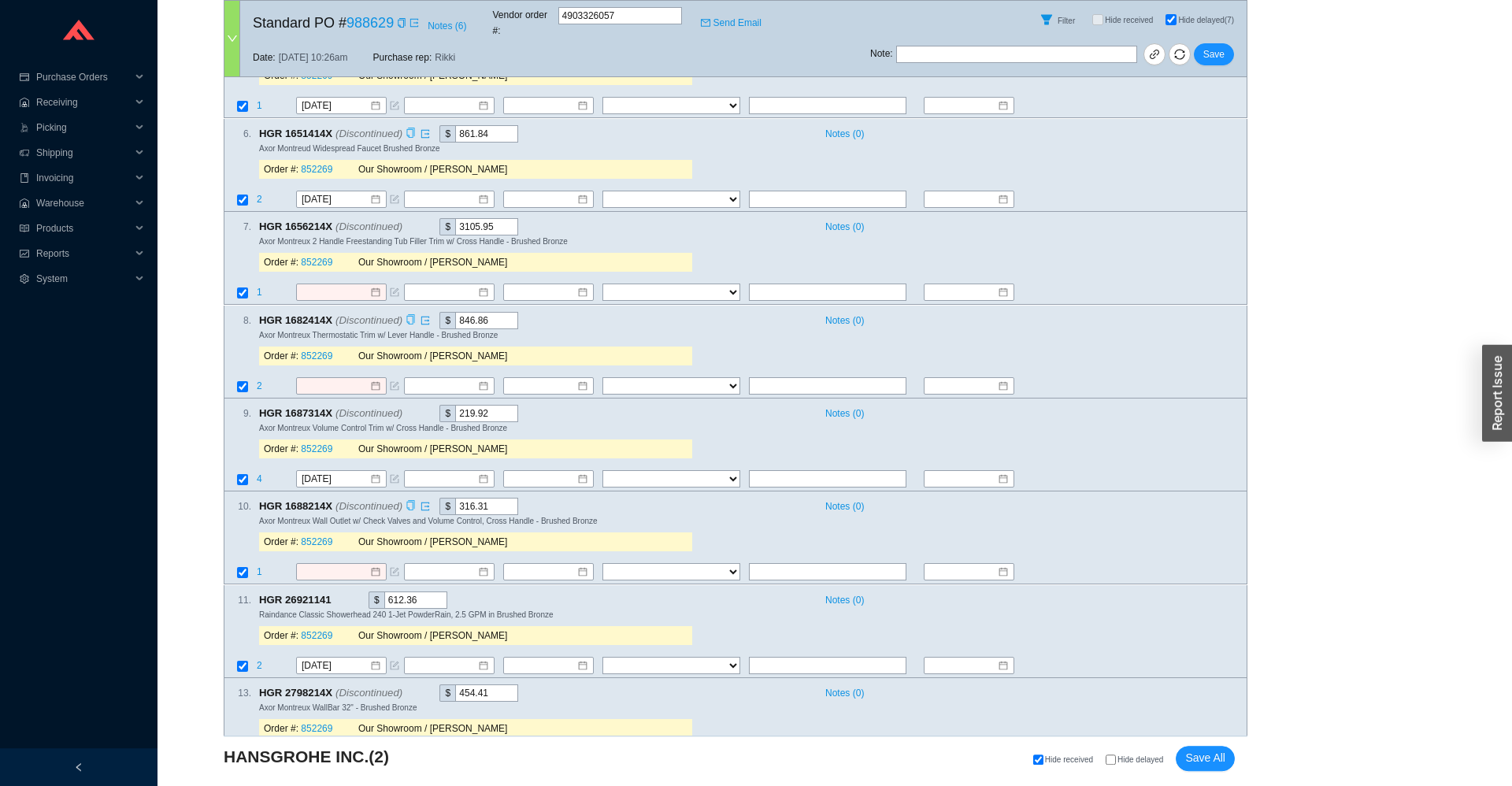
scroll to position [906, 0]
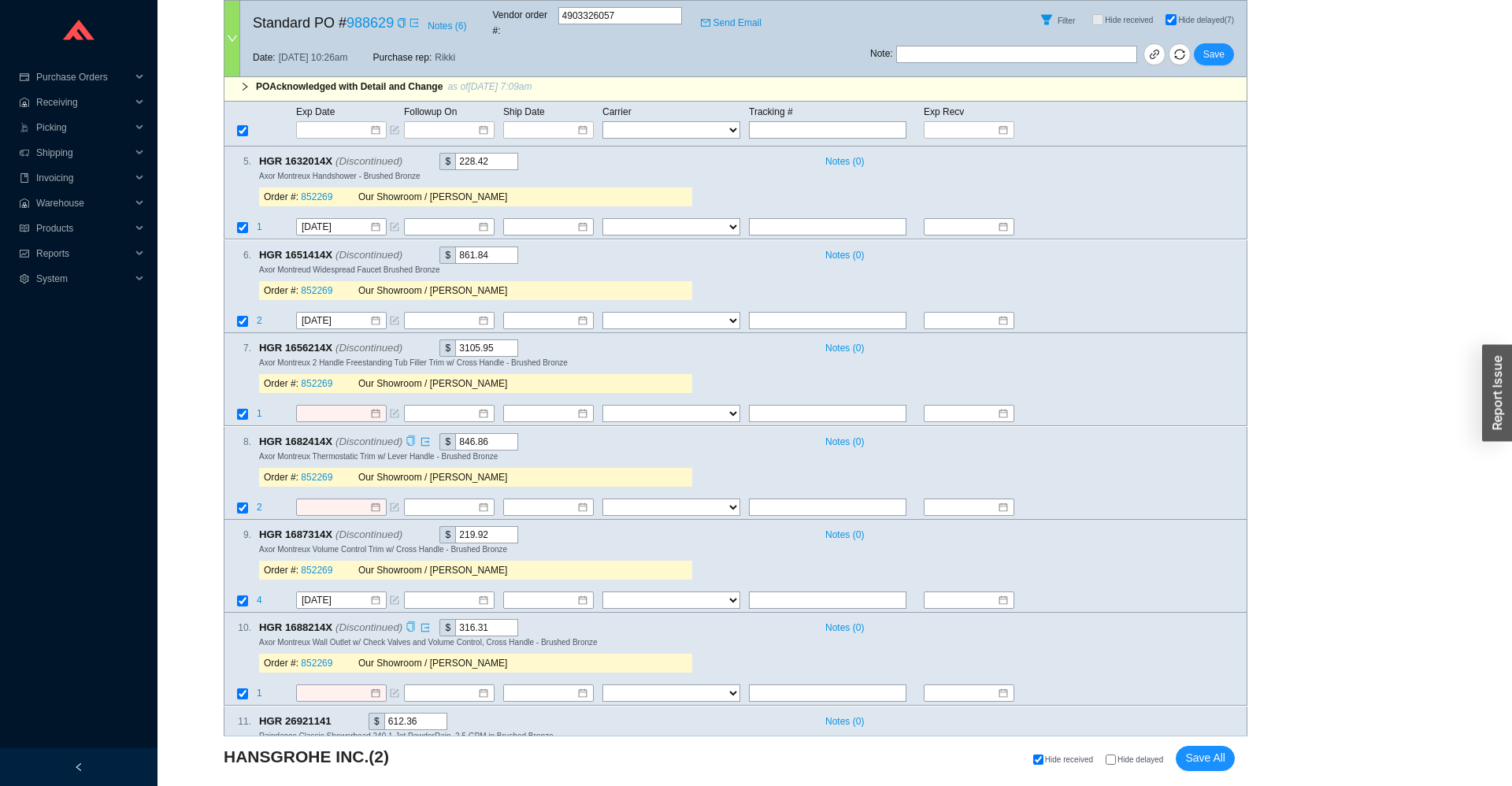
click at [407, 436] on icon "copy" at bounding box center [410, 441] width 11 height 11
click at [1207, 47] on span "Save" at bounding box center [1214, 54] width 21 height 16
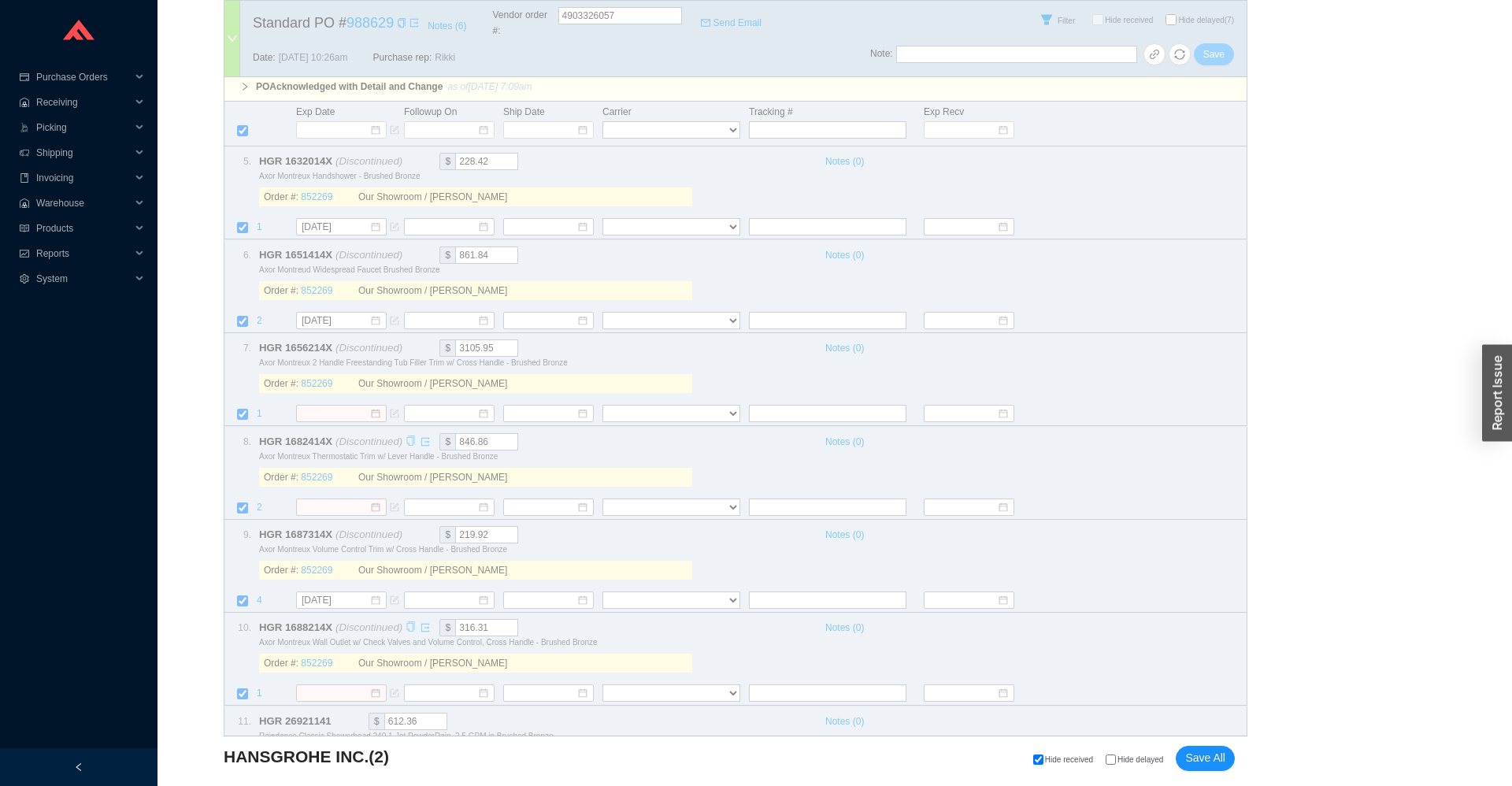
select select "1"
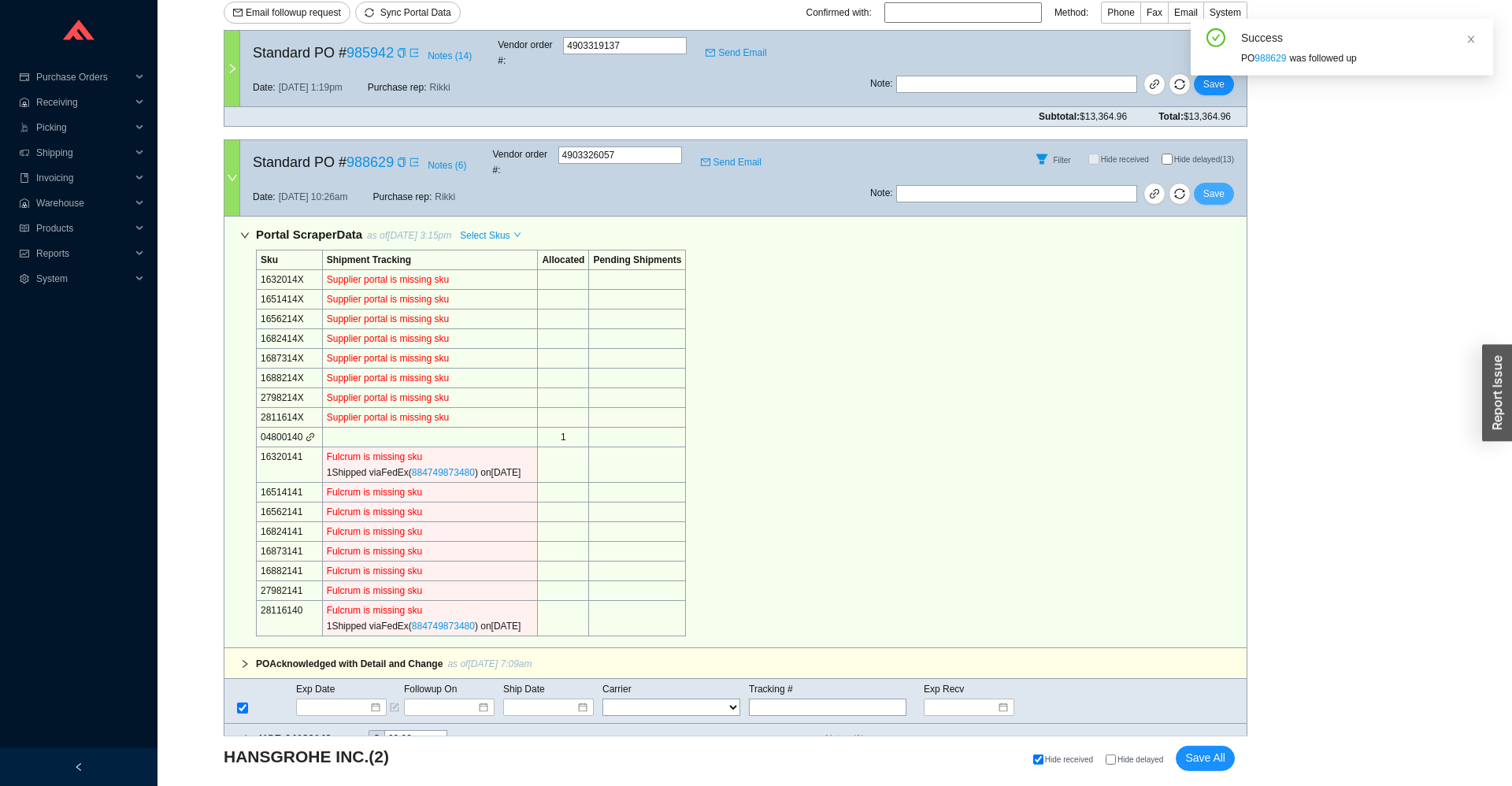
scroll to position [211, 0]
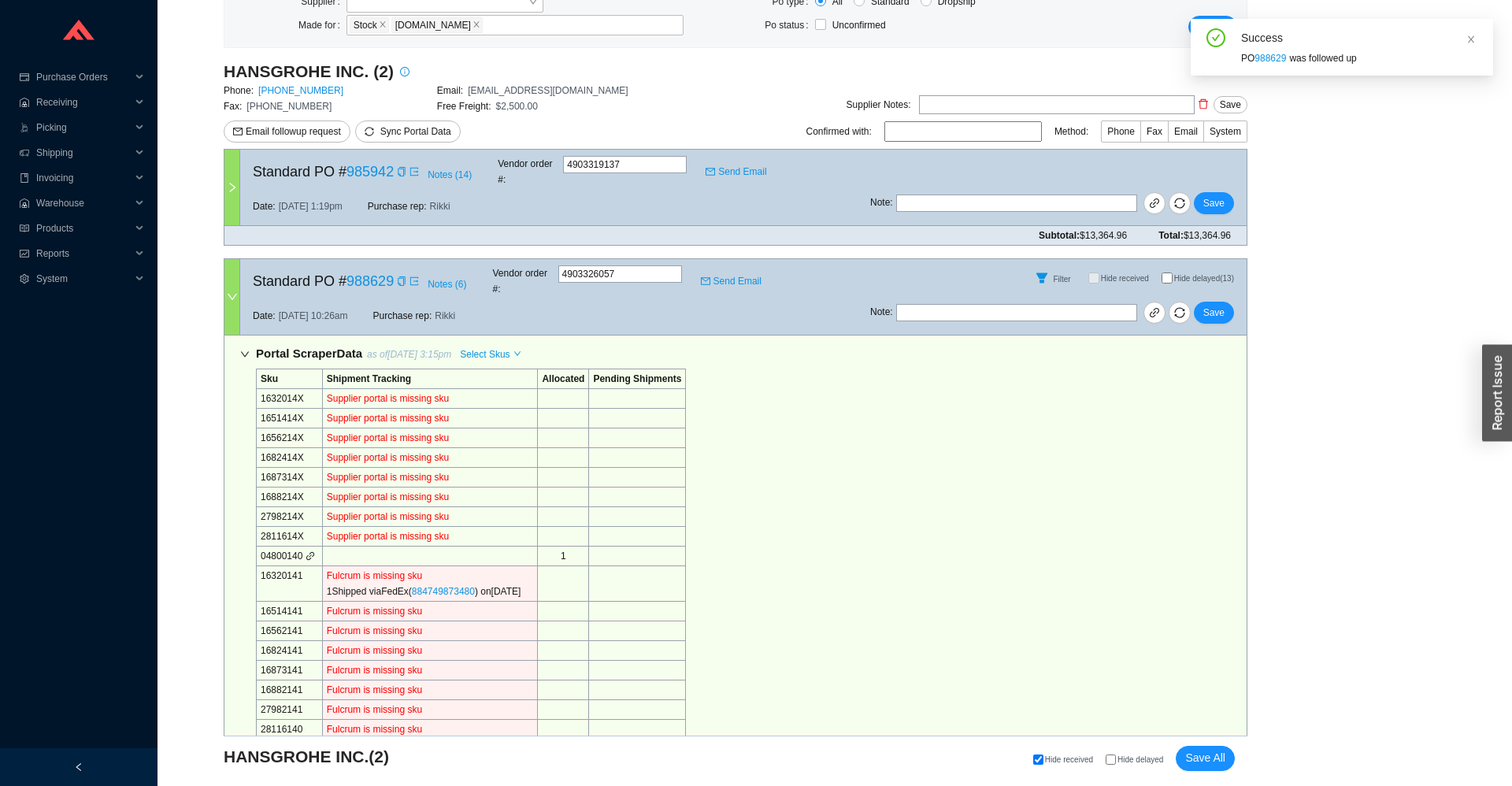
click at [1184, 275] on span "Hide delayed (13)" at bounding box center [1205, 278] width 60 height 9
click at [1173, 273] on input "Hide delayed (13)" at bounding box center [1167, 278] width 11 height 11
checkbox input "true"
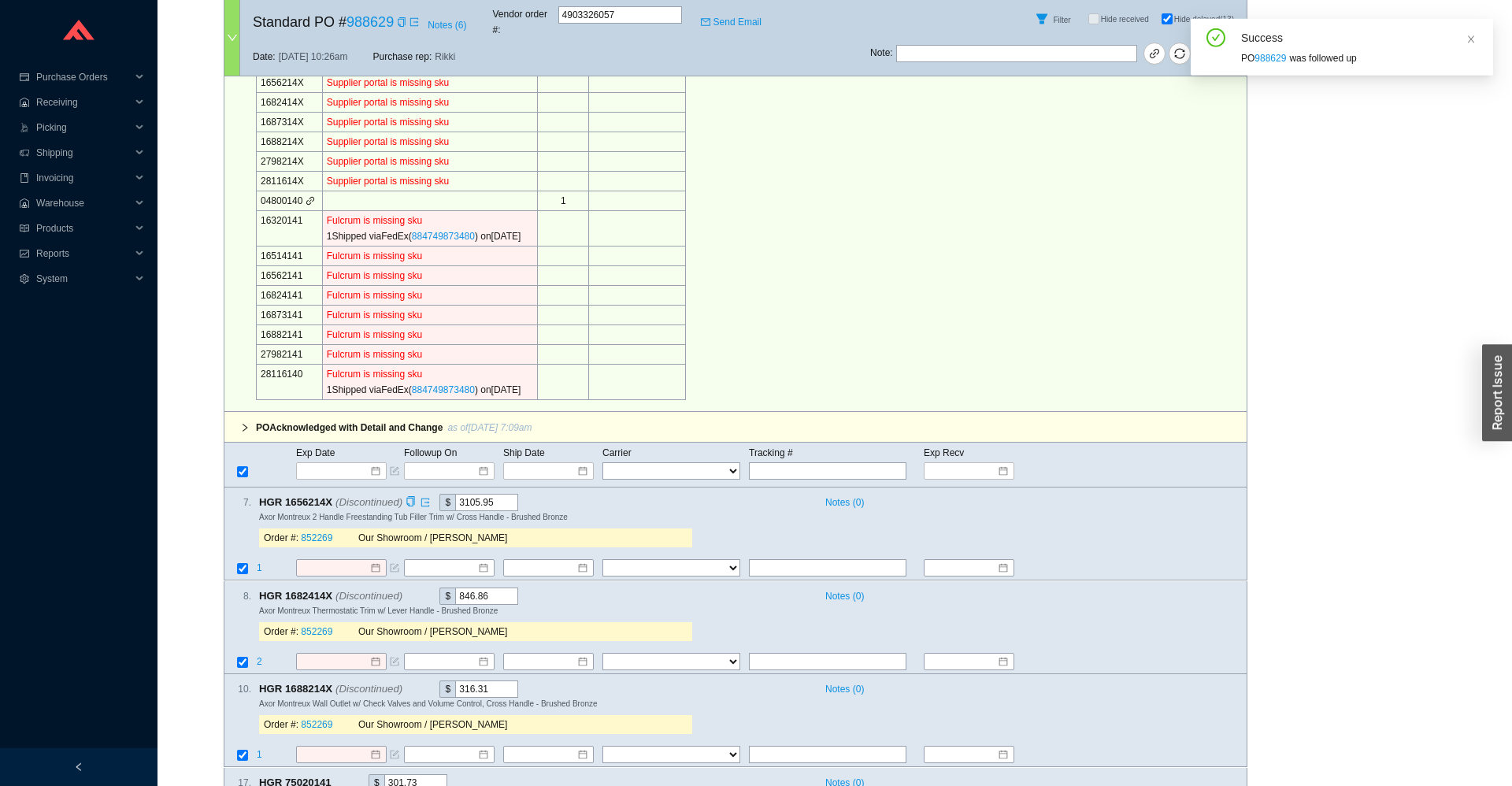
scroll to position [693, 0]
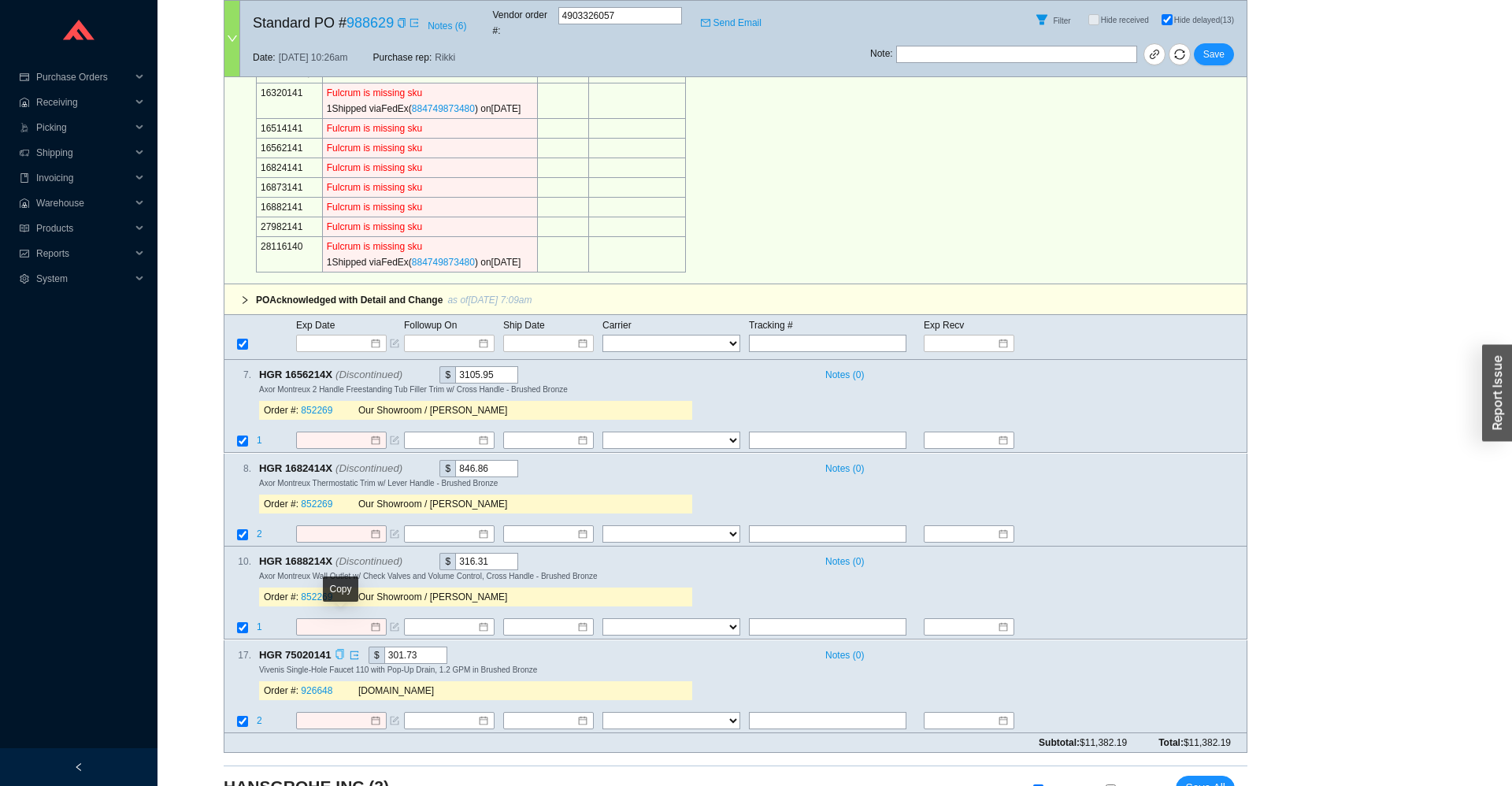
click at [338, 649] on icon "copy" at bounding box center [339, 654] width 11 height 11
click at [320, 685] on link "926648" at bounding box center [316, 690] width 31 height 11
click at [788, 234] on div "Portal Scraper Data as of 9/29/25 3:15pm Select Skus Sku Shipment Tracking Allo…" at bounding box center [735, 68] width 1023 height 432
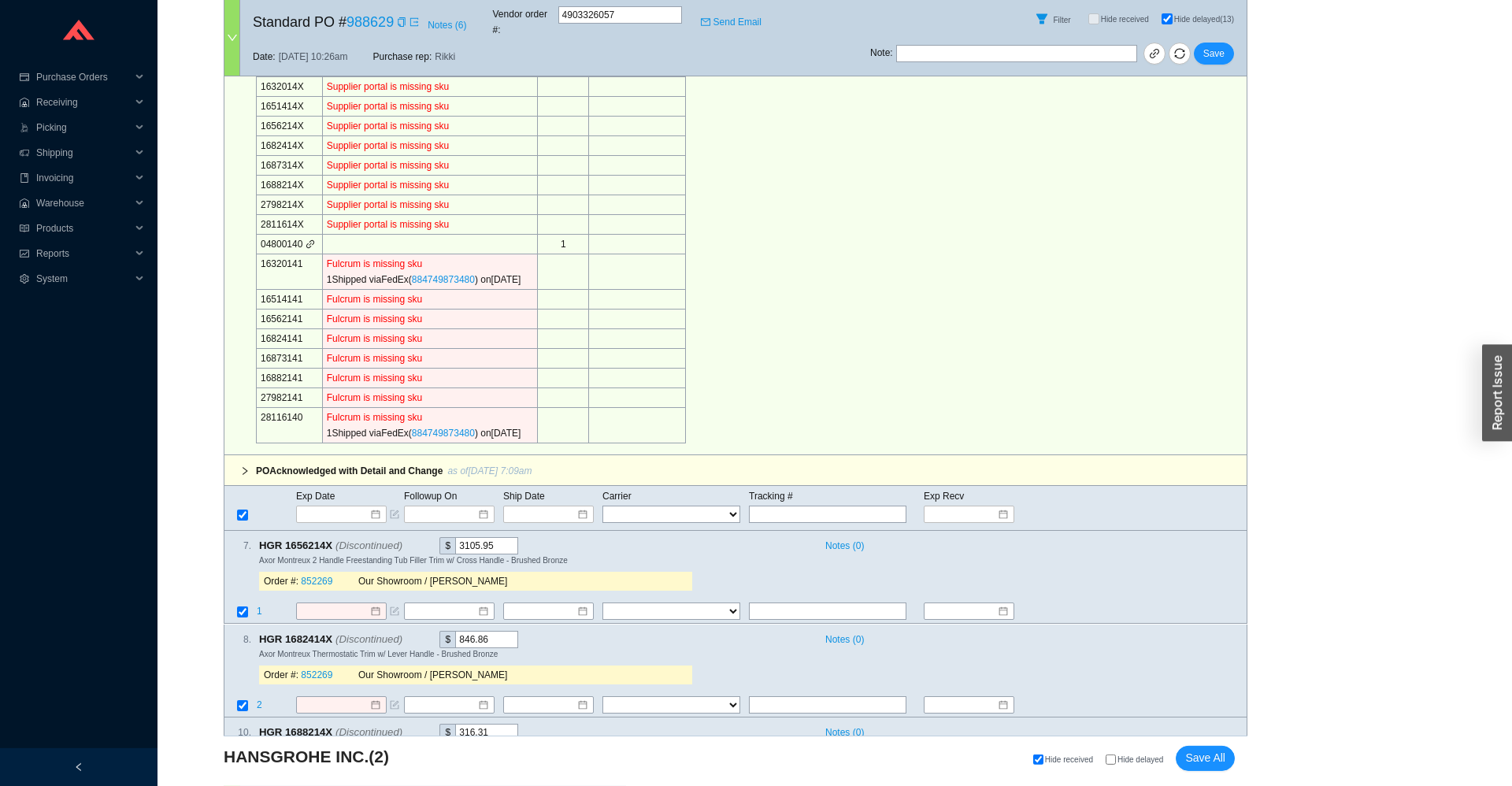
scroll to position [345, 0]
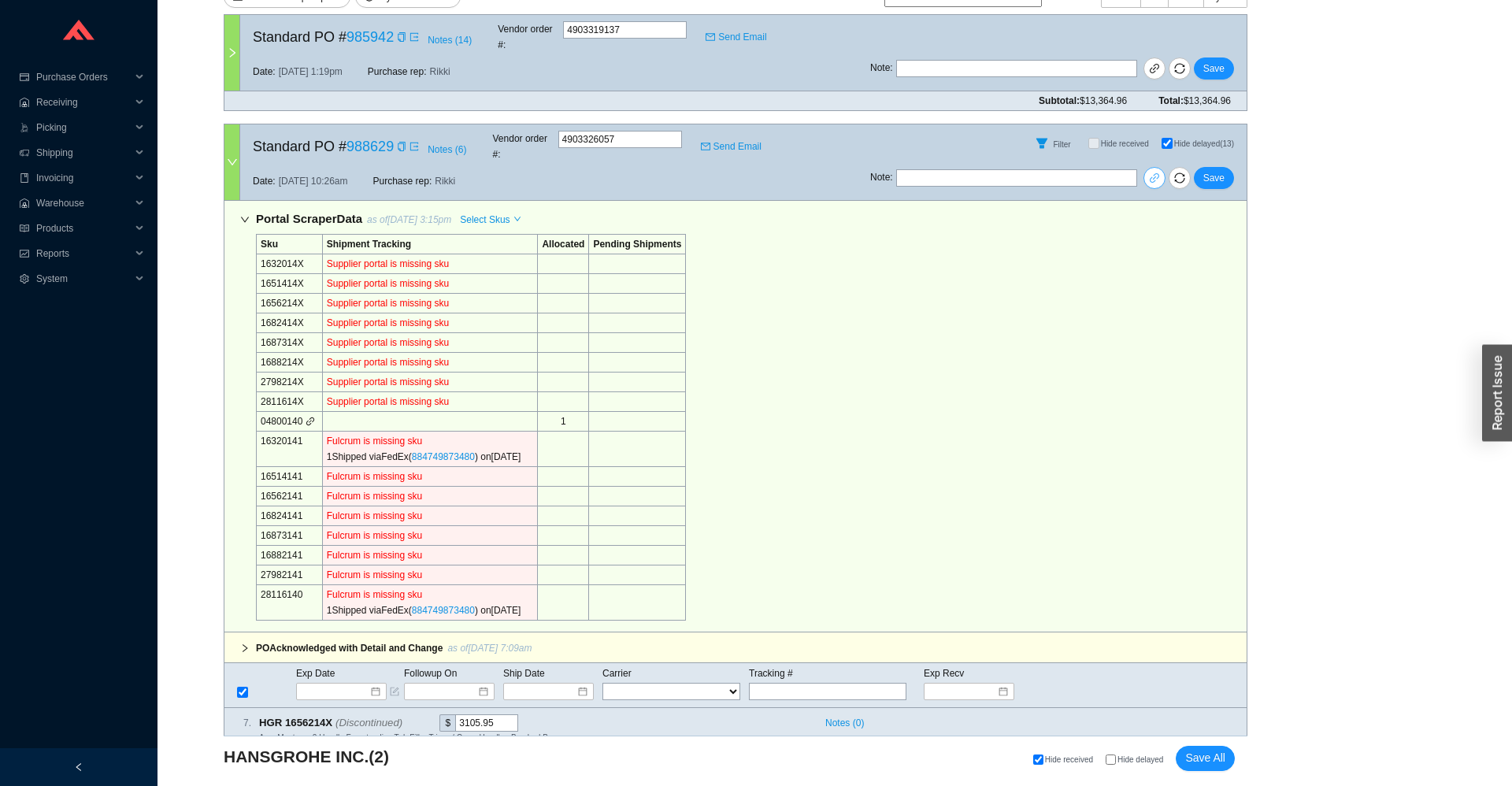
click at [1150, 167] on link at bounding box center [1154, 178] width 22 height 22
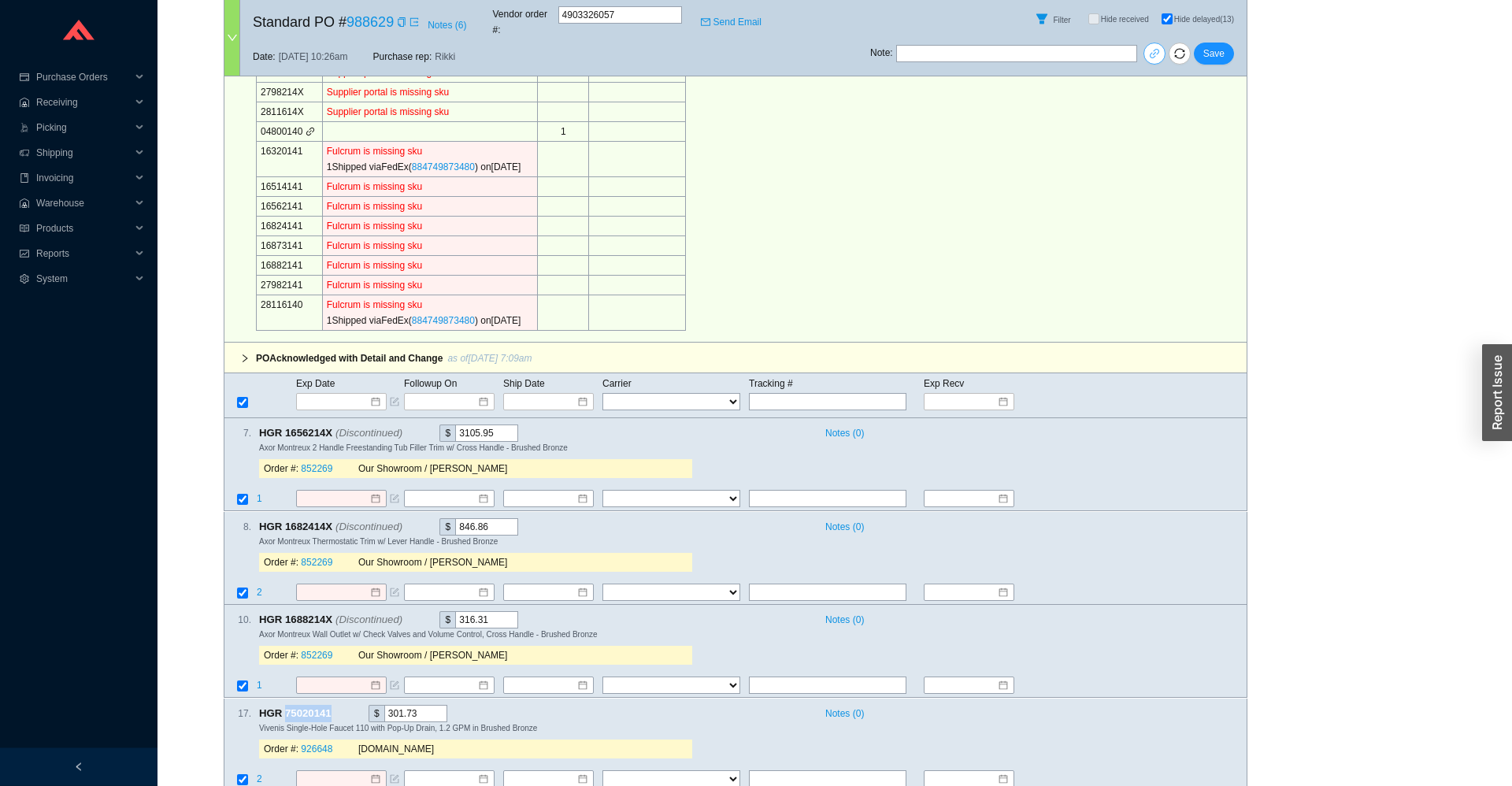
scroll to position [693, 0]
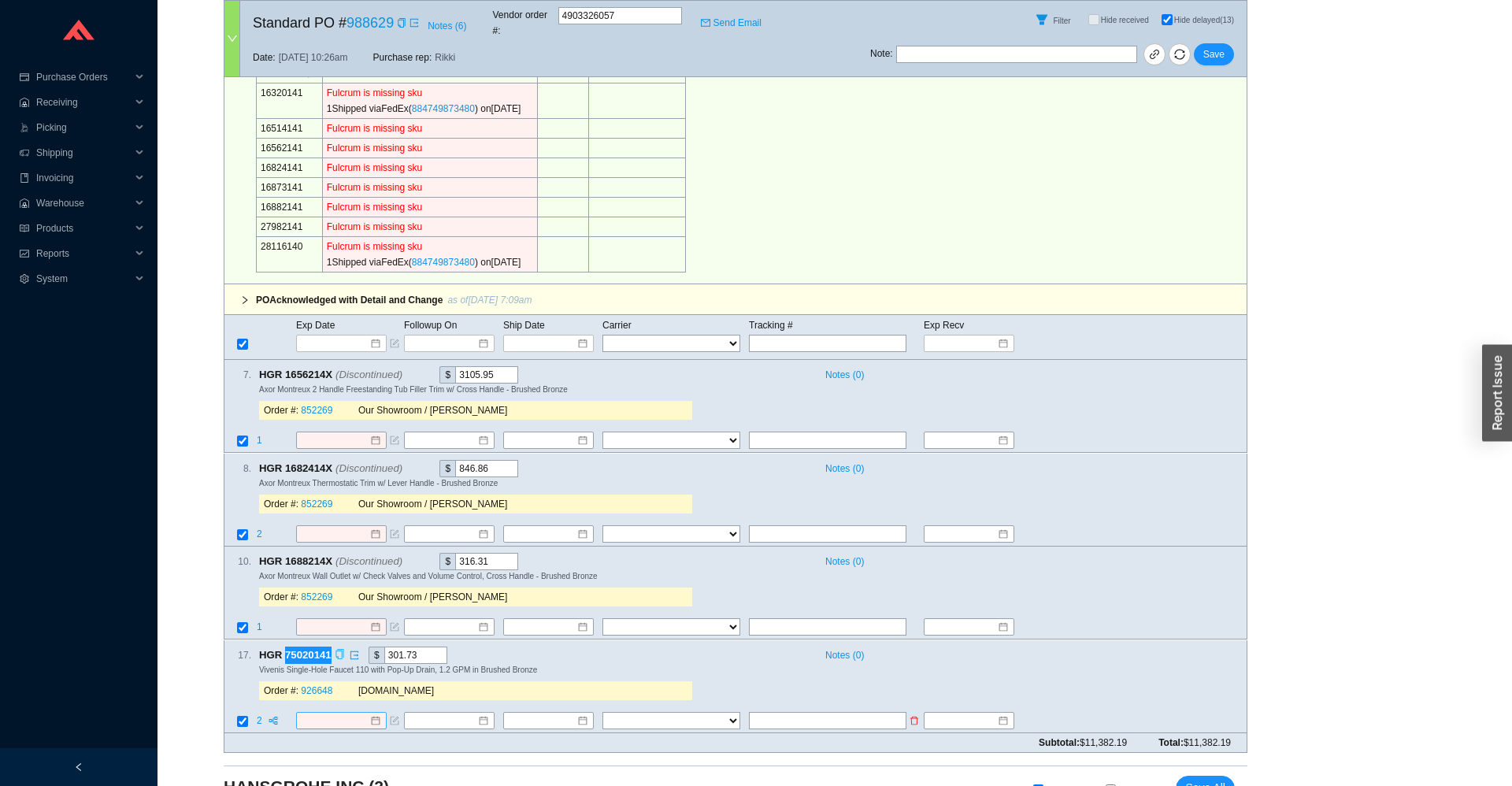
click at [341, 713] on input at bounding box center [336, 721] width 68 height 16
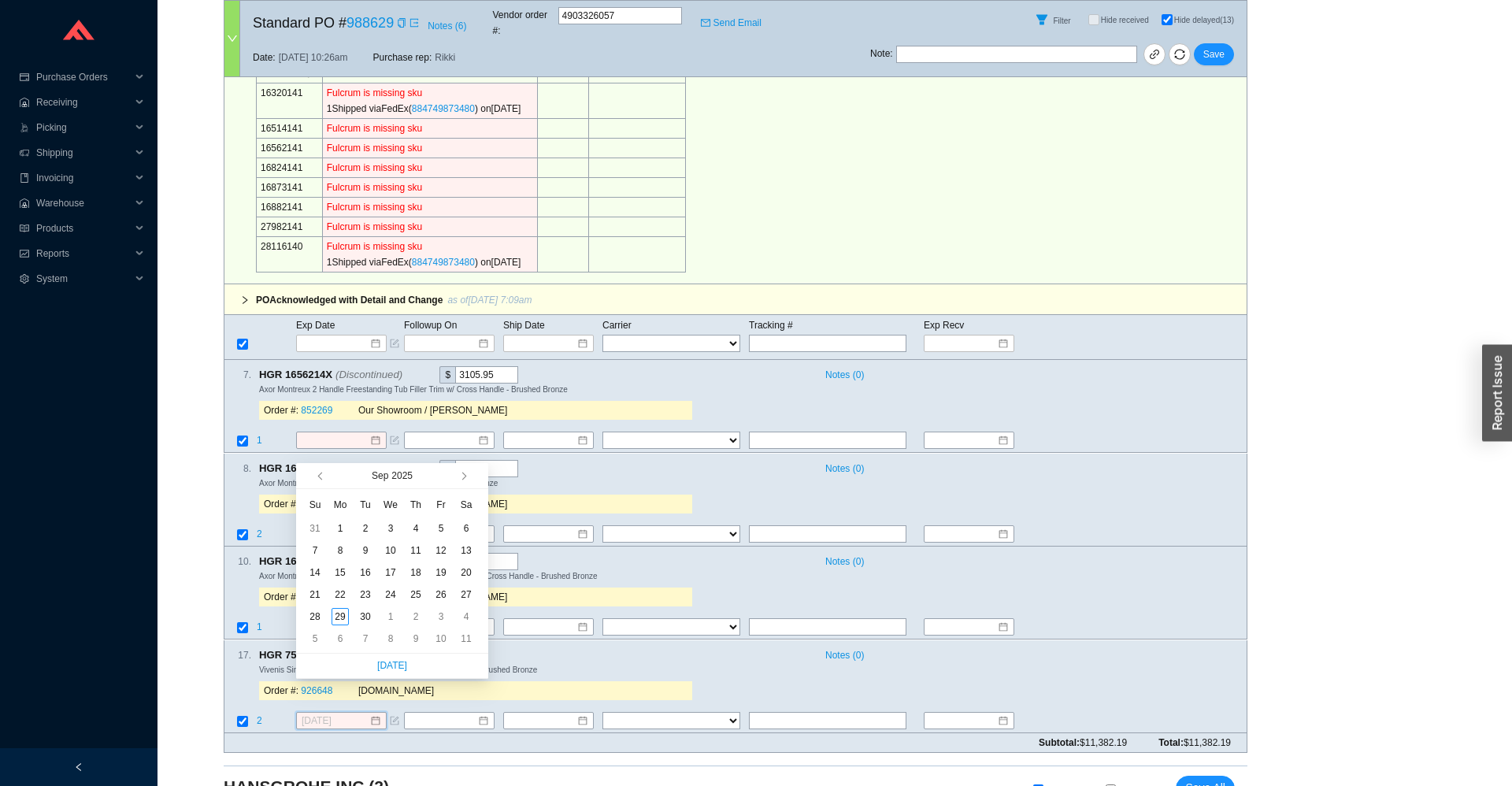
type input "9/5/2025"
click at [463, 483] on button "button" at bounding box center [462, 475] width 15 height 25
type input "10/17/2025"
click at [440, 573] on div "17" at bounding box center [441, 573] width 17 height 17
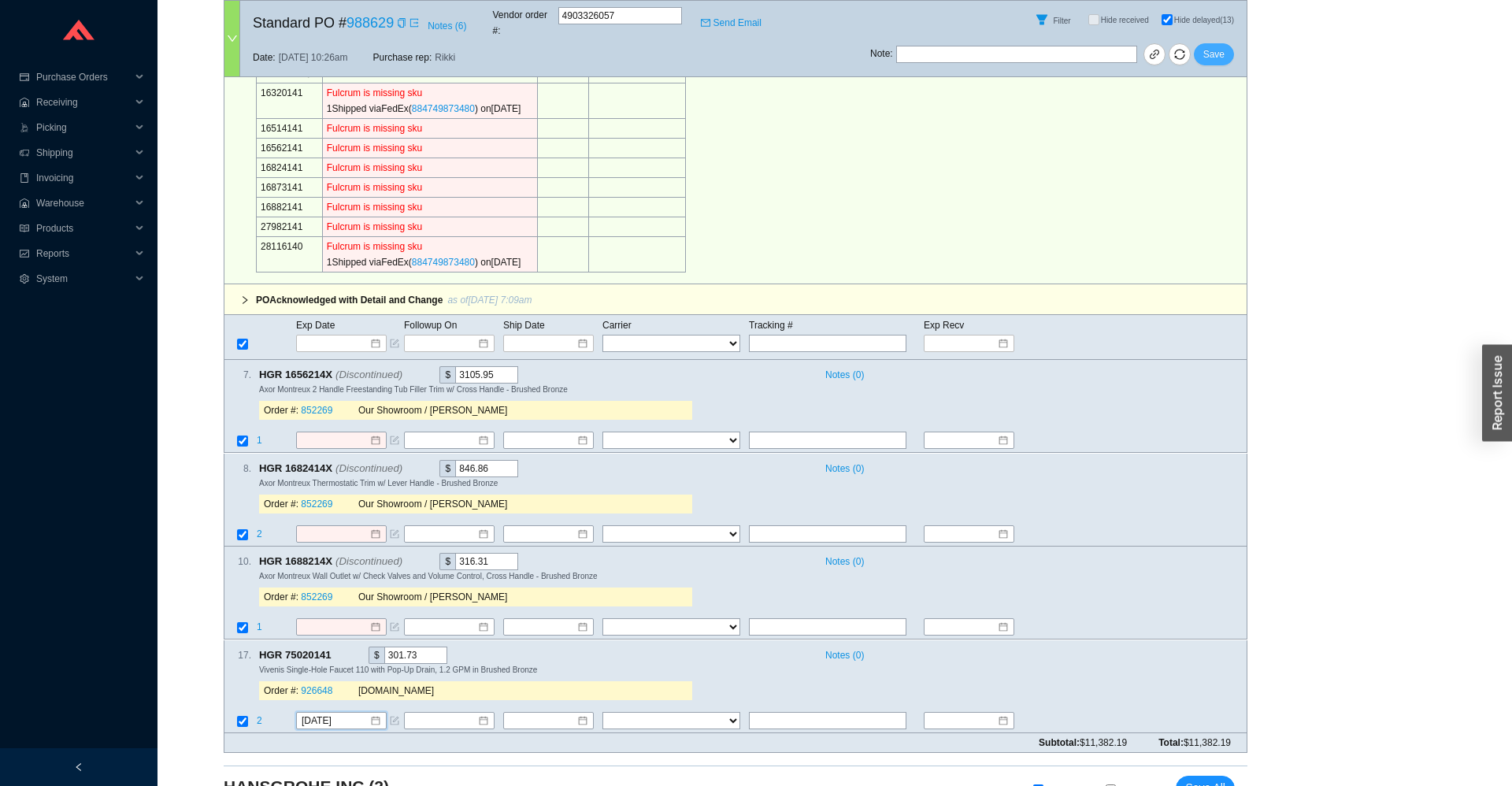
click at [1215, 47] on span "Save" at bounding box center [1214, 54] width 21 height 16
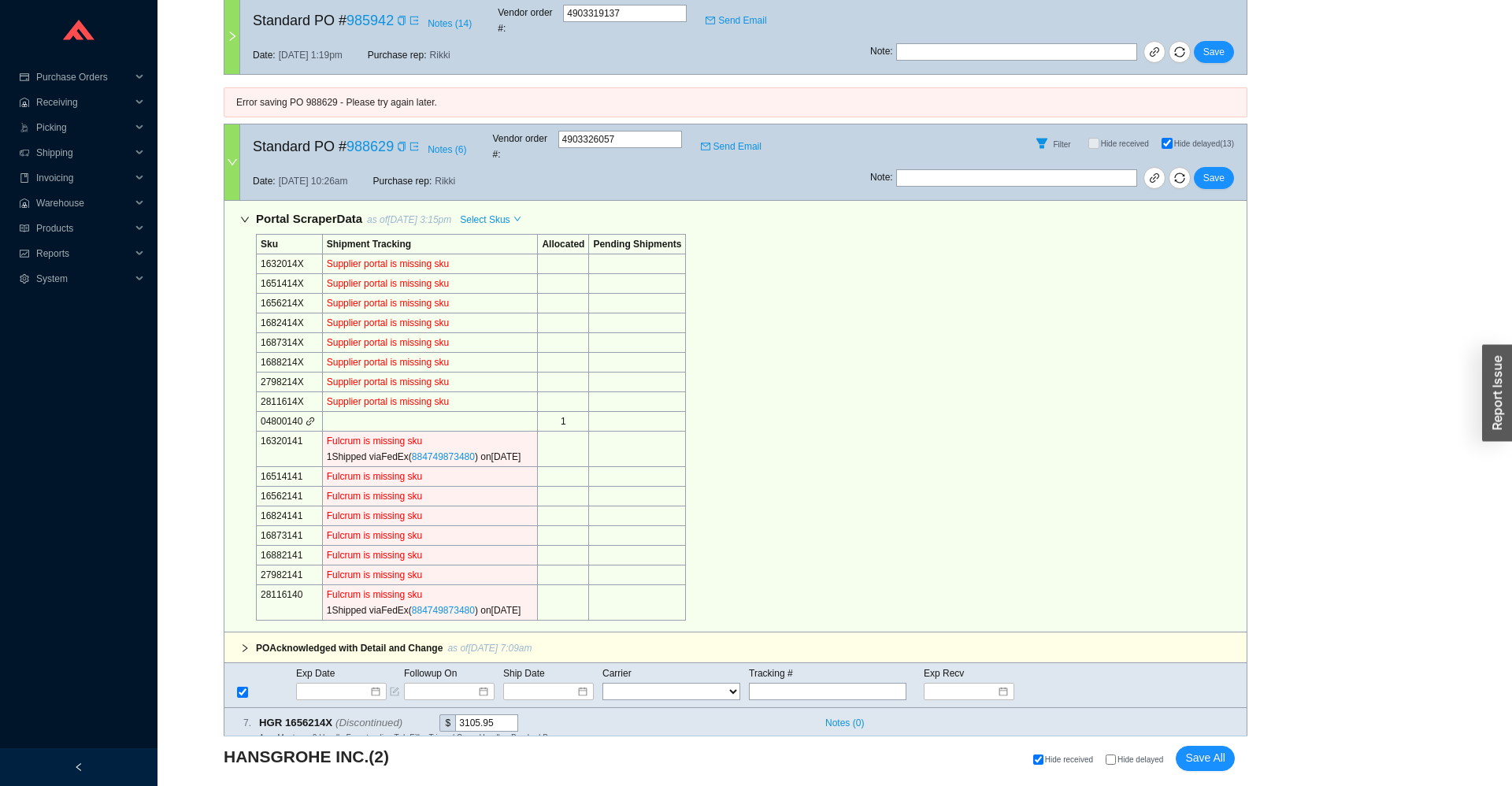
scroll to position [730, 0]
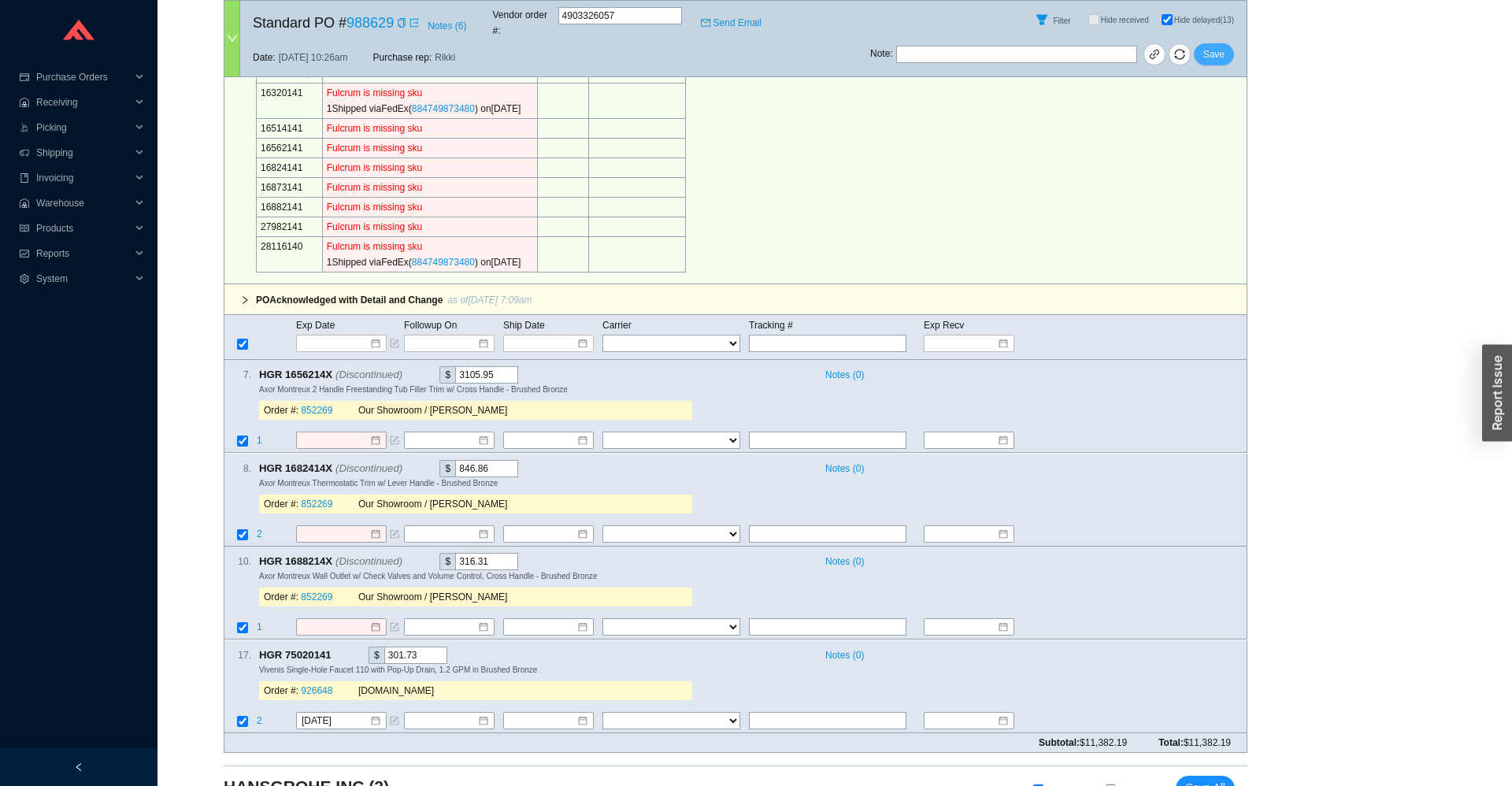
click at [1222, 47] on span "Save" at bounding box center [1214, 54] width 21 height 16
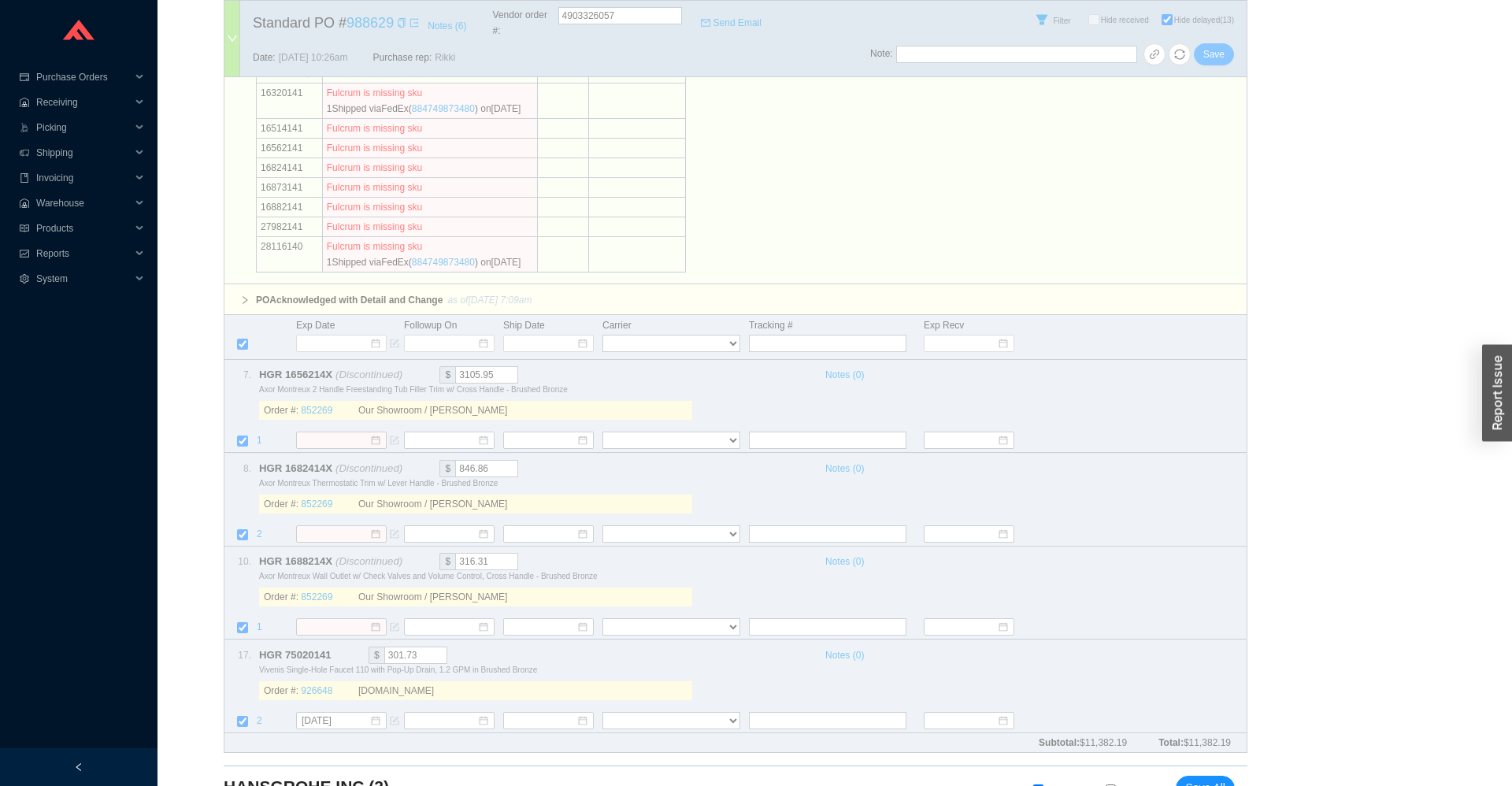
scroll to position [715, 0]
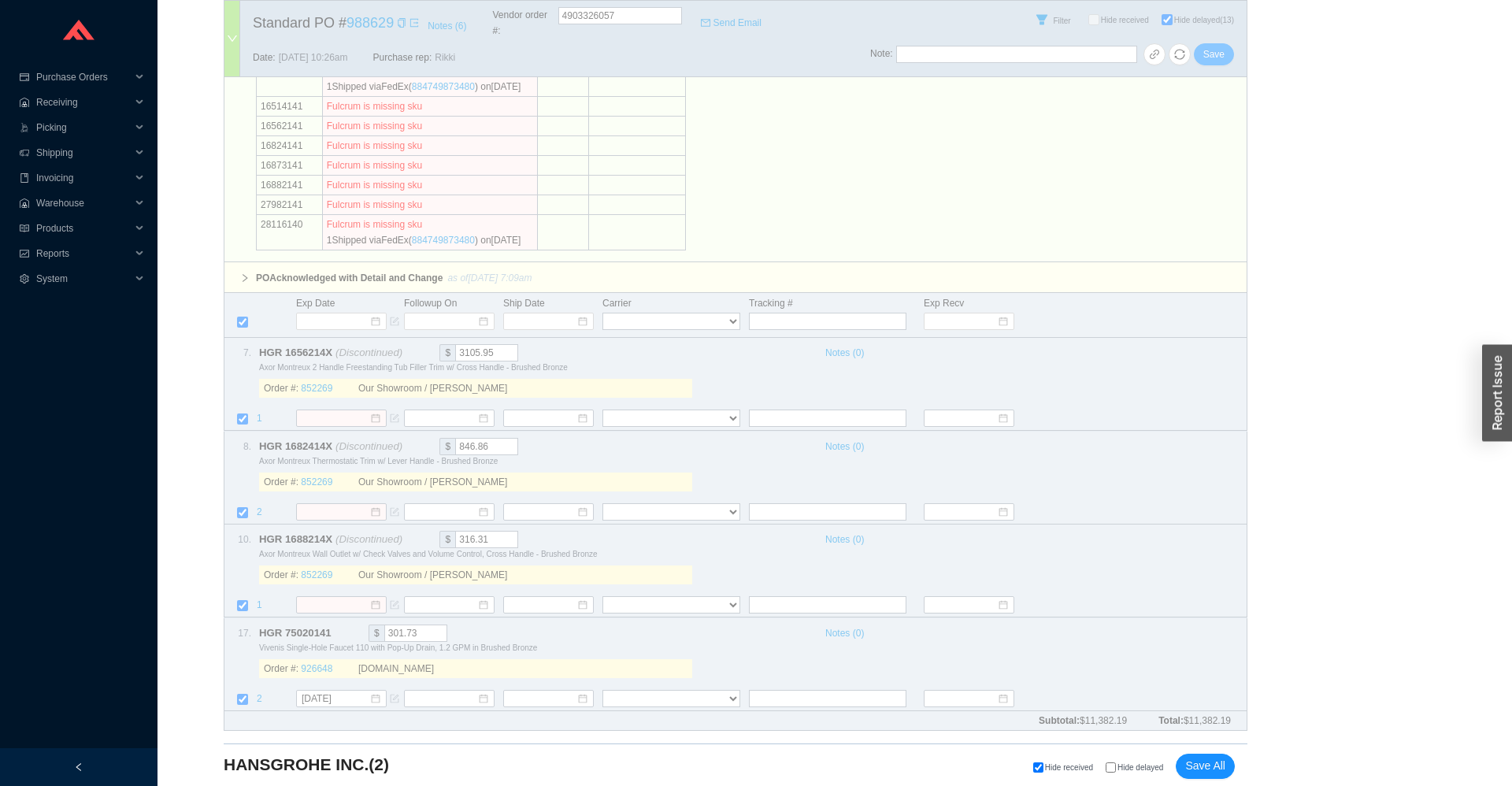
select select "1"
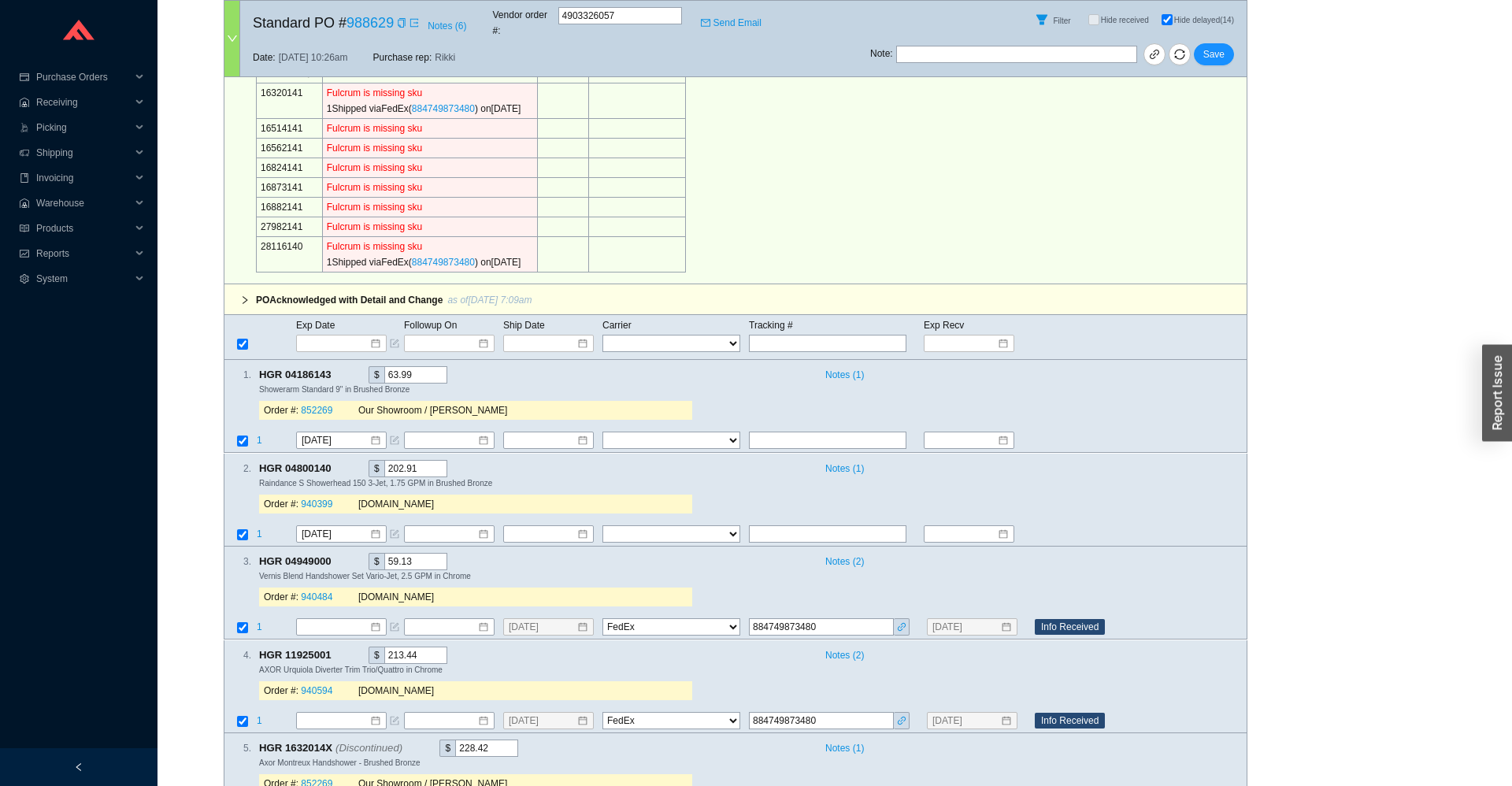
checkbox input "false"
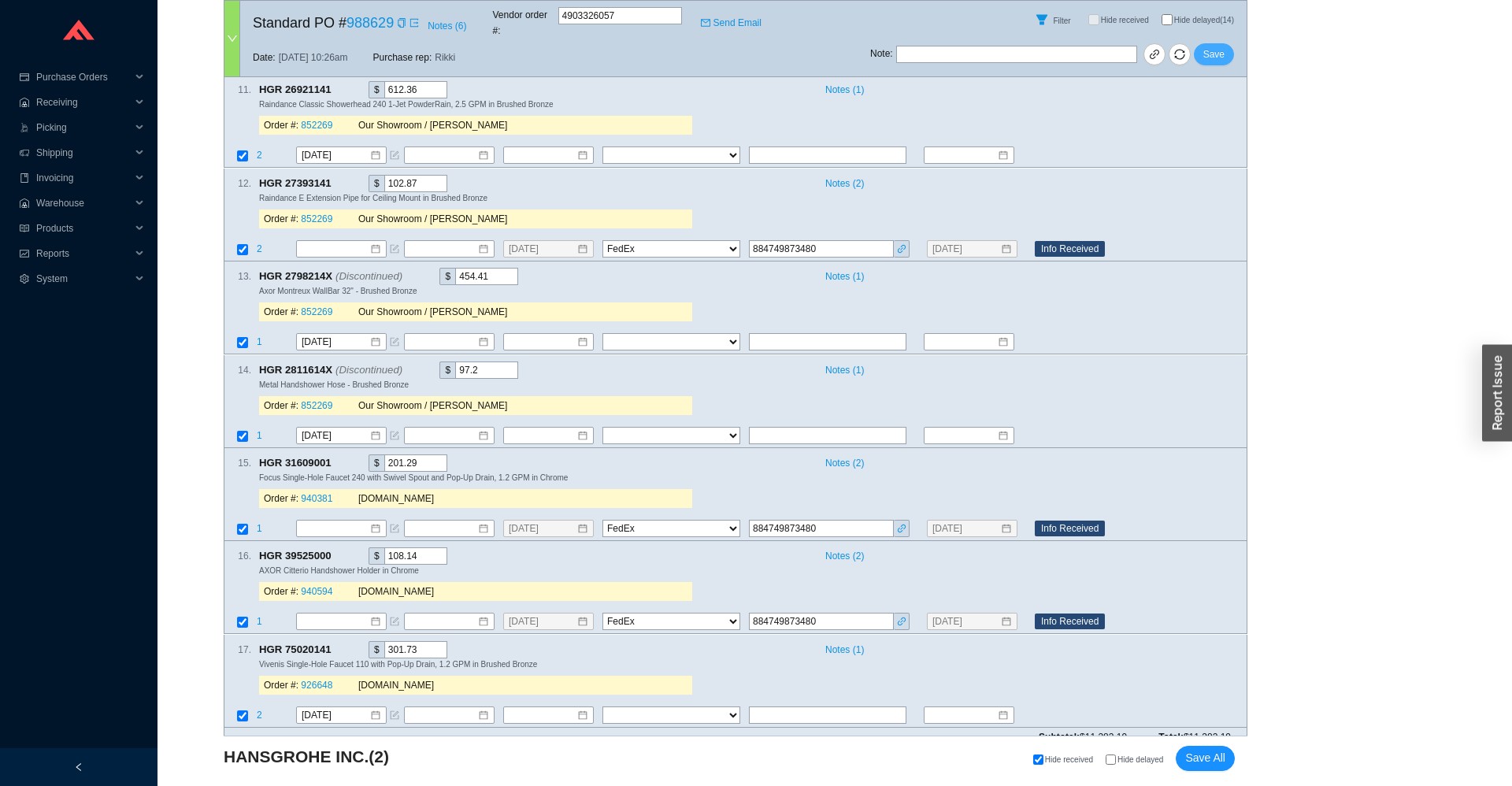
scroll to position [0, 0]
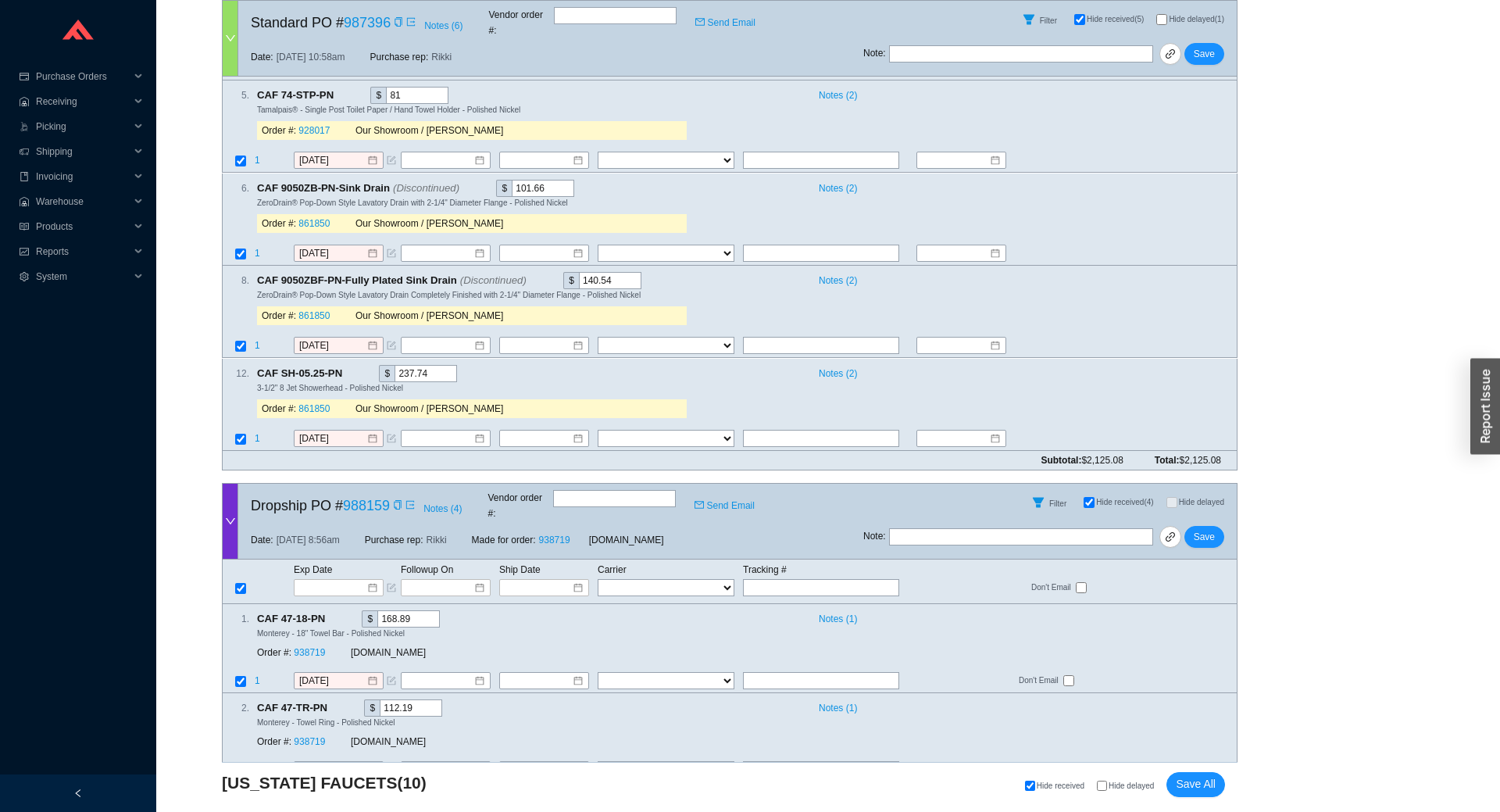
click at [1132, 790] on span "Hide delayed" at bounding box center [1131, 785] width 45 height 9
click at [1106, 791] on input "Hide delayed" at bounding box center [1102, 785] width 11 height 11
checkbox input "true"
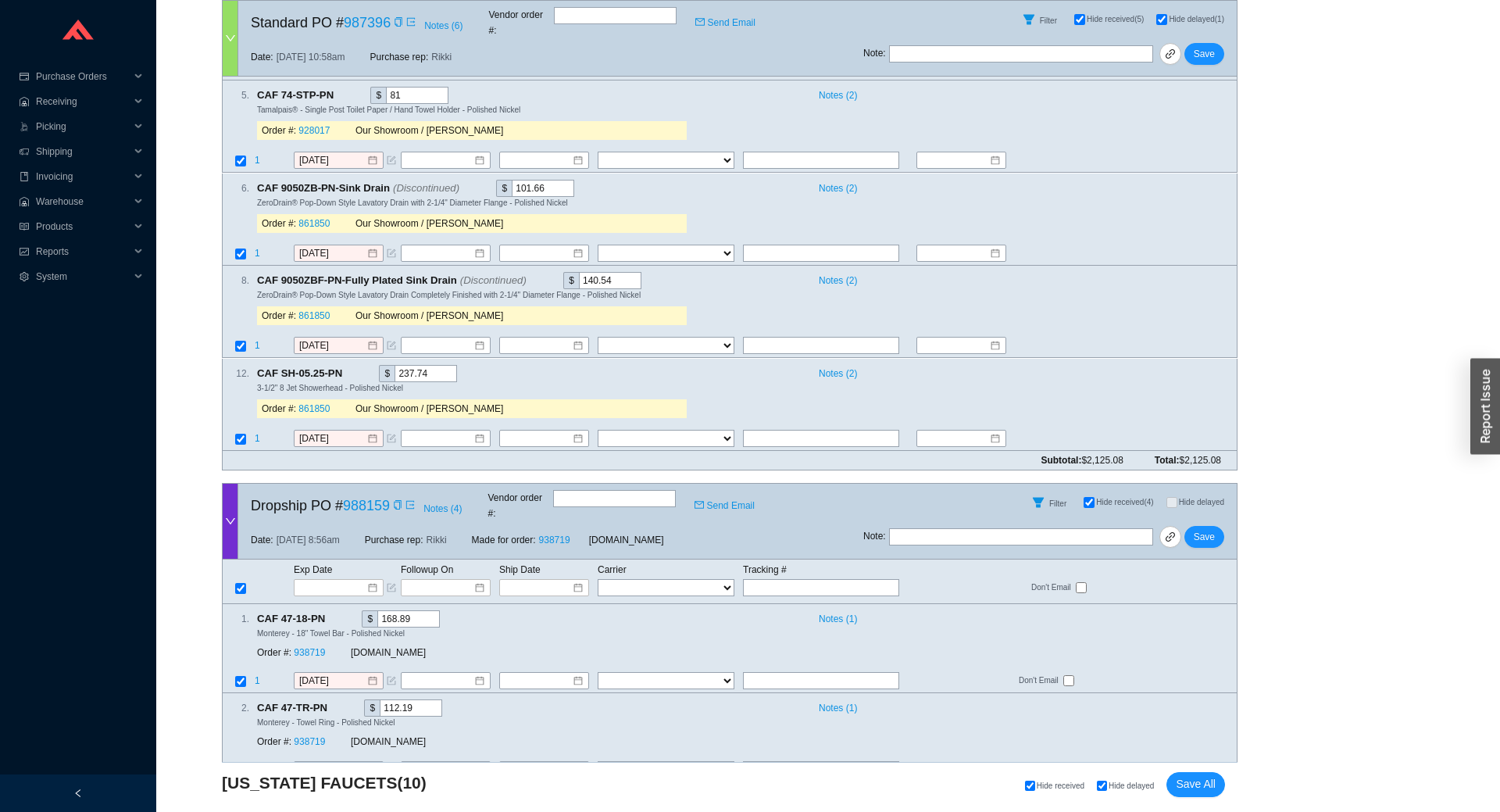
checkbox input "true"
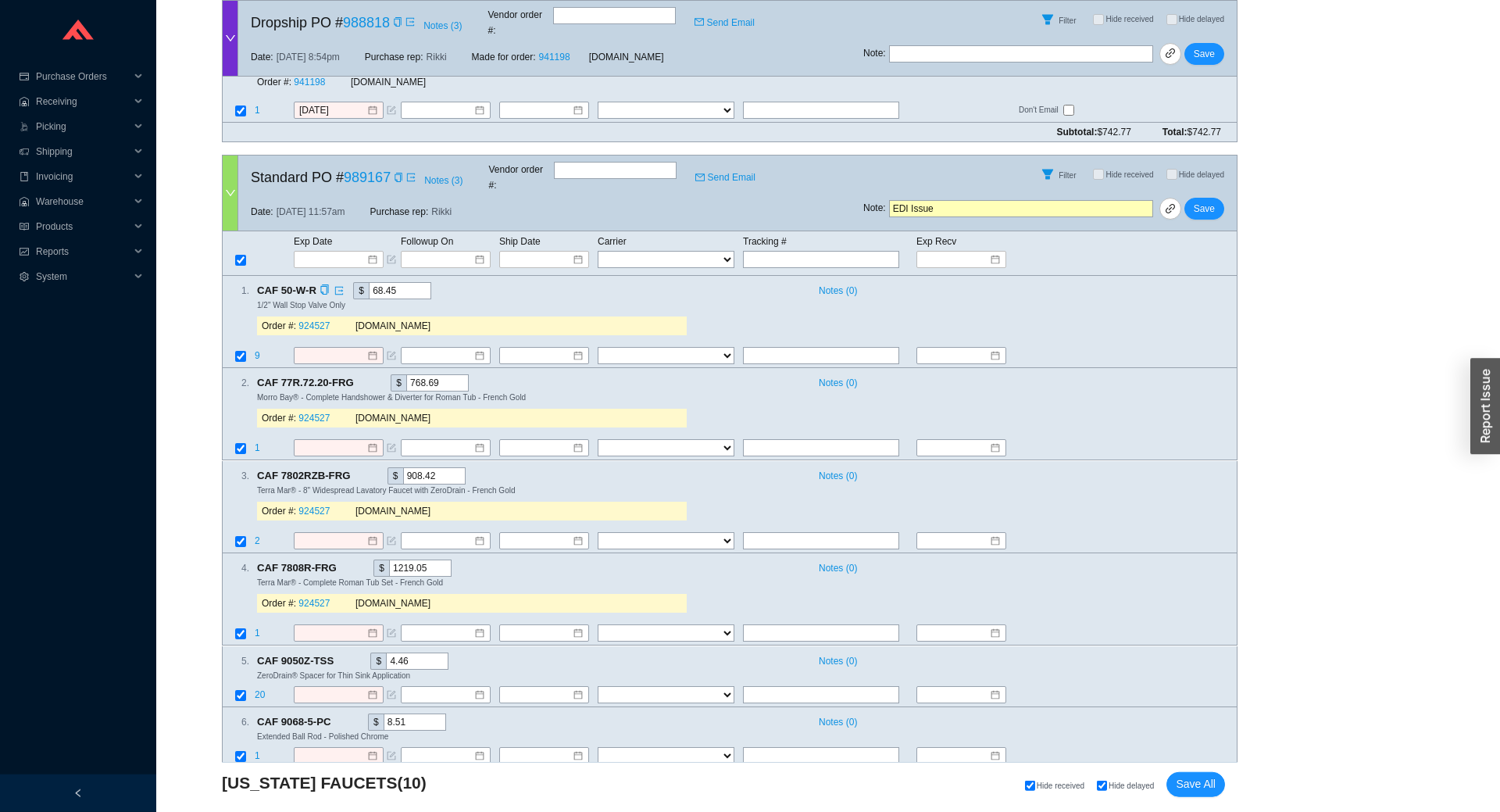
scroll to position [2417, 0]
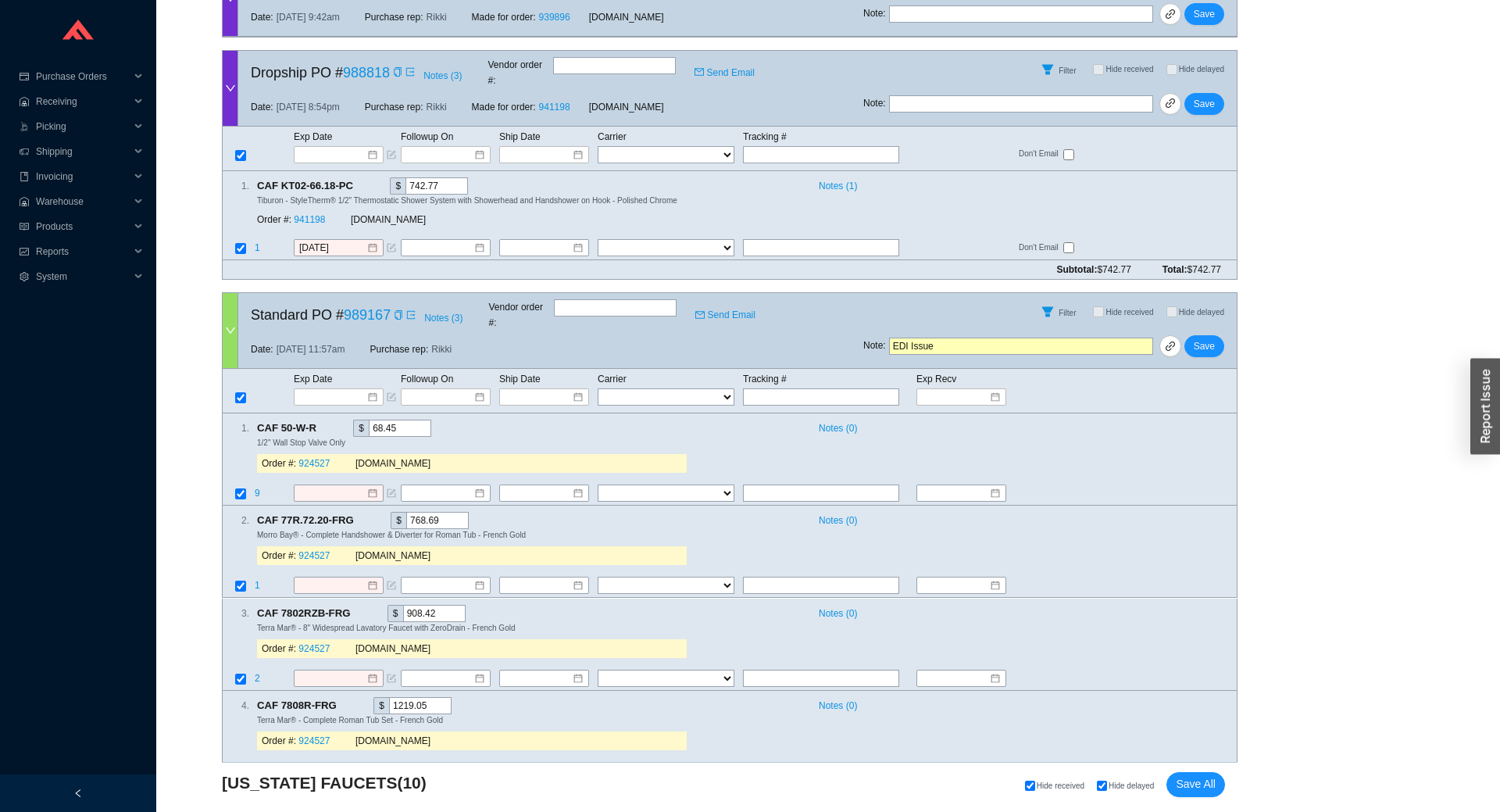
click at [226, 325] on icon "down" at bounding box center [230, 330] width 11 height 11
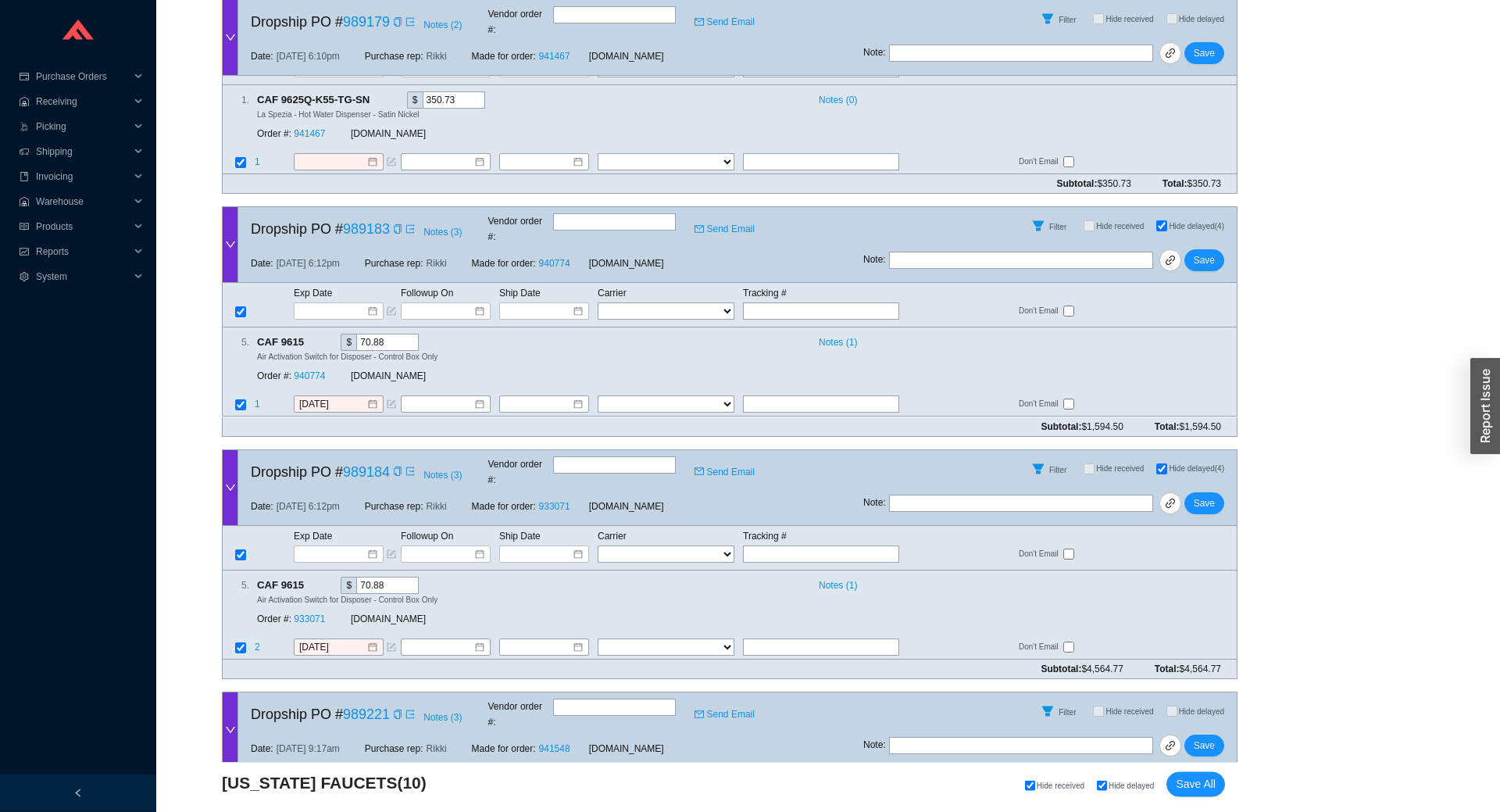
scroll to position [2914, 0]
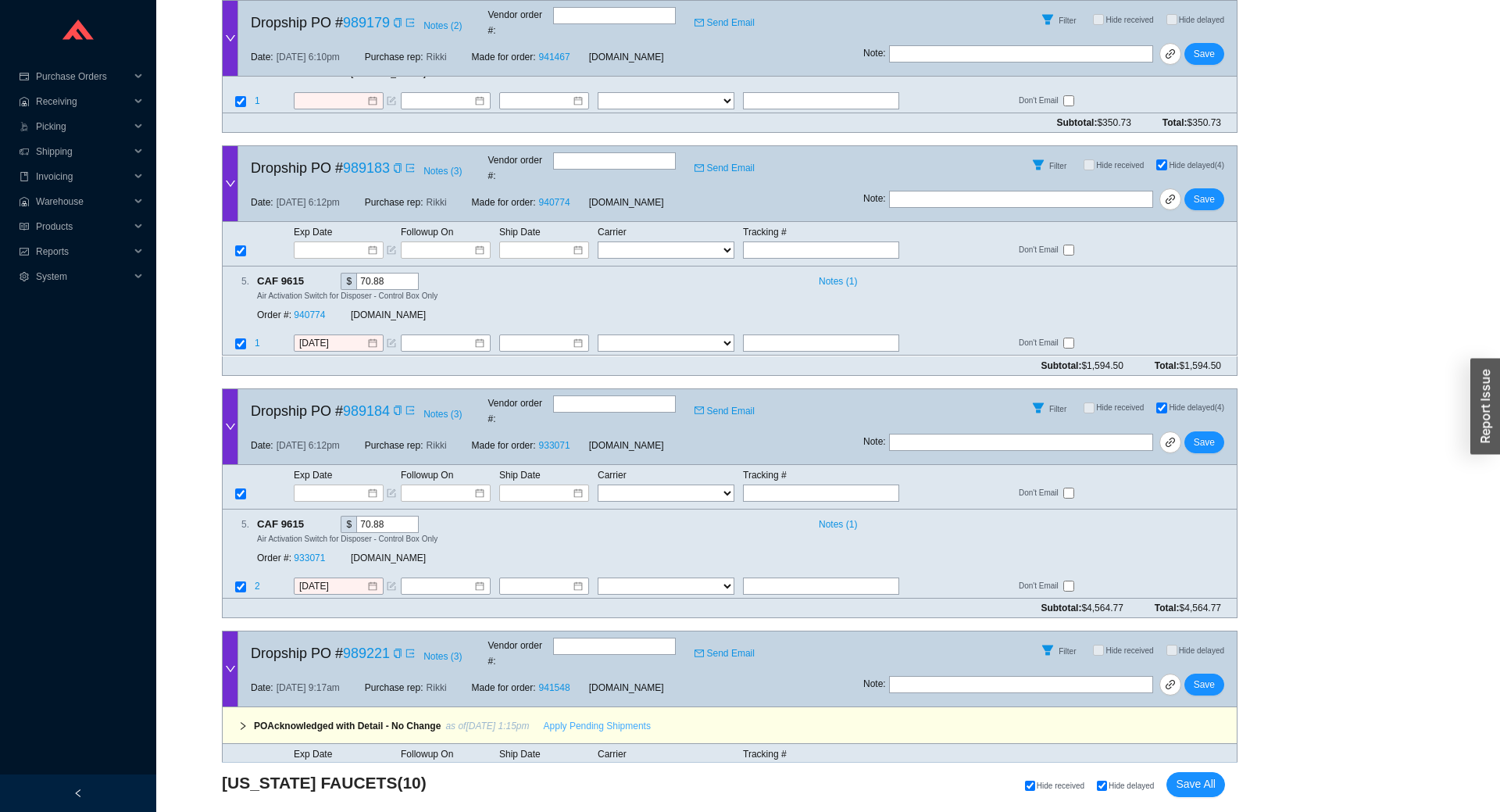
click at [572, 718] on span "Apply Pending Shipments" at bounding box center [597, 725] width 107 height 15
click at [1199, 676] on span "Save" at bounding box center [1205, 684] width 21 height 15
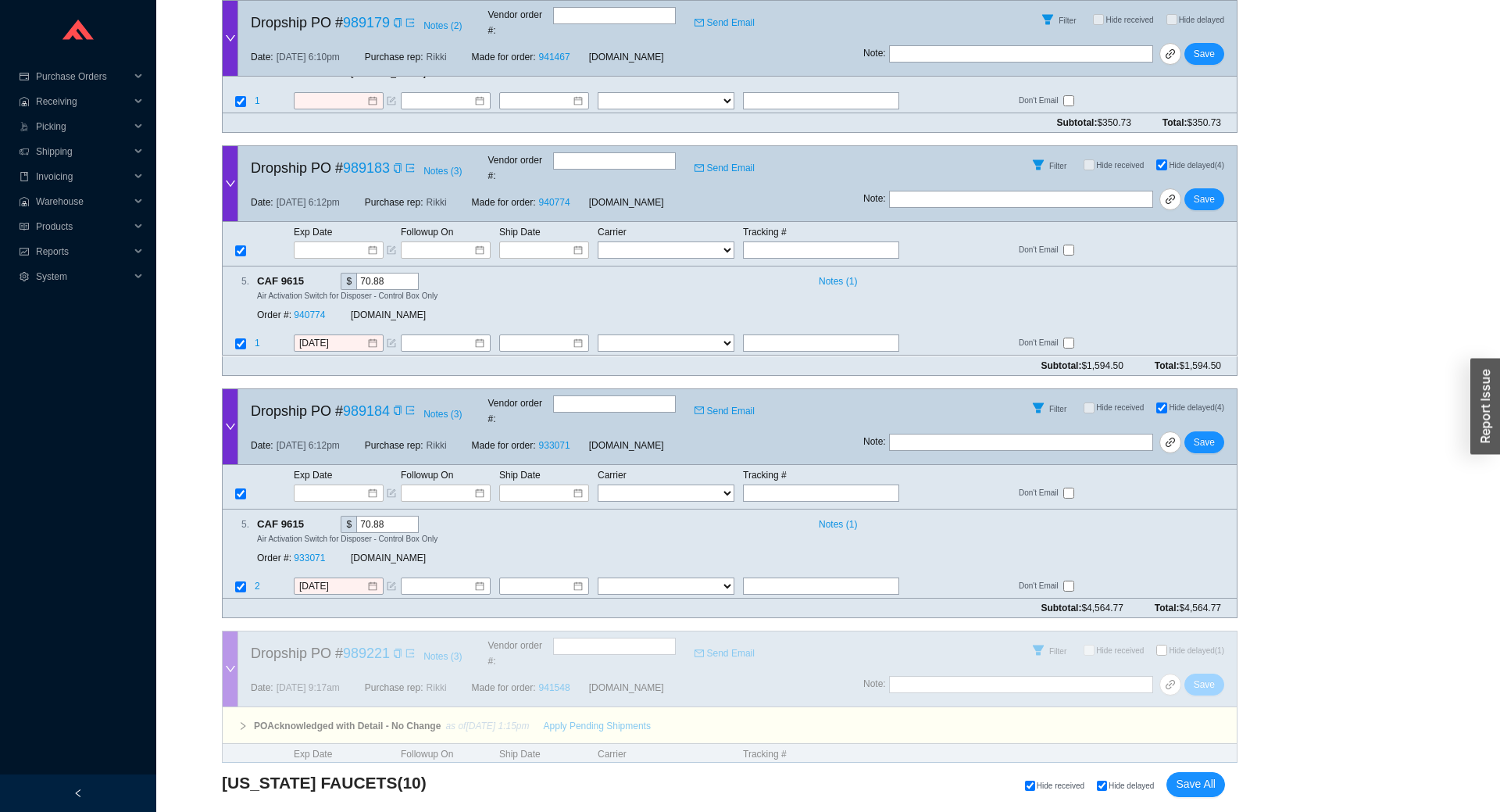
scroll to position [2651, 0]
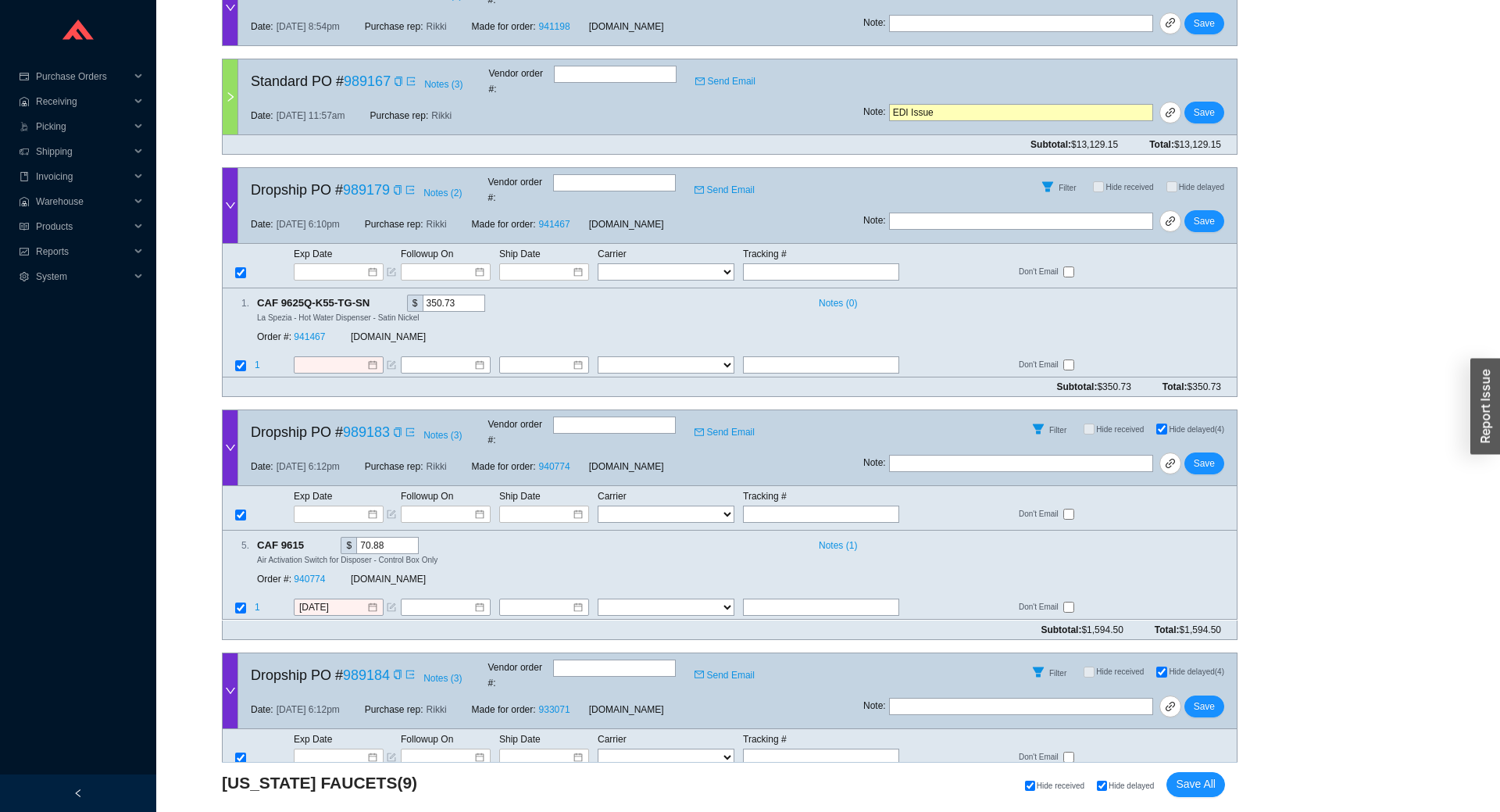
click at [231, 443] on icon "down" at bounding box center [230, 447] width 11 height 11
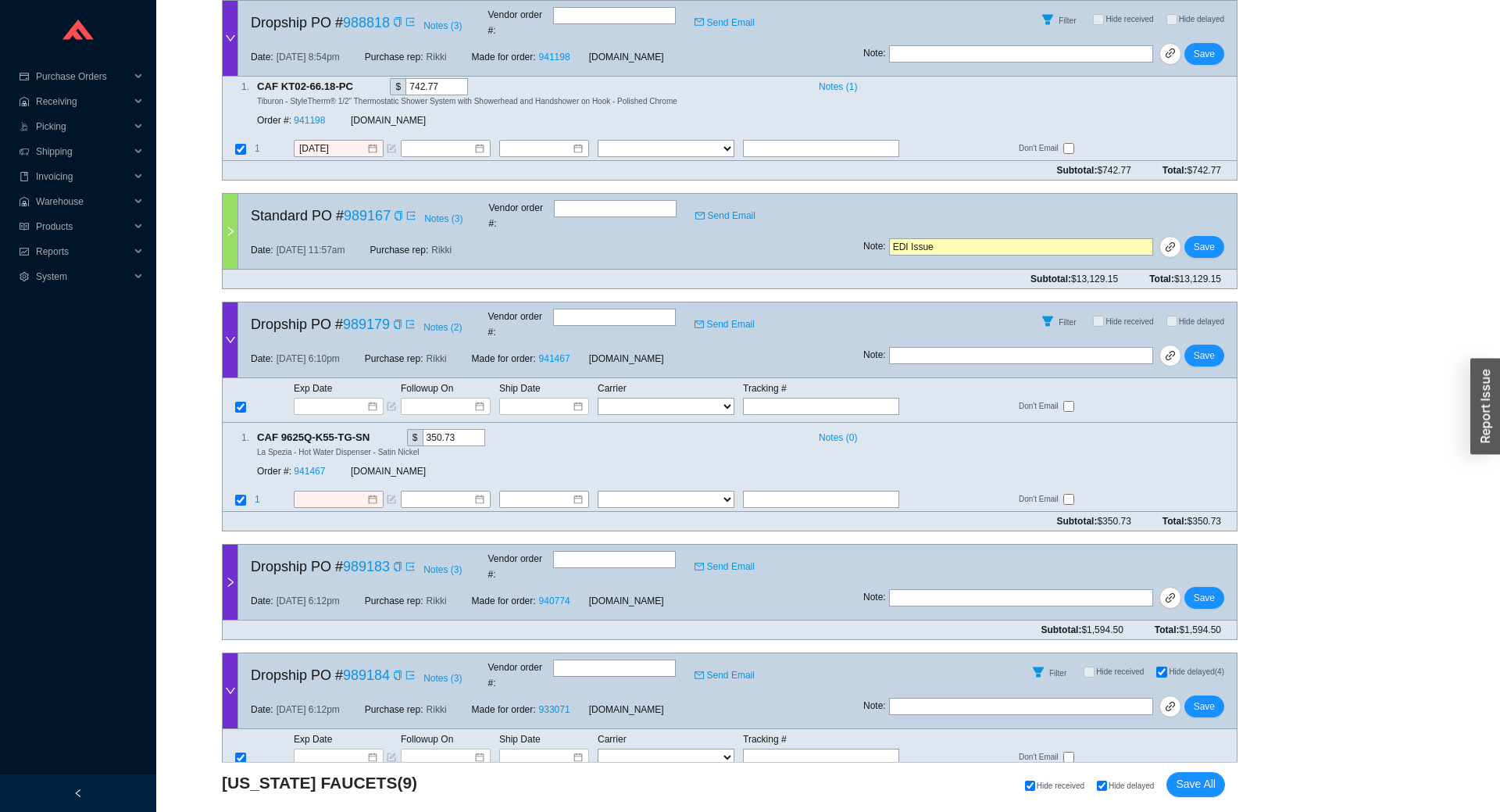
click at [226, 685] on icon "down" at bounding box center [230, 690] width 11 height 11
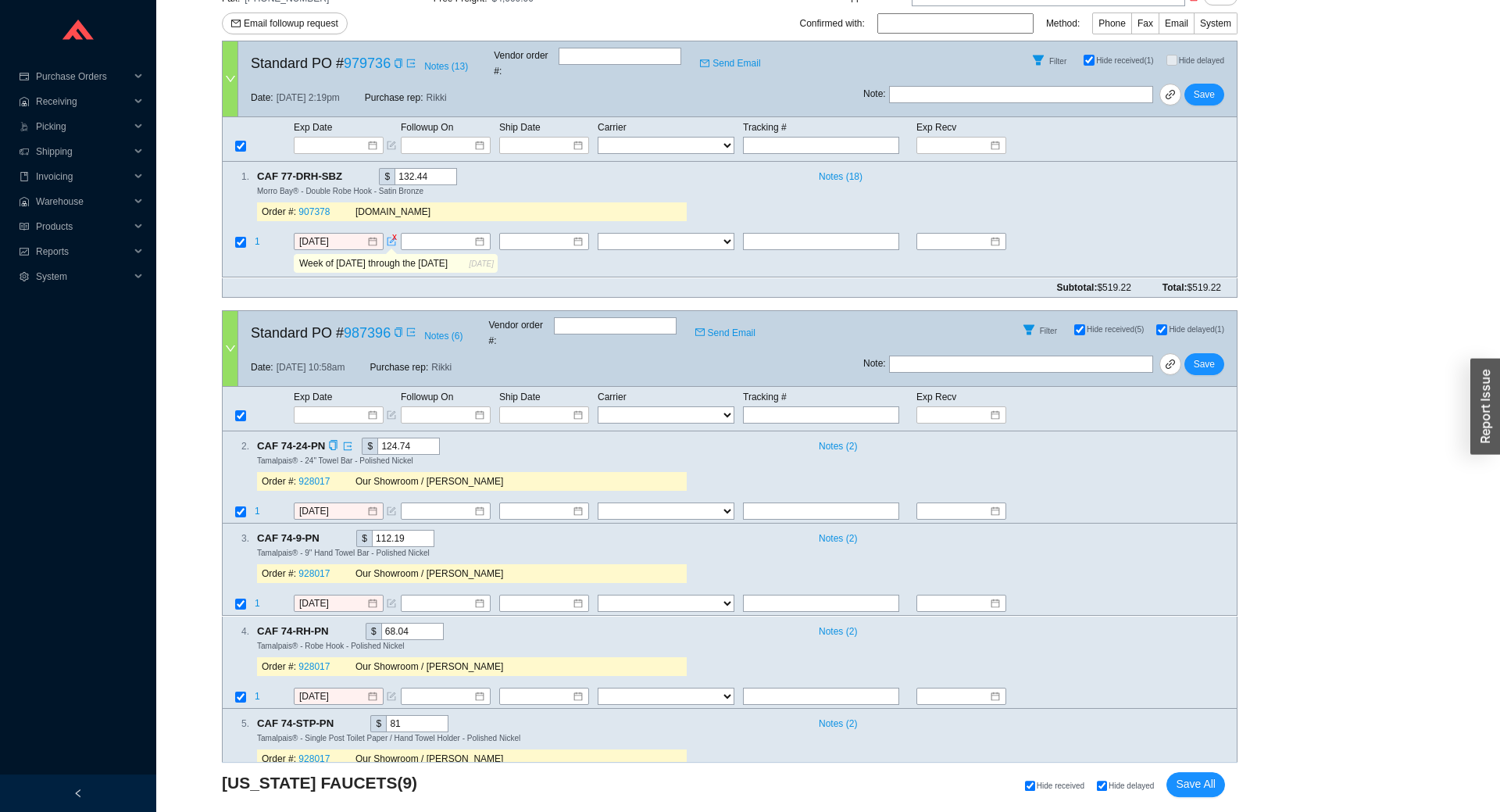
scroll to position [311, 0]
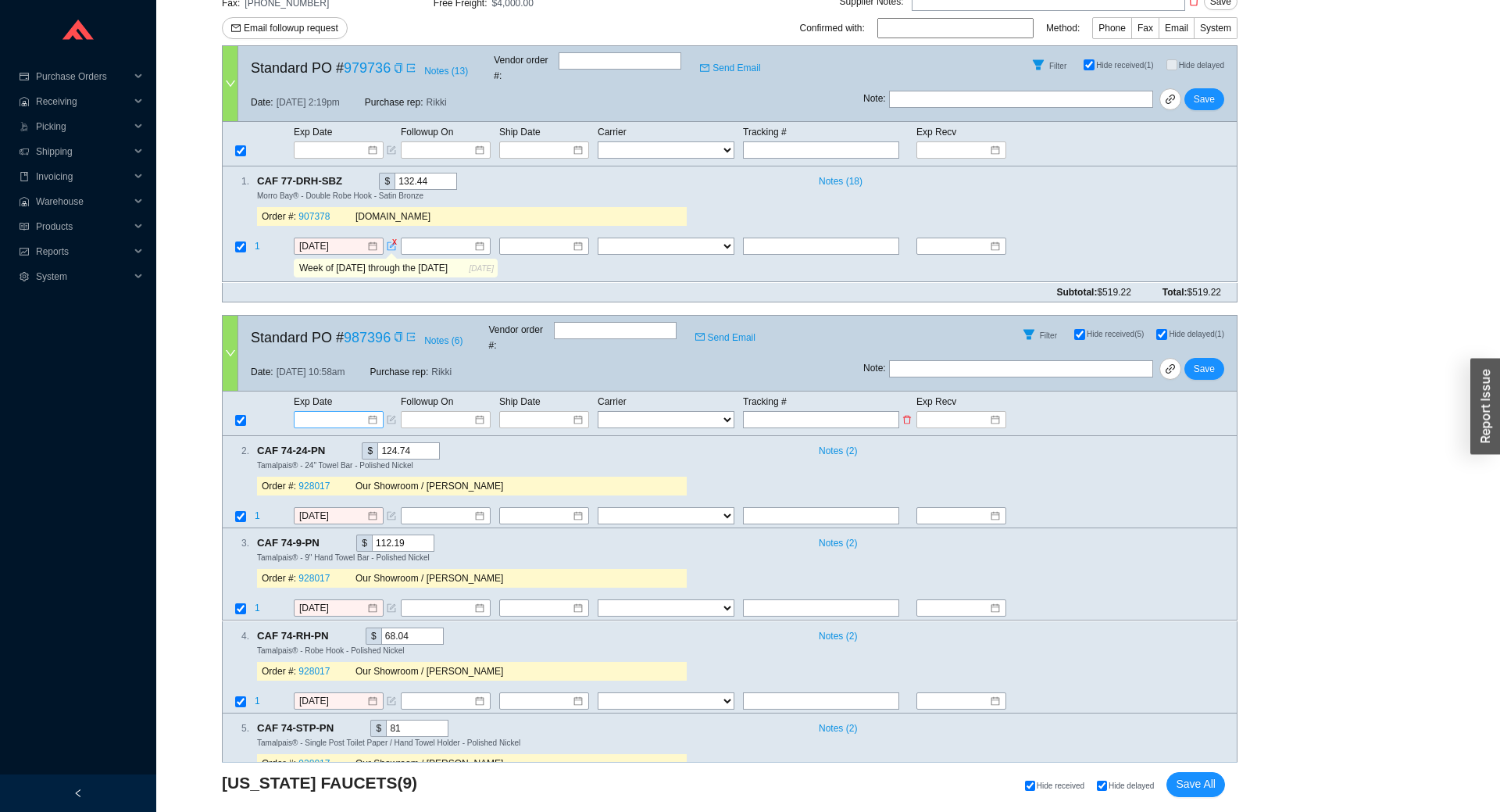
click at [321, 412] on input at bounding box center [333, 419] width 66 height 15
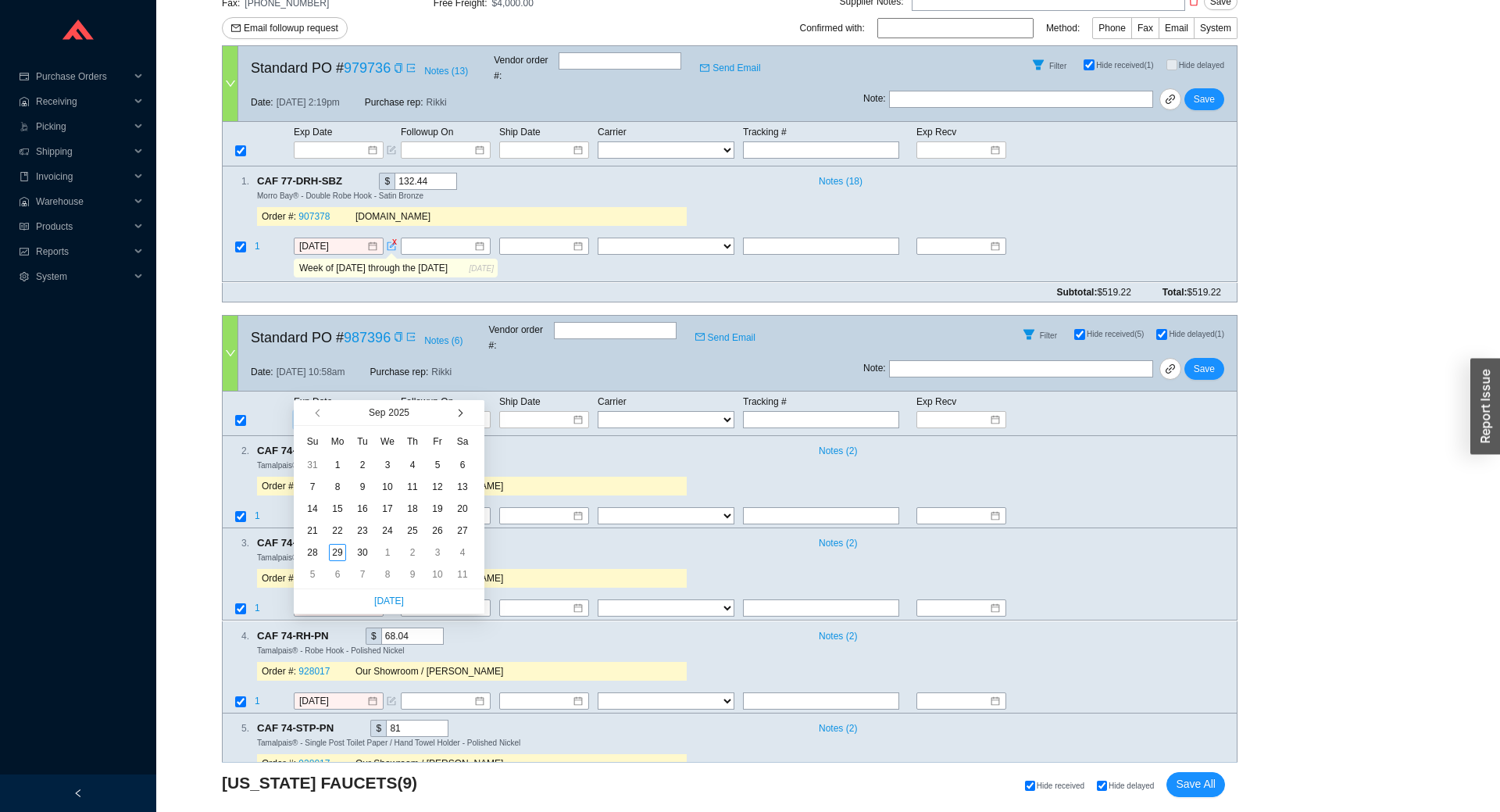
click at [456, 414] on span "button" at bounding box center [459, 413] width 8 height 8
type input "10/14/2025"
click at [364, 507] on div "14" at bounding box center [363, 509] width 17 height 17
type input "10/14/2025"
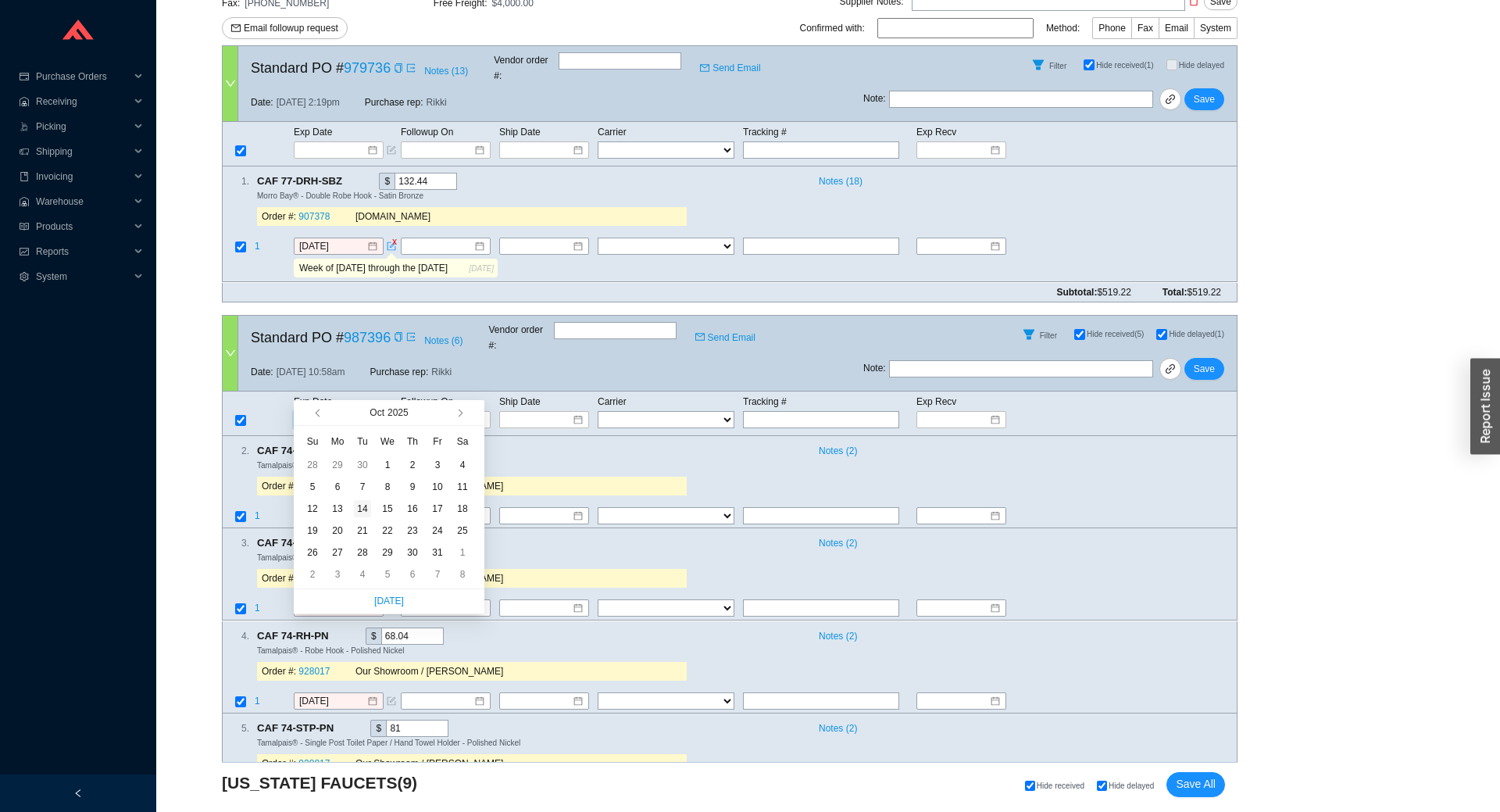
type input "10/14/2025"
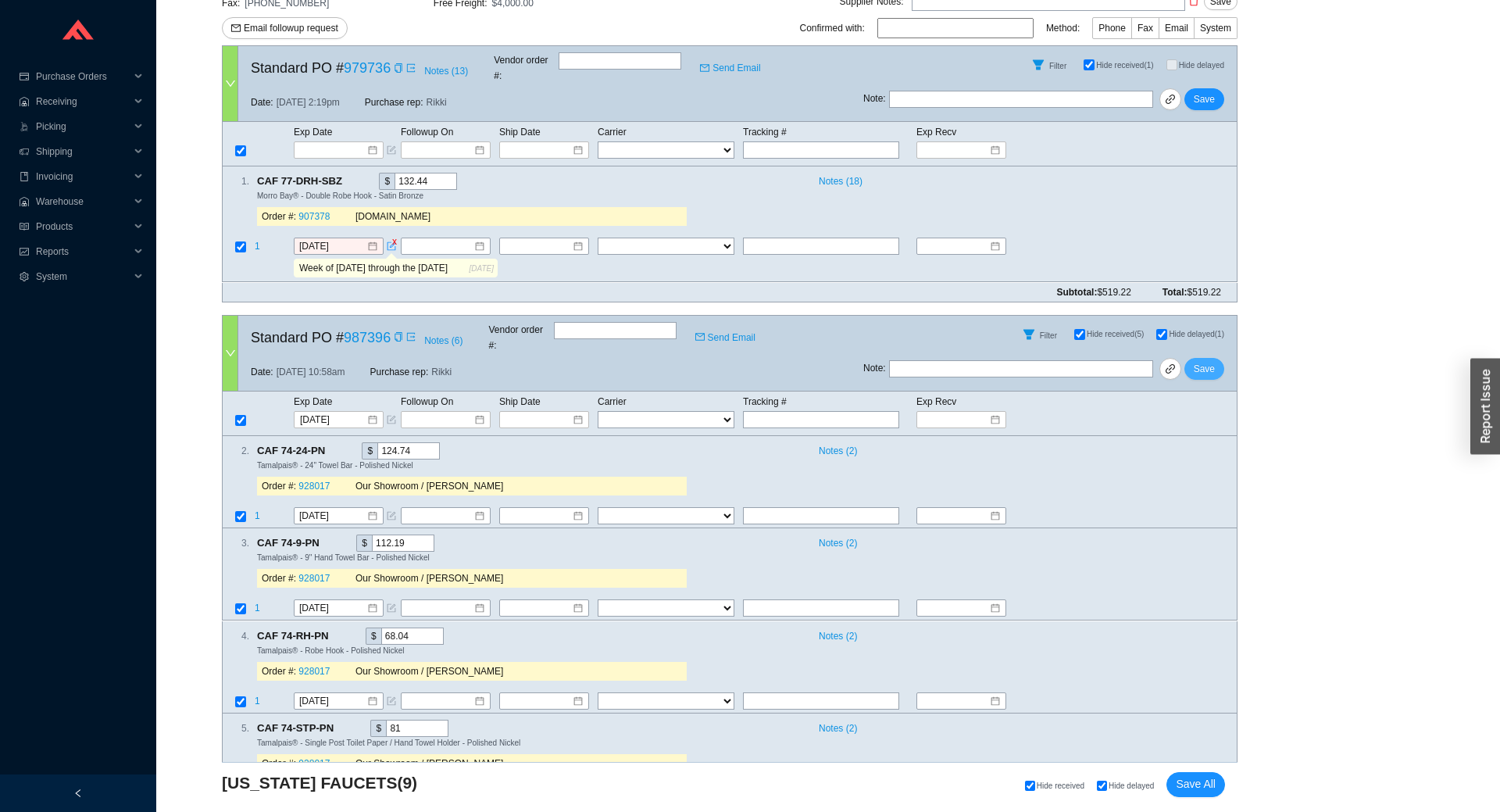
click at [1206, 361] on span "Save" at bounding box center [1205, 368] width 21 height 15
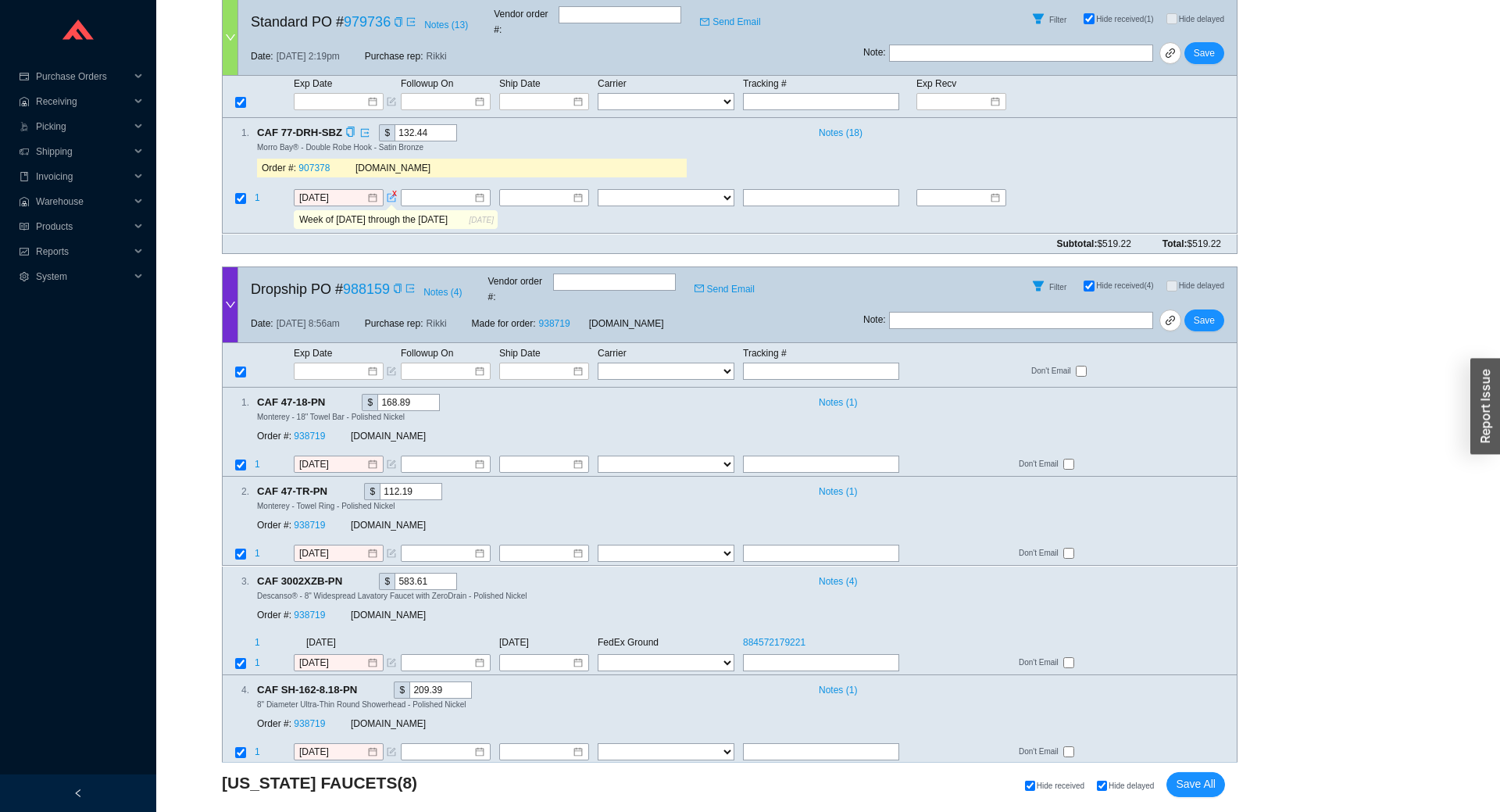
scroll to position [0, 0]
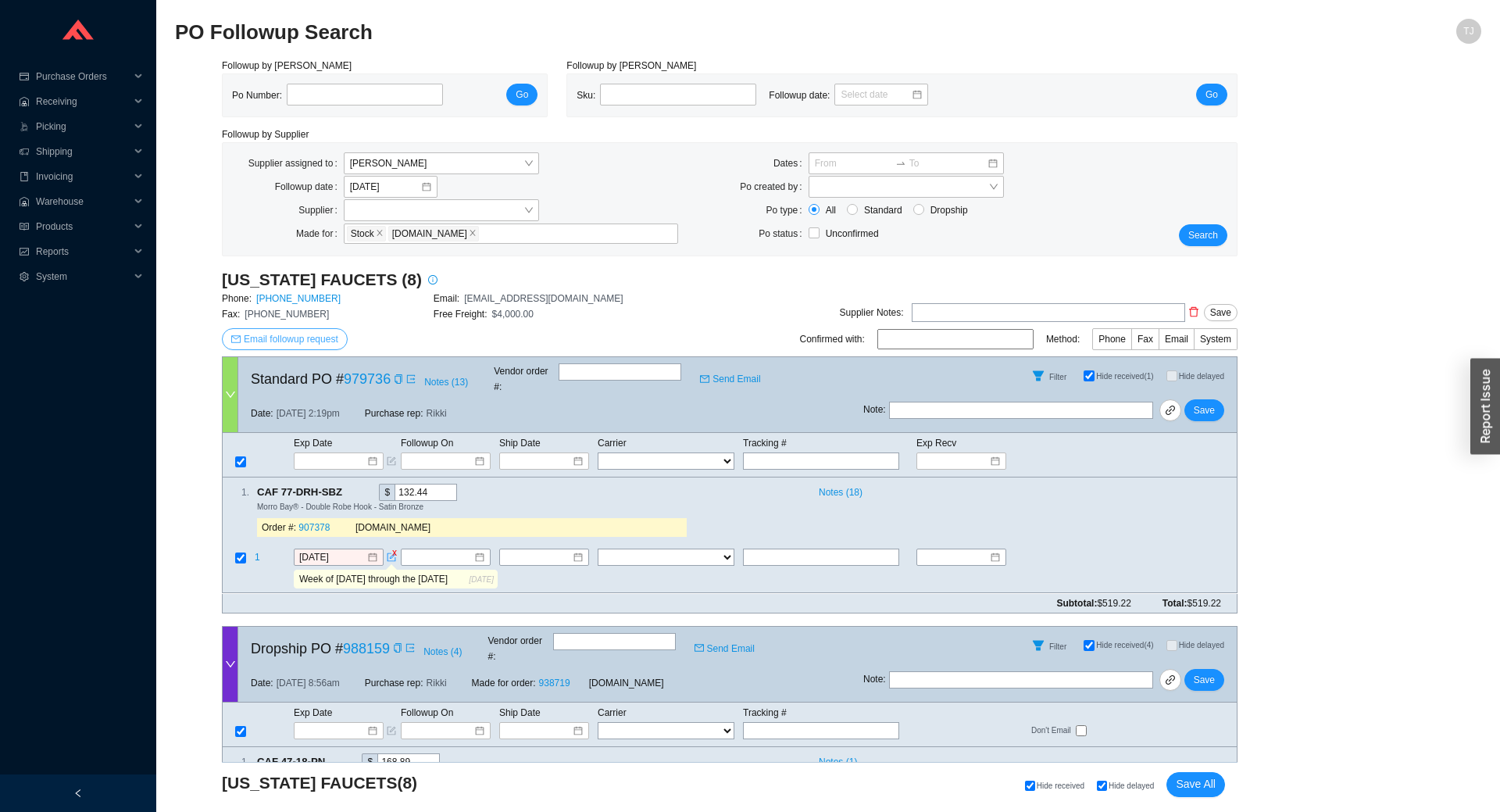
click at [301, 344] on span "Email followup request" at bounding box center [291, 339] width 94 height 15
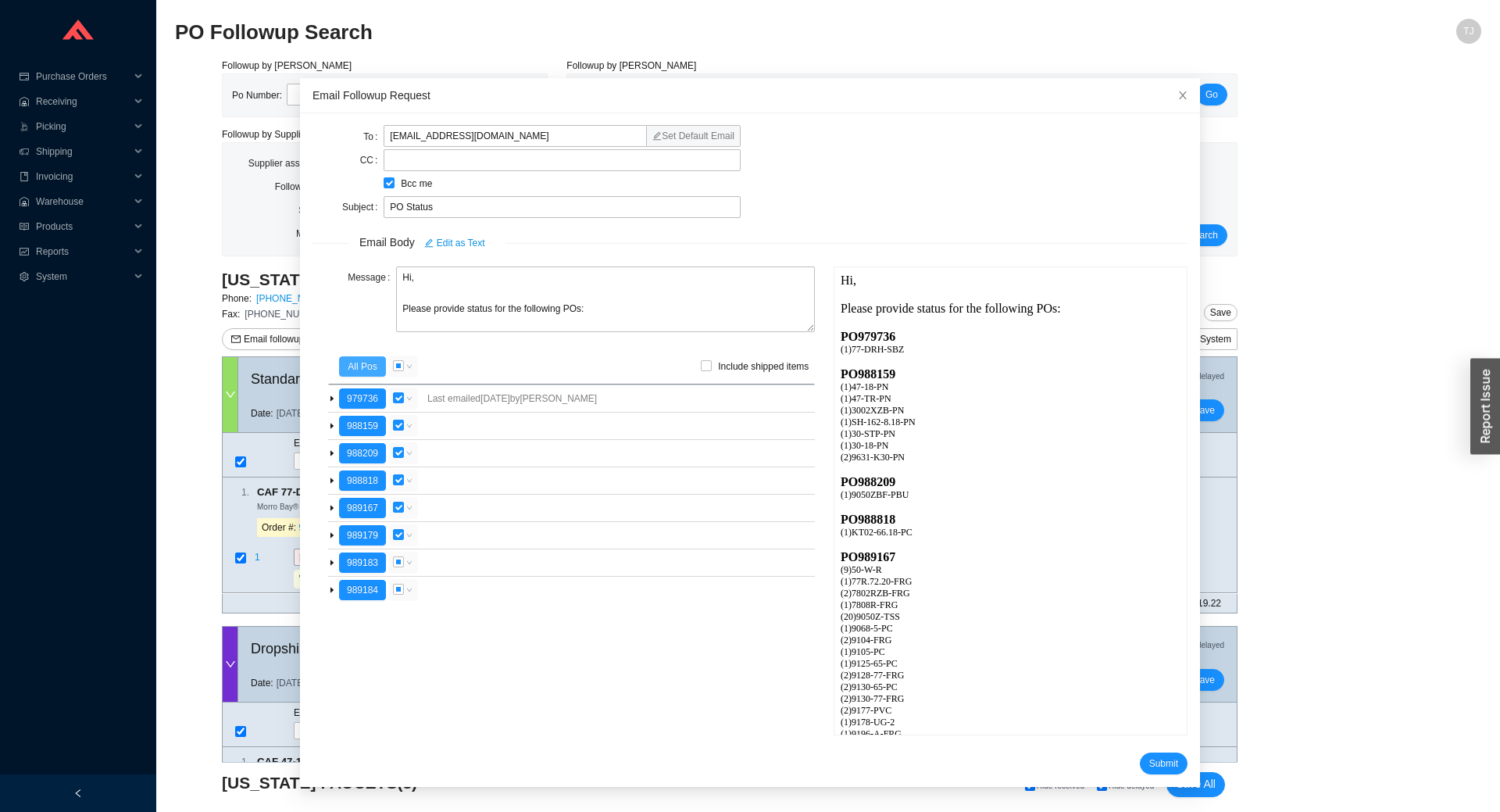
click at [373, 368] on span "All Pos" at bounding box center [362, 367] width 29 height 15
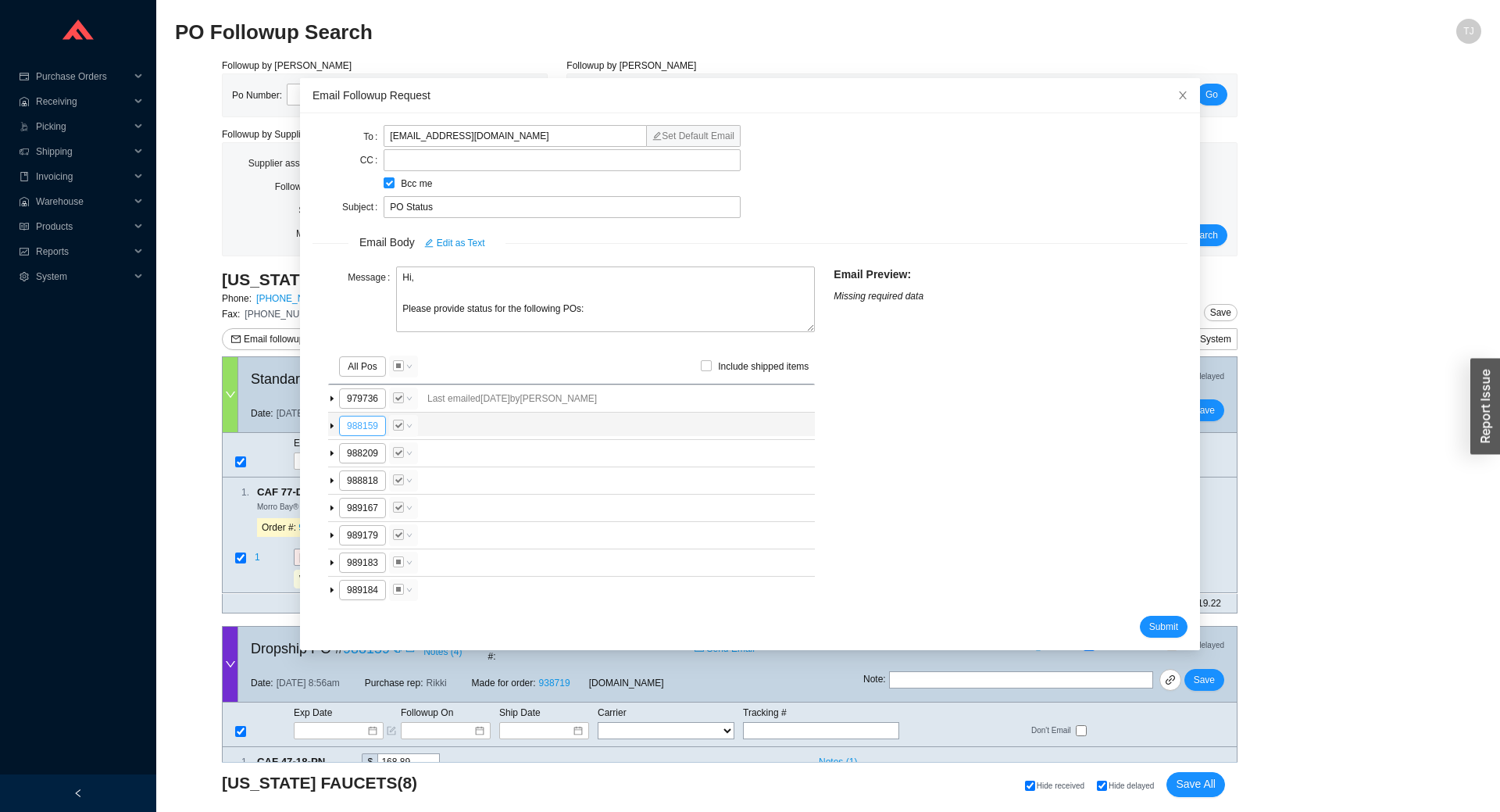
click at [363, 418] on button "988159" at bounding box center [362, 425] width 47 height 20
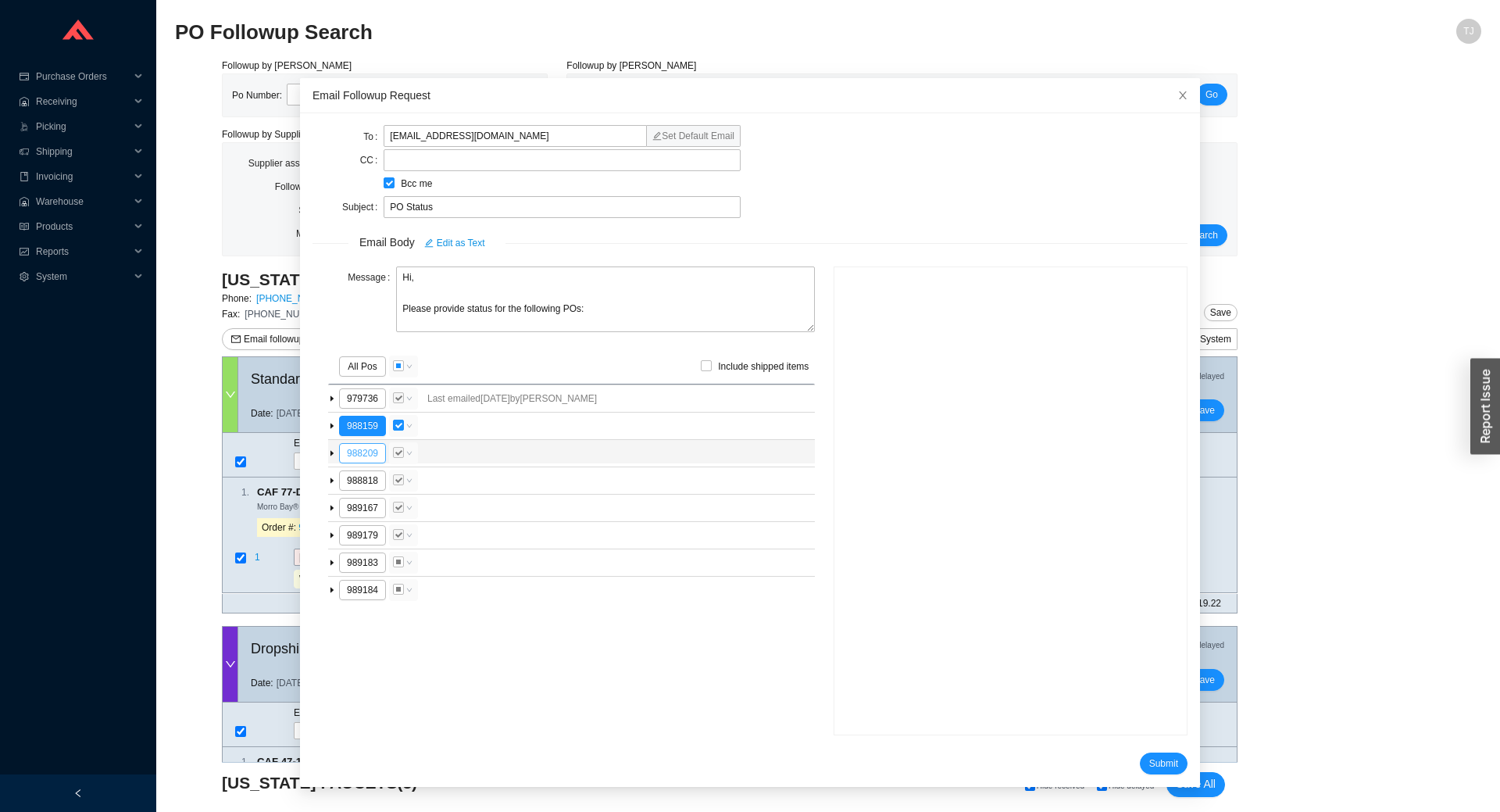
click at [363, 448] on button "988209" at bounding box center [362, 452] width 47 height 20
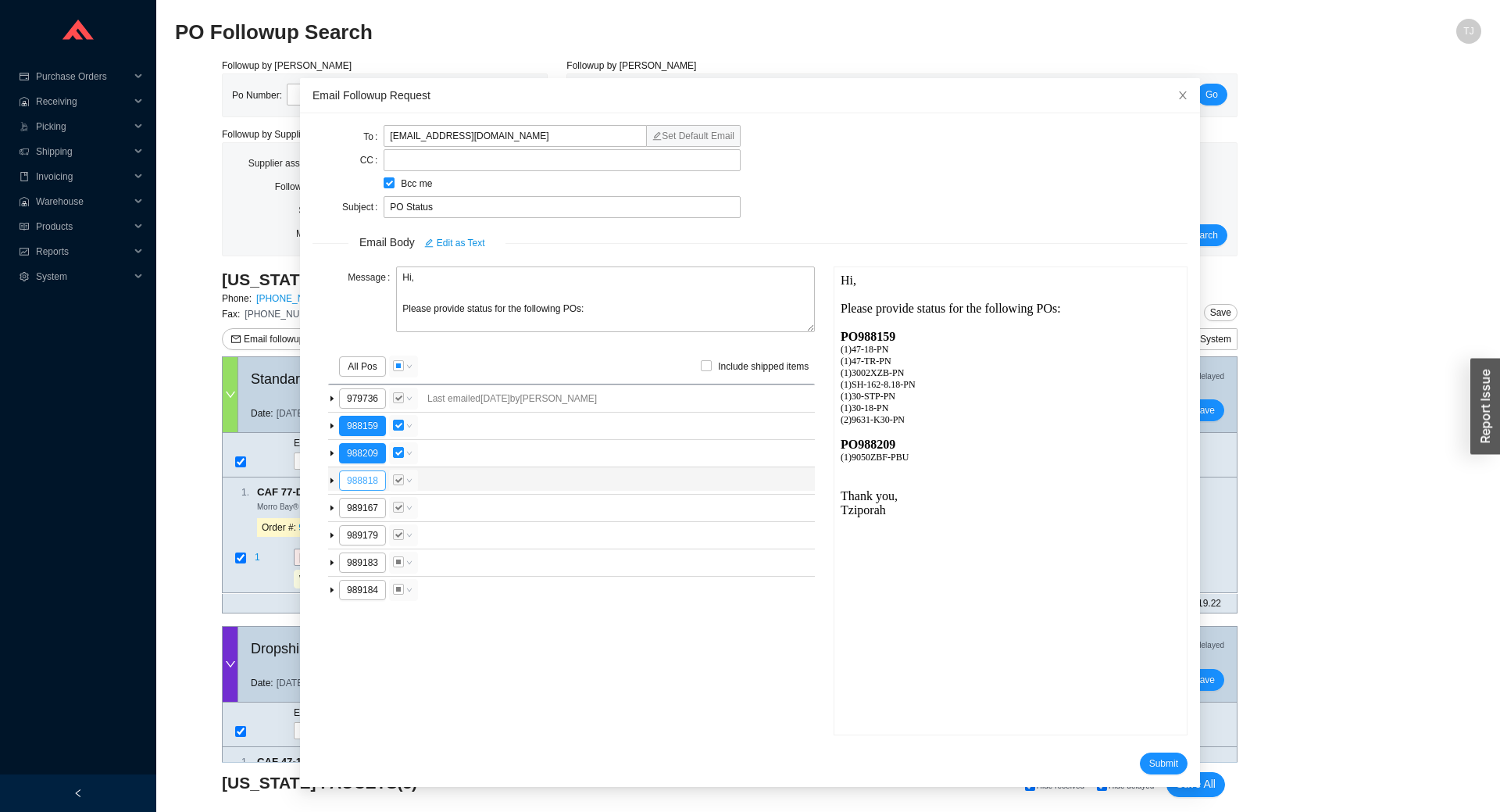
click at [371, 481] on button "988818" at bounding box center [362, 480] width 47 height 20
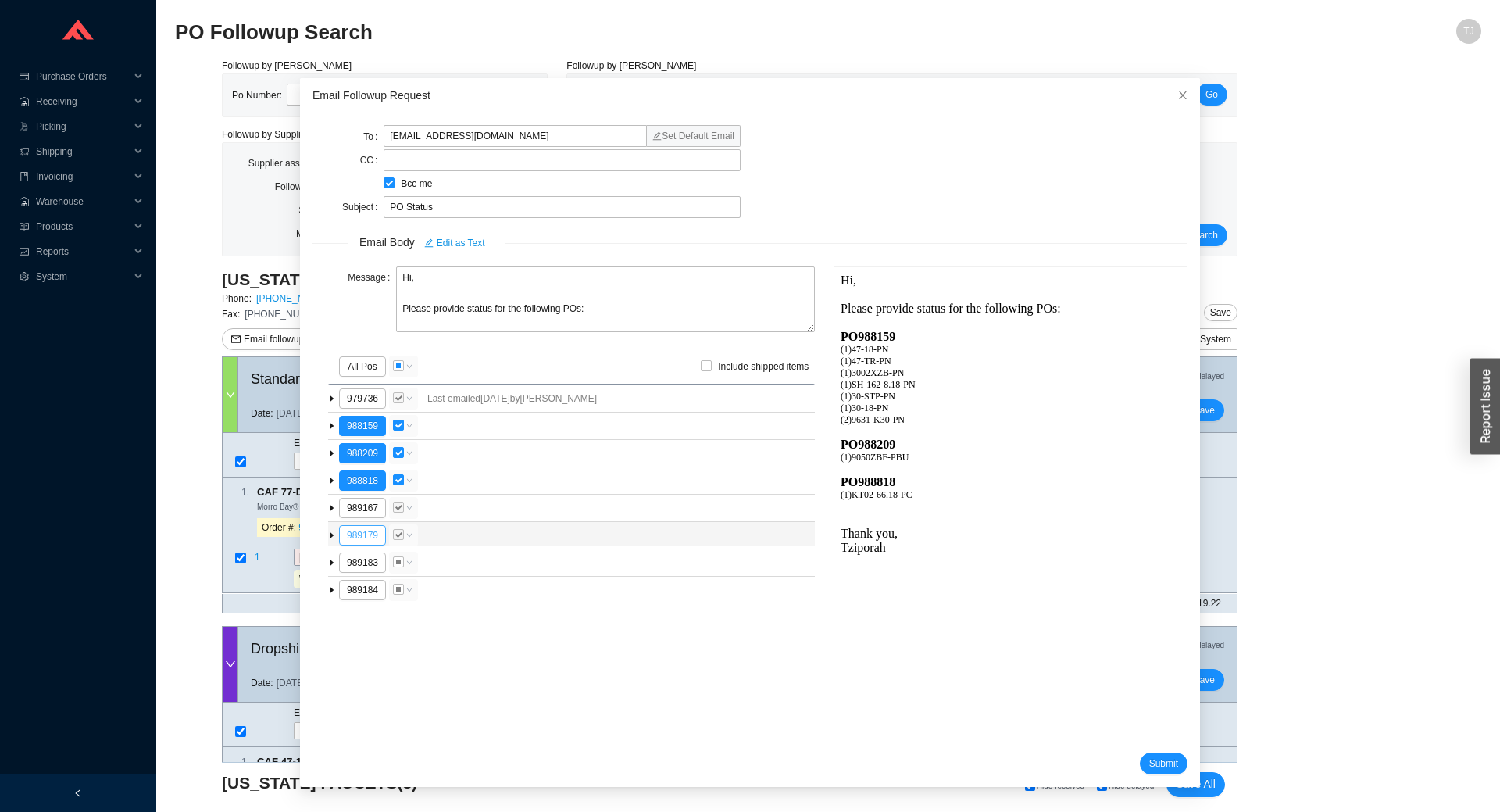
click at [371, 534] on button "989179" at bounding box center [362, 535] width 47 height 20
click at [352, 534] on button "989179" at bounding box center [362, 535] width 47 height 20
click at [1160, 766] on span "Submit" at bounding box center [1163, 763] width 29 height 15
